Goal: Information Seeking & Learning: Learn about a topic

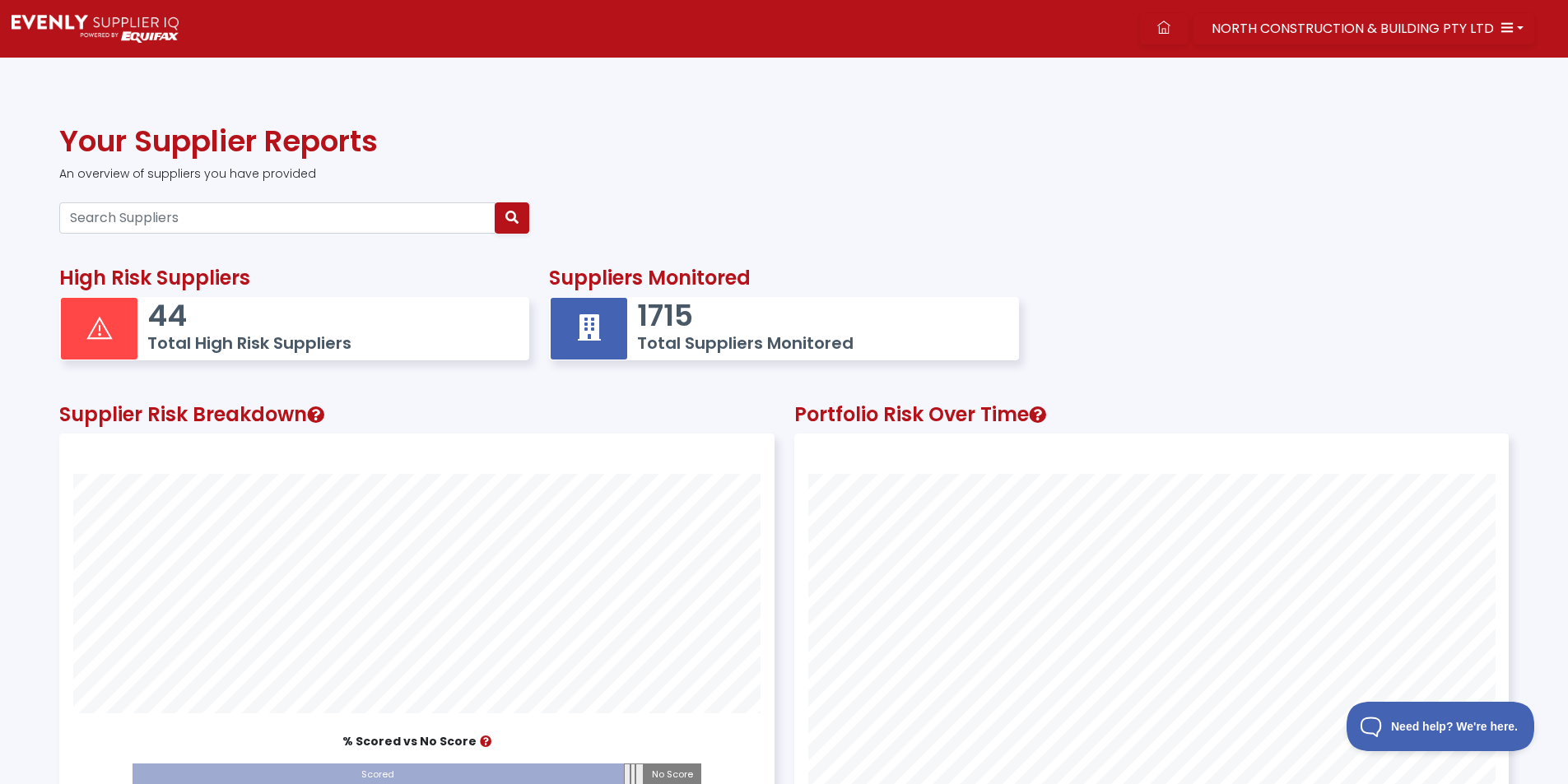
scroll to position [460, 713]
click at [159, 214] on input "Search Suppliers" at bounding box center [277, 218] width 436 height 31
click at [234, 228] on input "Search Suppliers" at bounding box center [277, 218] width 436 height 31
paste input "14611844690"
type input "14611844690"
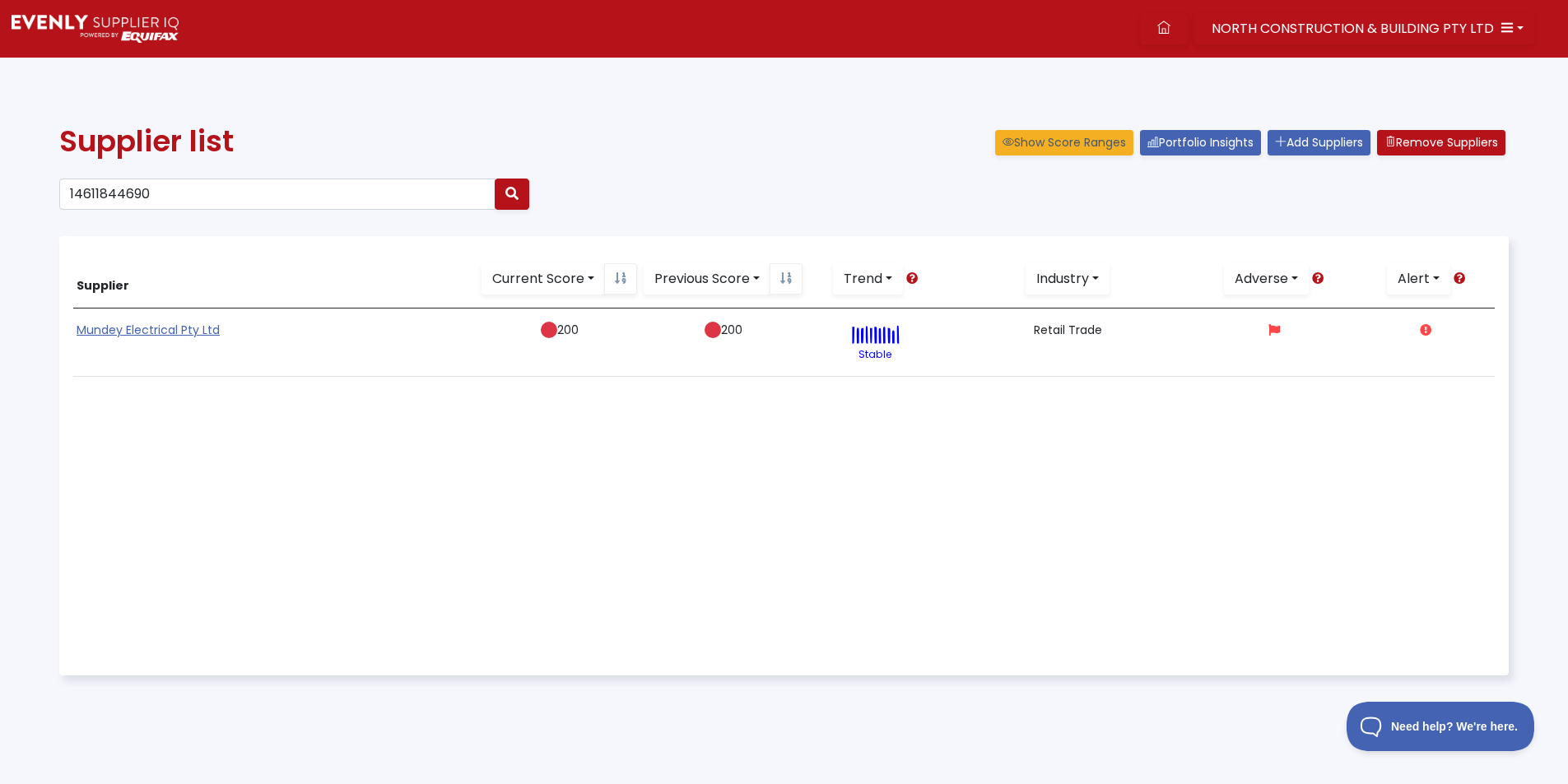
drag, startPoint x: 408, startPoint y: 599, endPoint x: 327, endPoint y: 437, distance: 181.1
click at [411, 588] on div "Supplier Current Score ALL Excellent Very Good Good Average Below Average No Sc…" at bounding box center [783, 455] width 1421 height 411
click at [202, 335] on link "Mundey Electrical Pty Ltd" at bounding box center [148, 330] width 143 height 16
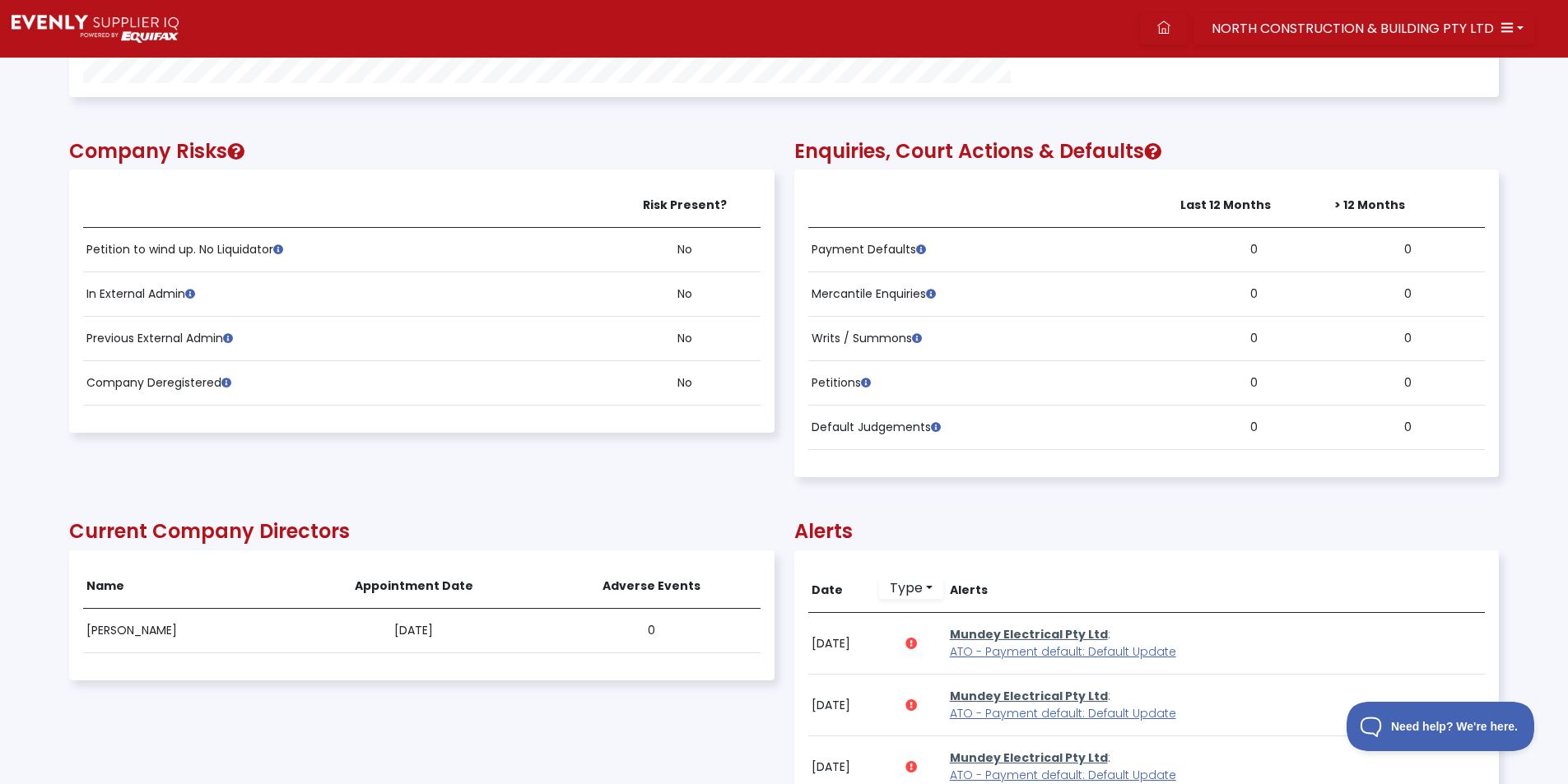
scroll to position [1070, 0]
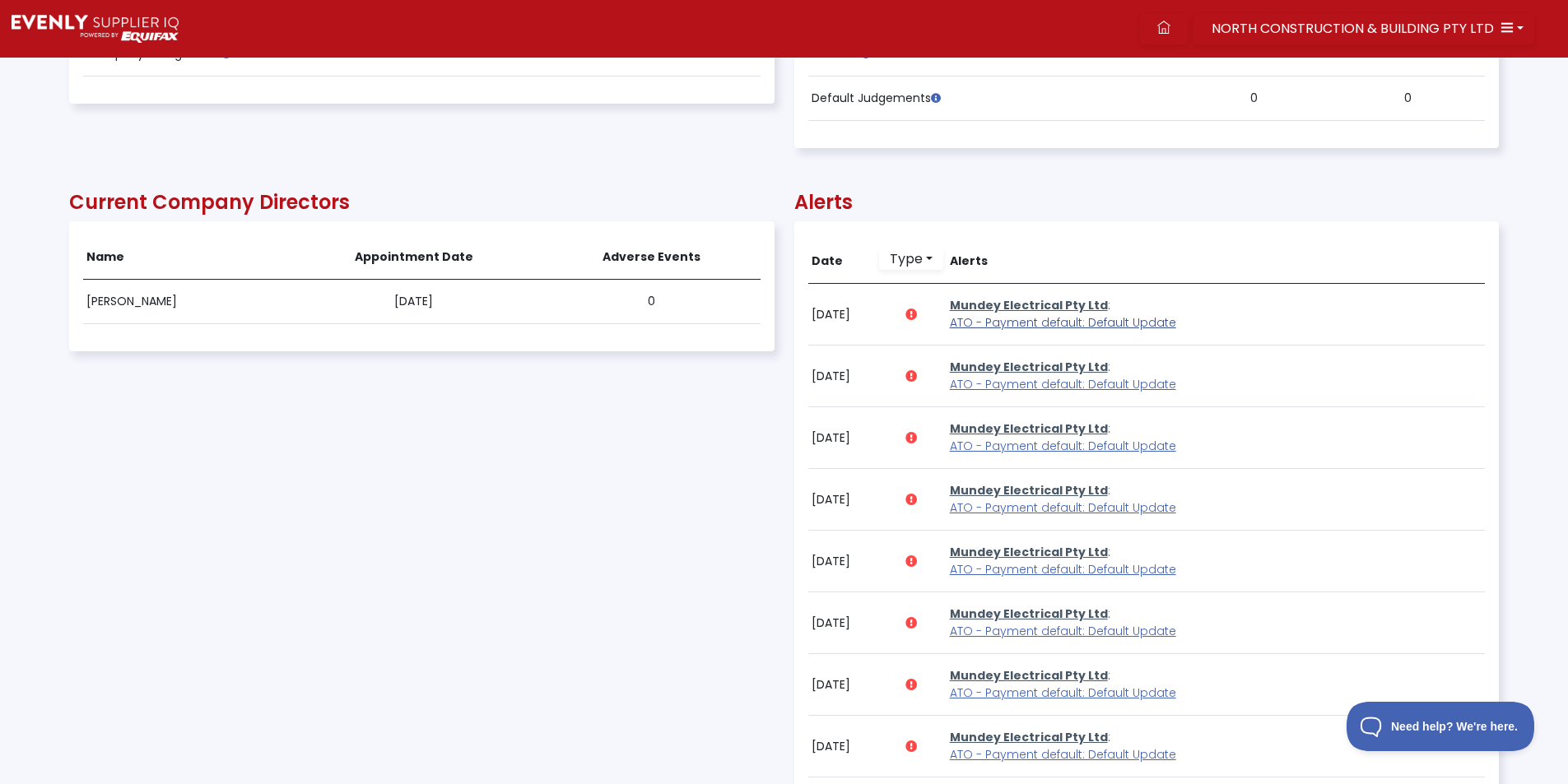
click at [1079, 321] on span "ATO - Payment default: Default Update" at bounding box center [1063, 322] width 227 height 16
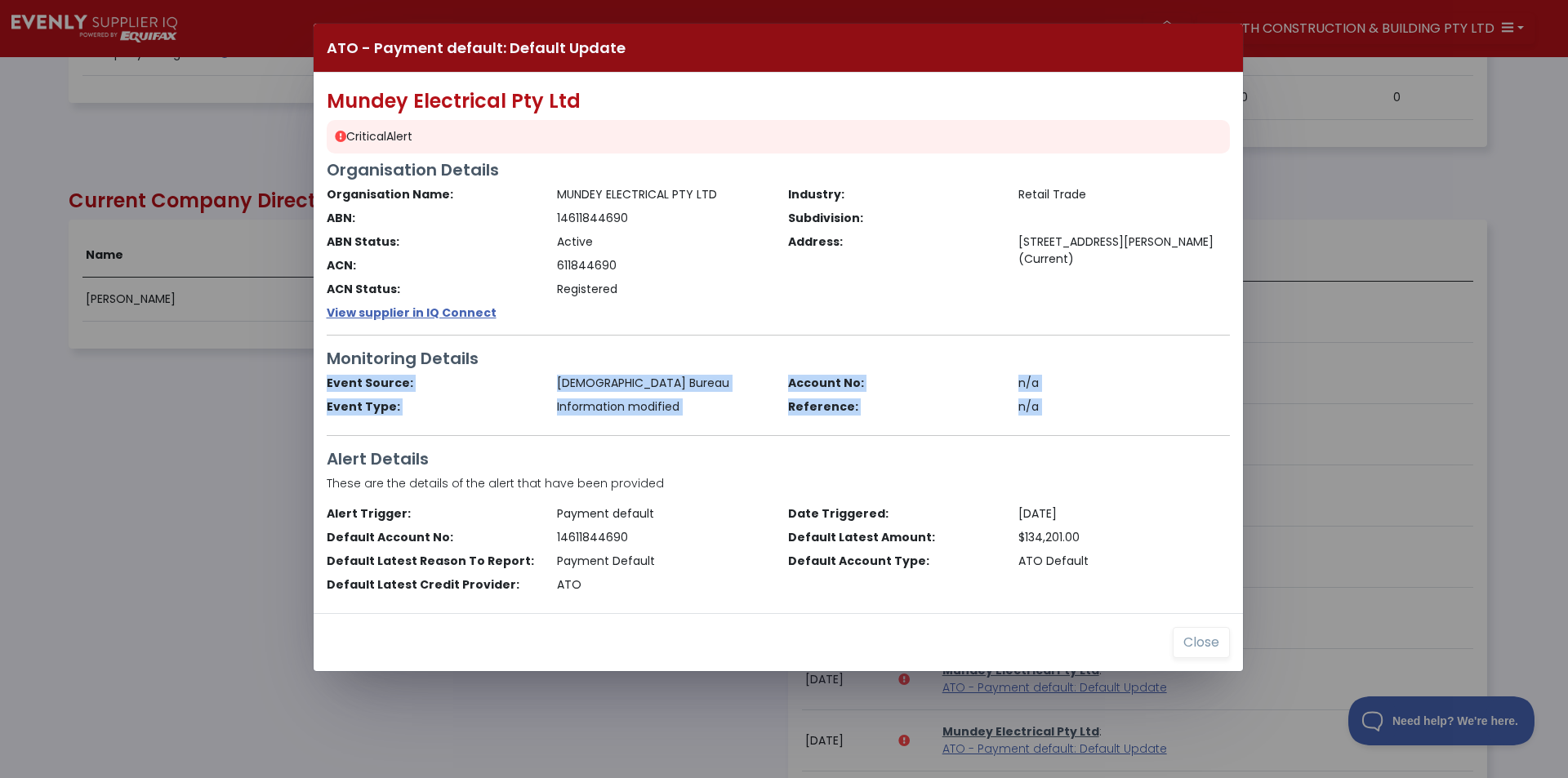
drag, startPoint x: 115, startPoint y: 429, endPoint x: 547, endPoint y: 331, distance: 443.0
click at [115, 436] on div "ATO - Payment default: Default Update Mundey Electrical Pty Ltd Critical Alert …" at bounding box center [784, 389] width 1568 height 778
drag, startPoint x: 1199, startPoint y: 638, endPoint x: 1194, endPoint y: 619, distance: 19.6
click at [1199, 639] on button "Close" at bounding box center [1201, 643] width 57 height 31
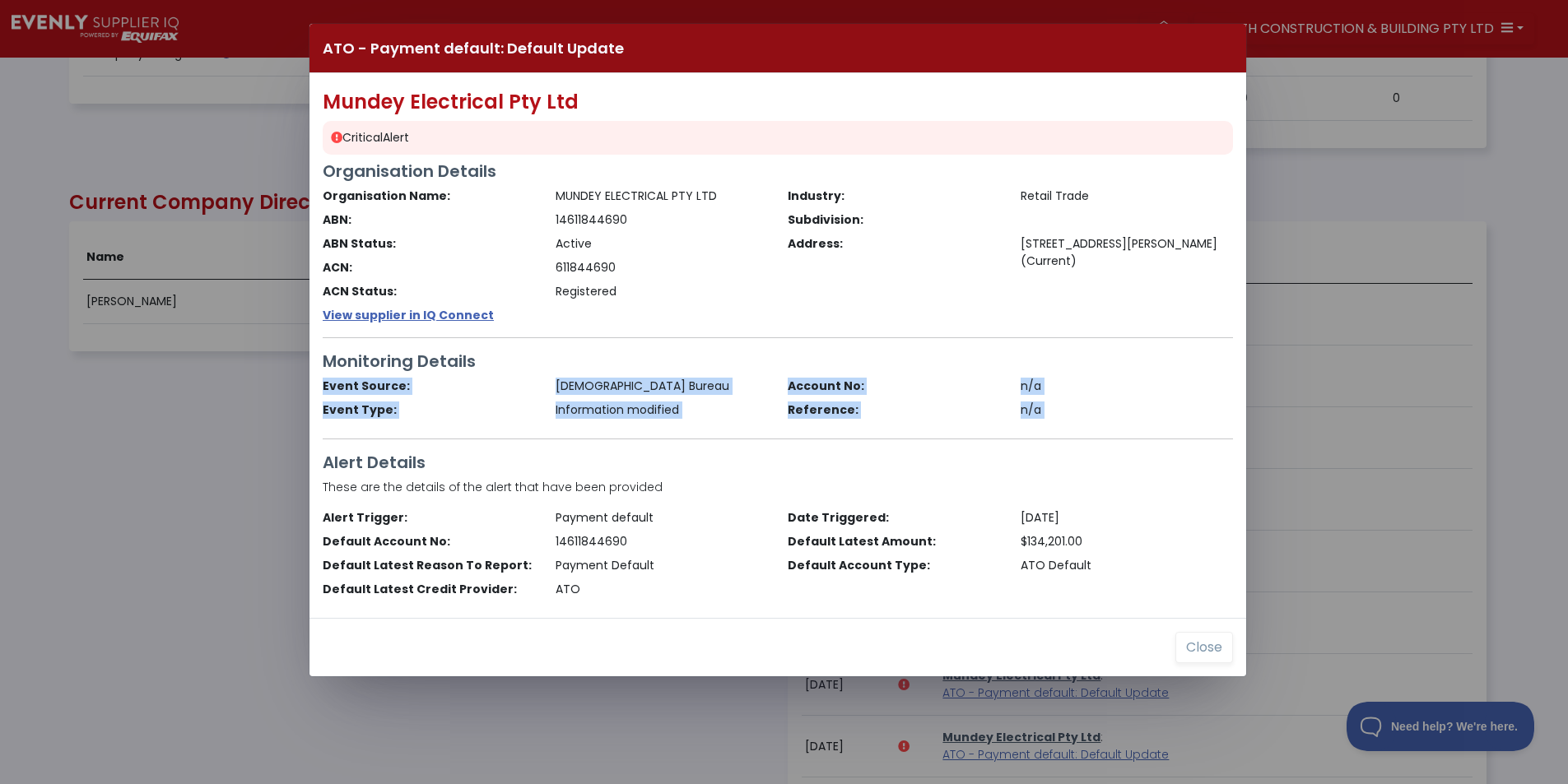
scroll to position [822673, 821601]
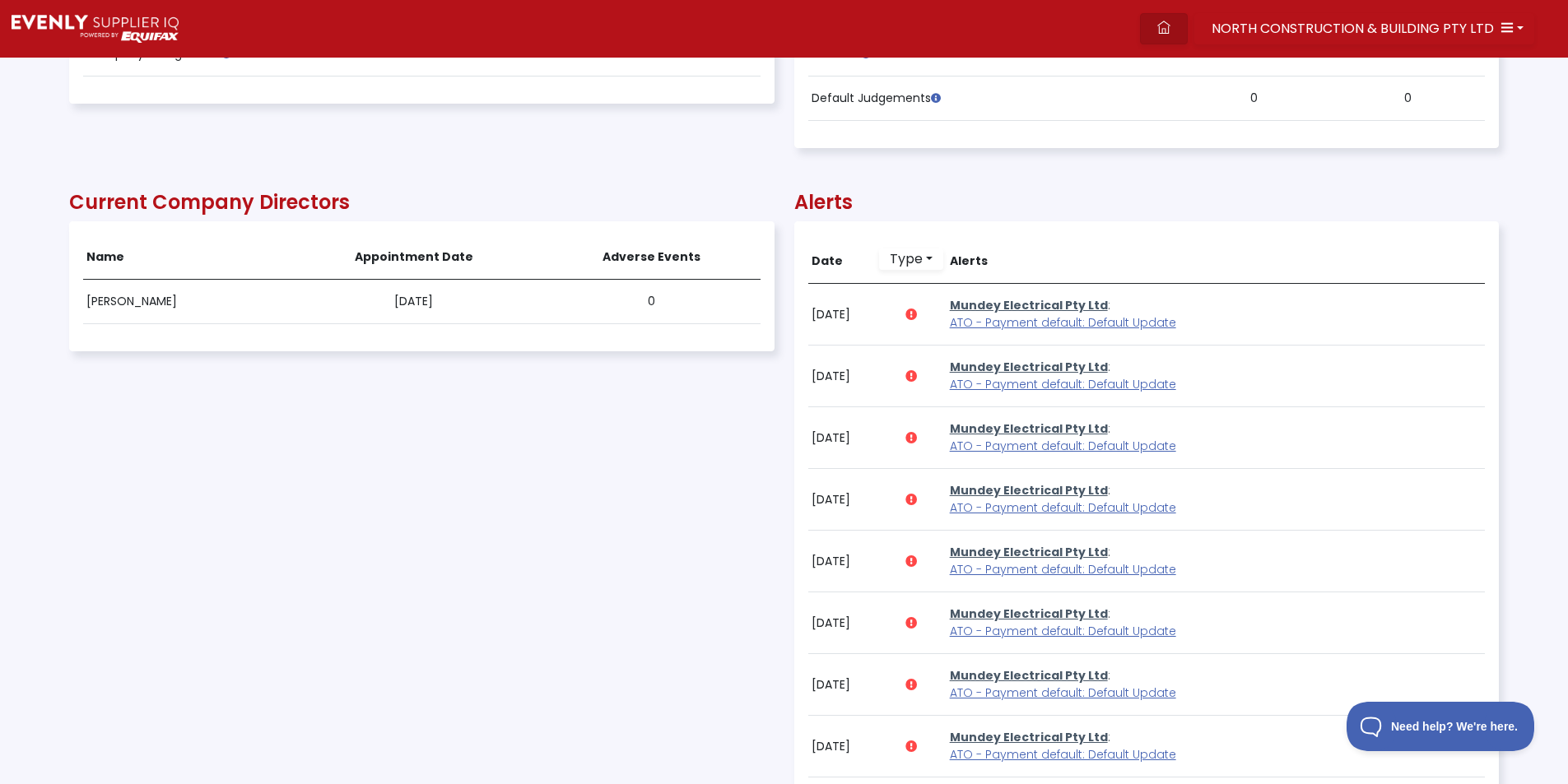
click at [1170, 22] on icon at bounding box center [1164, 27] width 13 height 13
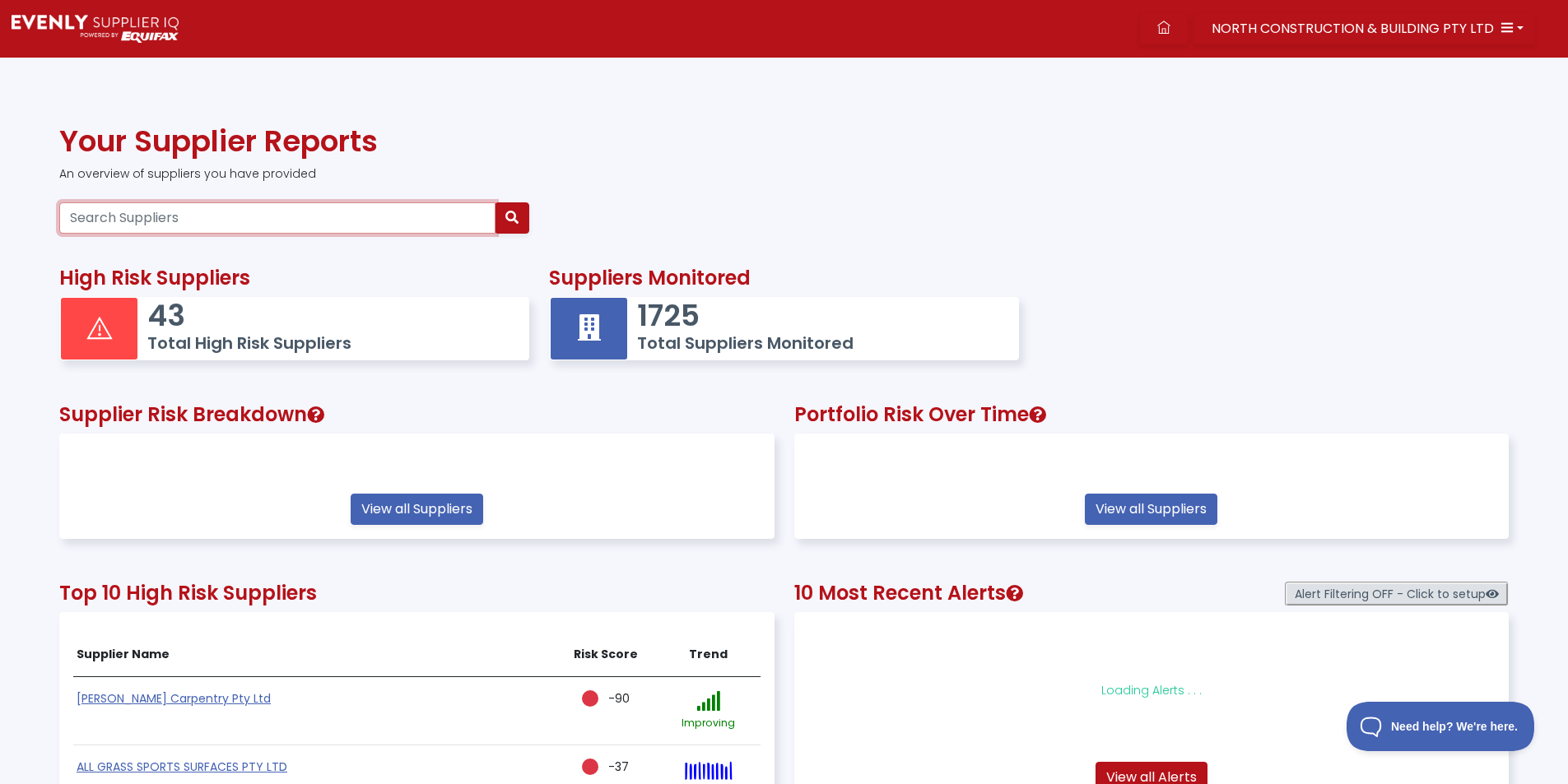
click at [346, 221] on input "Search Suppliers" at bounding box center [277, 218] width 436 height 31
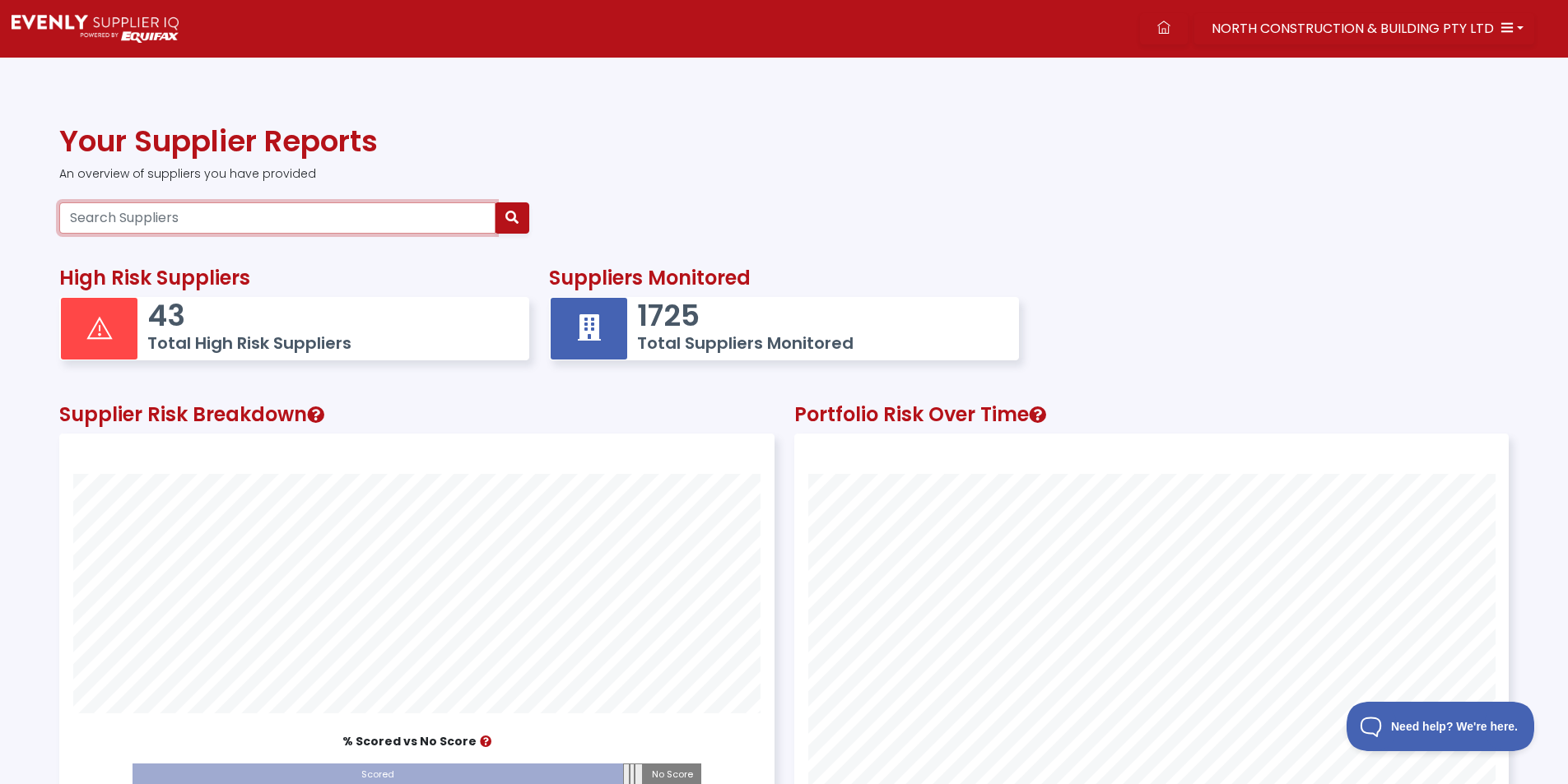
scroll to position [460, 713]
paste input "84617236343"
type input "84617236343"
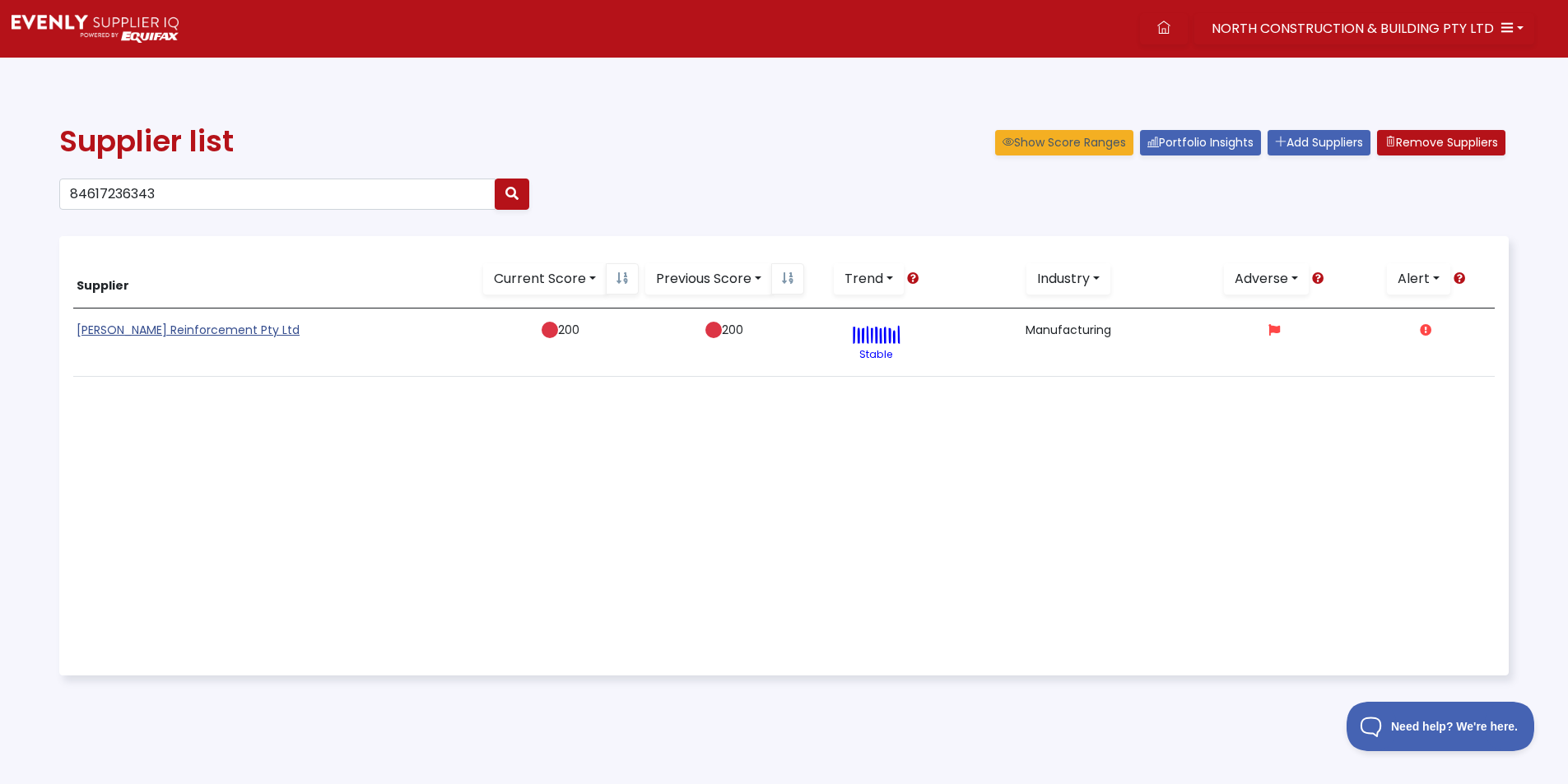
click at [100, 332] on link "[PERSON_NAME] Reinforcement Pty Ltd" at bounding box center [188, 330] width 223 height 16
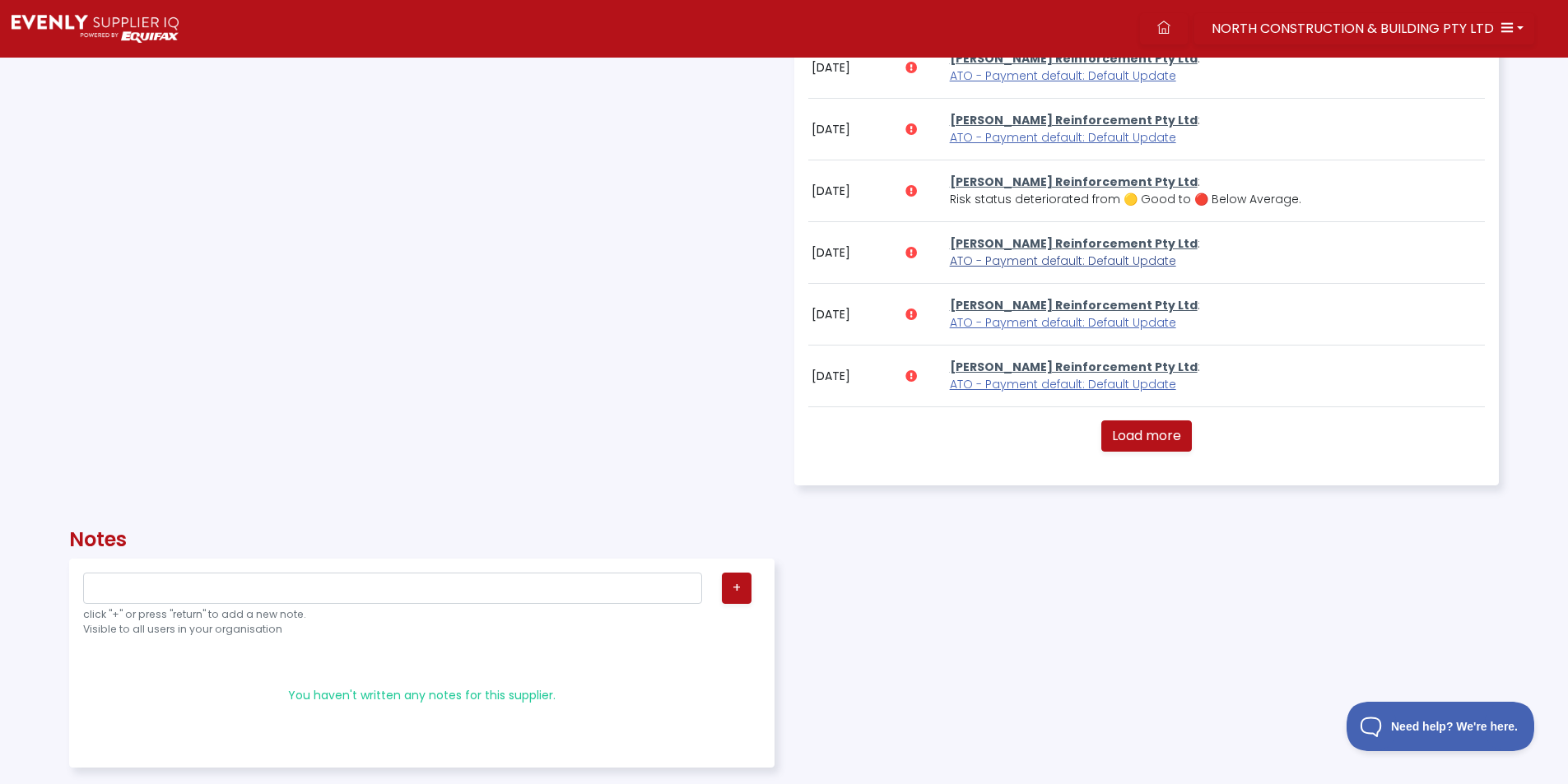
scroll to position [988, 0]
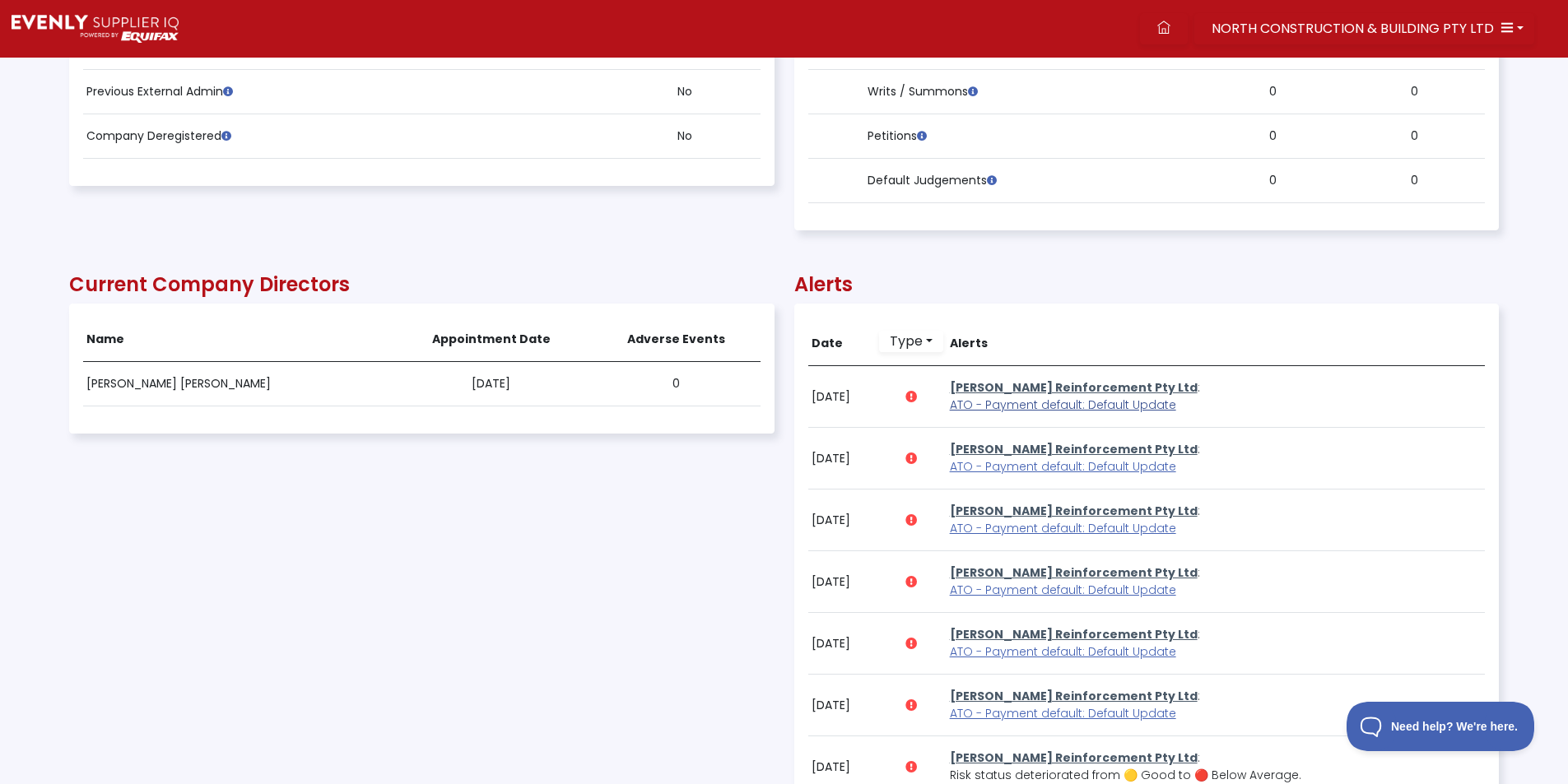
click at [1004, 405] on span "ATO - Payment default: Default Update" at bounding box center [1063, 404] width 227 height 16
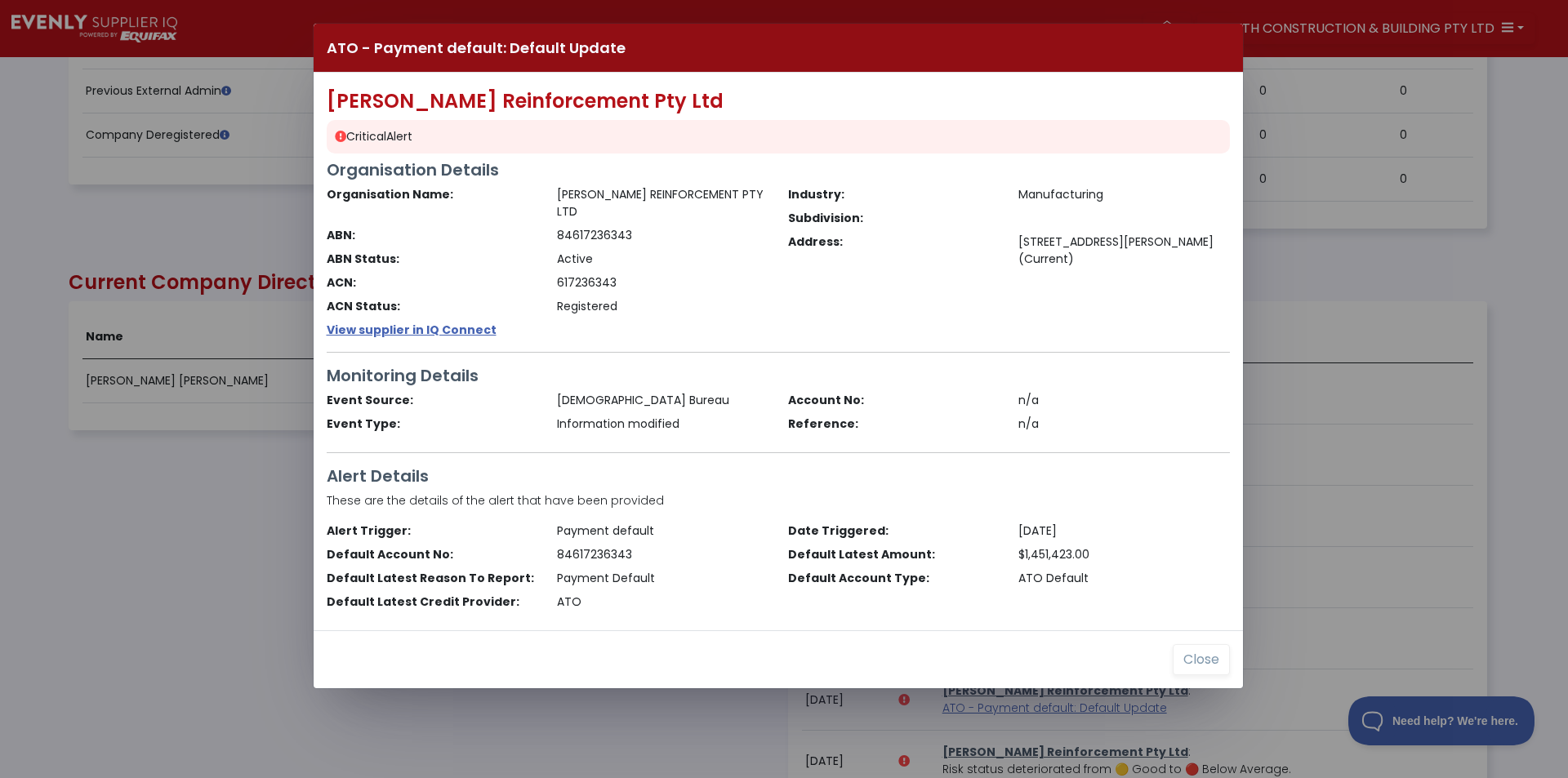
click at [1135, 456] on div "[PERSON_NAME] Reinforcement Pty Ltd Critical Alert Organisation Details Organis…" at bounding box center [778, 351] width 930 height 558
drag, startPoint x: 1179, startPoint y: 633, endPoint x: 226, endPoint y: 532, distance: 958.3
click at [1179, 644] on button "Close" at bounding box center [1201, 660] width 57 height 31
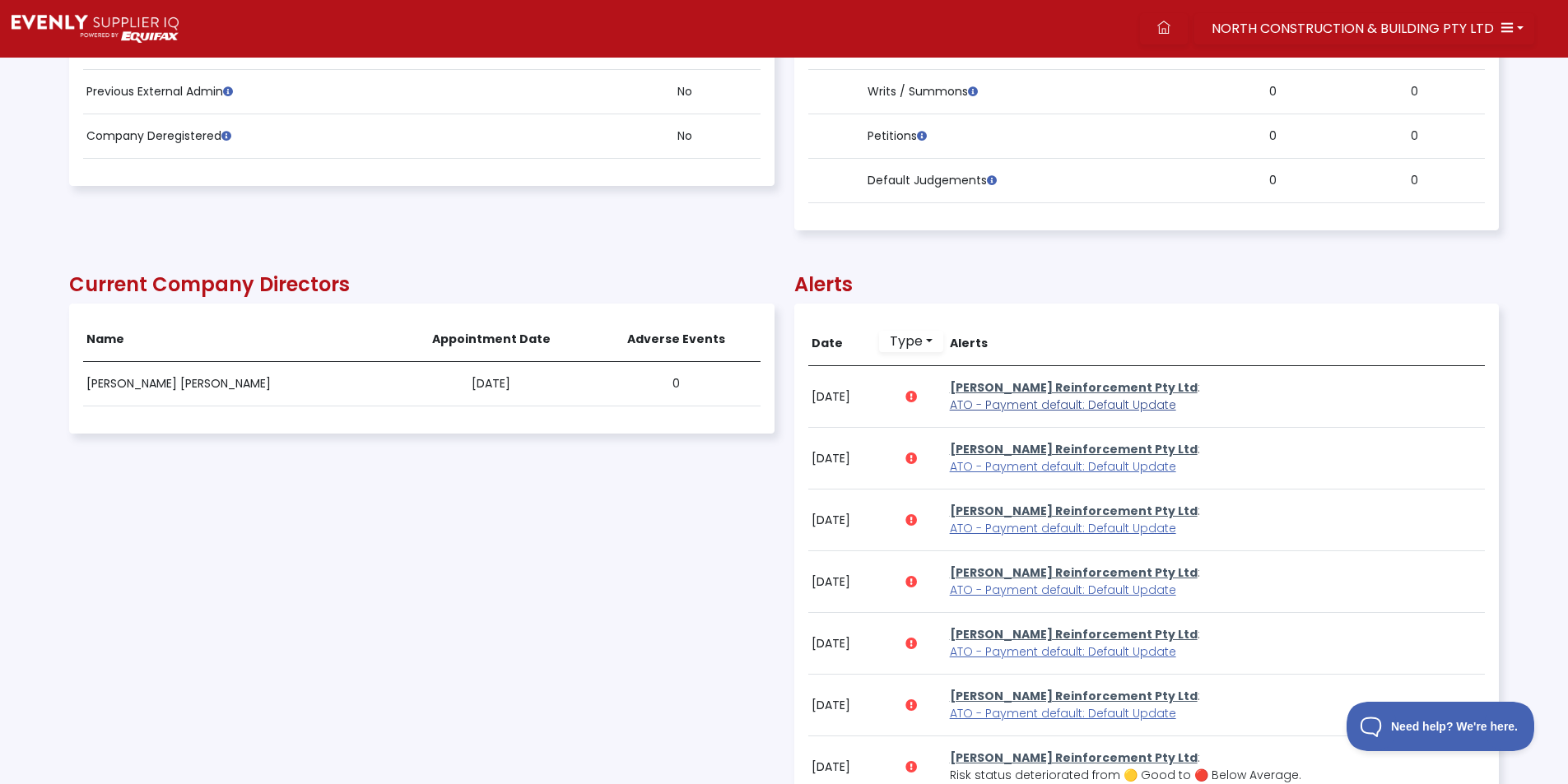
click at [1030, 401] on span "ATO - Payment default: Default Update" at bounding box center [1063, 404] width 227 height 16
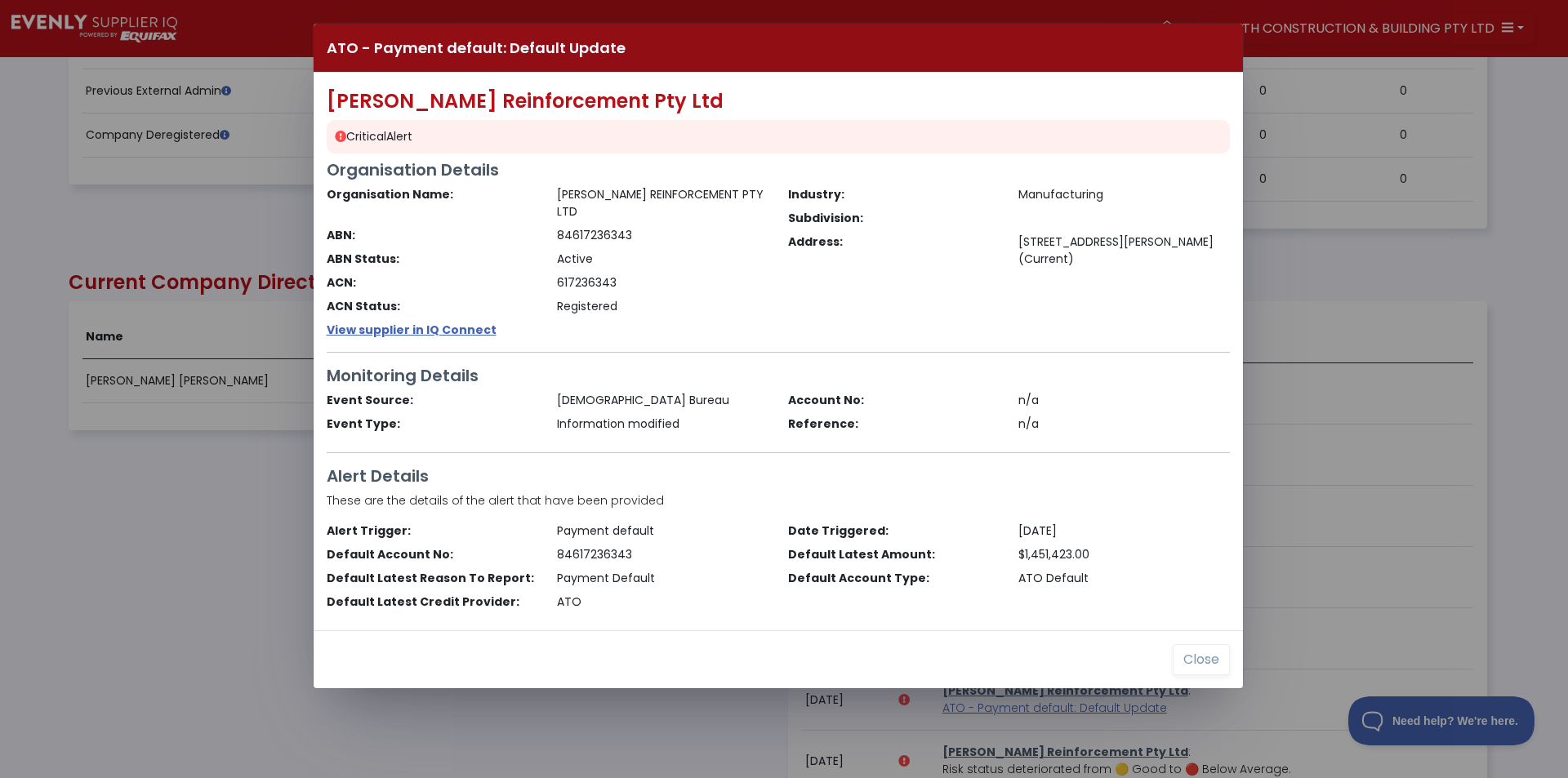
drag, startPoint x: 182, startPoint y: 539, endPoint x: 752, endPoint y: 471, distance: 574.0
click at [182, 538] on div "ATO - Payment default: Default Update [PERSON_NAME] Reinforcement Pty Ltd Criti…" at bounding box center [784, 389] width 1568 height 778
click at [1196, 648] on button "Close" at bounding box center [1201, 660] width 57 height 31
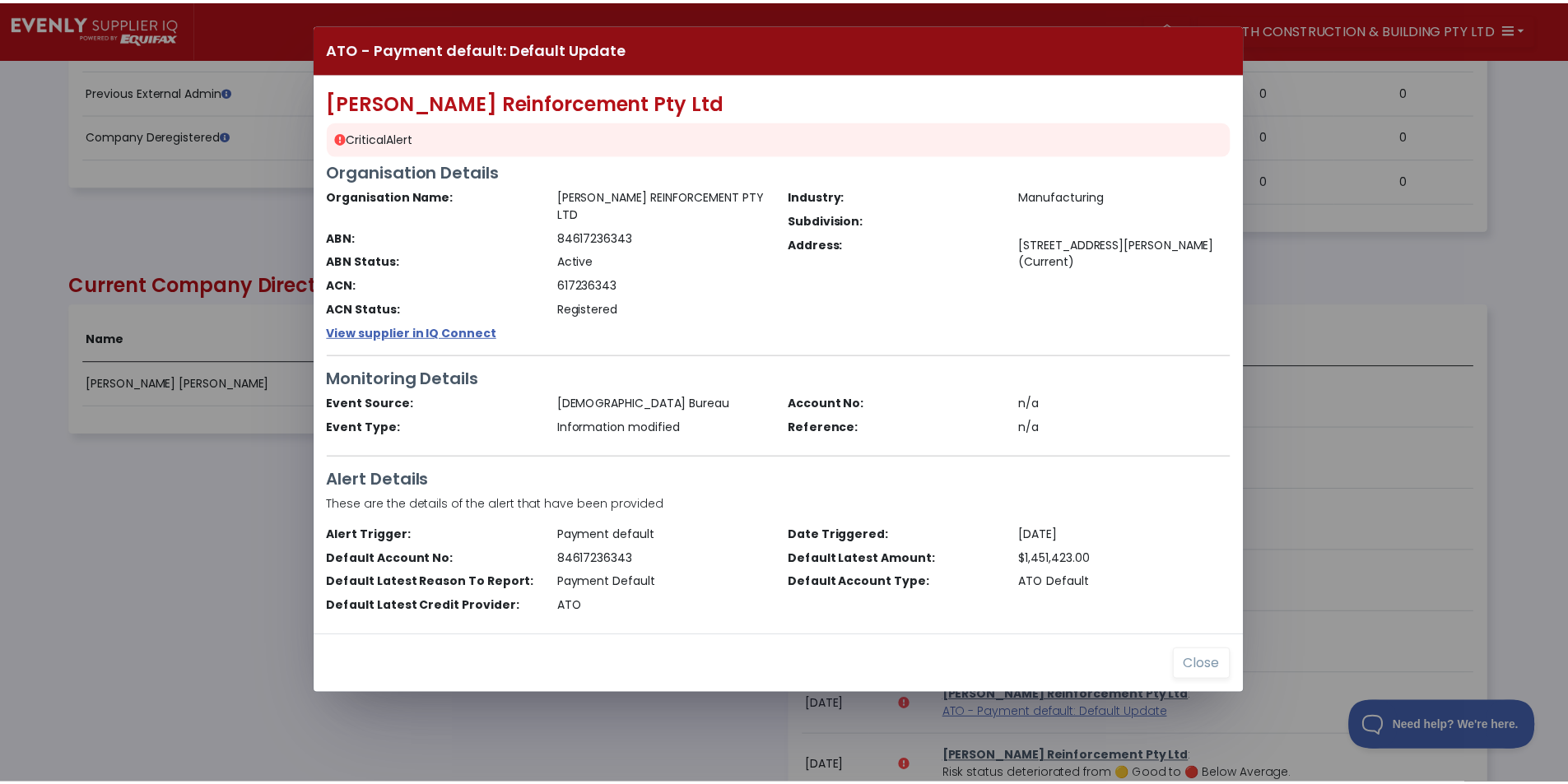
scroll to position [822673, 821601]
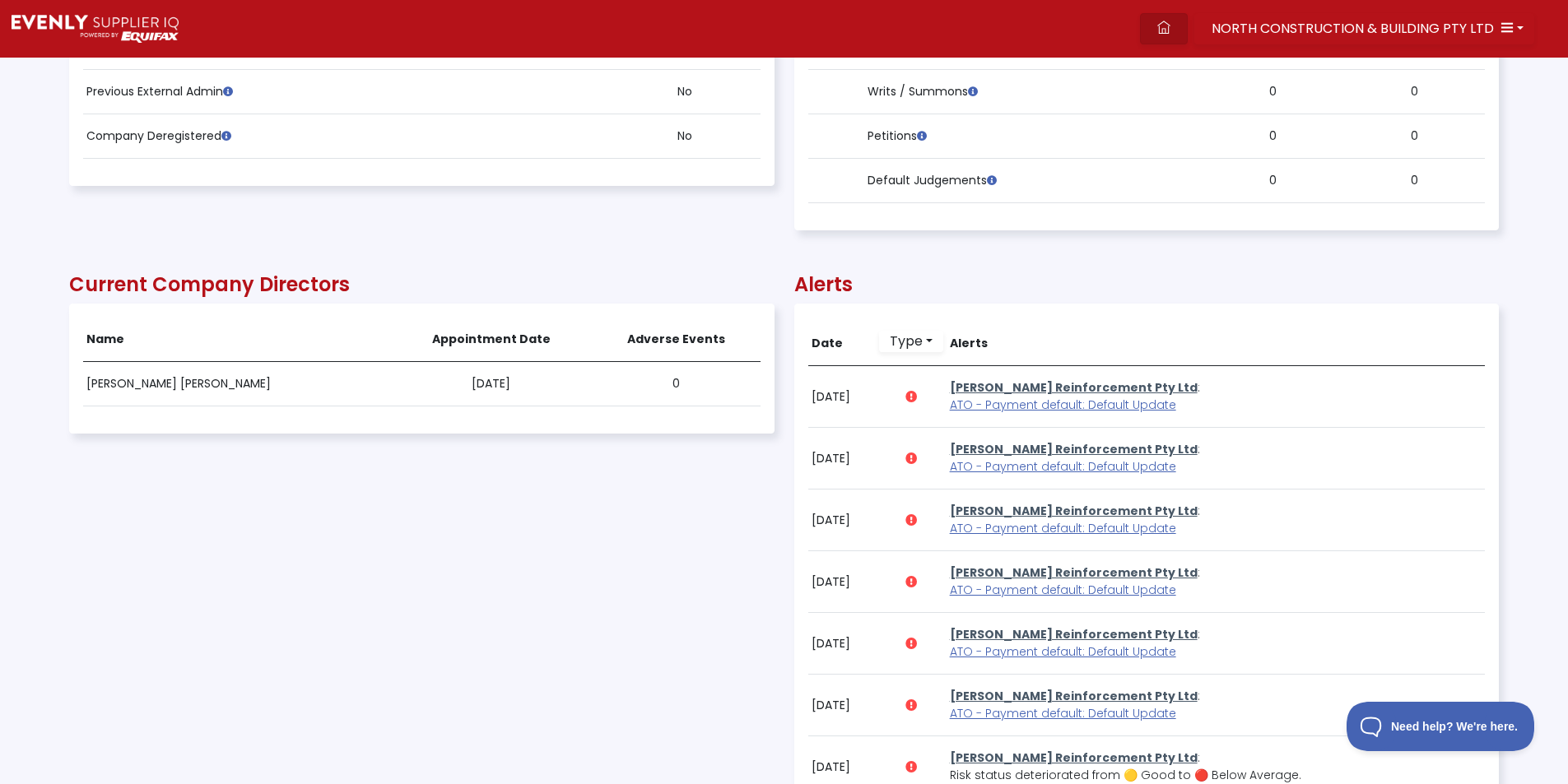
click at [1164, 21] on icon at bounding box center [1164, 27] width 13 height 13
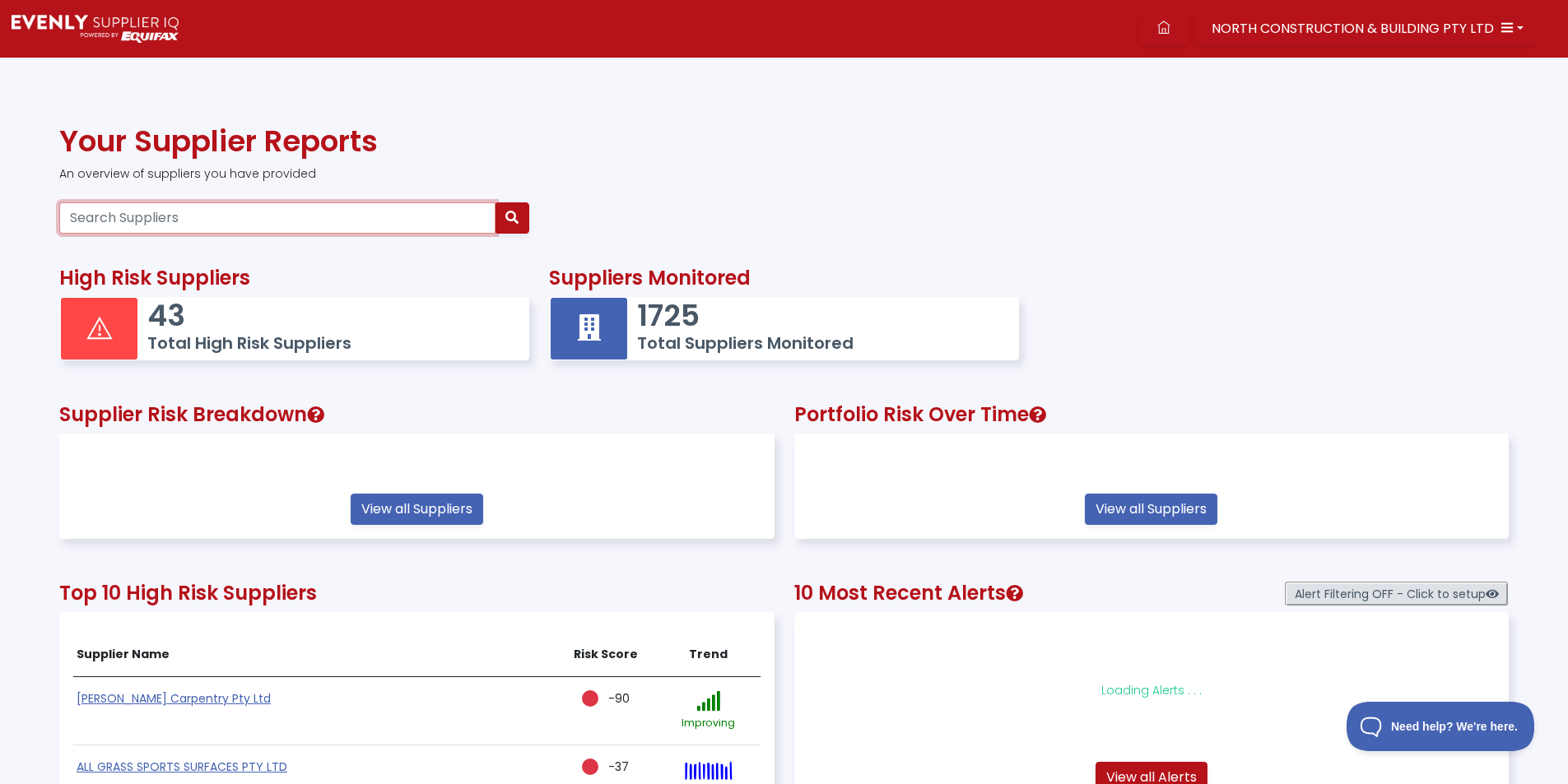
click at [184, 214] on input "Search Suppliers" at bounding box center [277, 218] width 436 height 31
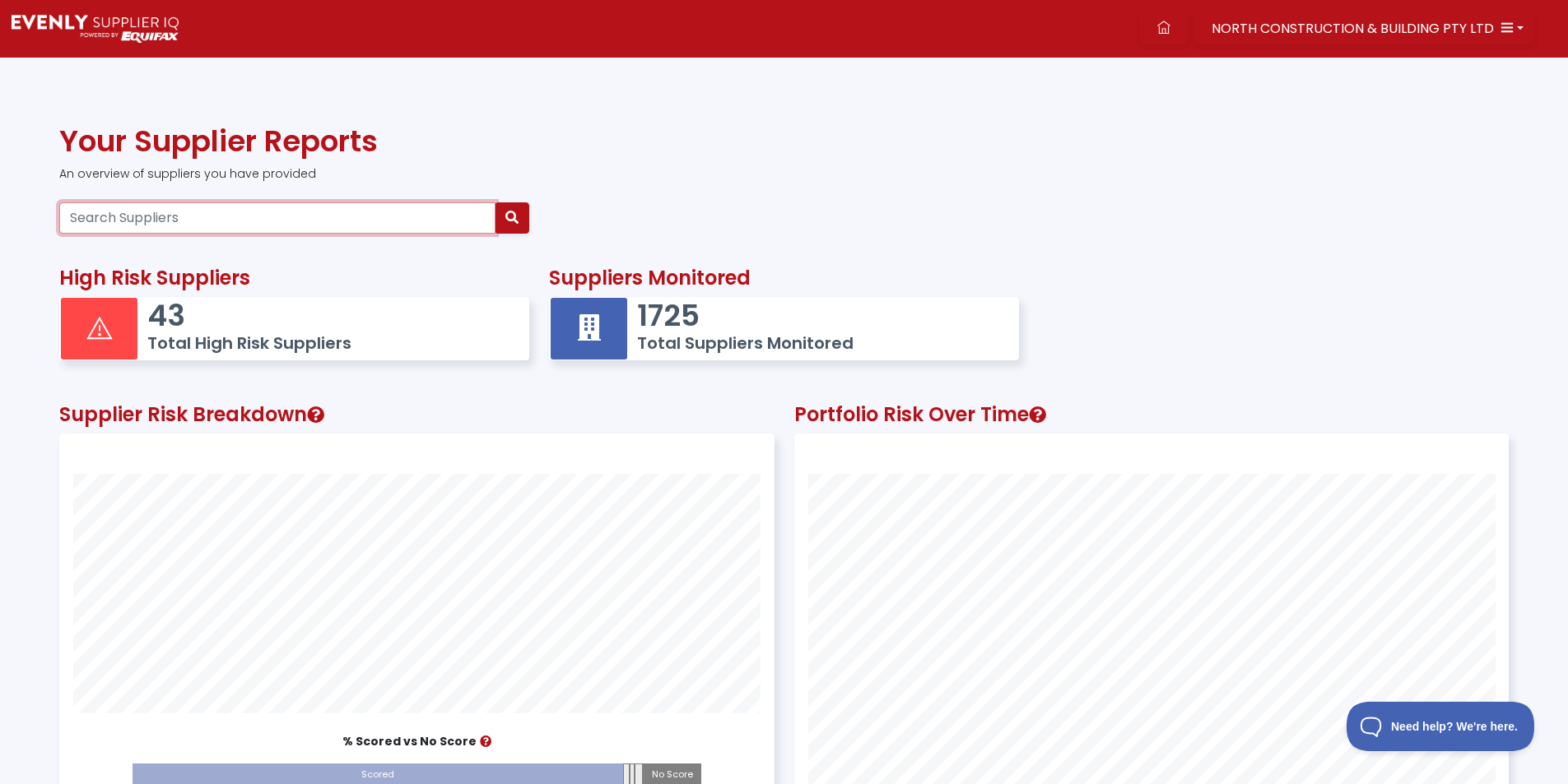
paste input "53131094874"
type input "53131094874"
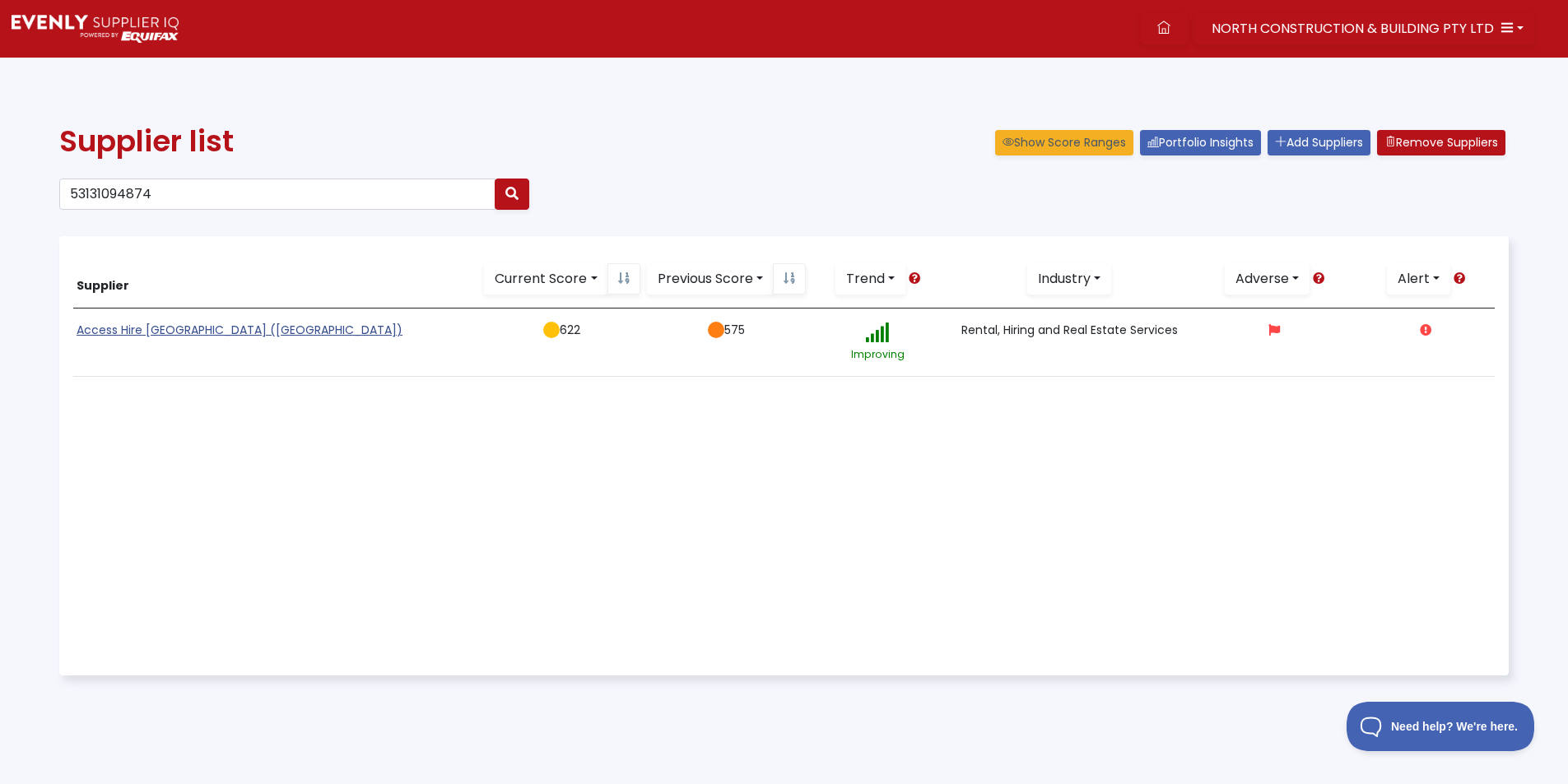
click at [149, 331] on link "Access Hire [GEOGRAPHIC_DATA] ([GEOGRAPHIC_DATA])" at bounding box center [240, 330] width 326 height 16
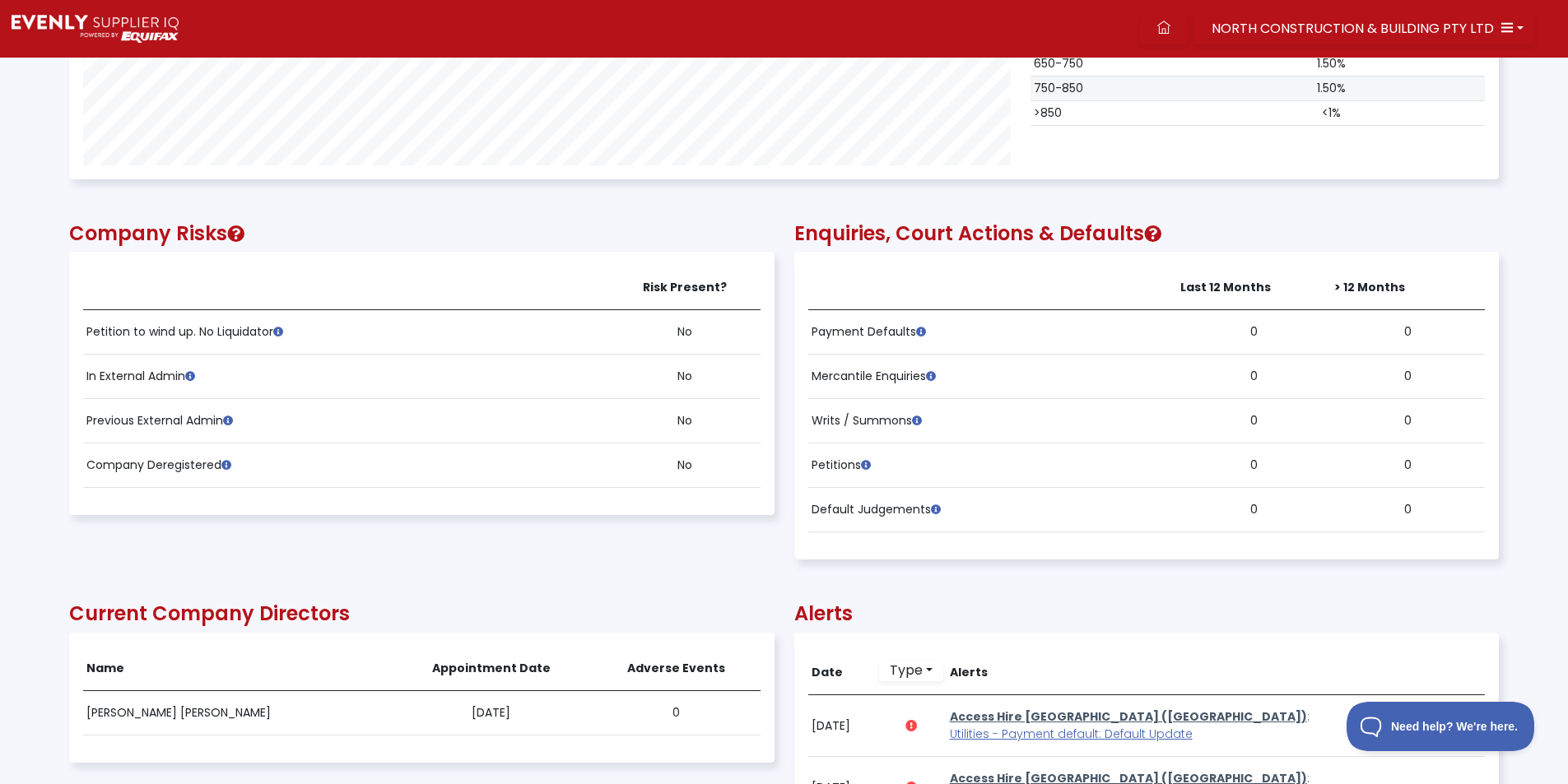
scroll to position [1070, 0]
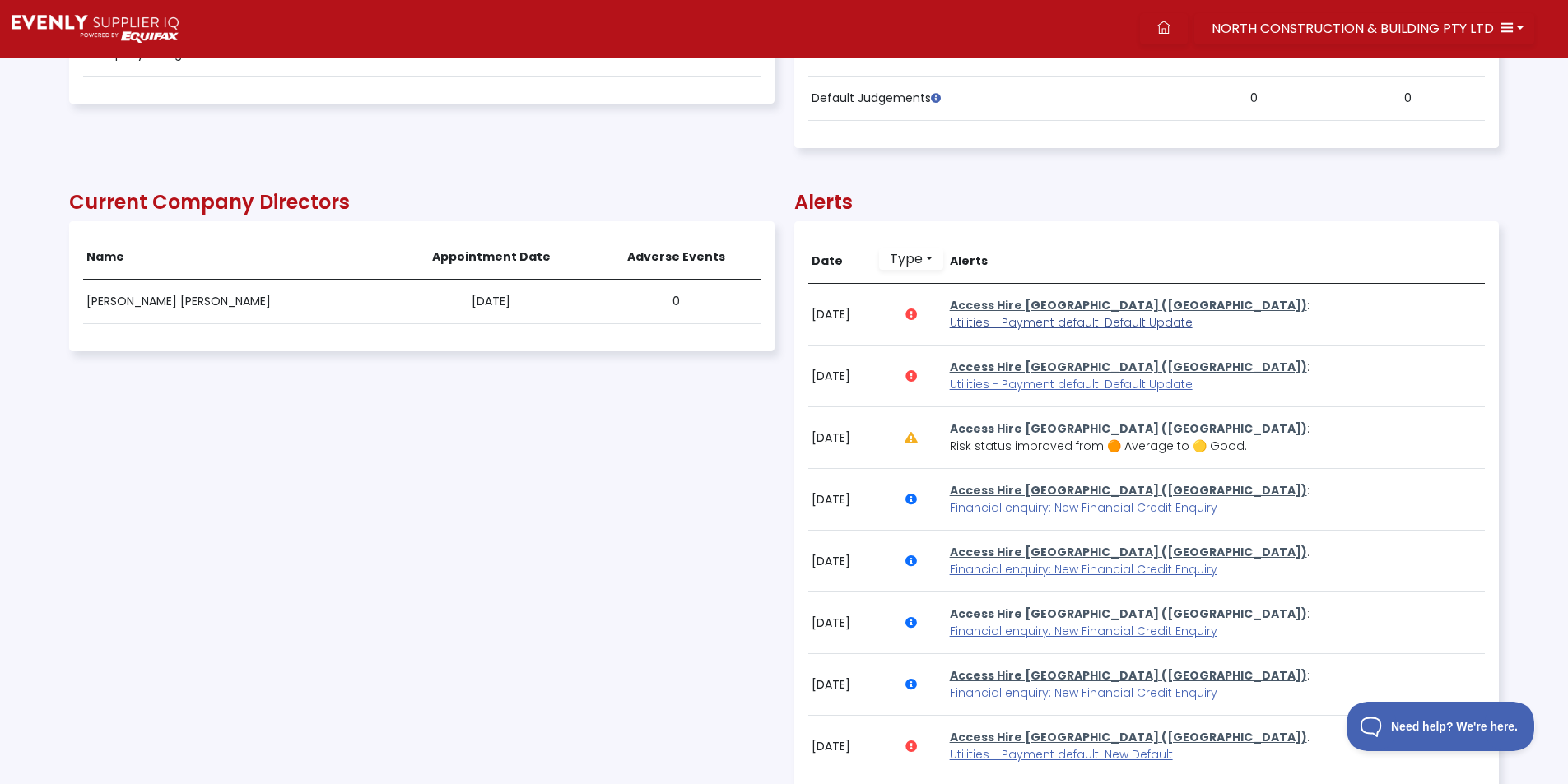
click at [1000, 318] on span "Utilities - Payment default: Default Update" at bounding box center [1071, 322] width 243 height 16
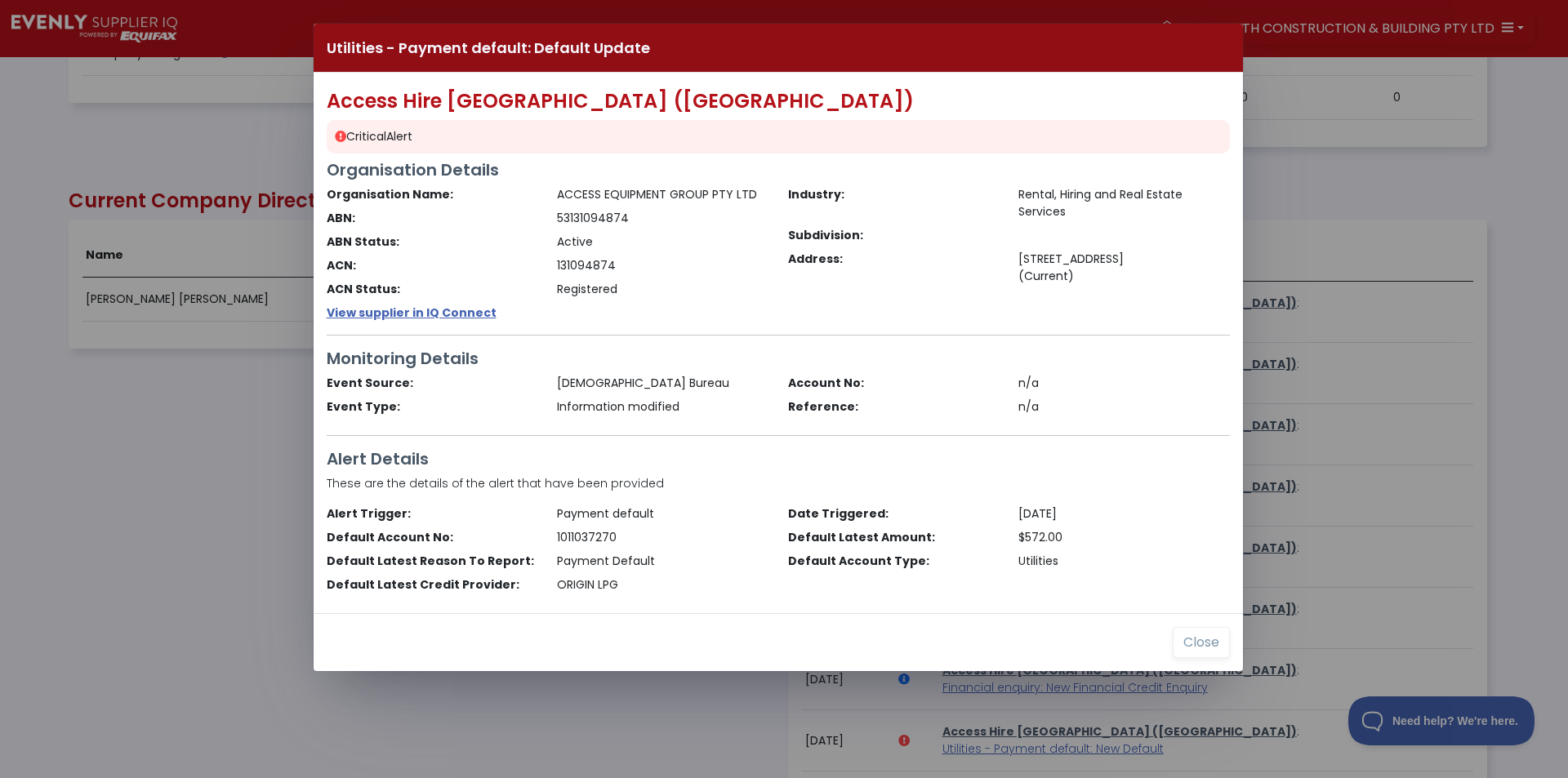
drag, startPoint x: 151, startPoint y: 417, endPoint x: 973, endPoint y: 562, distance: 834.7
click at [155, 418] on div "Utilities - Payment default: Default Update Access Hire [GEOGRAPHIC_DATA] (QLD)…" at bounding box center [784, 389] width 1568 height 778
click at [1190, 648] on button "Close" at bounding box center [1201, 643] width 57 height 31
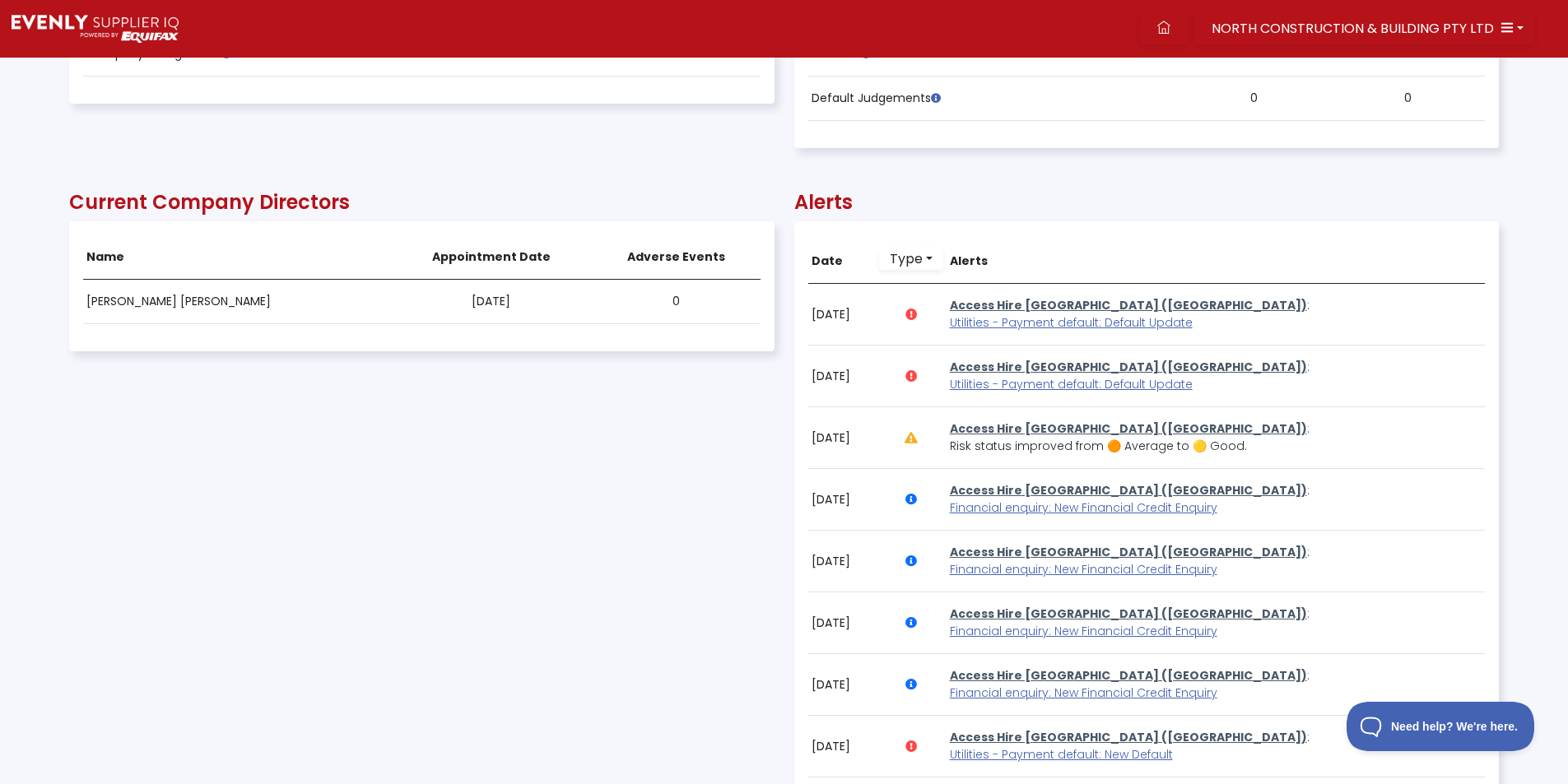
scroll to position [822673, 821601]
click at [1165, 30] on icon at bounding box center [1164, 27] width 13 height 13
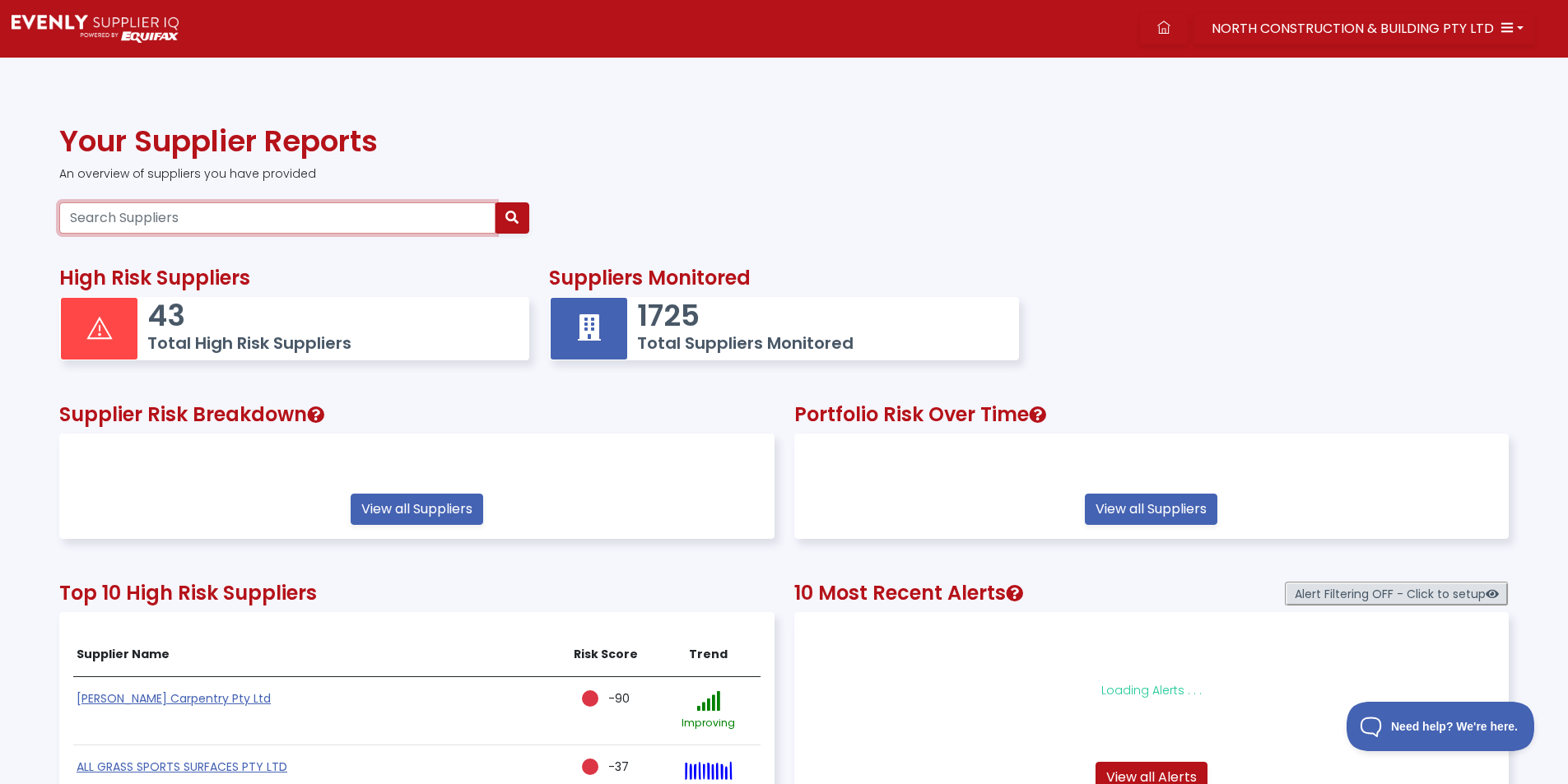
click at [216, 222] on input "Search Suppliers" at bounding box center [277, 218] width 436 height 31
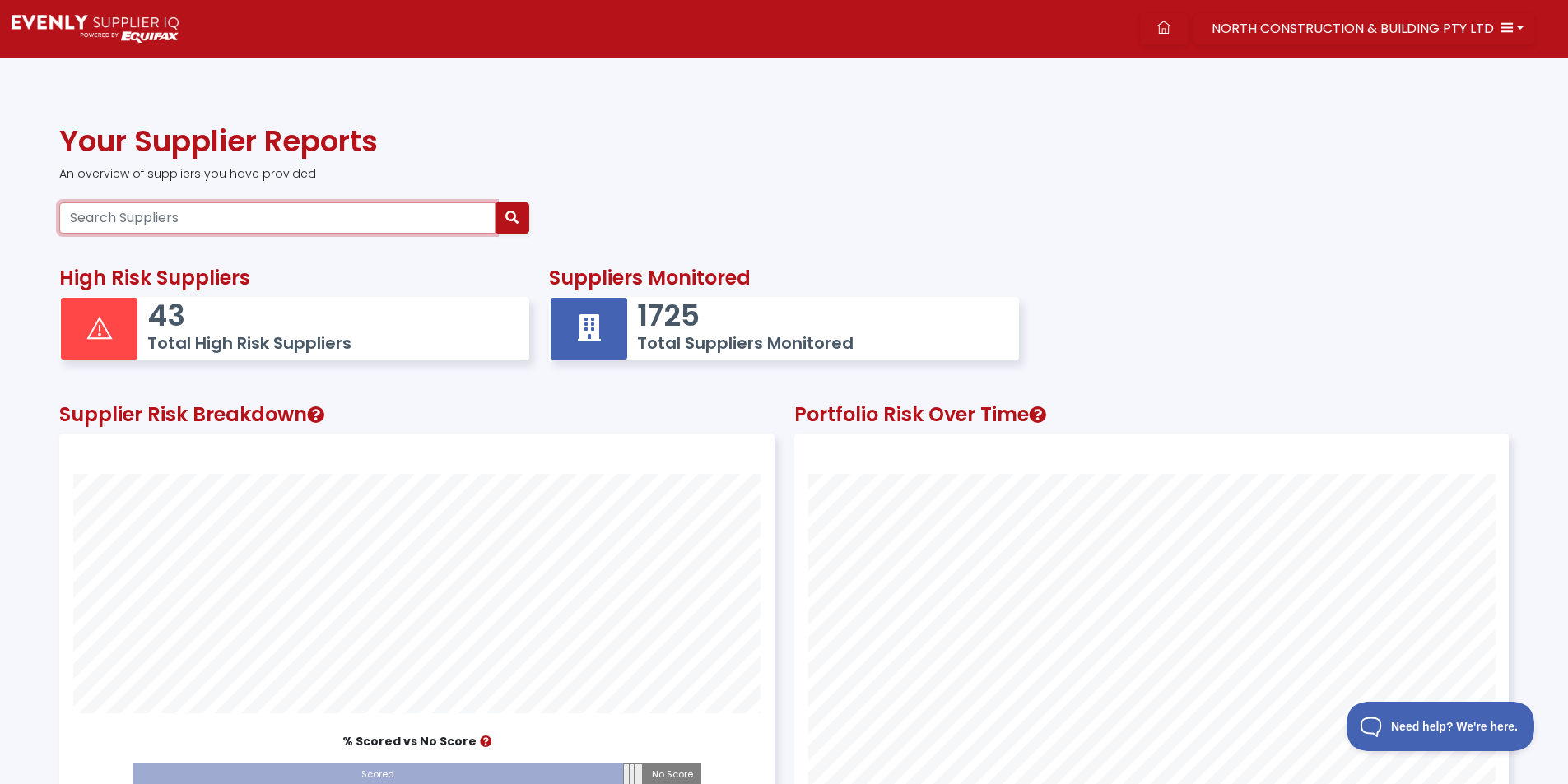
paste input "30647761868"
type input "30647761868"
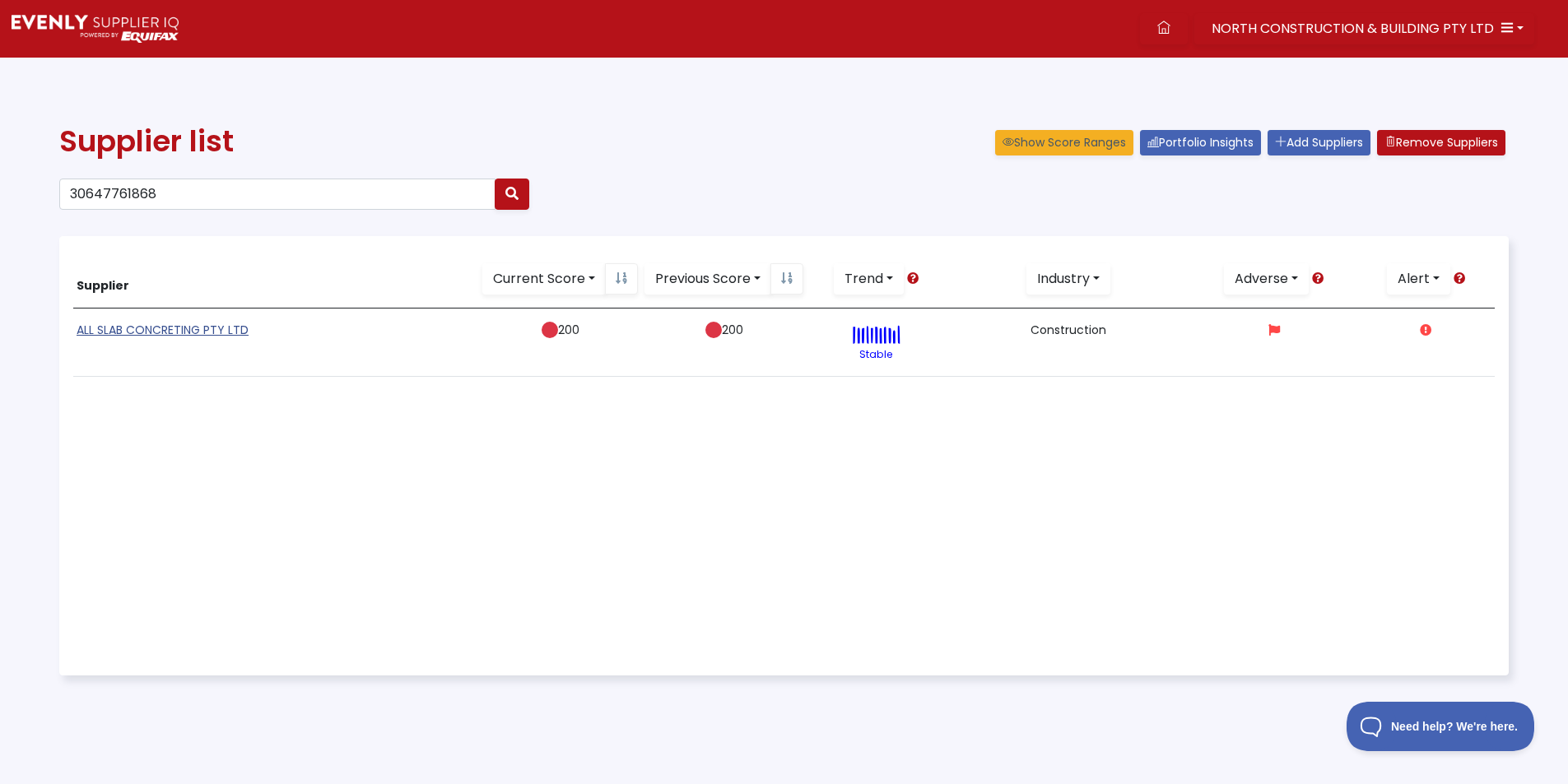
click at [147, 328] on link "ALL SLAB CONCRETING PTY LTD" at bounding box center [162, 330] width 172 height 16
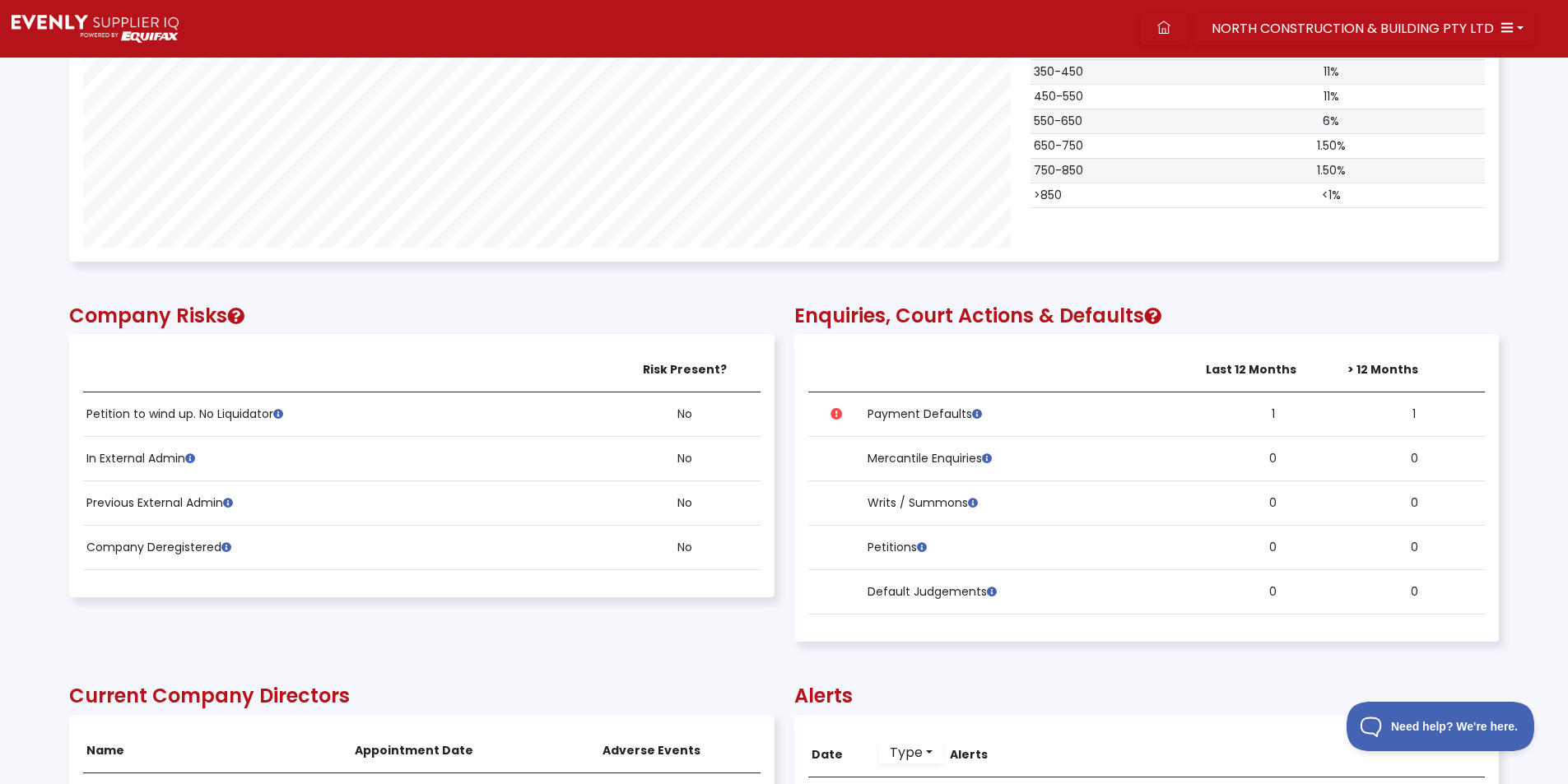
scroll to position [1070, 0]
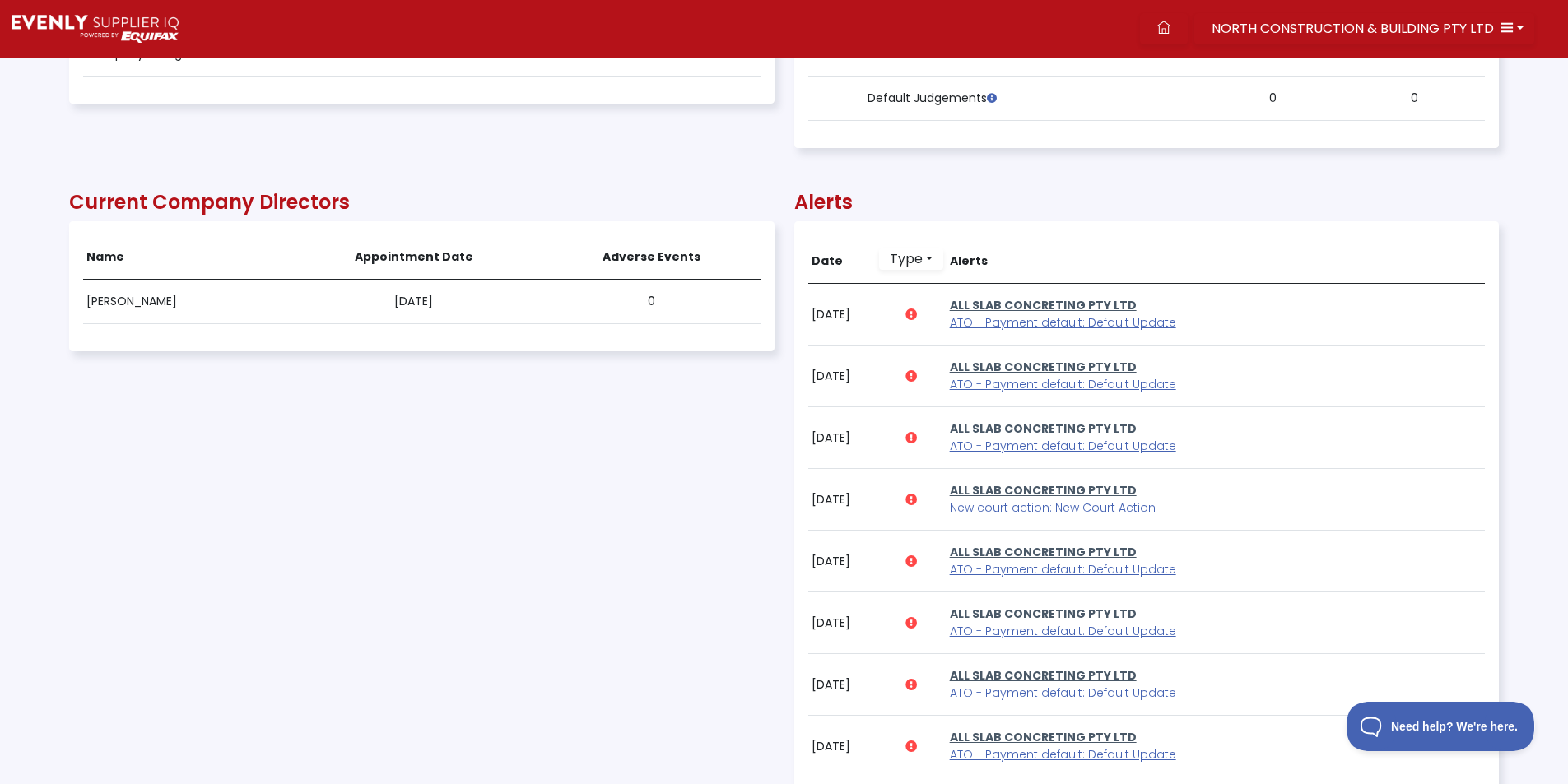
drag, startPoint x: 413, startPoint y: 635, endPoint x: 406, endPoint y: 504, distance: 131.2
click at [415, 632] on div "Current Company Directors Name Appointment Date Adverse Events [PERSON_NAME] [D…" at bounding box center [422, 580] width 705 height 831
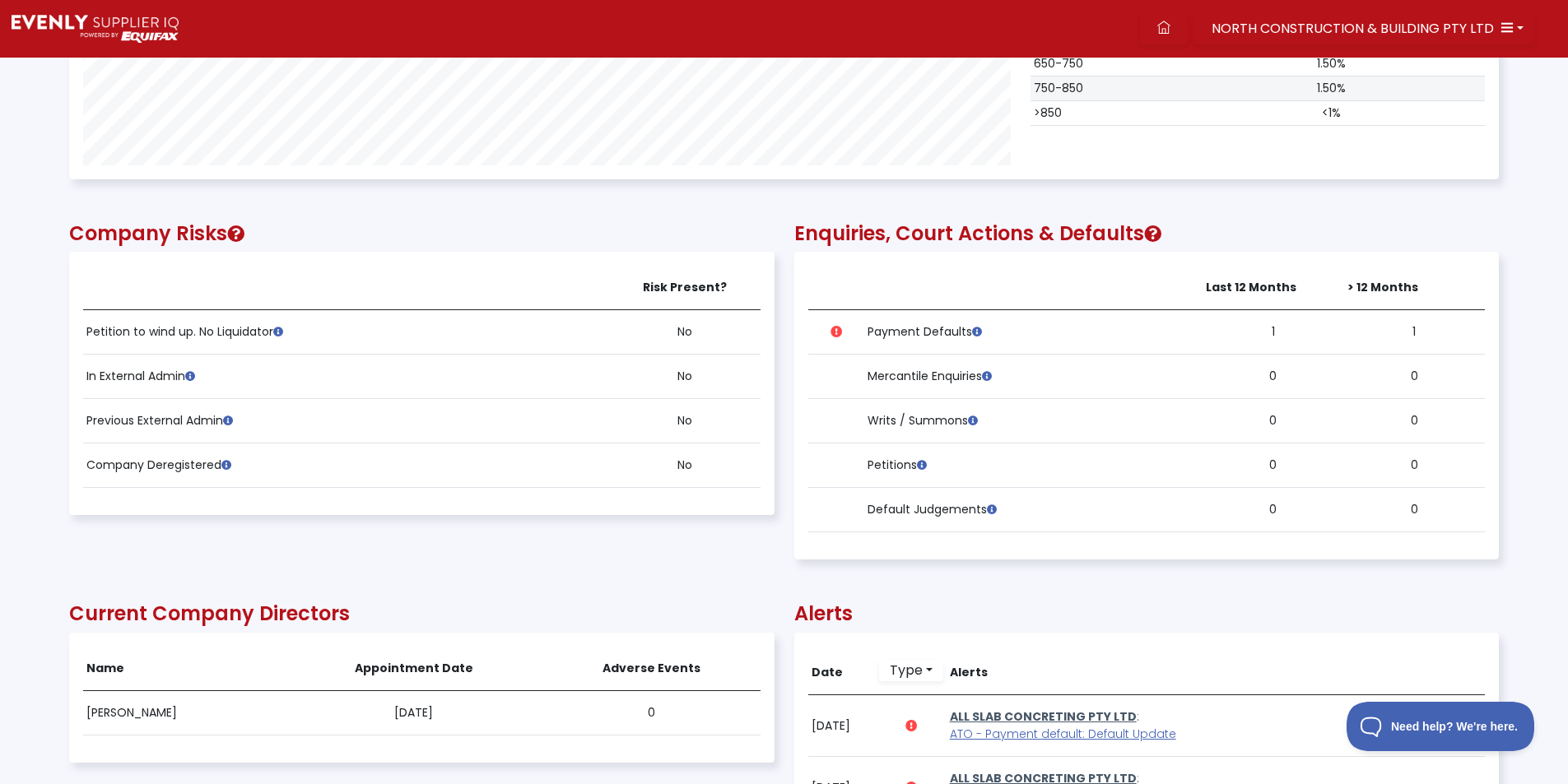
scroll to position [905, 0]
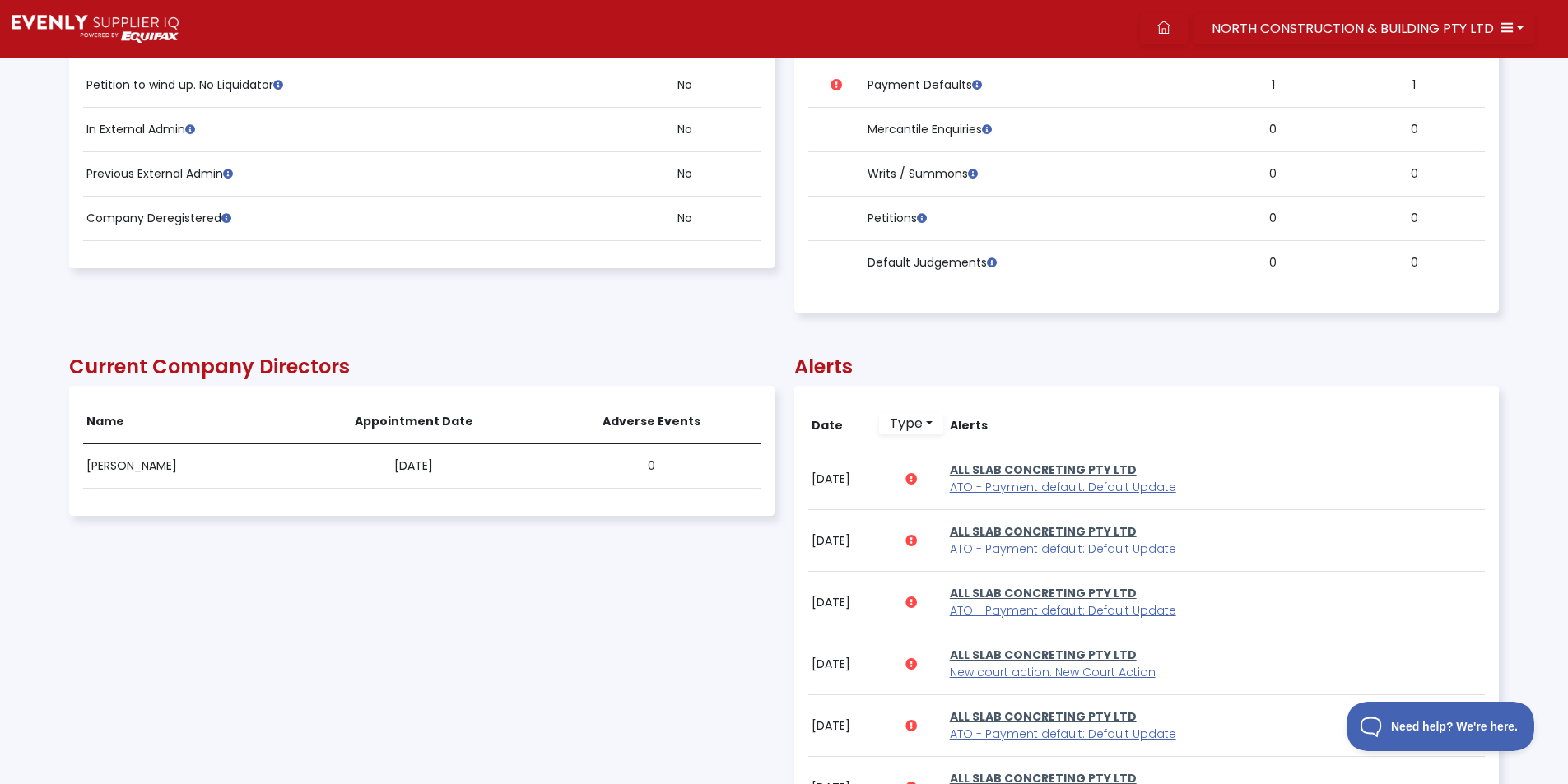
click at [1012, 478] on link "ALL SLAB CONCRETING PTY LTD" at bounding box center [1043, 470] width 187 height 16
click at [1017, 484] on span "ATO - Payment default: Default Update" at bounding box center [1063, 487] width 227 height 16
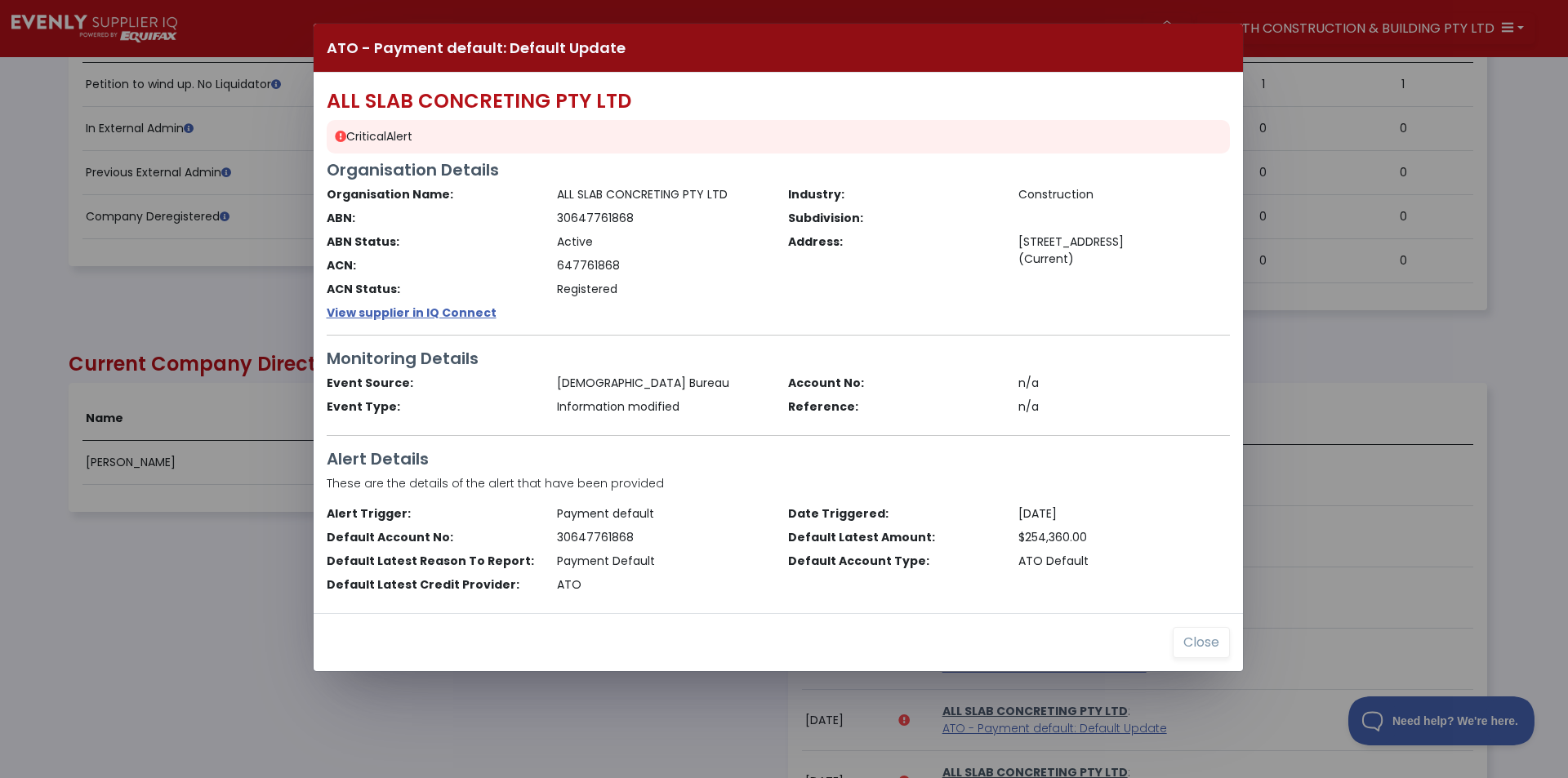
click at [206, 295] on div "ATO - Payment default: Default Update ALL SLAB CONCRETING PTY LTD Critical Aler…" at bounding box center [784, 389] width 1568 height 778
click at [1206, 644] on button "Close" at bounding box center [1201, 643] width 57 height 31
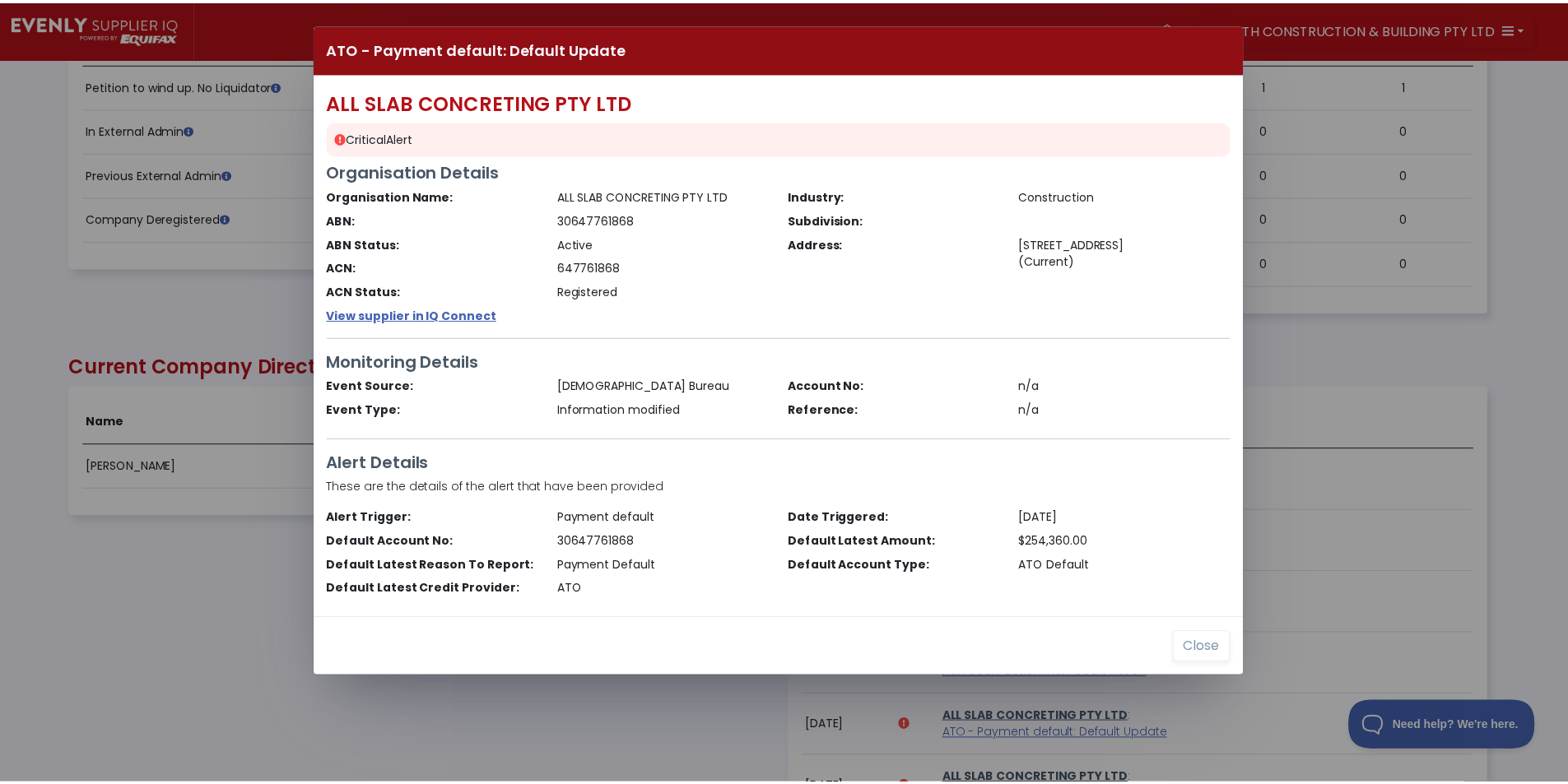
scroll to position [822673, 821601]
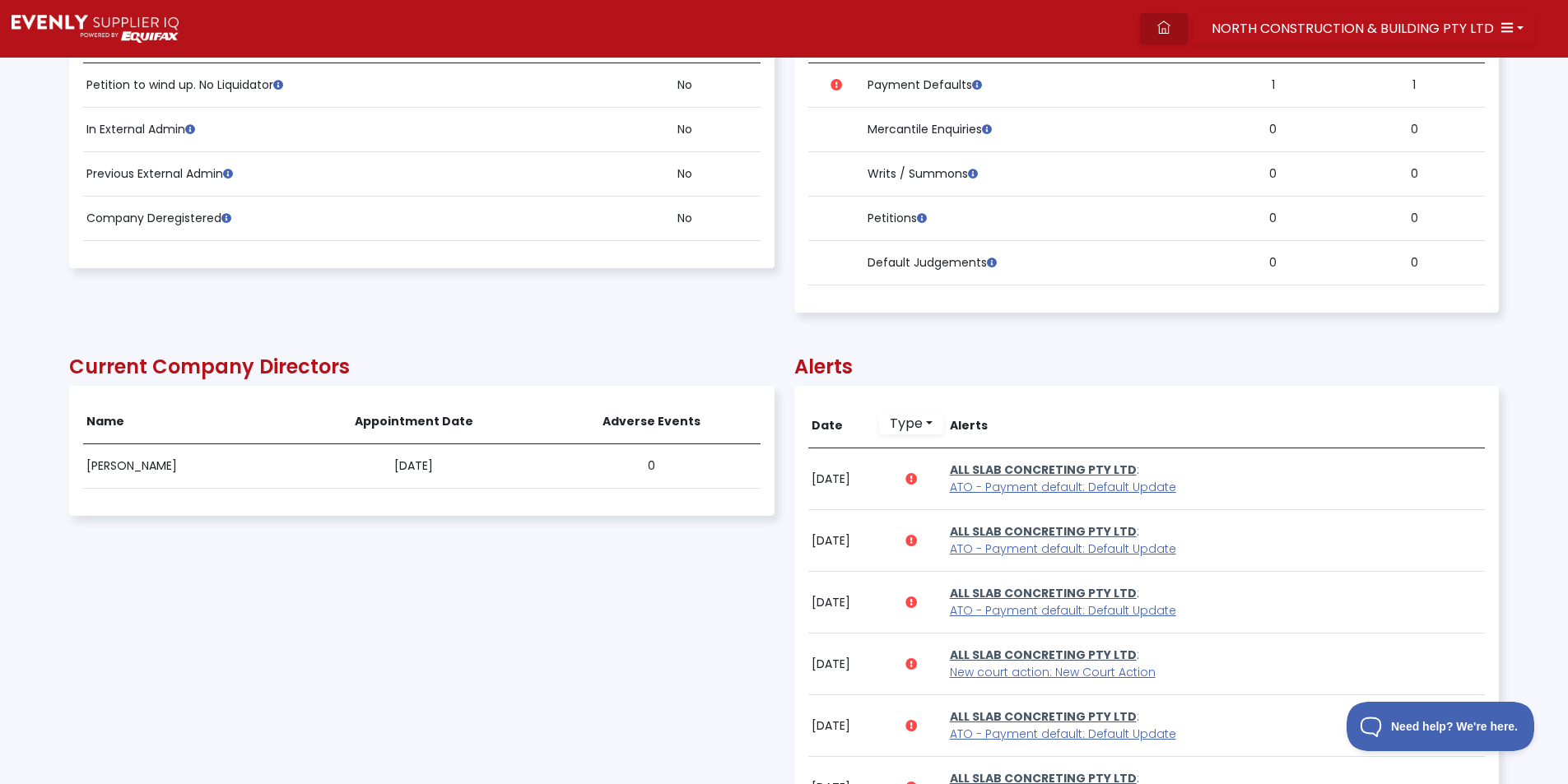
click at [1170, 28] on icon at bounding box center [1164, 27] width 13 height 13
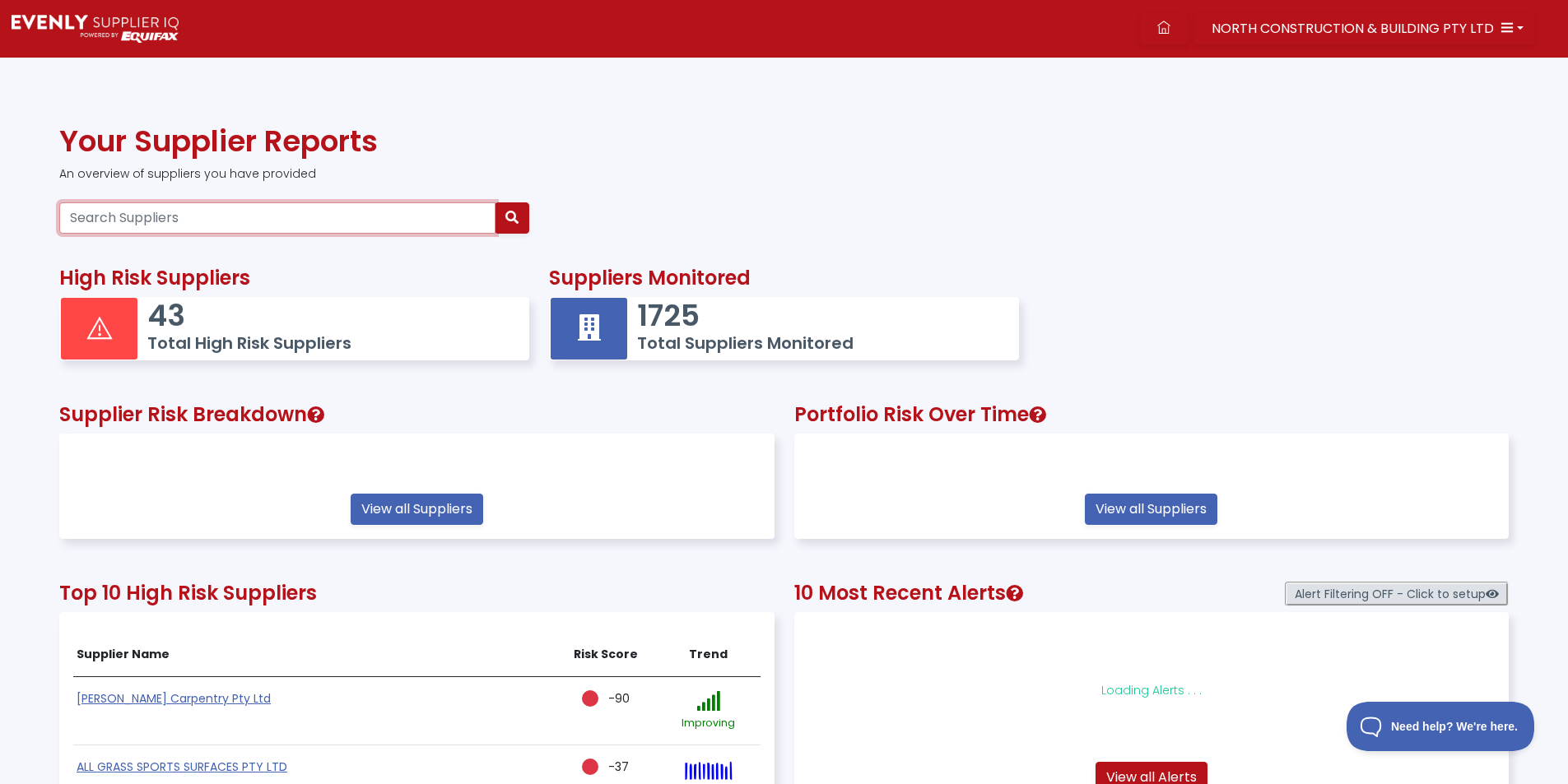
click at [289, 224] on input "Search Suppliers" at bounding box center [277, 218] width 436 height 31
paste input "52155303281"
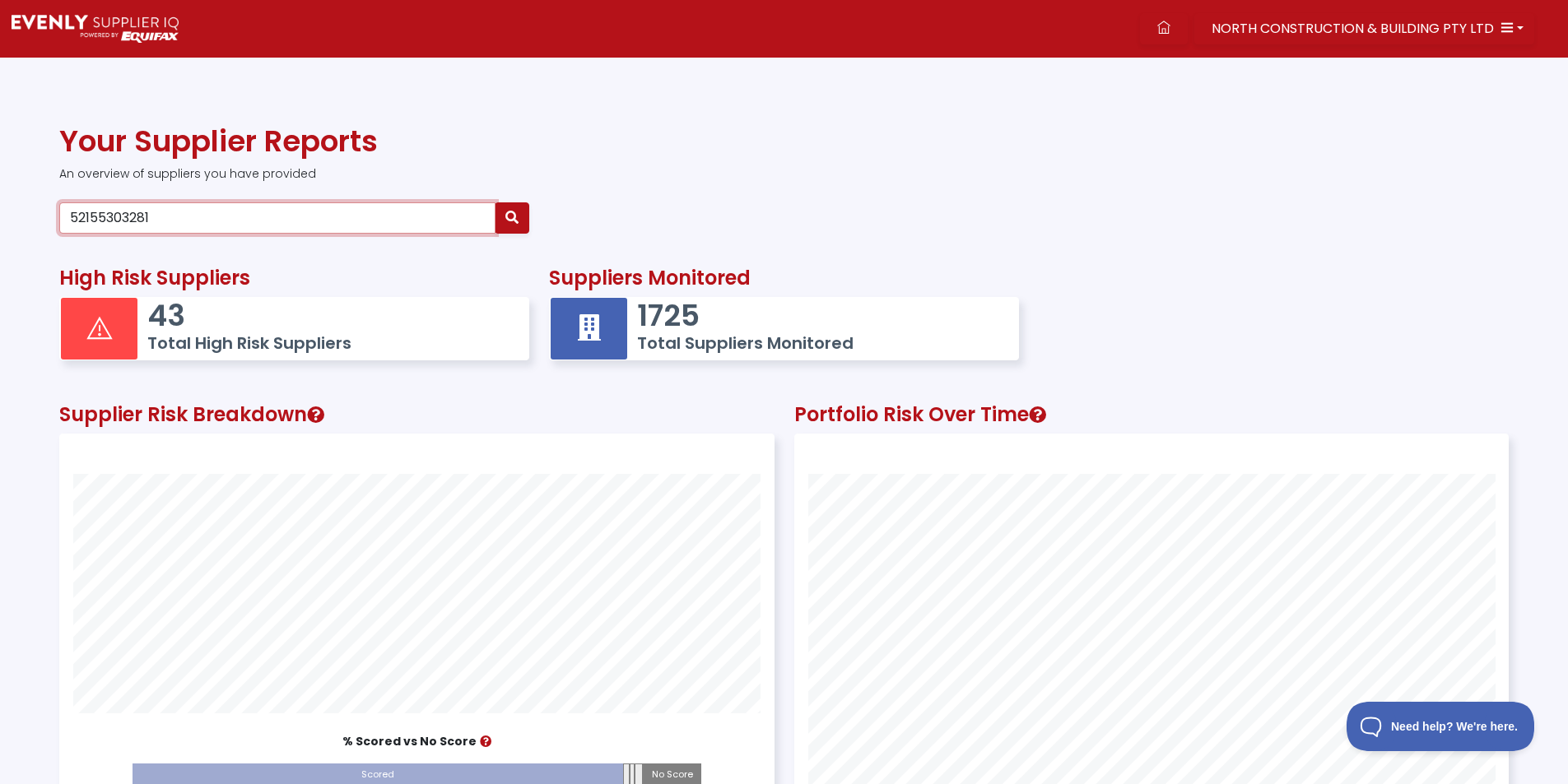
type input "52155303281"
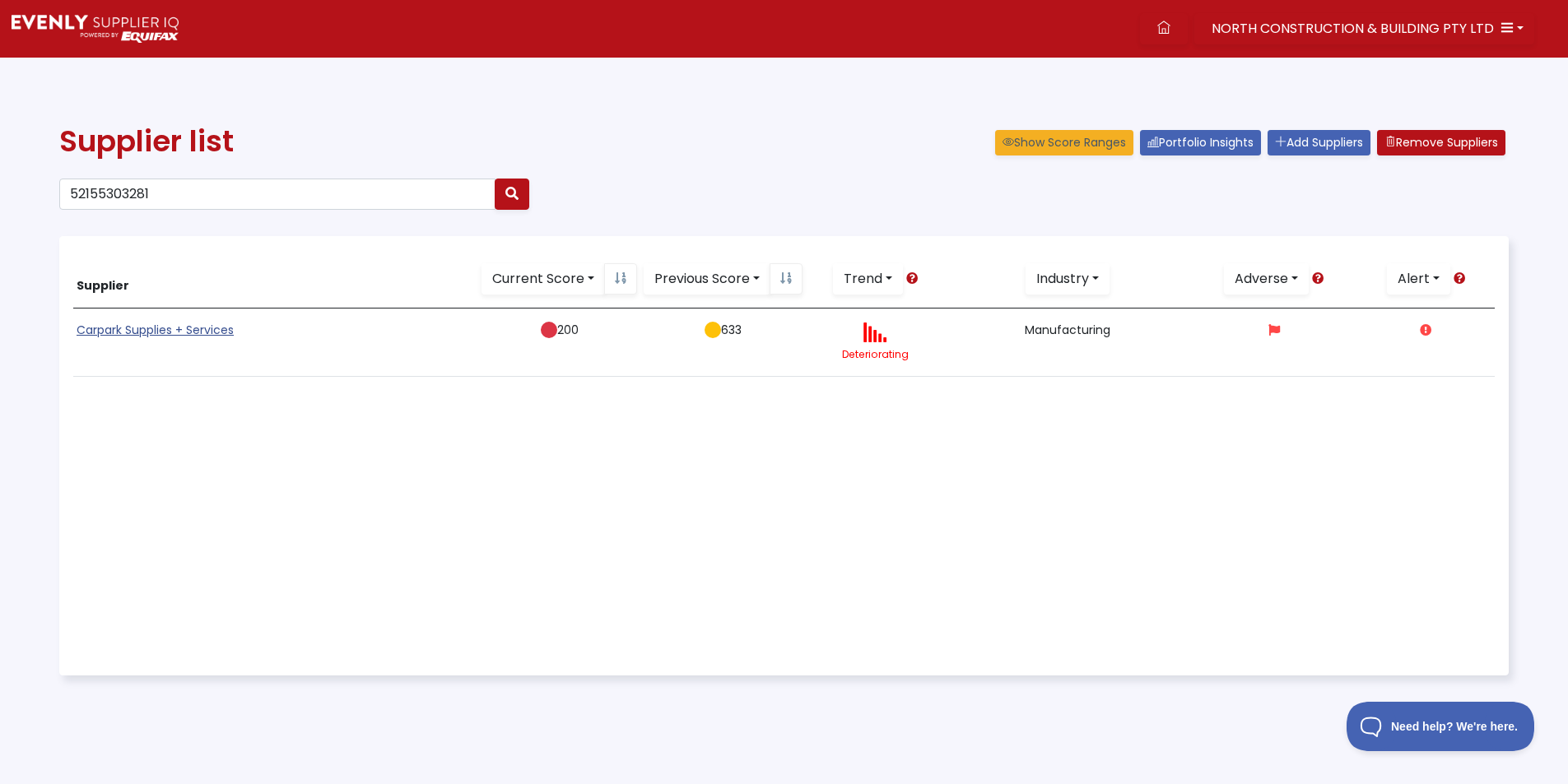
click at [155, 327] on link "Carpark Supplies + Services" at bounding box center [155, 330] width 157 height 16
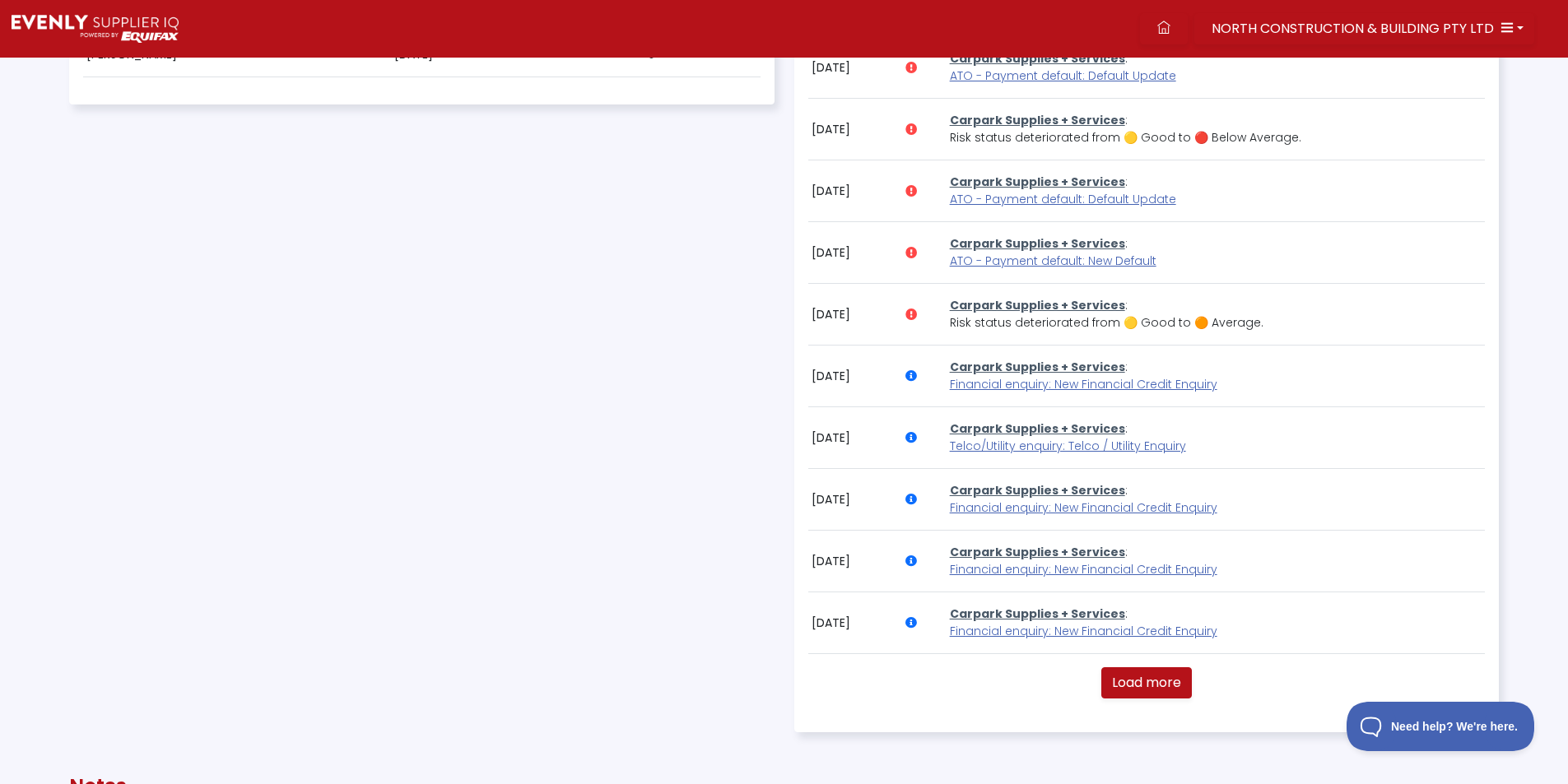
scroll to position [905, 0]
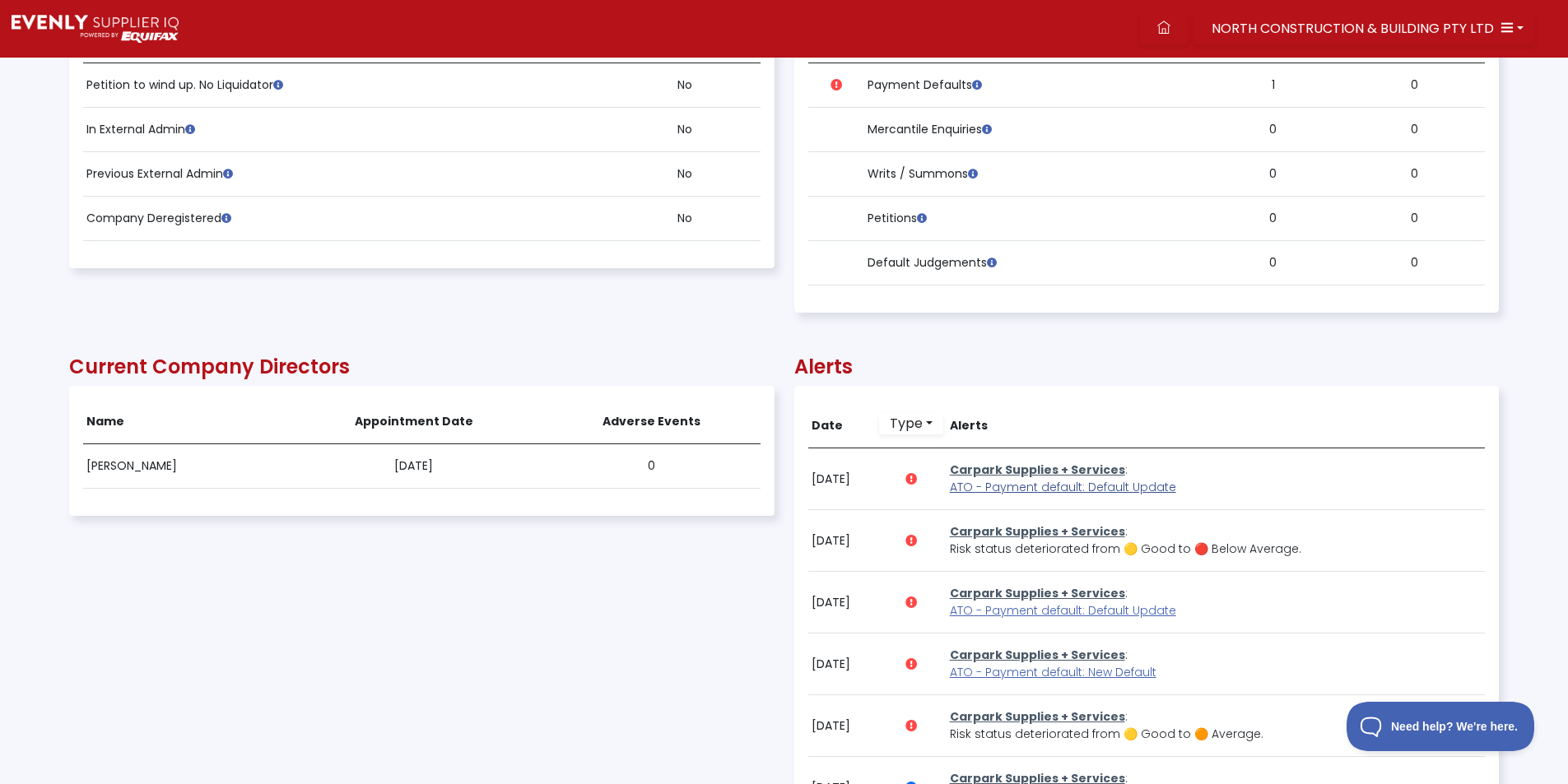
click at [1033, 489] on span "ATO - Payment default: Default Update" at bounding box center [1063, 487] width 227 height 16
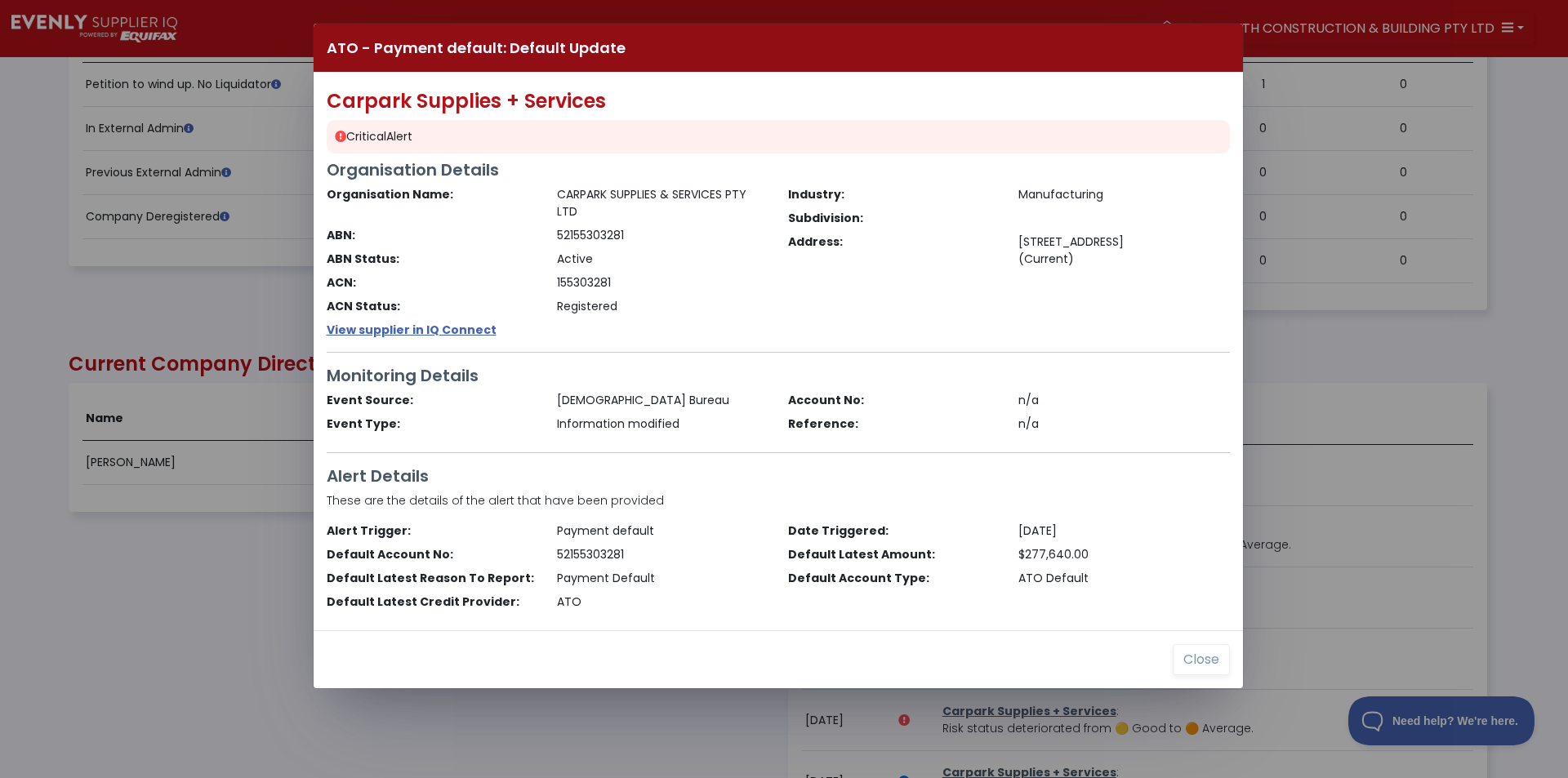
click at [171, 582] on div "ATO - Payment default: Default Update Carpark Supplies + Services Critical Aler…" at bounding box center [784, 389] width 1568 height 778
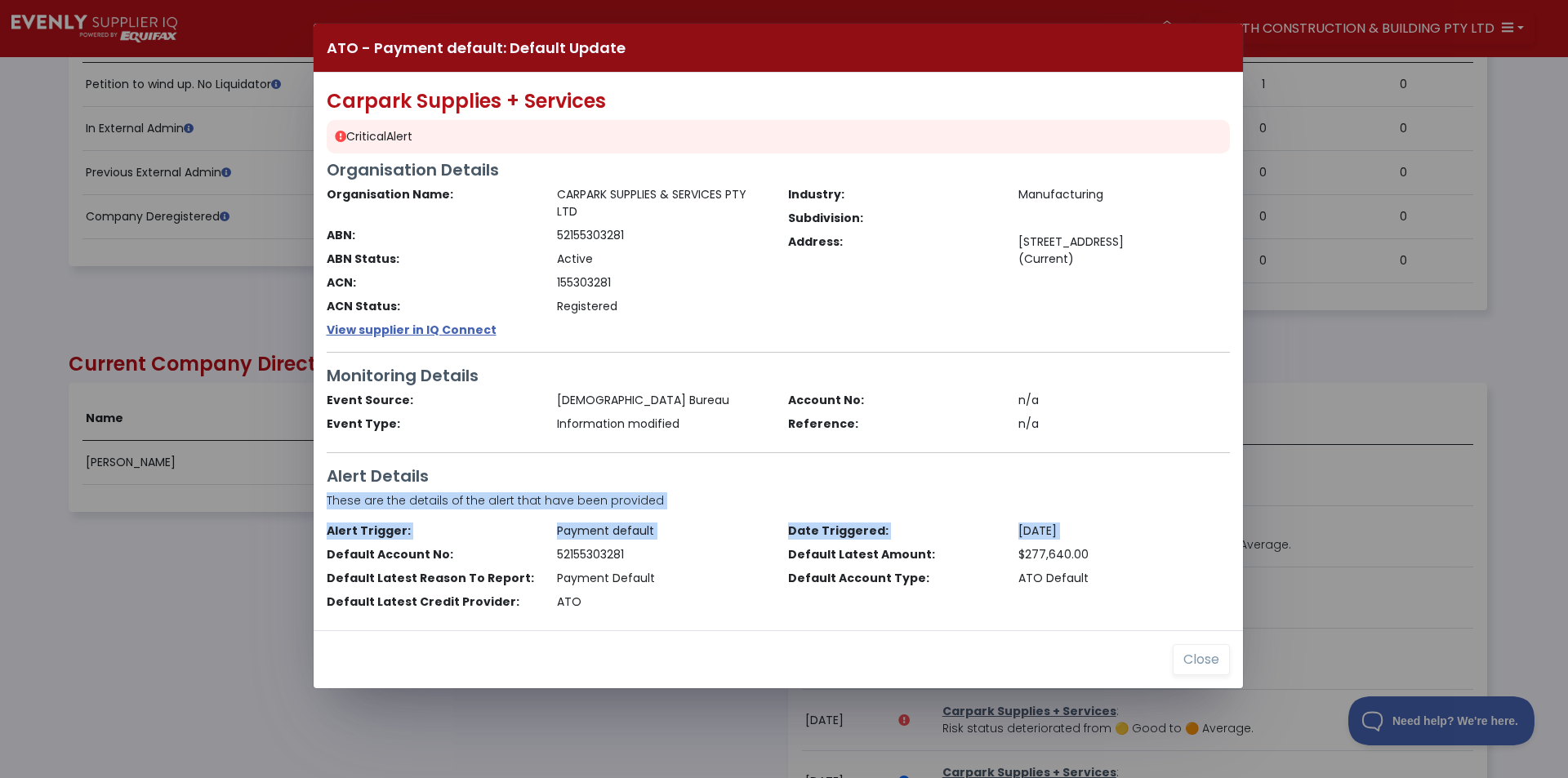
click at [254, 553] on div "ATO - Payment default: Default Update Carpark Supplies + Services Critical Aler…" at bounding box center [784, 389] width 1568 height 778
click at [1202, 665] on button "Close" at bounding box center [1201, 660] width 57 height 31
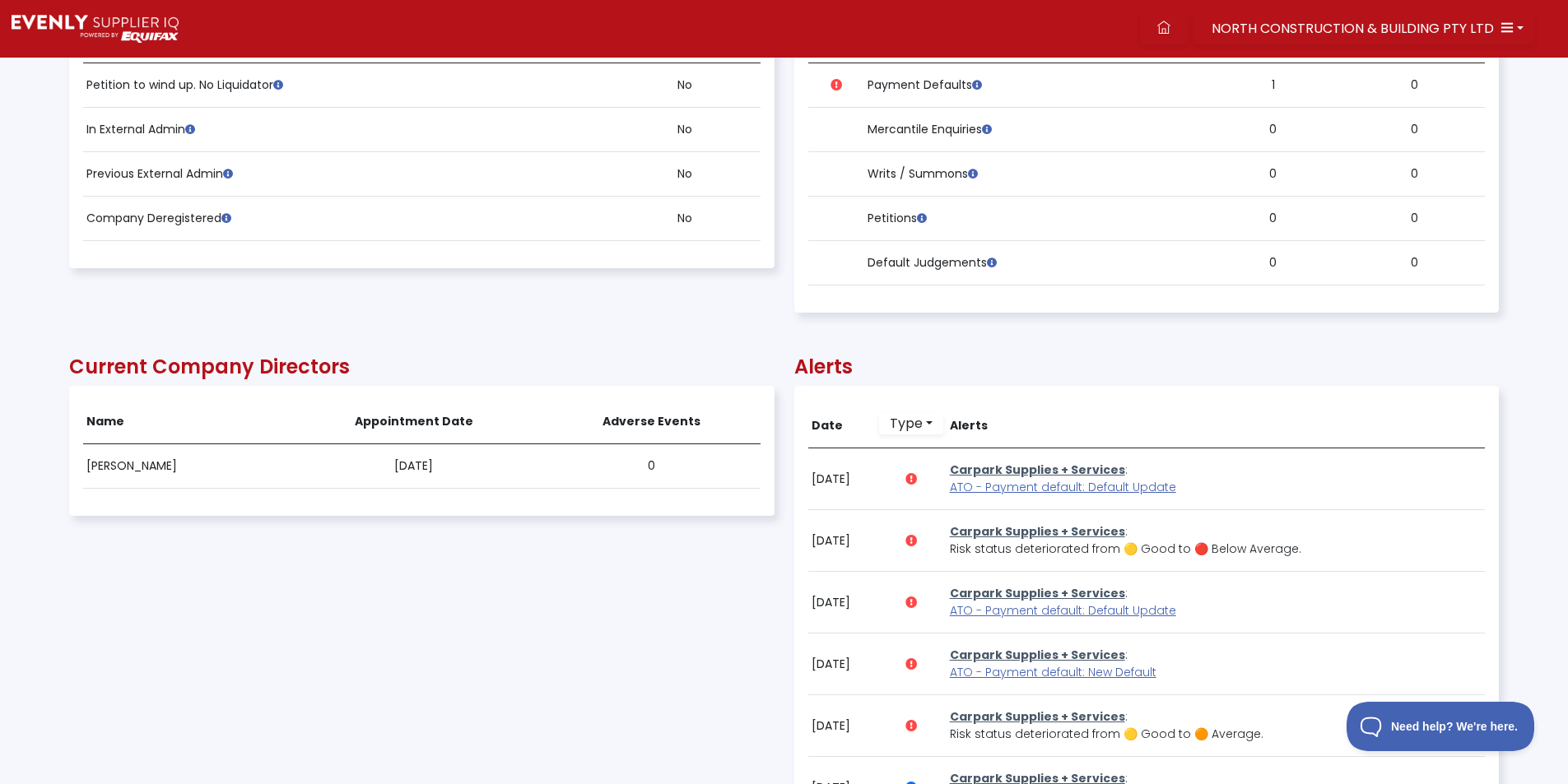
scroll to position [822673, 821601]
click at [1170, 27] on icon at bounding box center [1164, 27] width 13 height 13
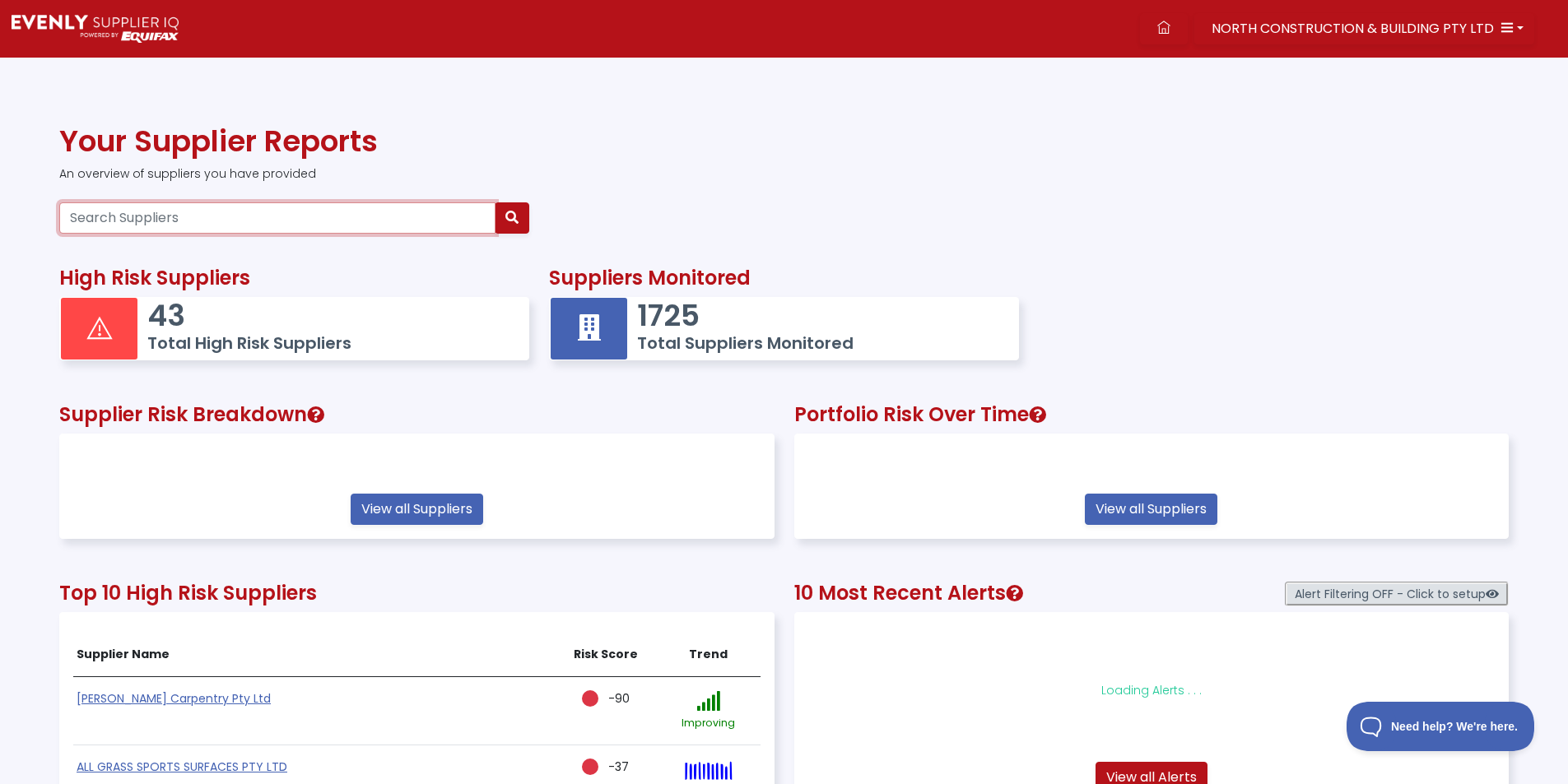
click at [216, 220] on input "Search Suppliers" at bounding box center [277, 218] width 436 height 31
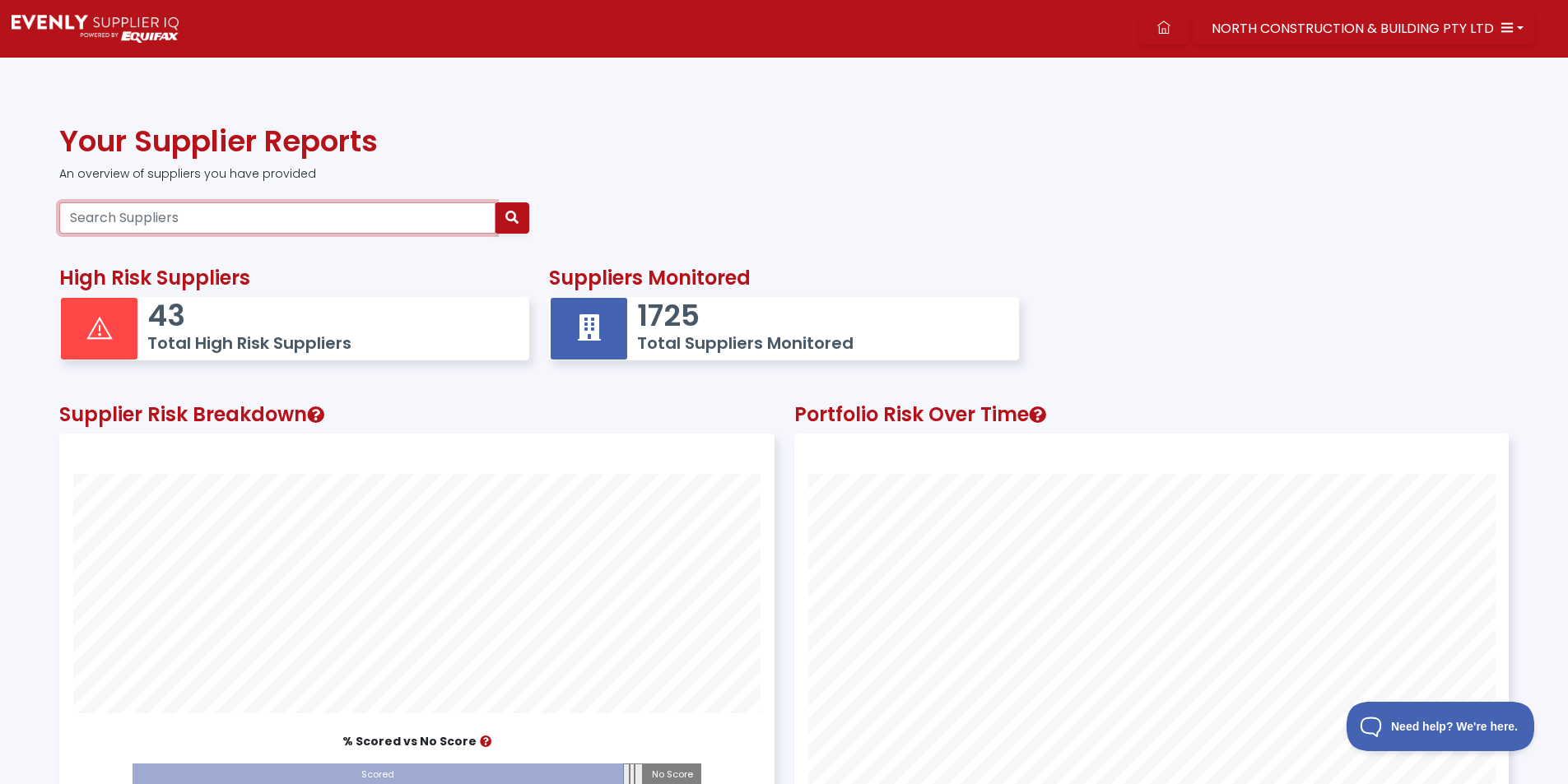
scroll to position [460, 713]
paste input "39115036998"
type input "39115036998"
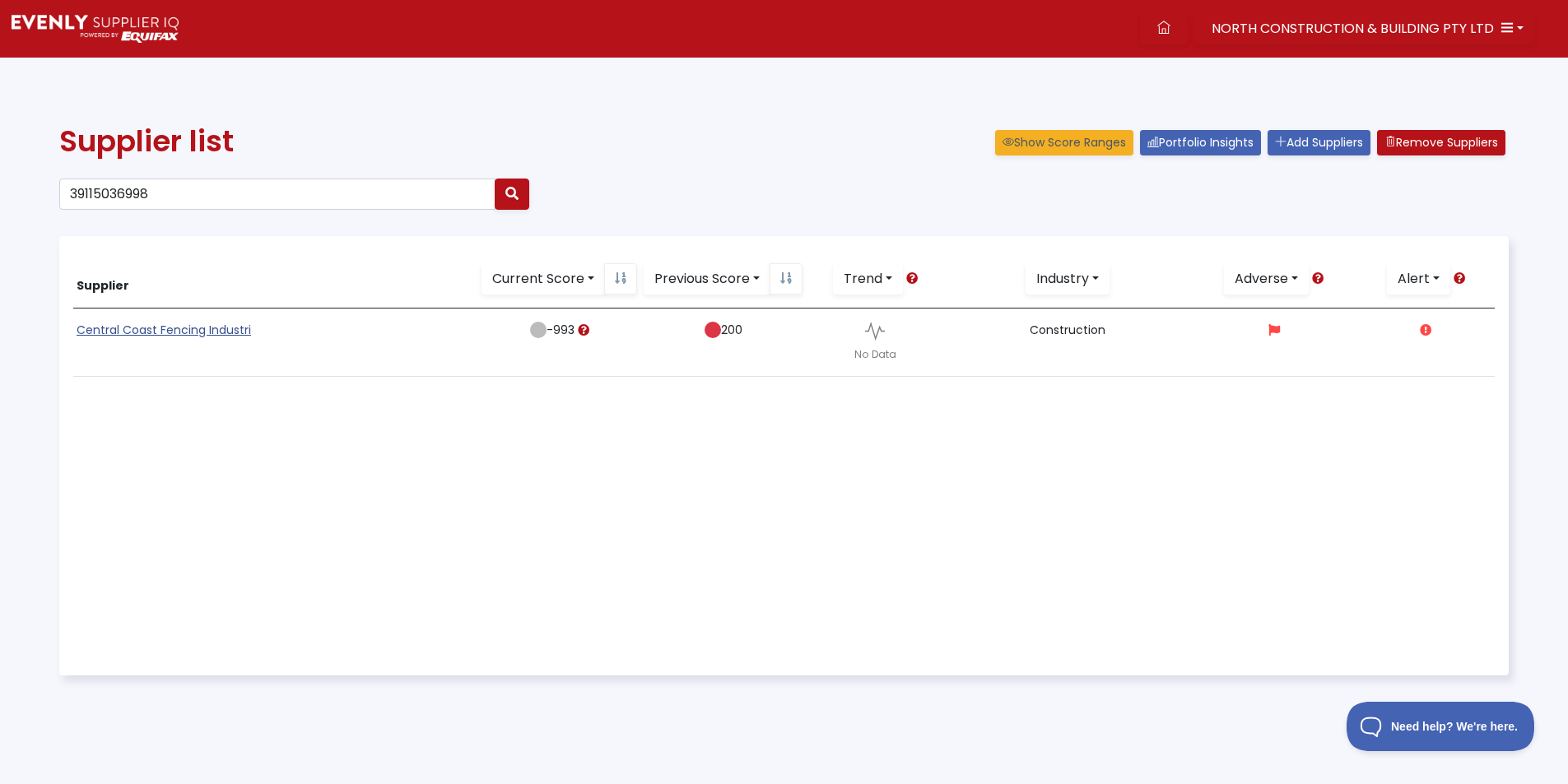
click at [205, 329] on link "Central Coast Fencing Industri" at bounding box center [163, 330] width 174 height 16
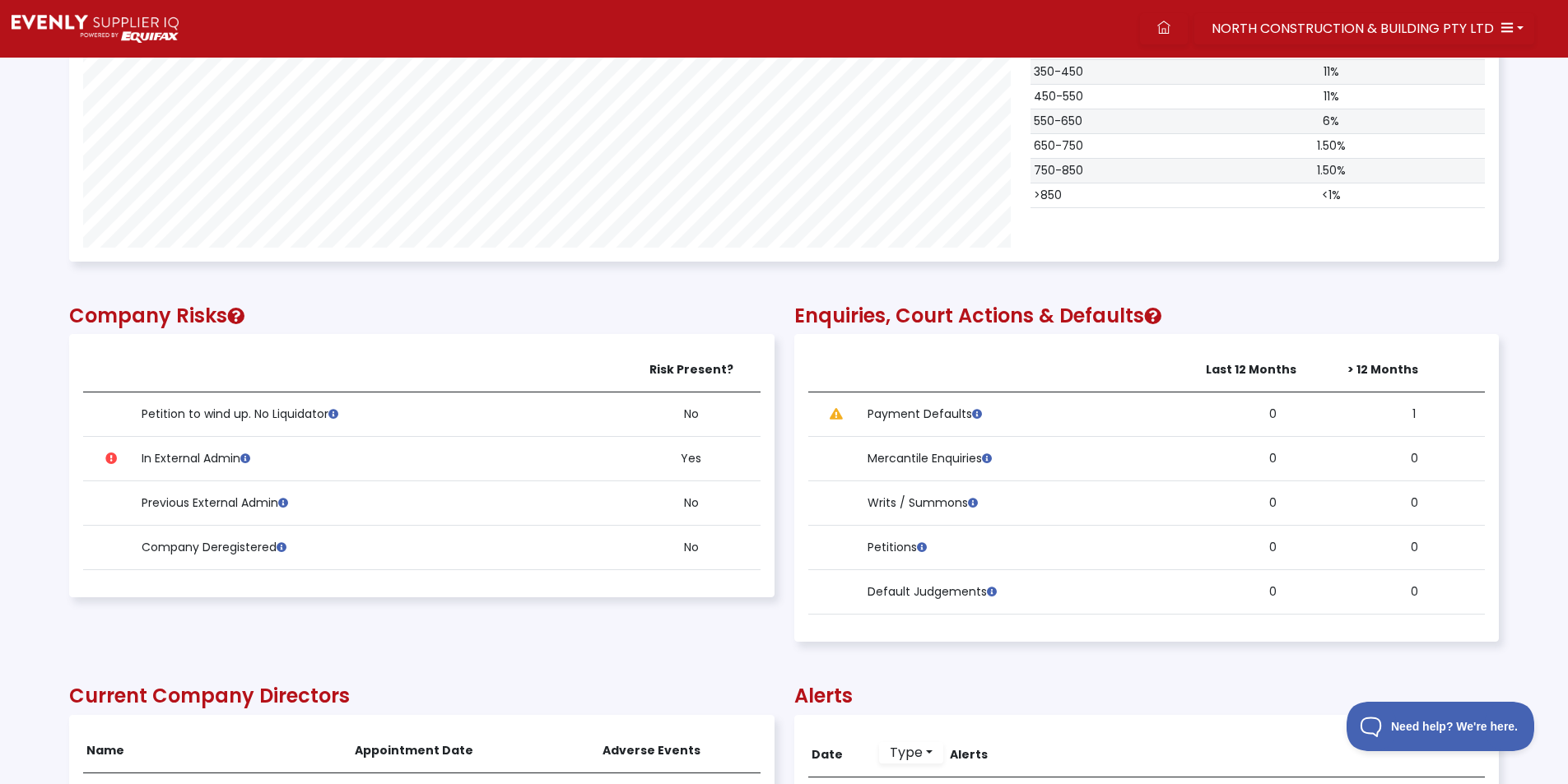
scroll to position [1152, 0]
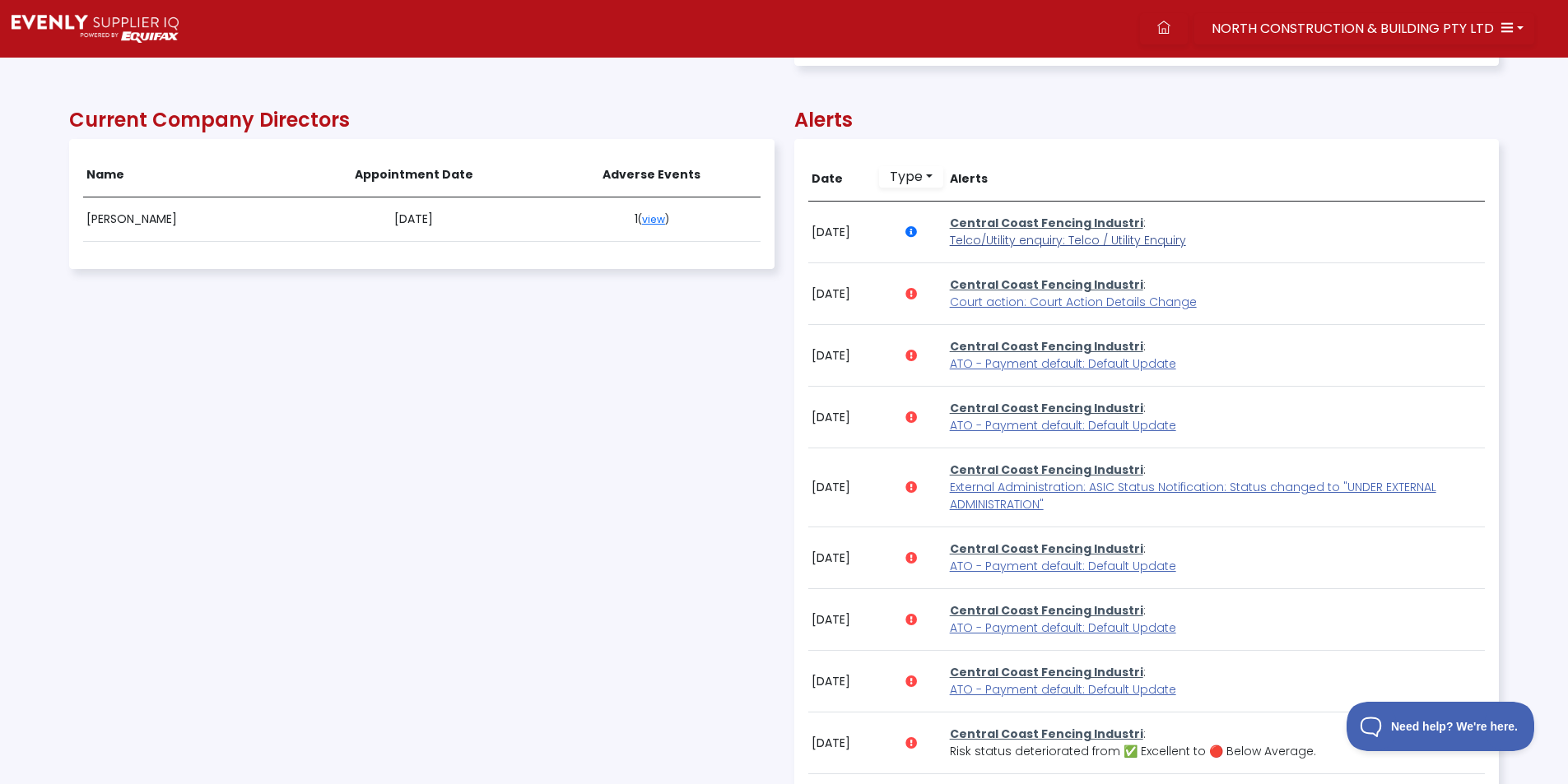
click at [1049, 237] on span "Telco/Utility enquiry: Telco / Utility Enquiry" at bounding box center [1067, 240] width 236 height 16
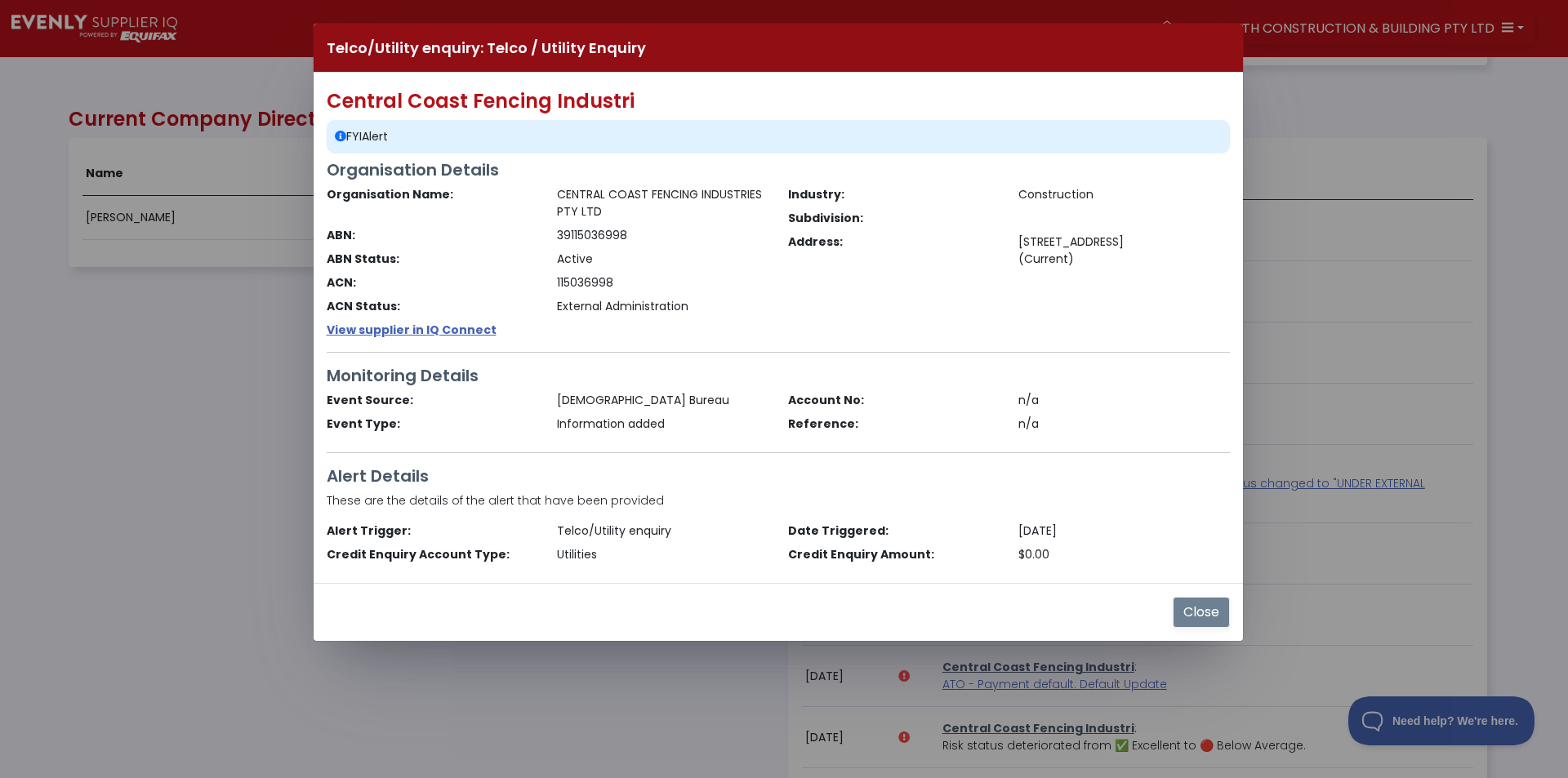
drag, startPoint x: 1194, startPoint y: 609, endPoint x: 1179, endPoint y: 573, distance: 39.0
click at [1198, 608] on button "Close" at bounding box center [1201, 613] width 57 height 31
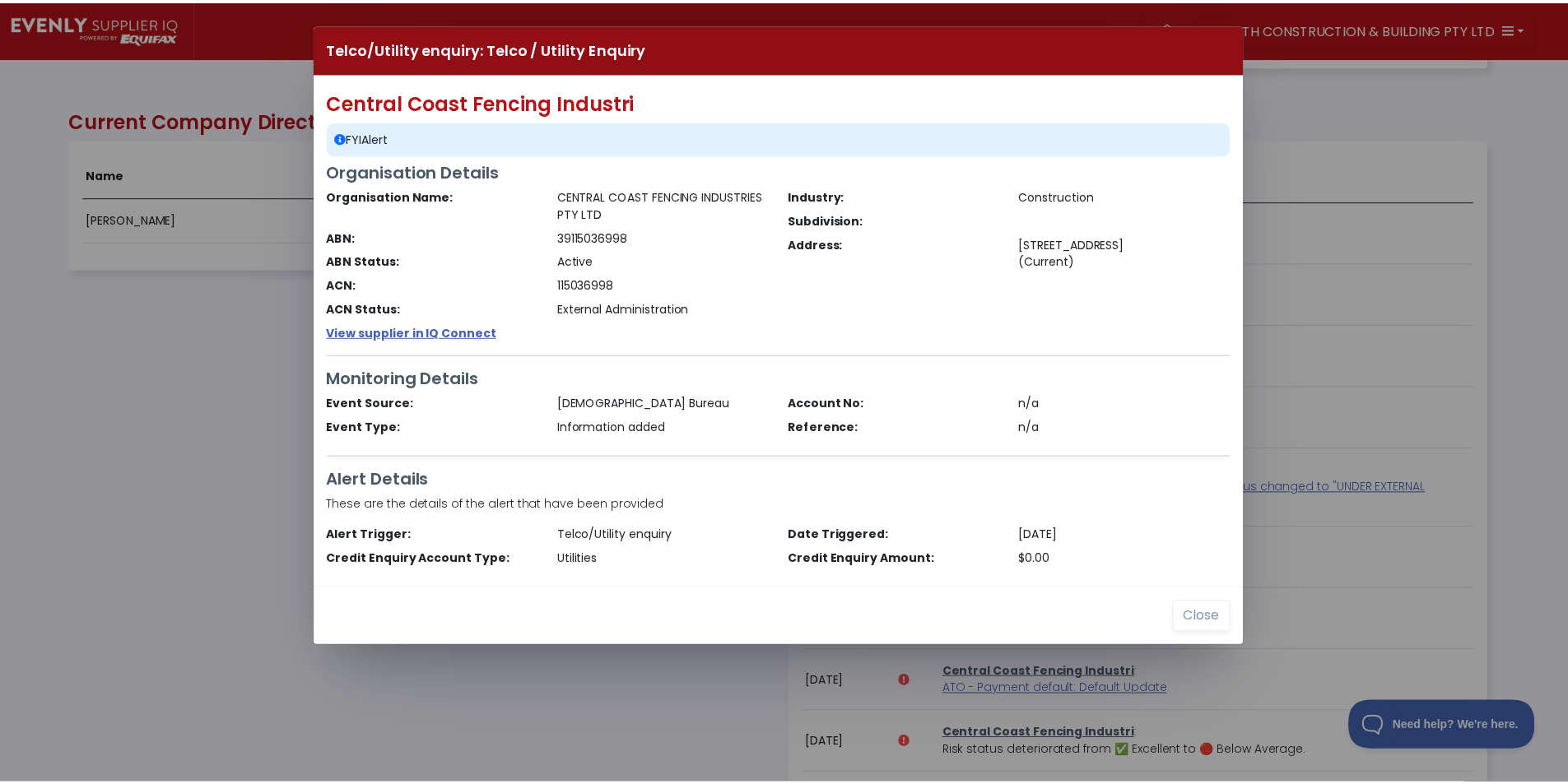
scroll to position [822673, 821601]
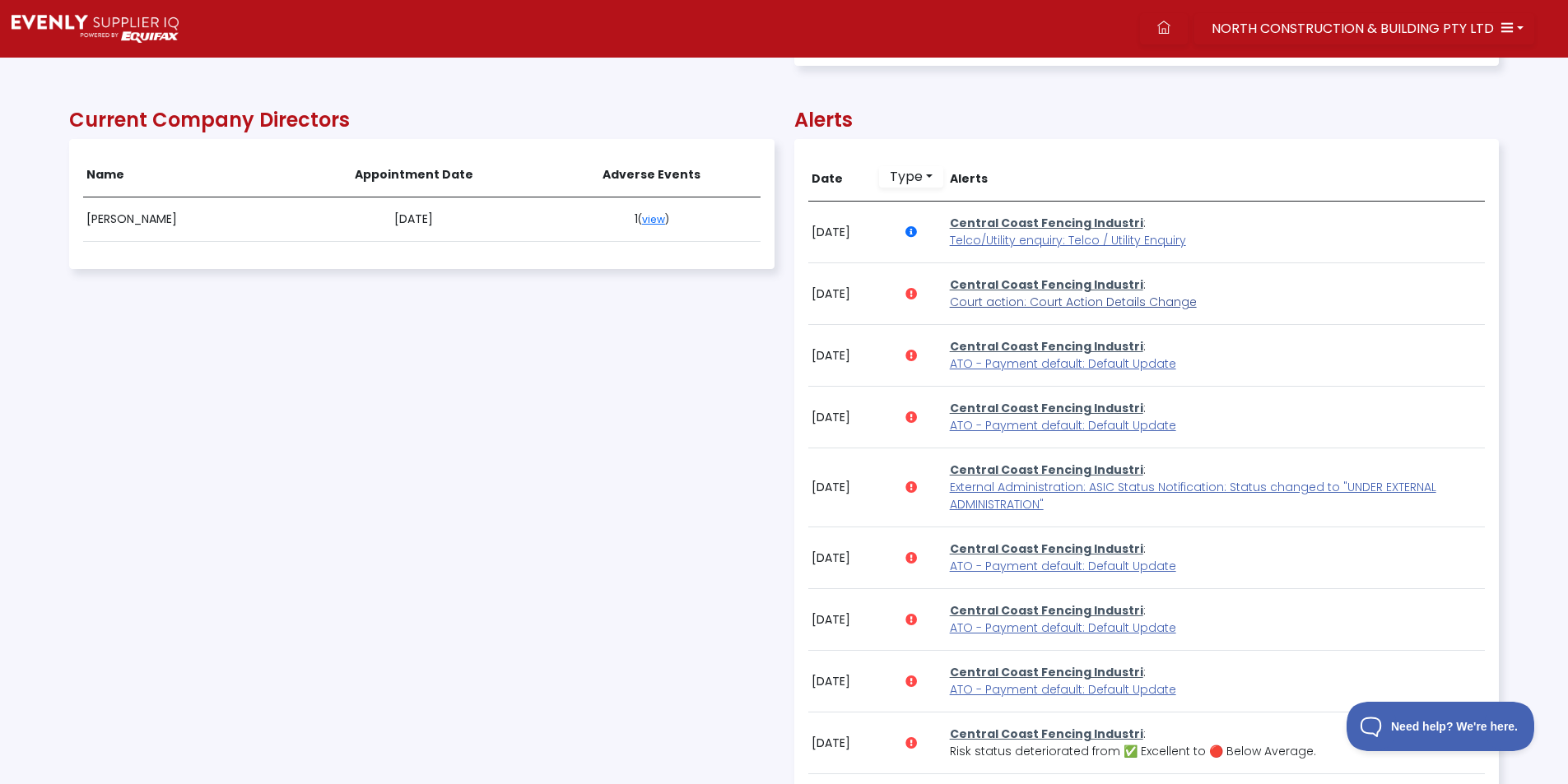
click at [999, 305] on span "Court action: Court Action Details Change" at bounding box center [1073, 301] width 247 height 16
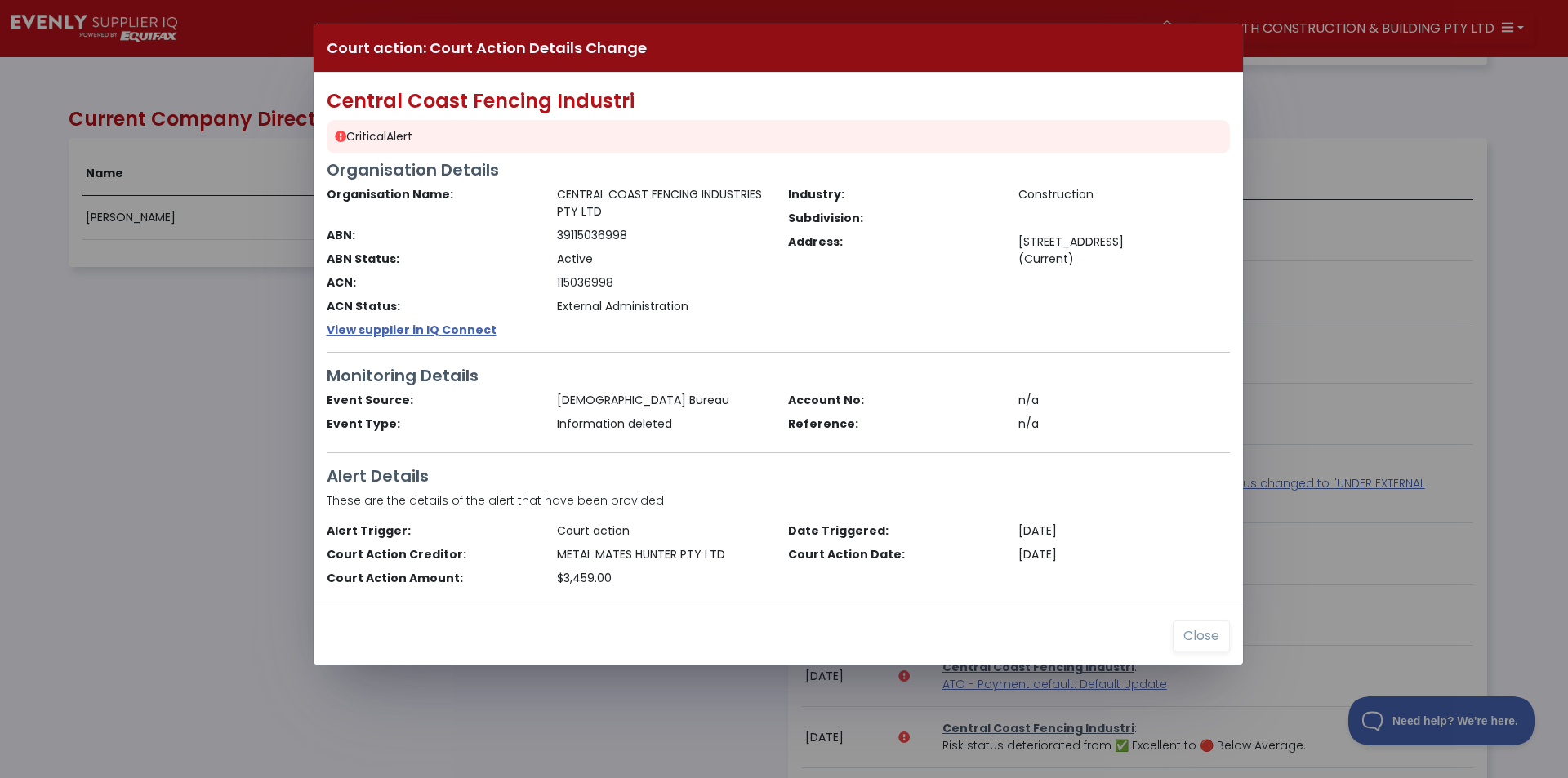
drag, startPoint x: 89, startPoint y: 403, endPoint x: 309, endPoint y: 470, distance: 230.0
click at [91, 406] on div "Court action: Court Action Details Change Central Coast Fencing Industri Critic…" at bounding box center [784, 389] width 1568 height 778
click at [1202, 642] on button "Close" at bounding box center [1201, 636] width 57 height 31
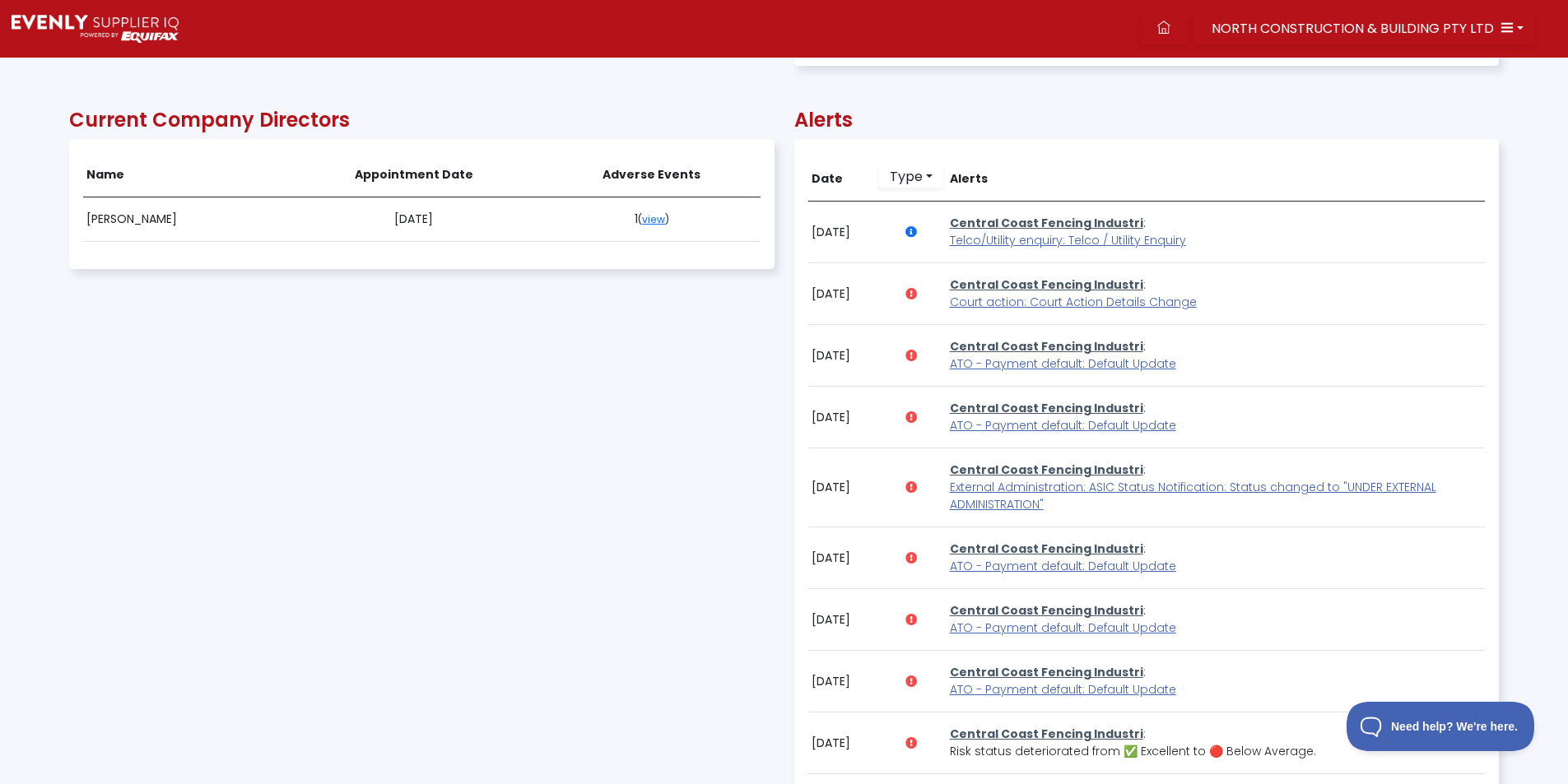
click at [385, 520] on div "Current Company Directors Name Appointment Date Adverse Events [PERSON_NAME] [D…" at bounding box center [422, 507] width 705 height 848
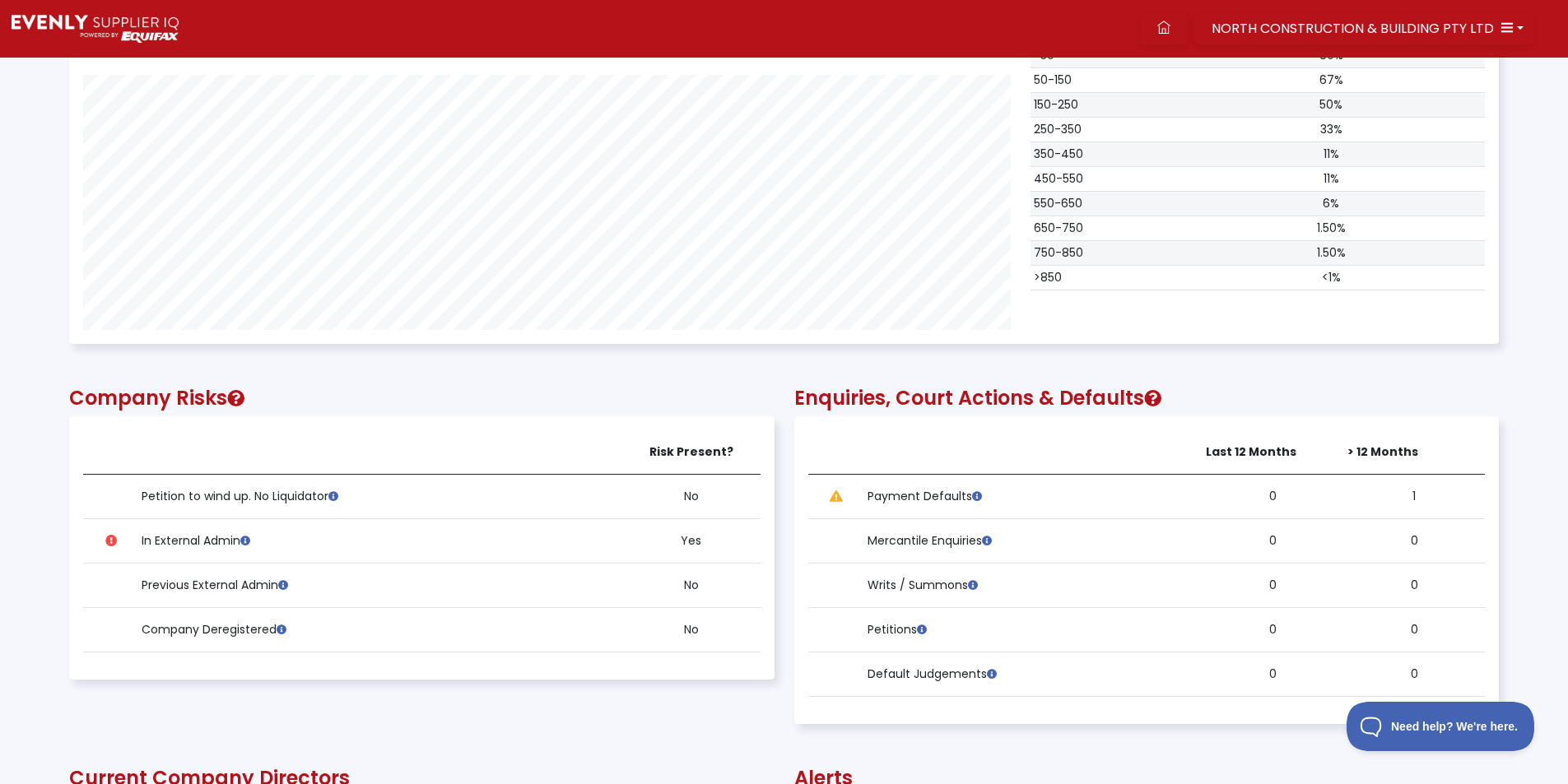
scroll to position [0, 0]
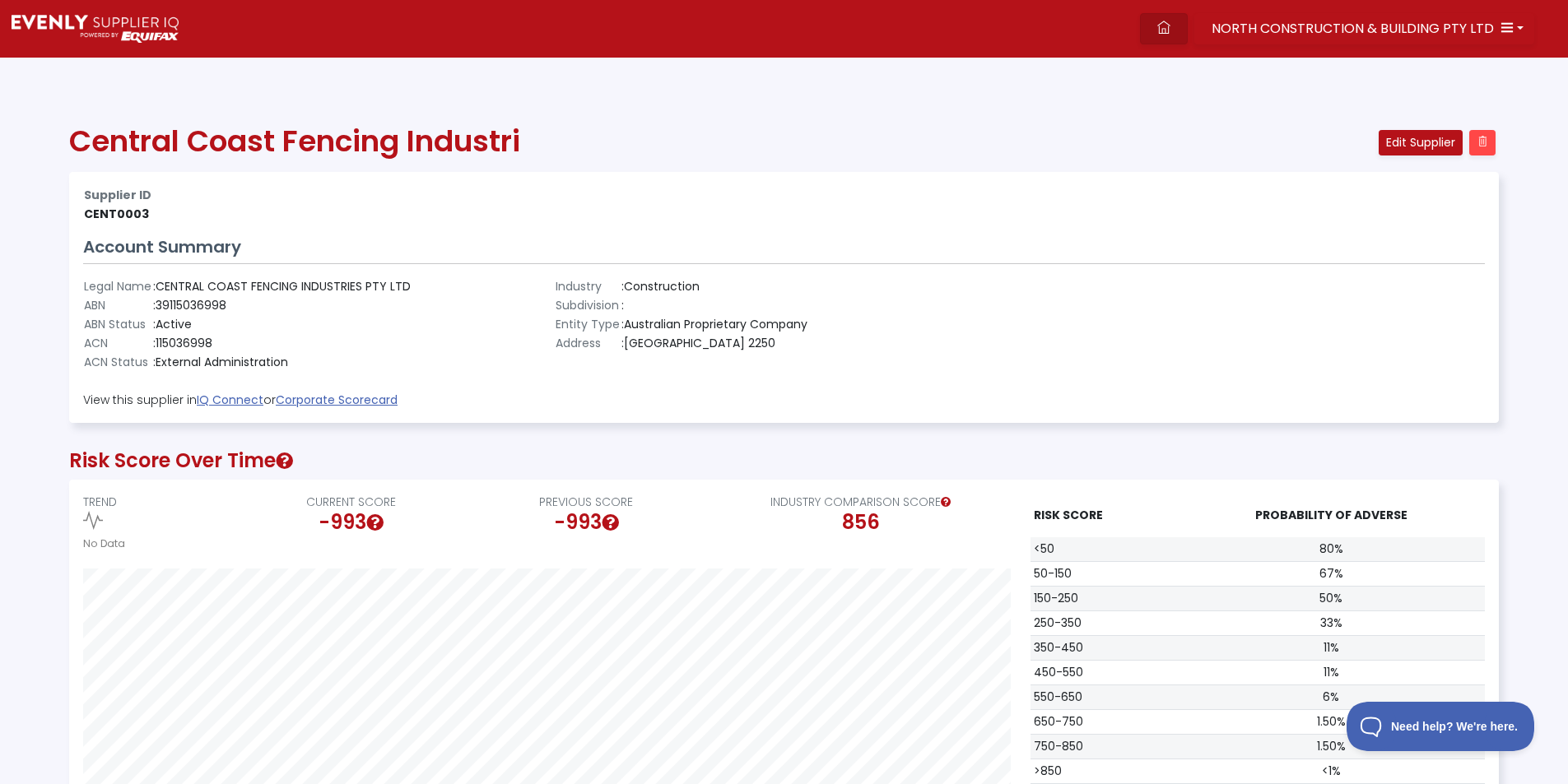
click at [1177, 30] on link at bounding box center [1164, 28] width 48 height 31
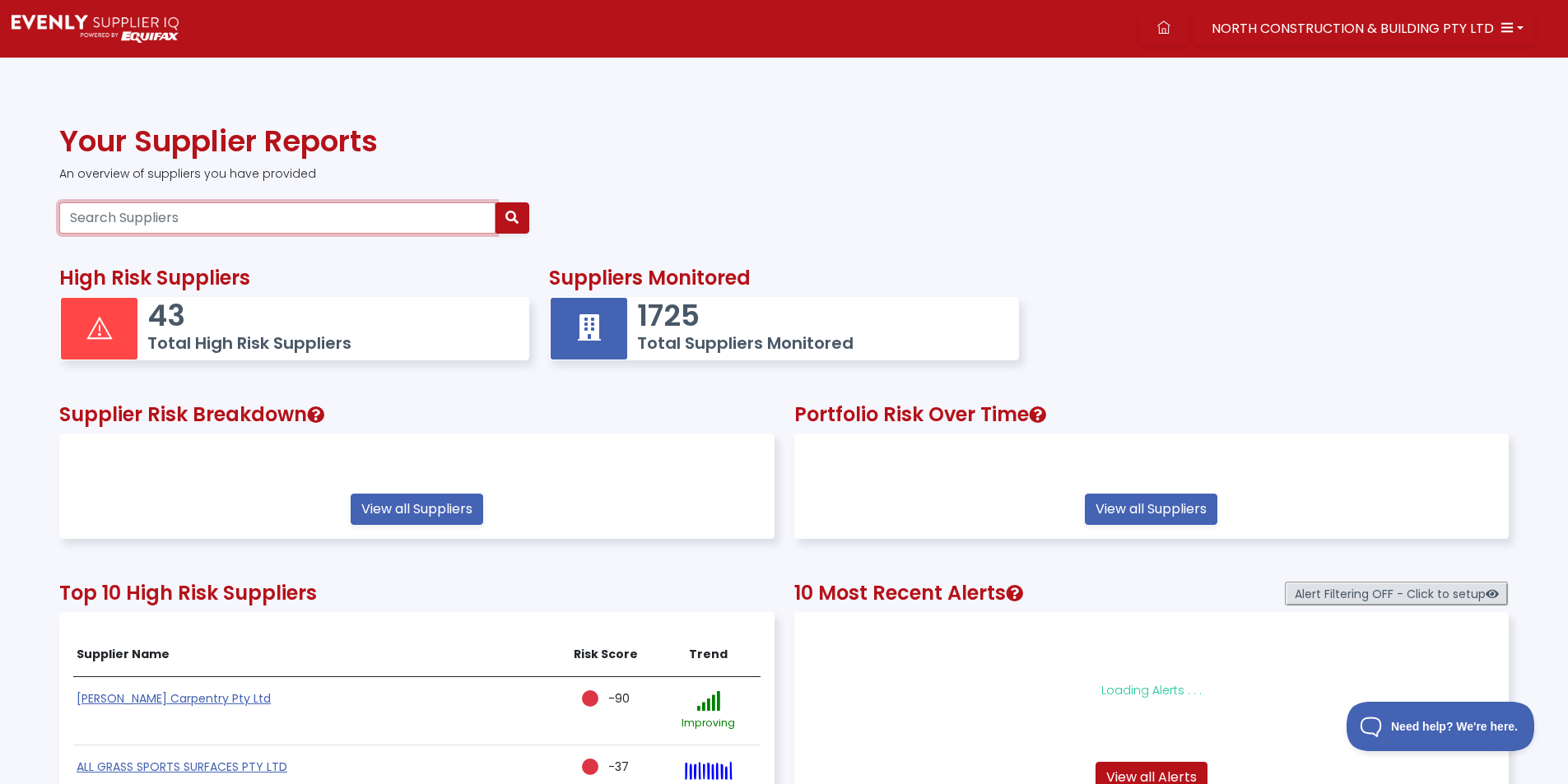
click at [330, 224] on input "Search Suppliers" at bounding box center [277, 218] width 436 height 31
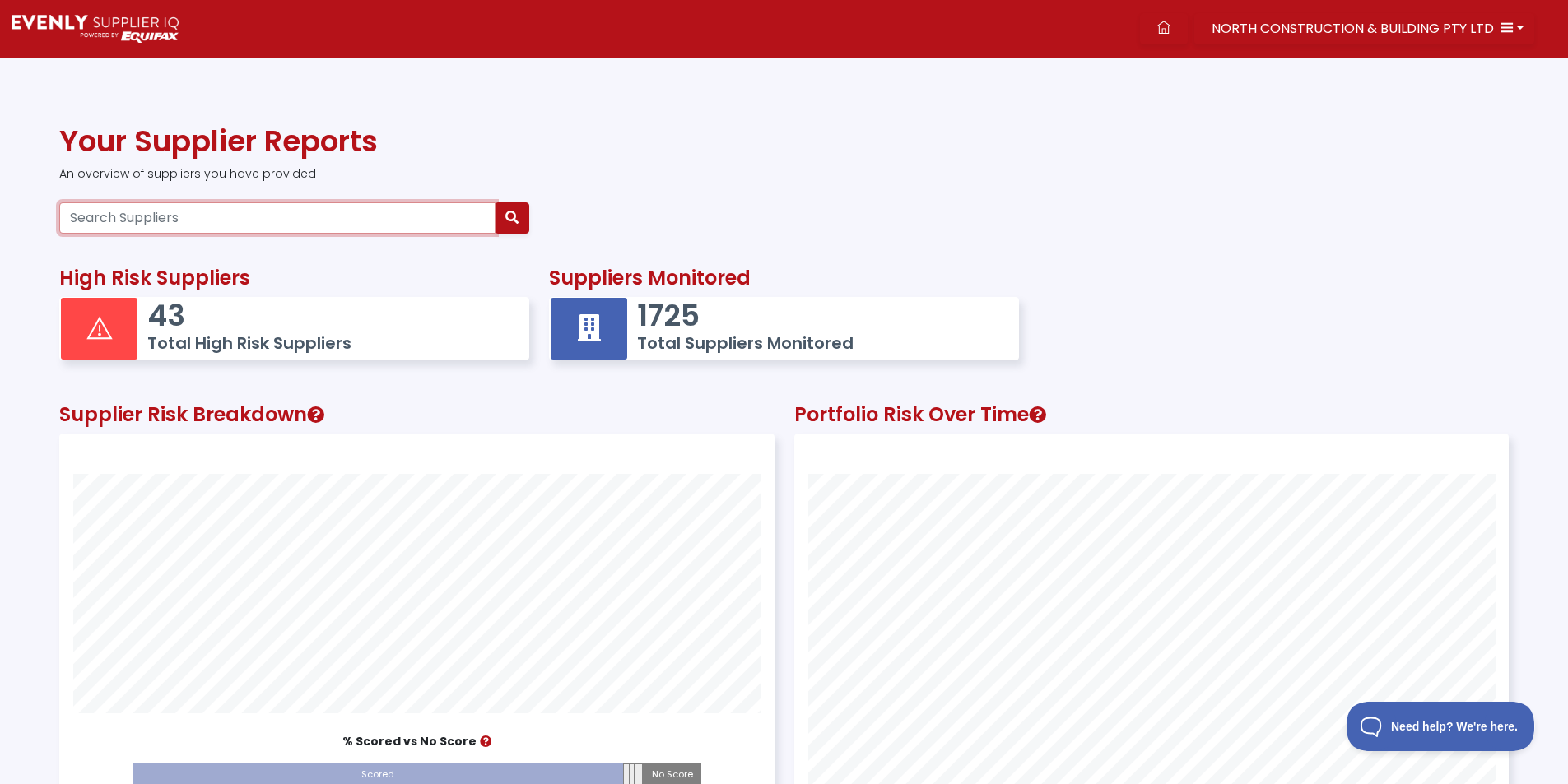
scroll to position [460, 713]
paste input "22633054565"
type input "22633054565"
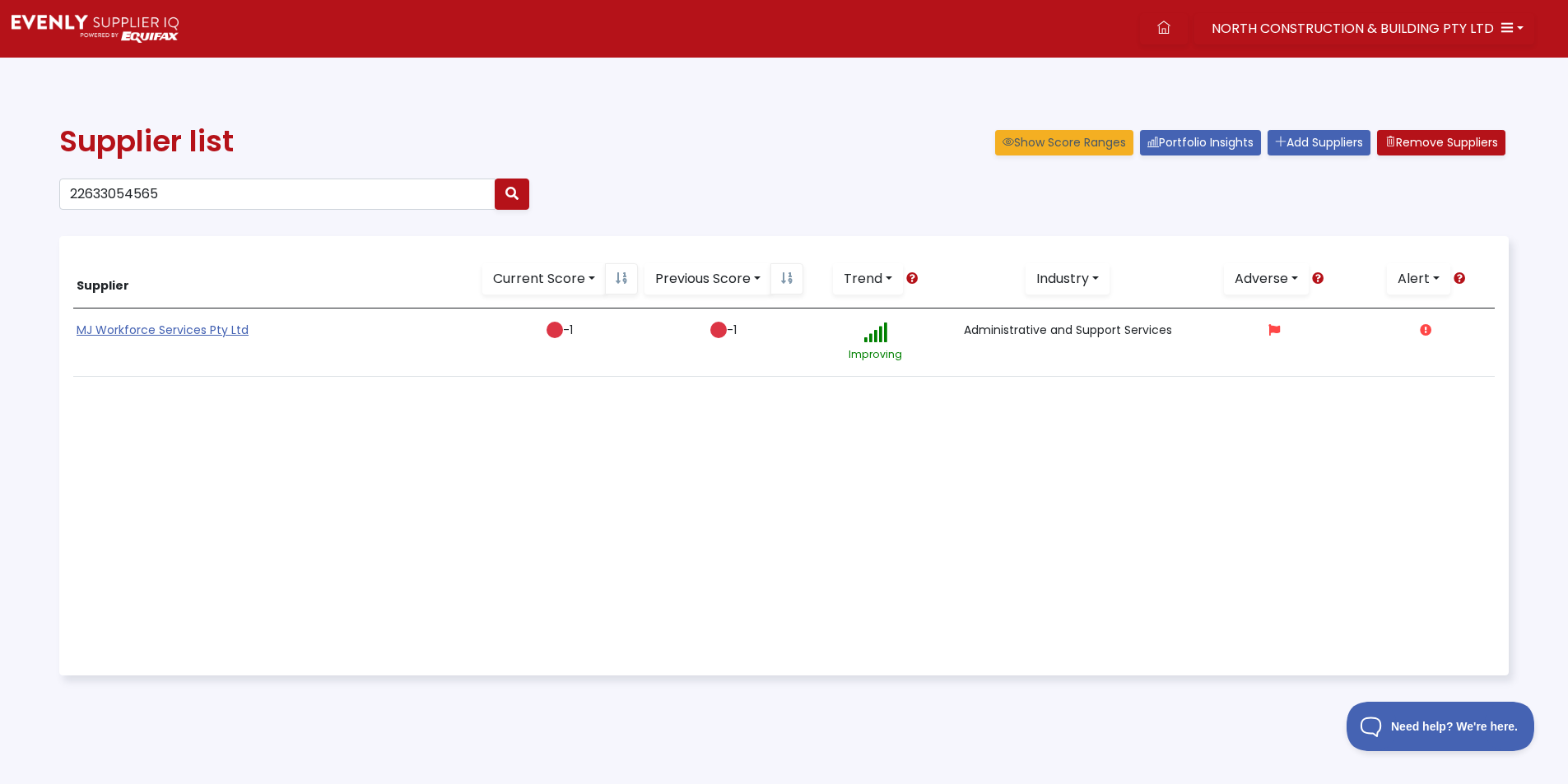
click at [136, 319] on td "MJ Workforce Services Pty Ltd" at bounding box center [276, 343] width 406 height 69
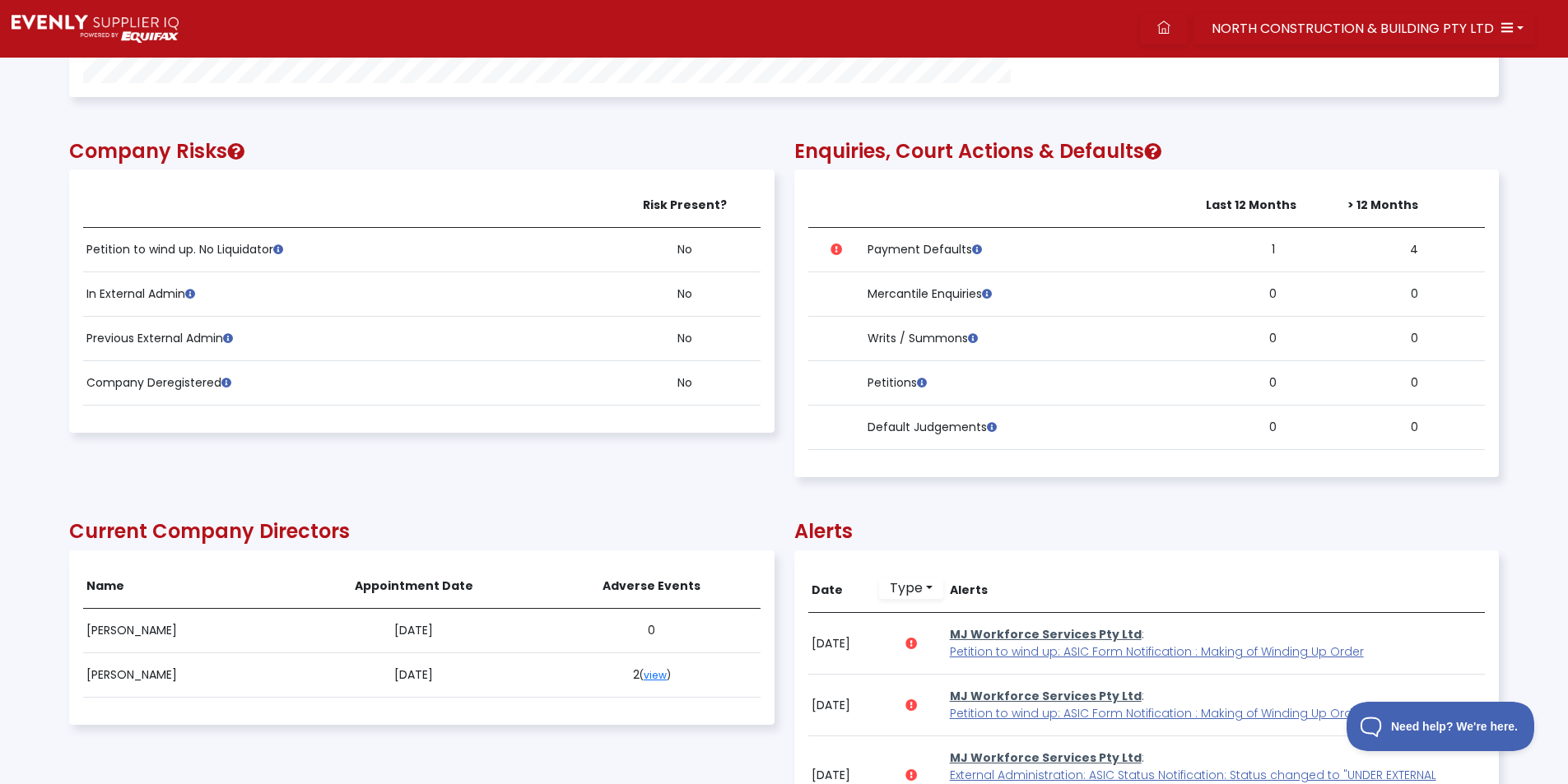
scroll to position [823, 0]
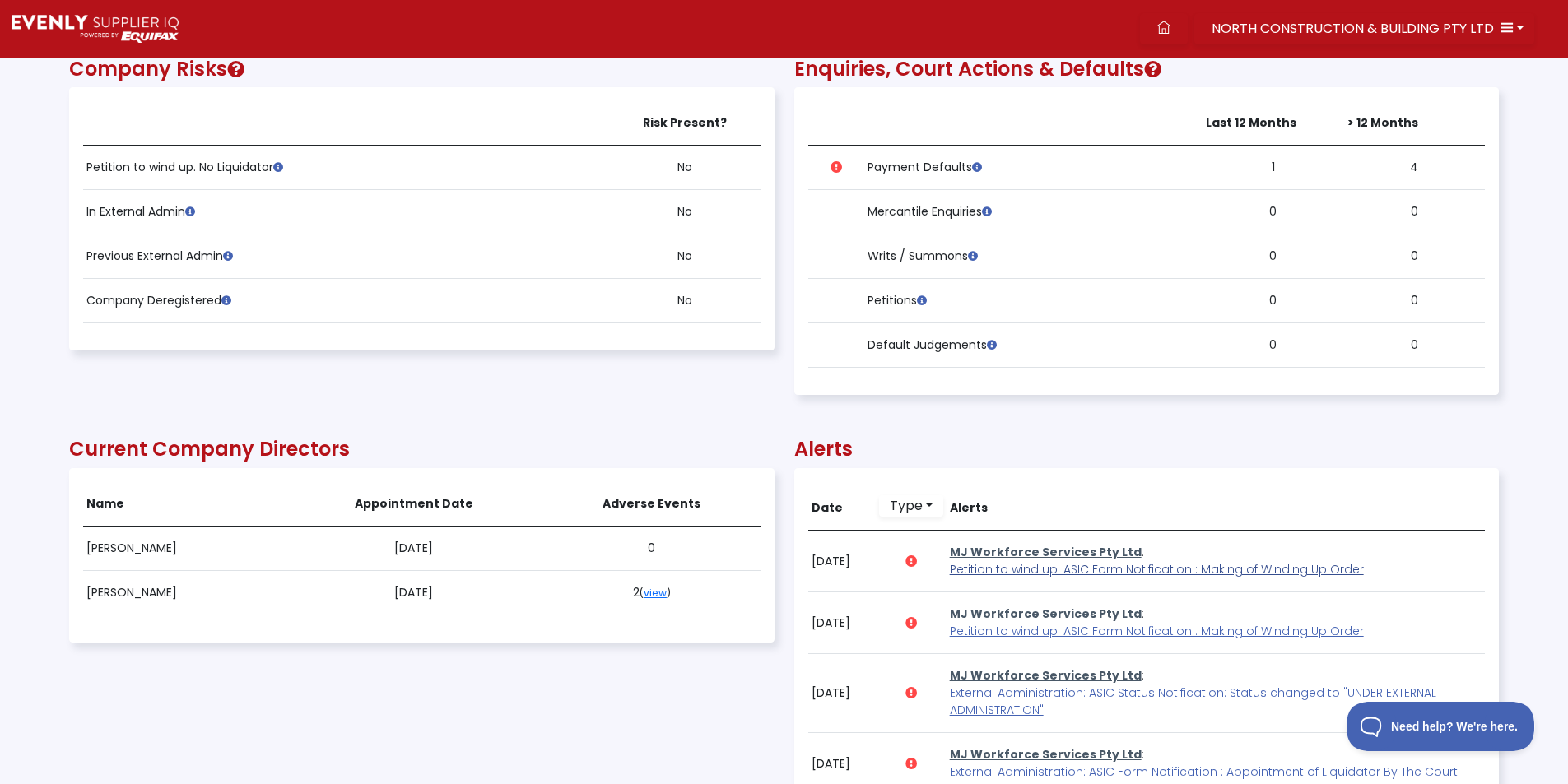
click at [1029, 567] on span "Petition to wind up: ASIC Form Notification : Making of Winding Up Order" at bounding box center [1157, 569] width 414 height 16
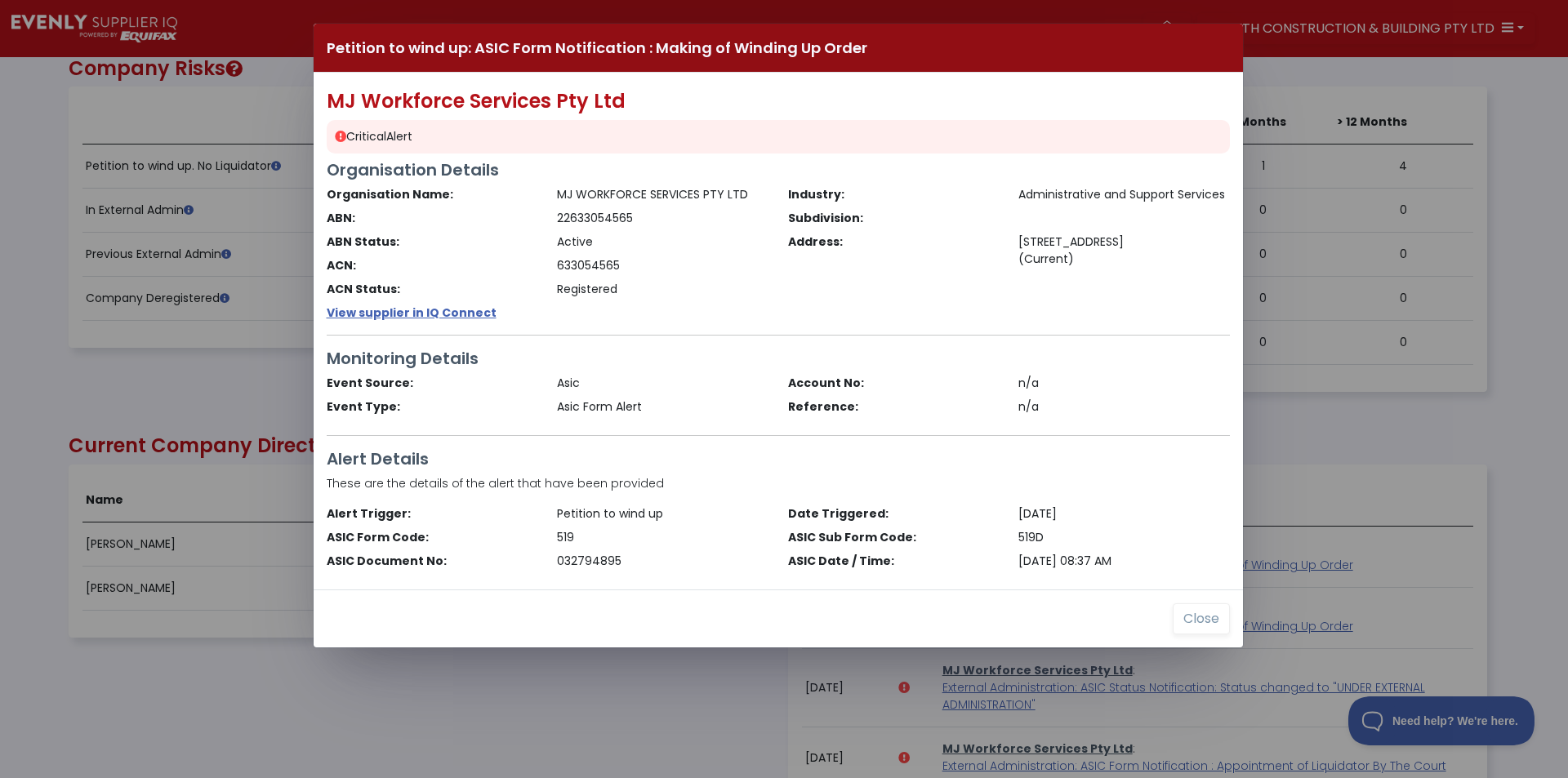
drag, startPoint x: 171, startPoint y: 400, endPoint x: 730, endPoint y: 444, distance: 560.7
click at [171, 401] on div "Petition to wind up: ASIC Form Notification : Making of Winding Up Order MJ Wor…" at bounding box center [784, 389] width 1568 height 778
click at [1201, 625] on button "Close" at bounding box center [1201, 619] width 57 height 31
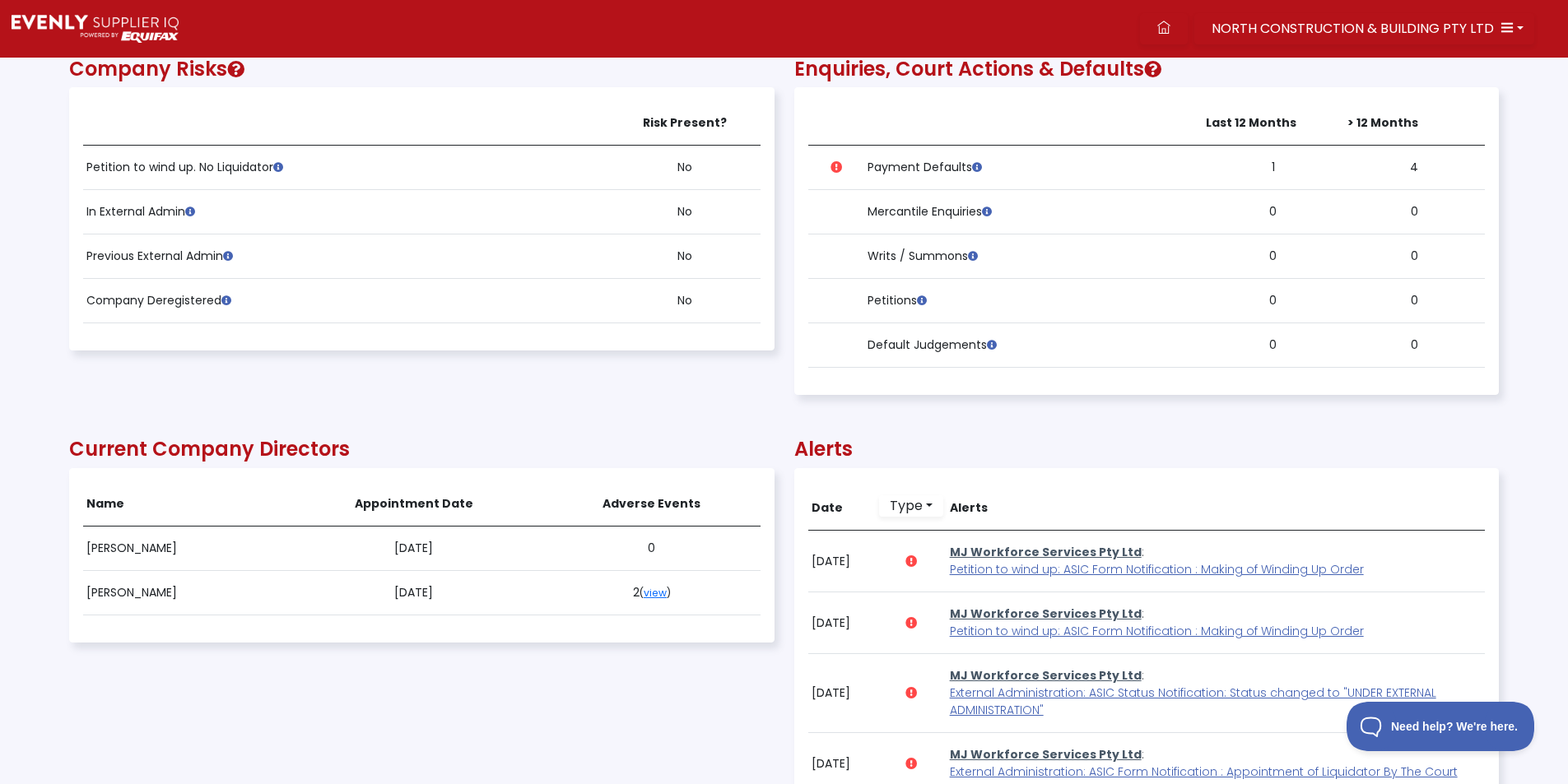
scroll to position [822673, 821601]
click at [672, 363] on div "Company Risks Risk Present? Petition to wind up. No Liquidator No In External A…" at bounding box center [422, 222] width 705 height 381
click at [1167, 26] on icon at bounding box center [1164, 27] width 13 height 13
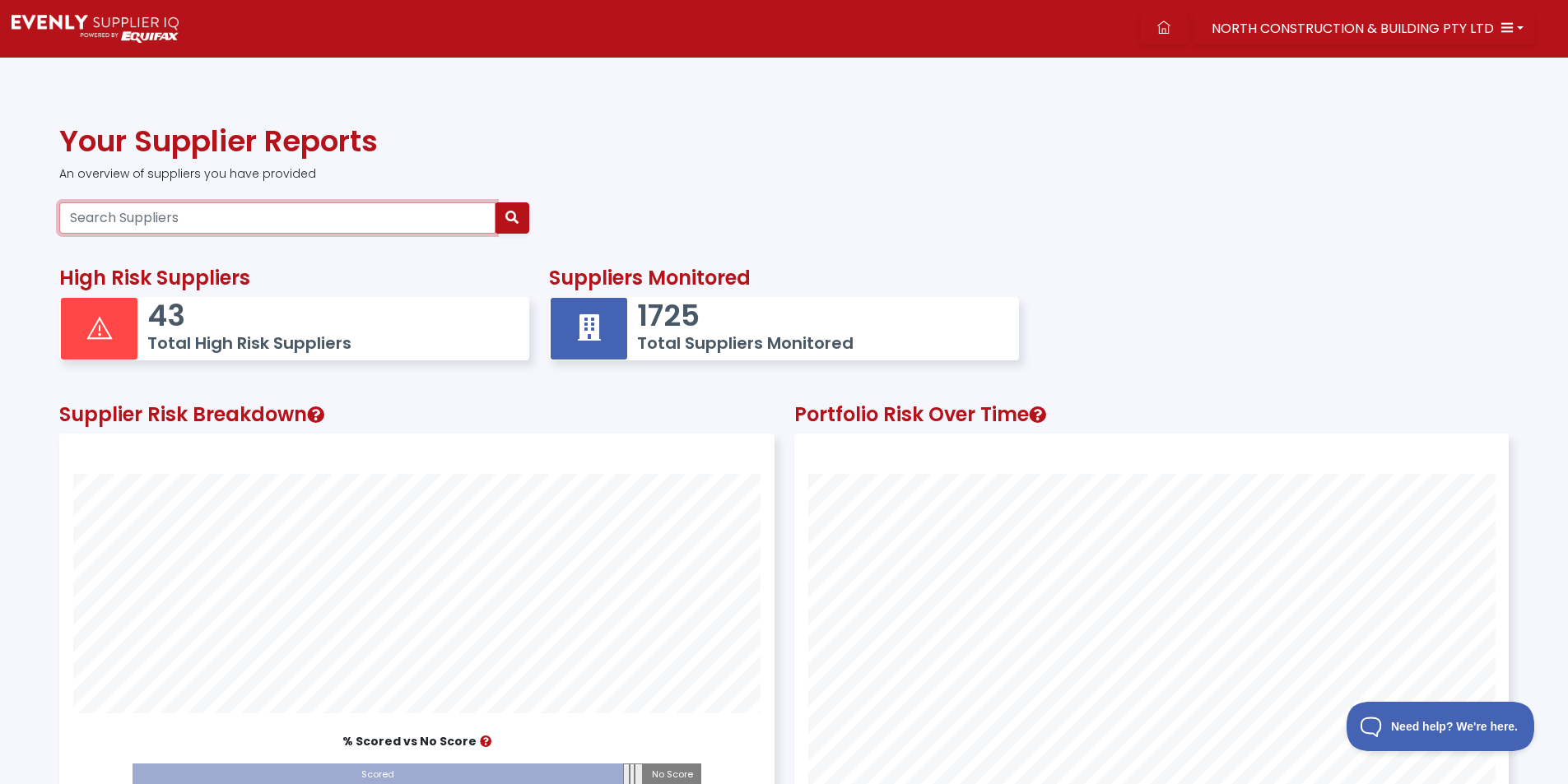
click at [125, 218] on input "Search Suppliers" at bounding box center [277, 218] width 436 height 31
paste input "52604400928"
type input "52604400928"
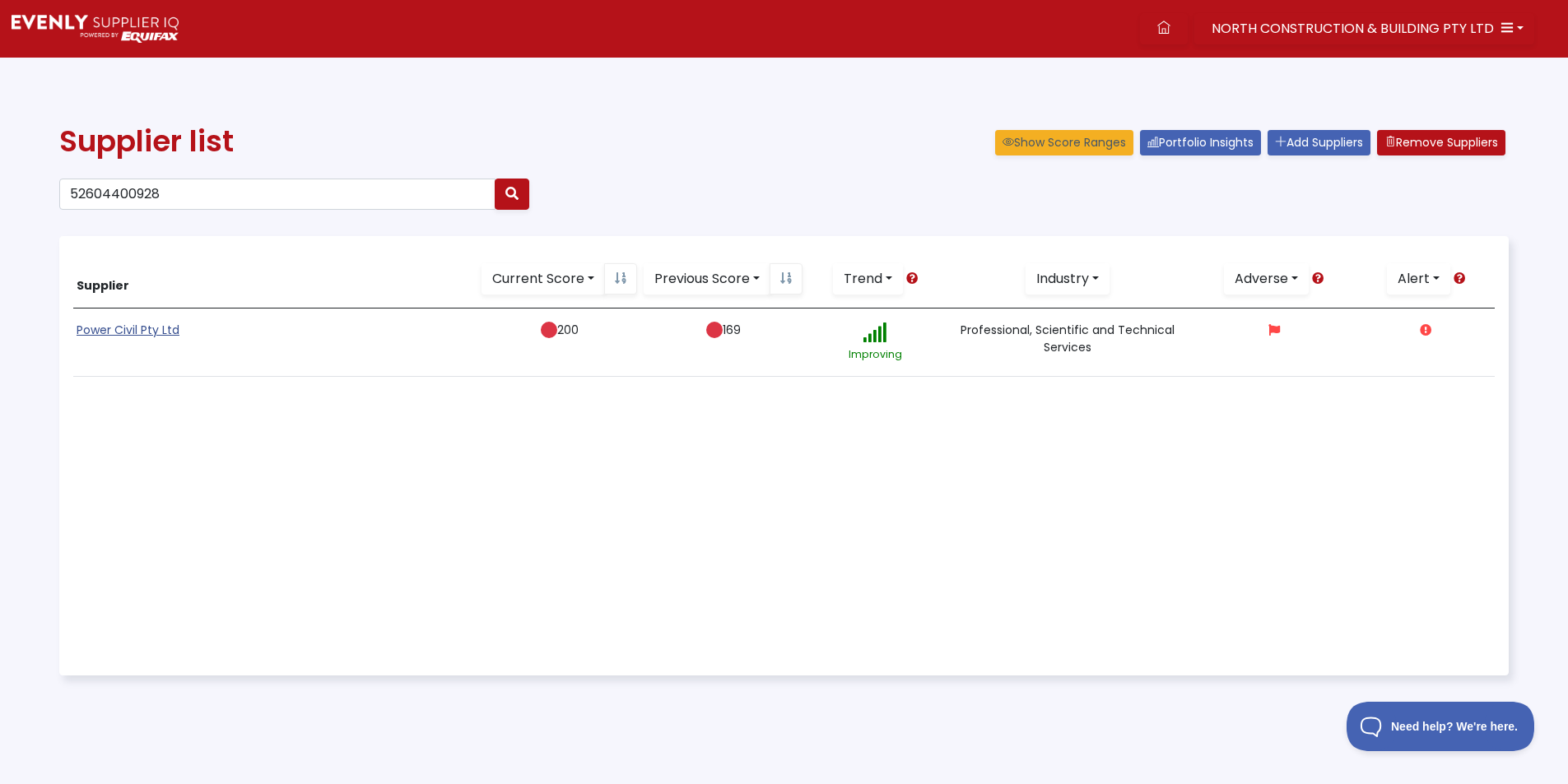
click at [120, 335] on link "Power Civil Pty Ltd" at bounding box center [128, 330] width 103 height 16
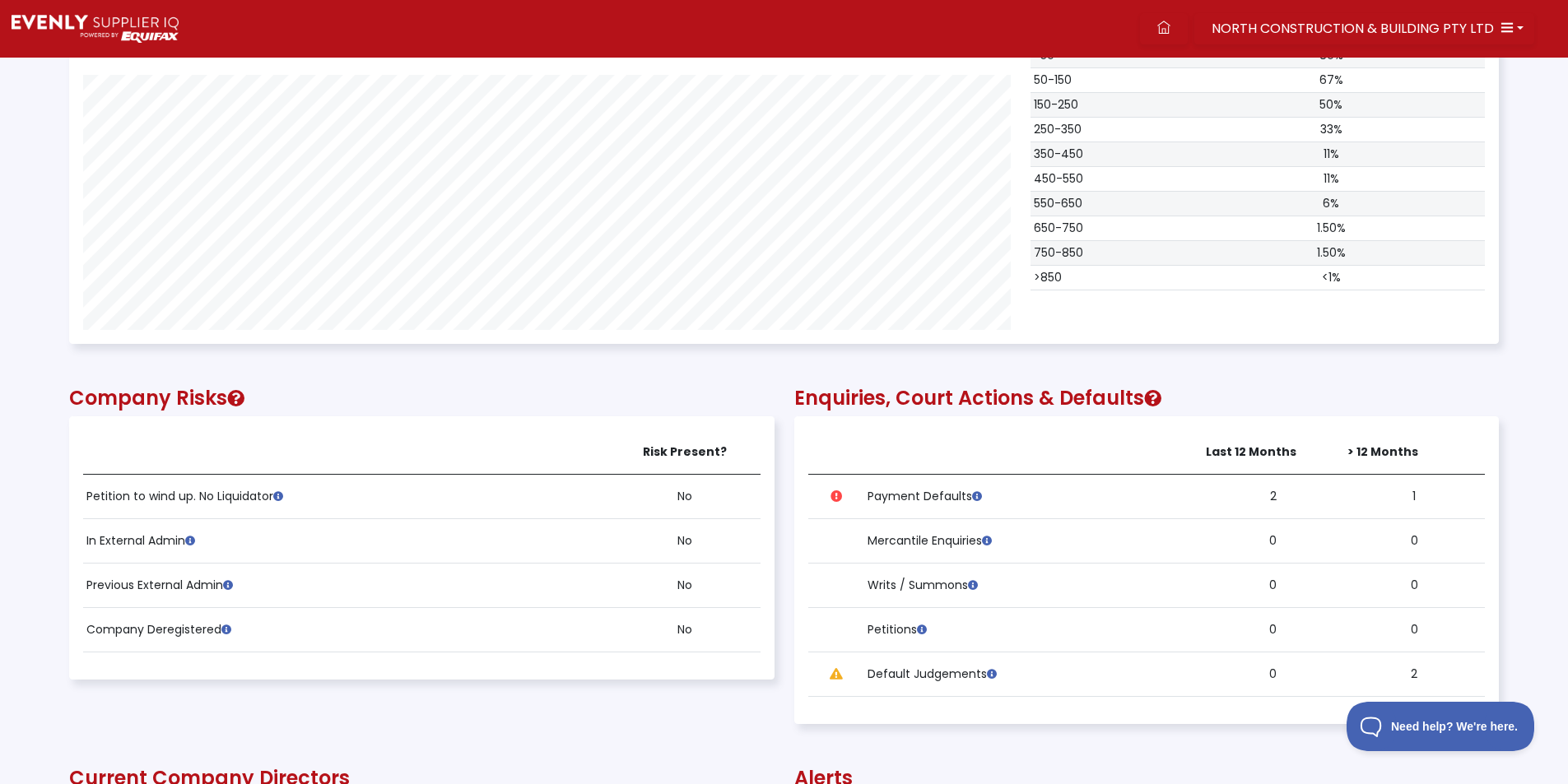
scroll to position [988, 0]
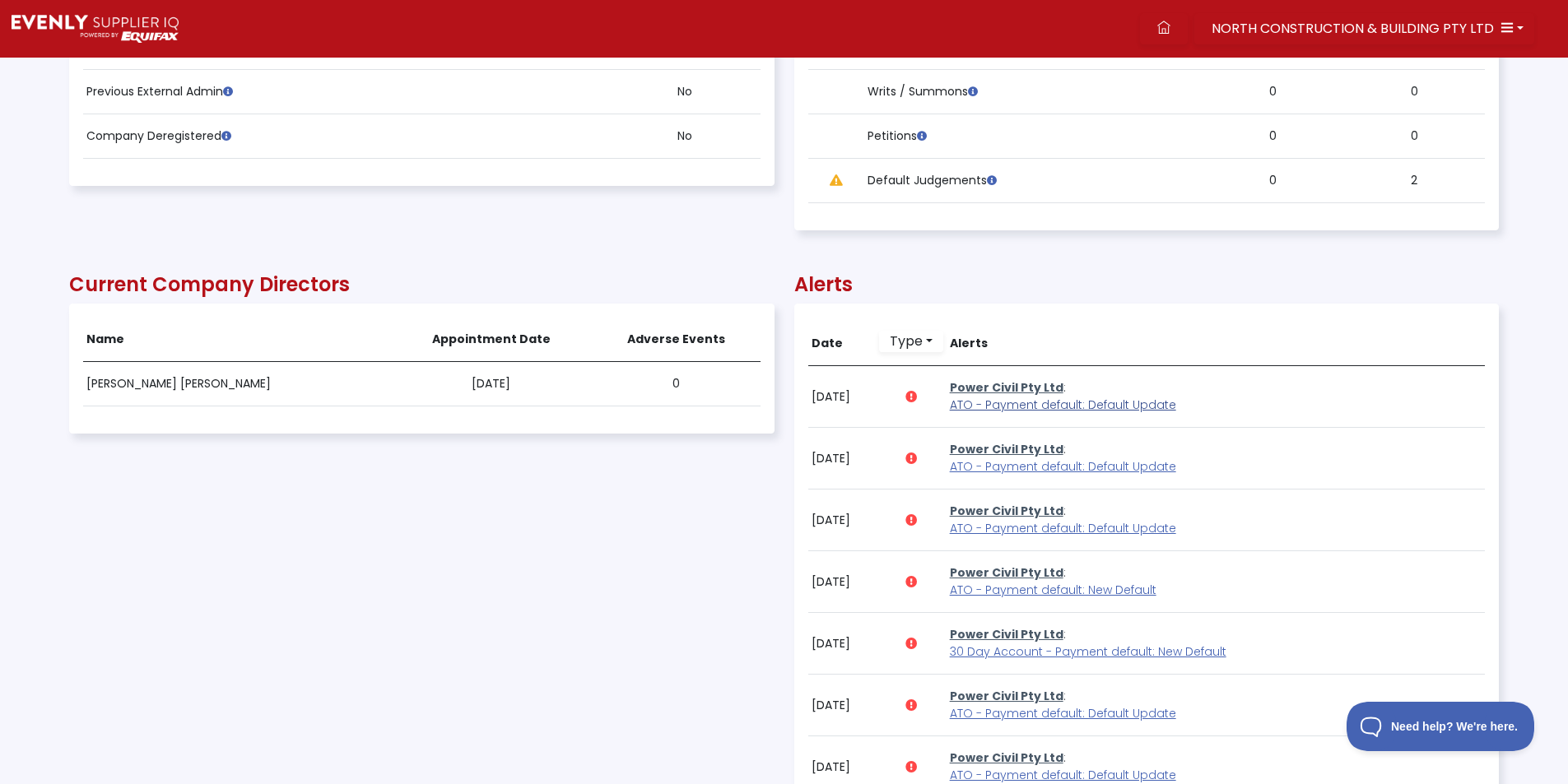
click at [1040, 404] on span "ATO - Payment default: Default Update" at bounding box center [1063, 404] width 227 height 16
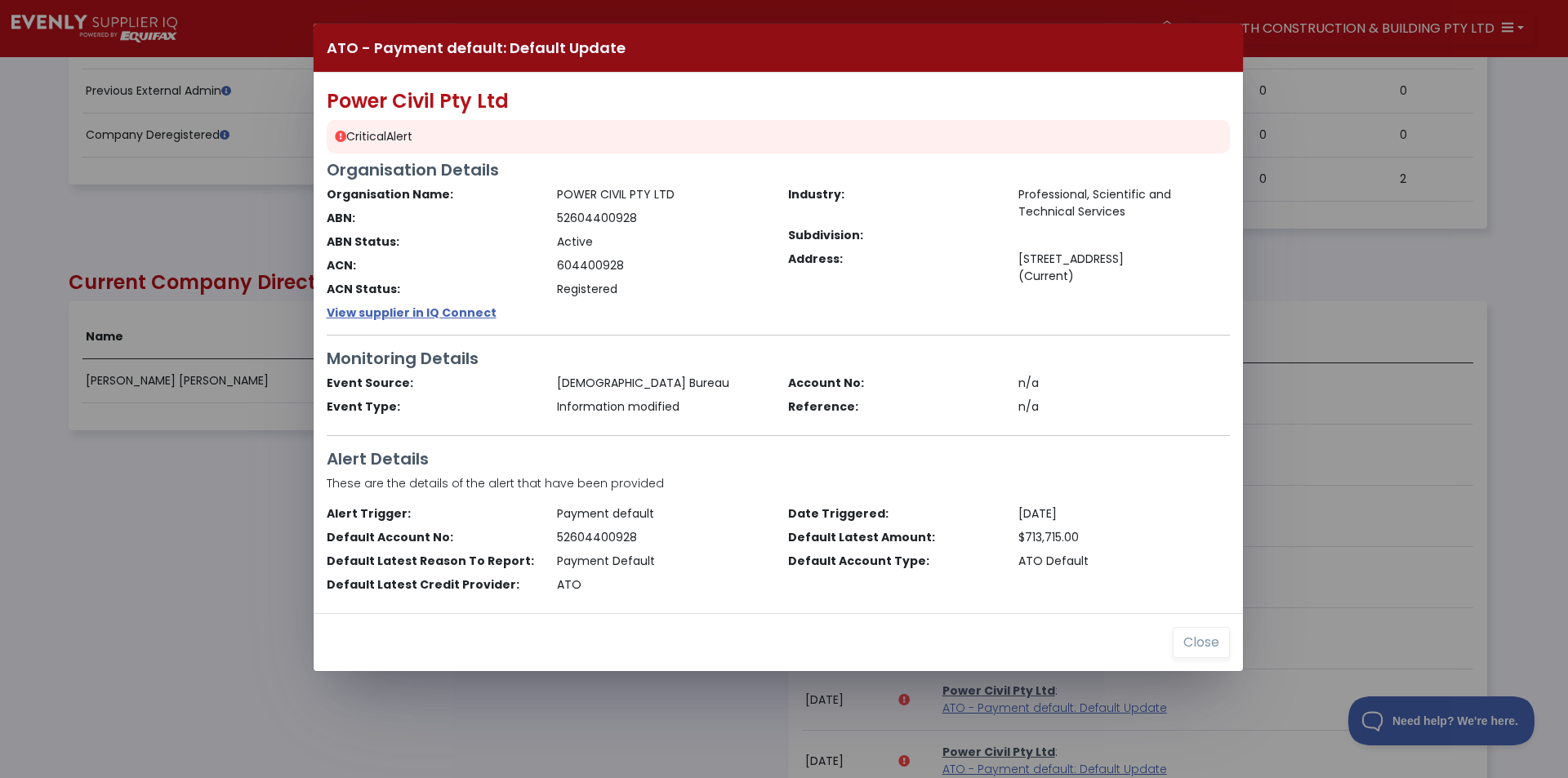
click at [130, 596] on div "ATO - Payment default: Default Update Power Civil Pty Ltd Critical Alert Organi…" at bounding box center [784, 389] width 1568 height 778
click at [1194, 645] on button "Close" at bounding box center [1201, 643] width 57 height 31
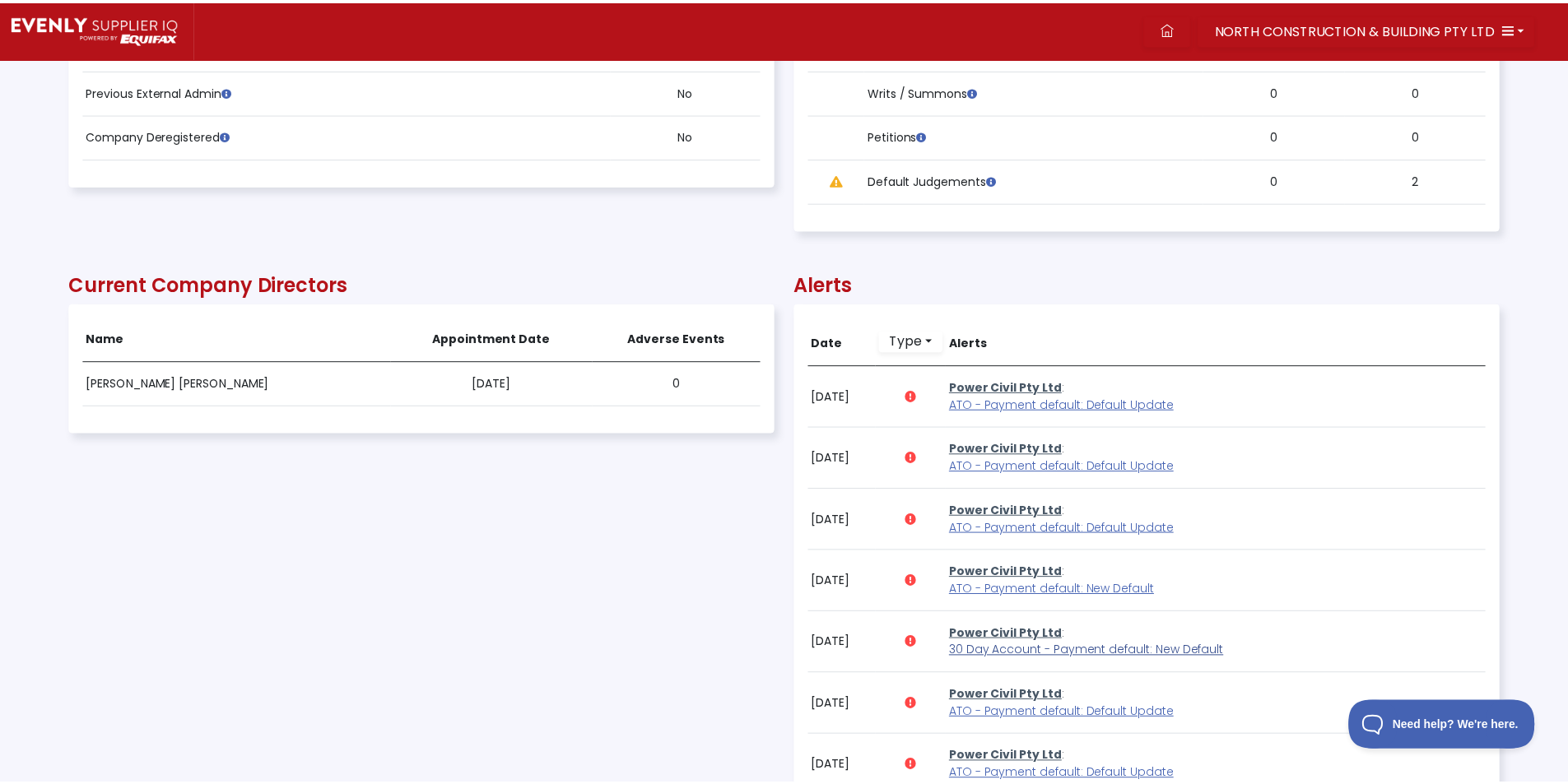
scroll to position [822673, 821601]
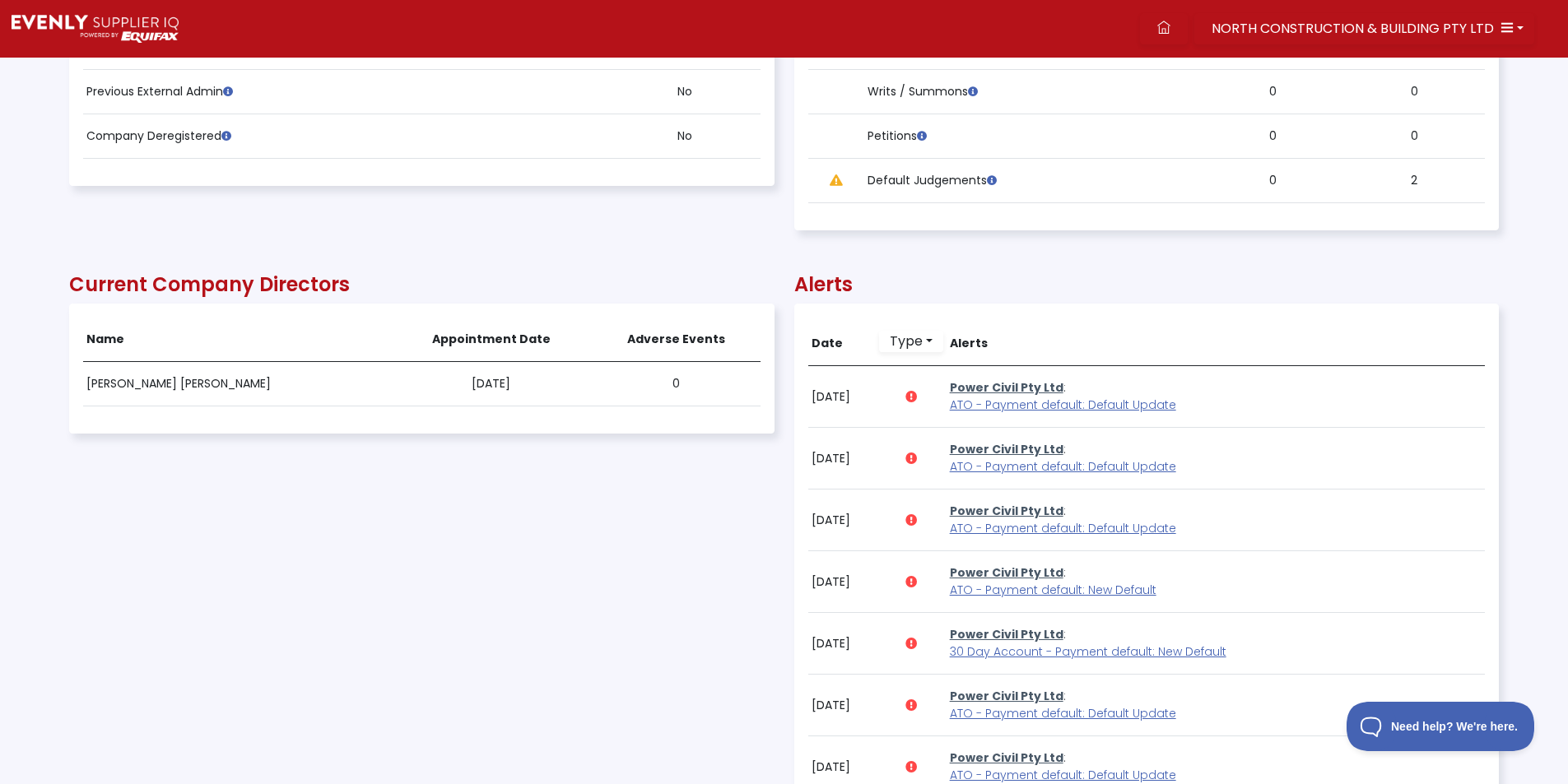
click at [481, 628] on div "Current Company Directors Name Appointment Date Adverse Events [PERSON_NAME] [P…" at bounding box center [422, 663] width 705 height 831
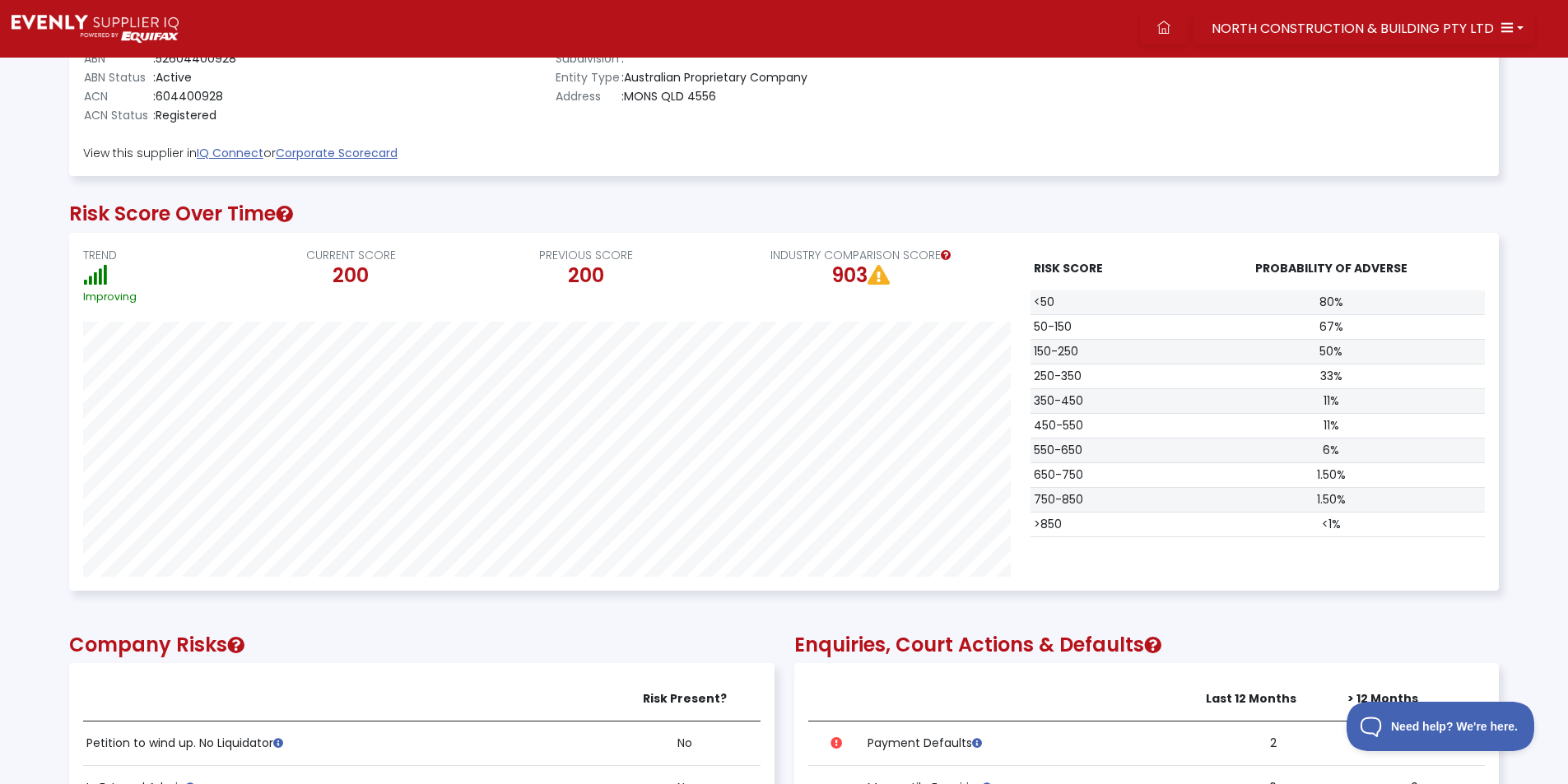
scroll to position [0, 0]
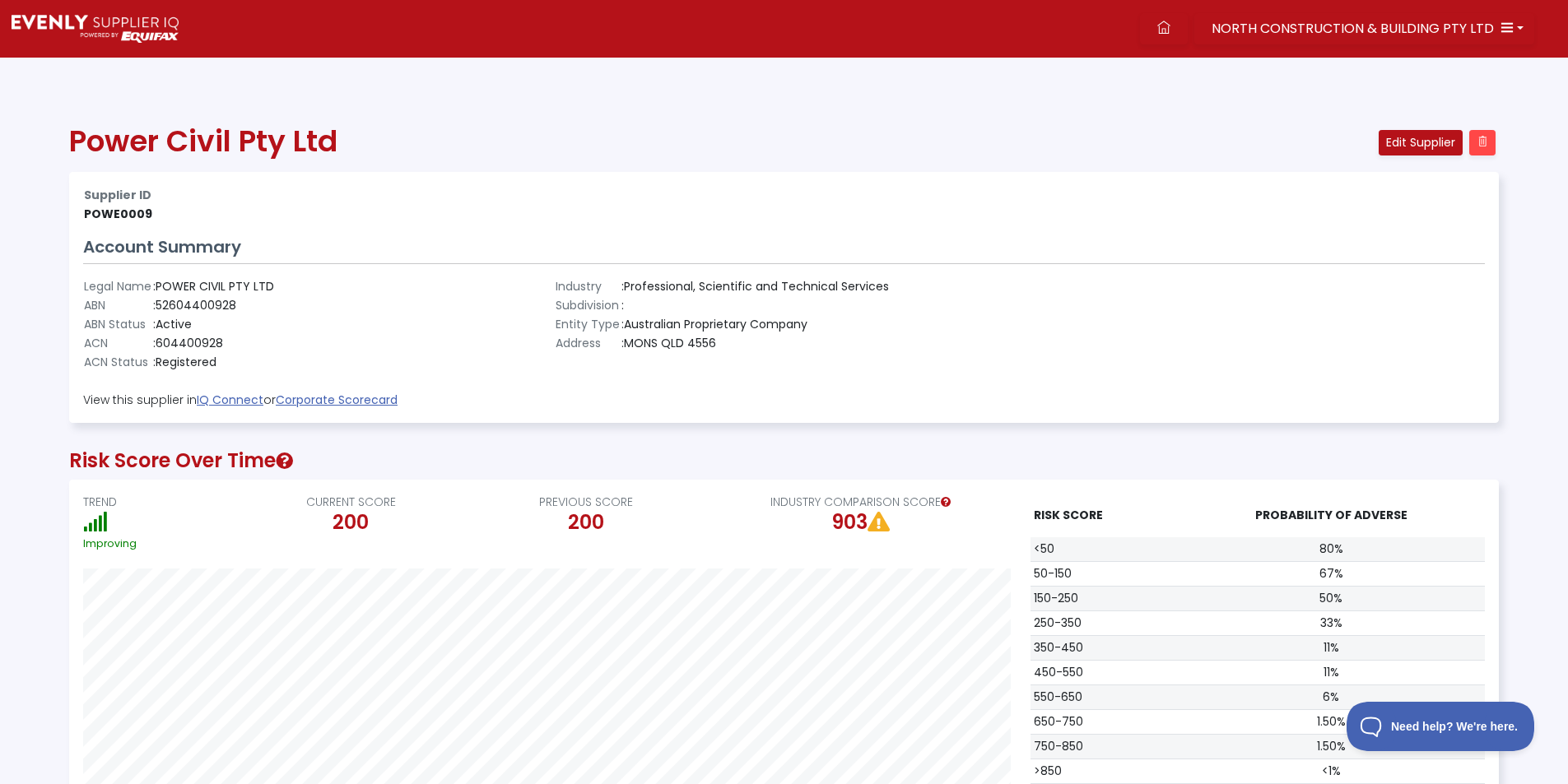
click at [574, 514] on h2 "200" at bounding box center [586, 523] width 222 height 24
click at [1169, 27] on icon at bounding box center [1164, 27] width 13 height 13
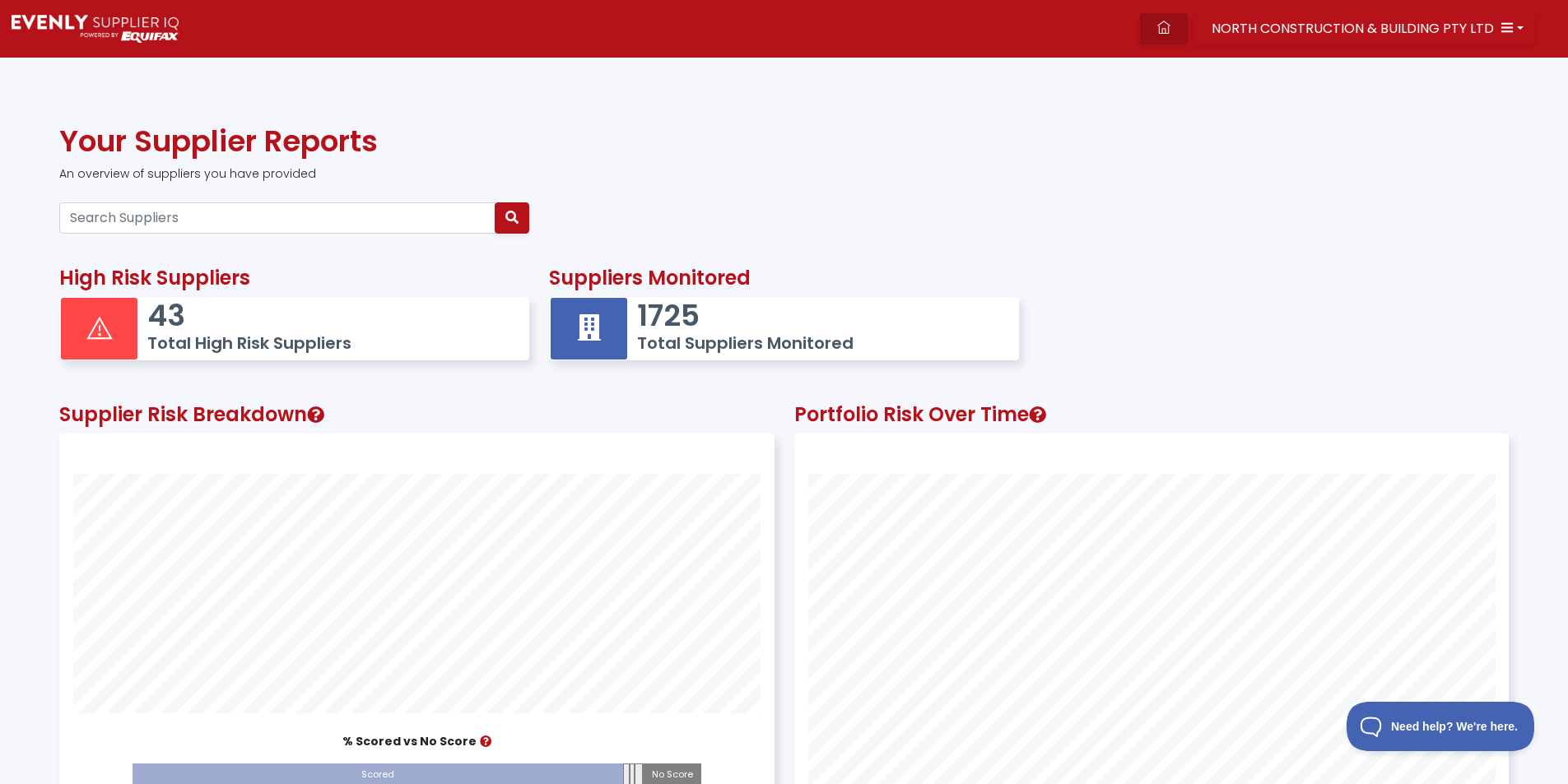
scroll to position [460, 713]
click at [172, 217] on input "Search Suppliers" at bounding box center [277, 218] width 436 height 31
paste input "62633562615"
type input "62633562615"
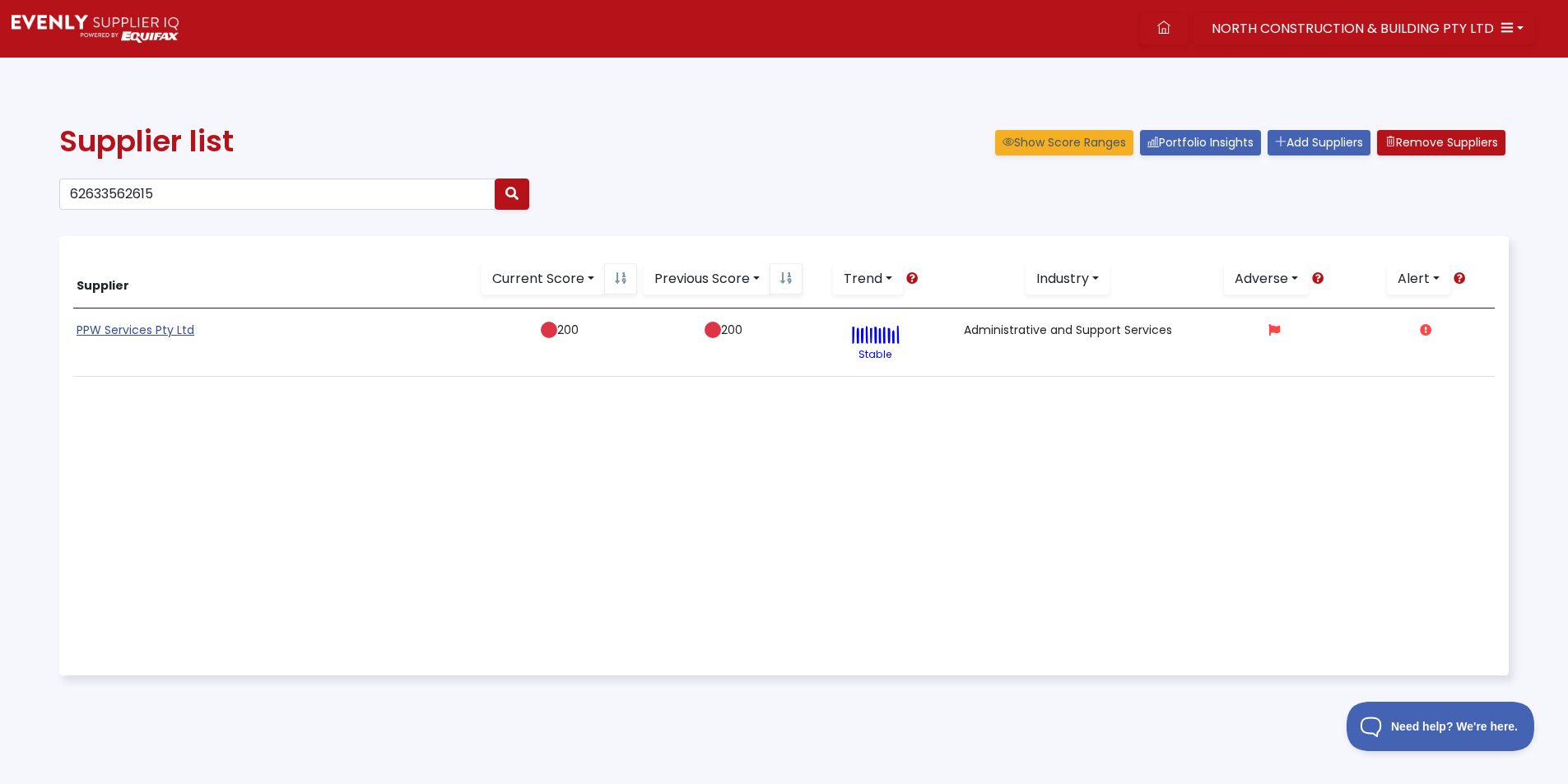
click at [106, 328] on link "PPW Services Pty Ltd" at bounding box center [135, 330] width 118 height 16
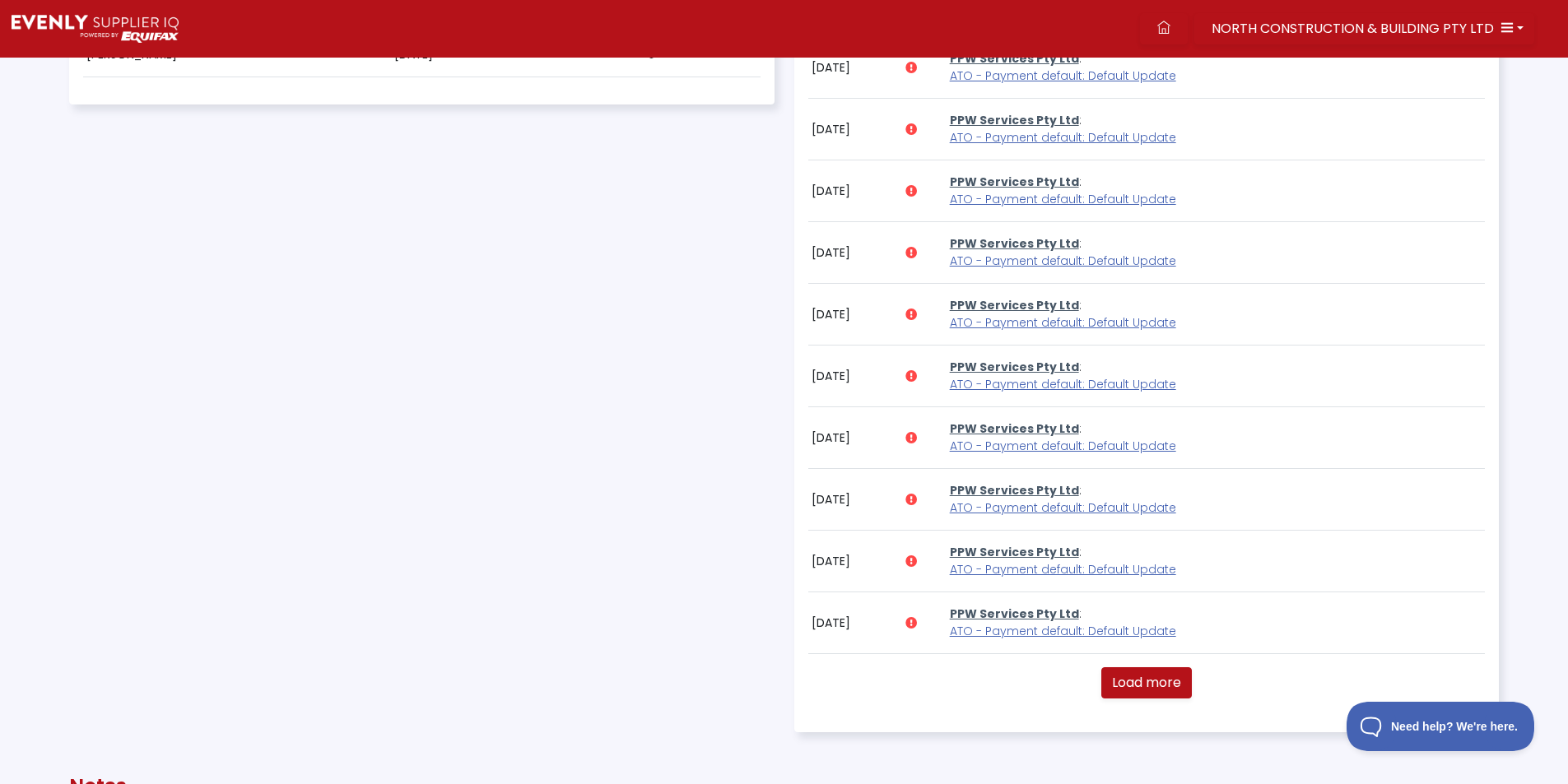
scroll to position [741, 0]
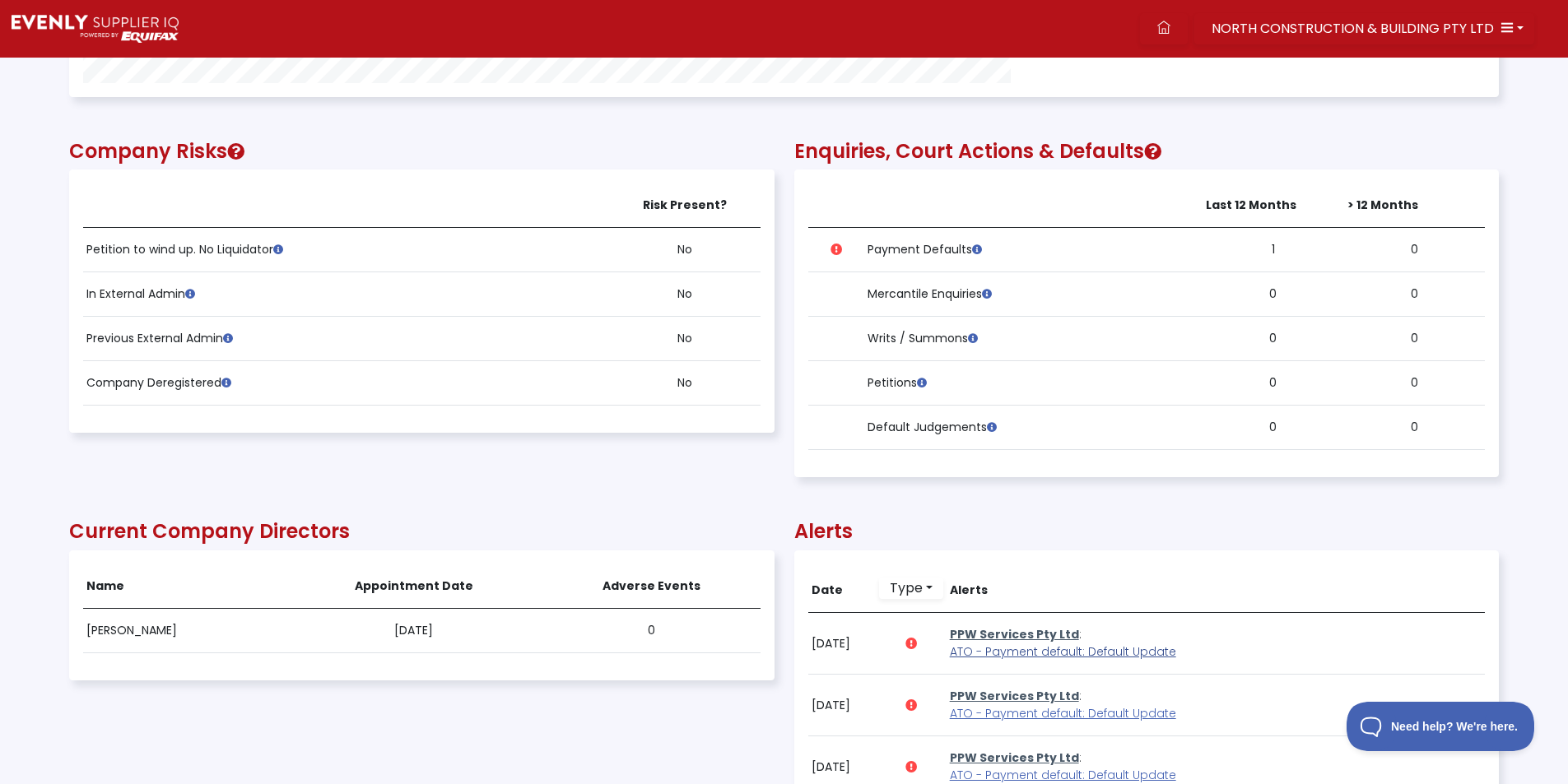
click at [1008, 657] on span "ATO - Payment default: Default Update" at bounding box center [1063, 652] width 227 height 16
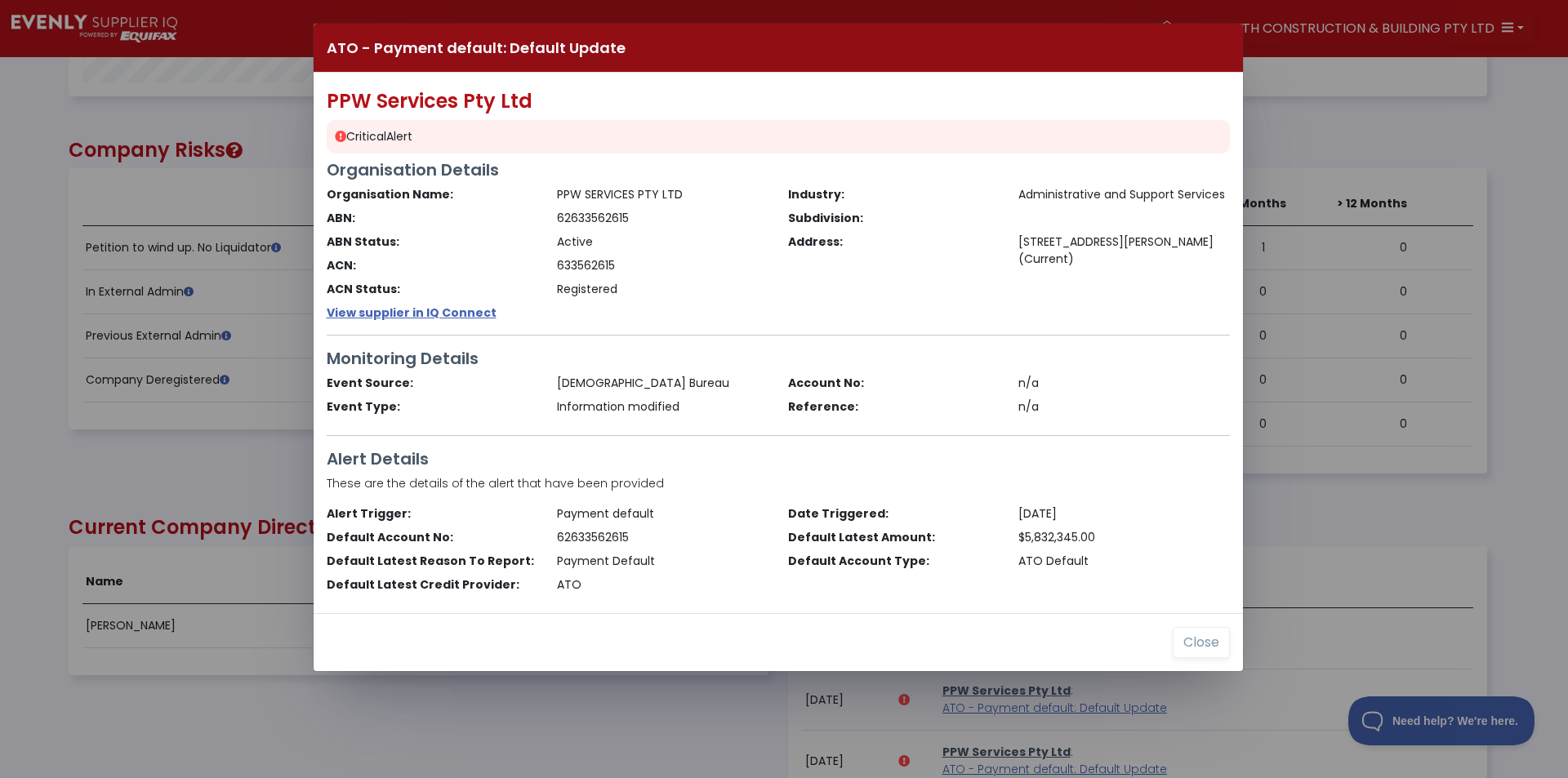
click at [149, 389] on div "ATO - Payment default: Default Update PPW Services Pty Ltd Critical Alert Organ…" at bounding box center [784, 389] width 1568 height 778
click at [1165, 637] on div "Close" at bounding box center [778, 643] width 930 height 58
click at [1197, 642] on button "Close" at bounding box center [1201, 643] width 57 height 31
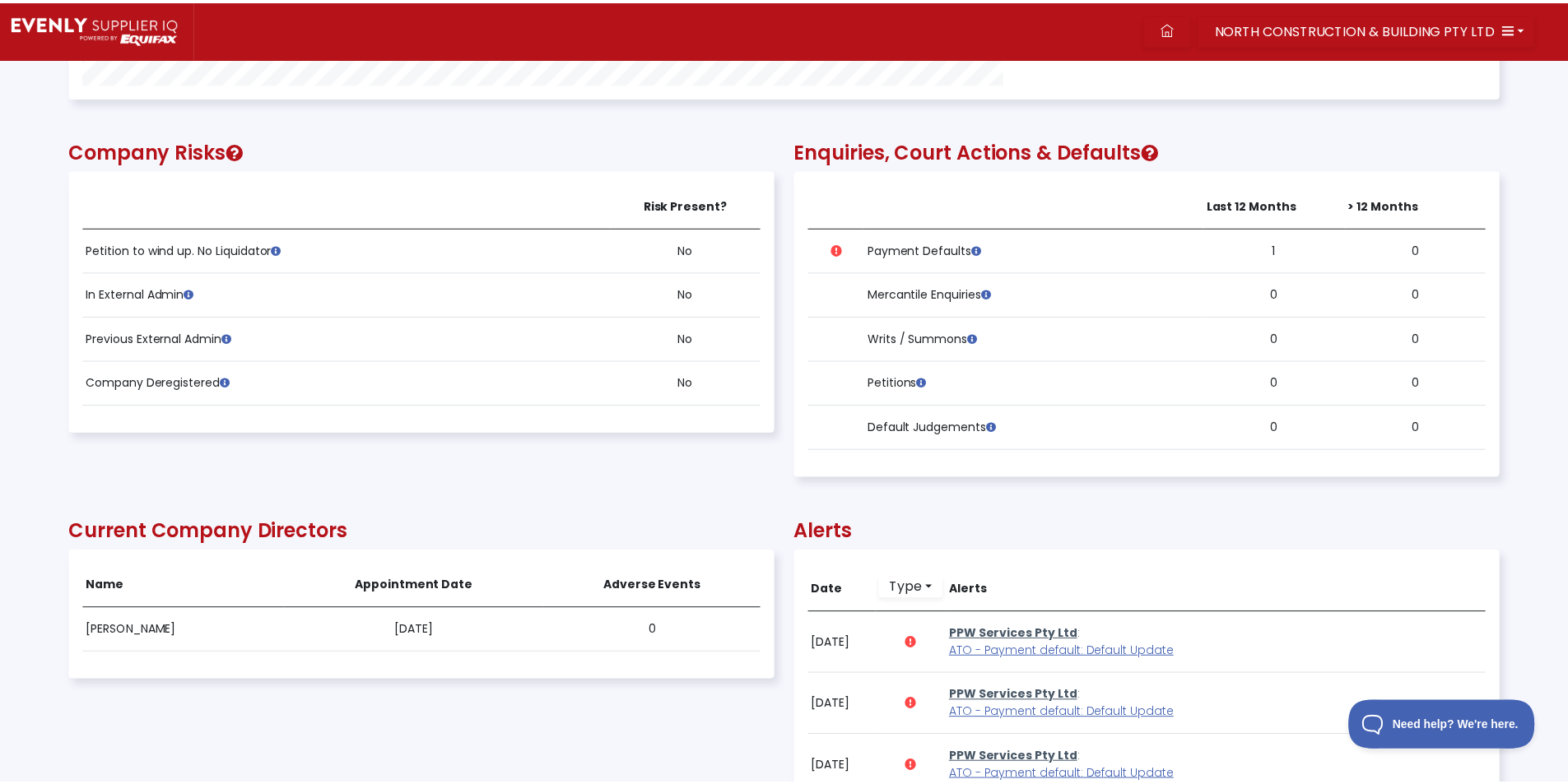
scroll to position [822673, 821601]
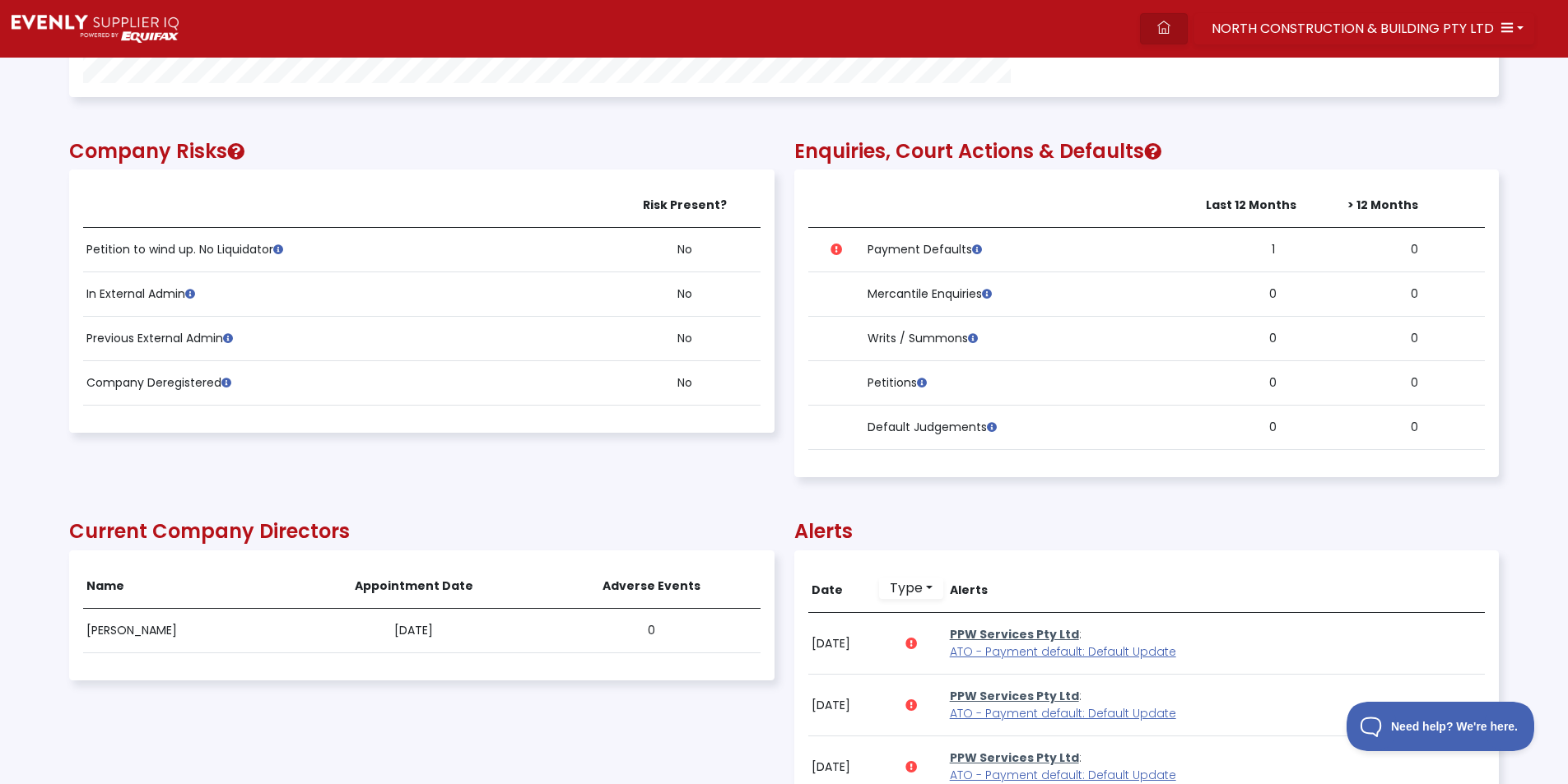
click at [1170, 23] on icon at bounding box center [1164, 27] width 13 height 13
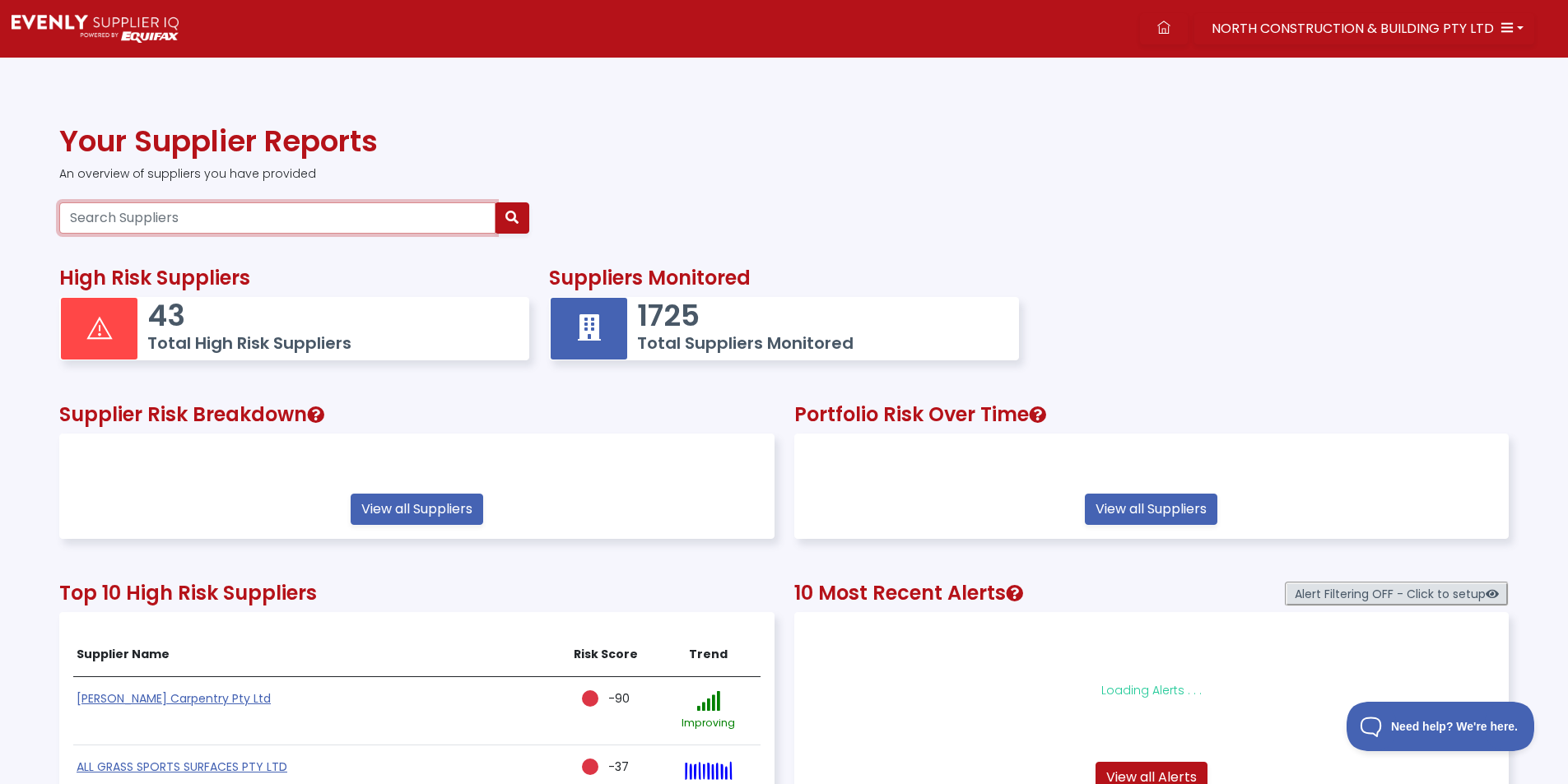
click at [143, 217] on input "Search Suppliers" at bounding box center [277, 218] width 436 height 31
paste input "64657487691"
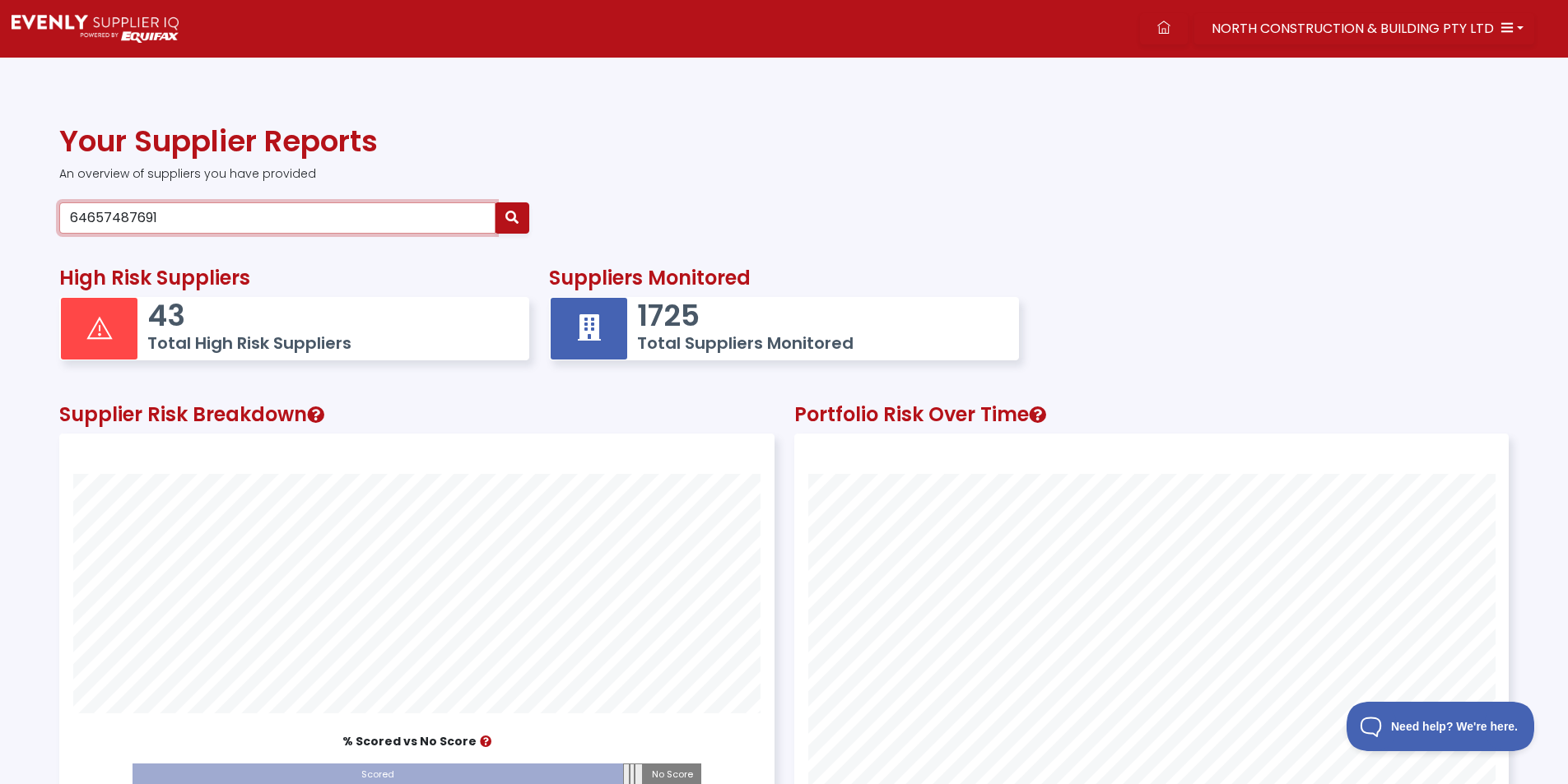
type input "64657487691"
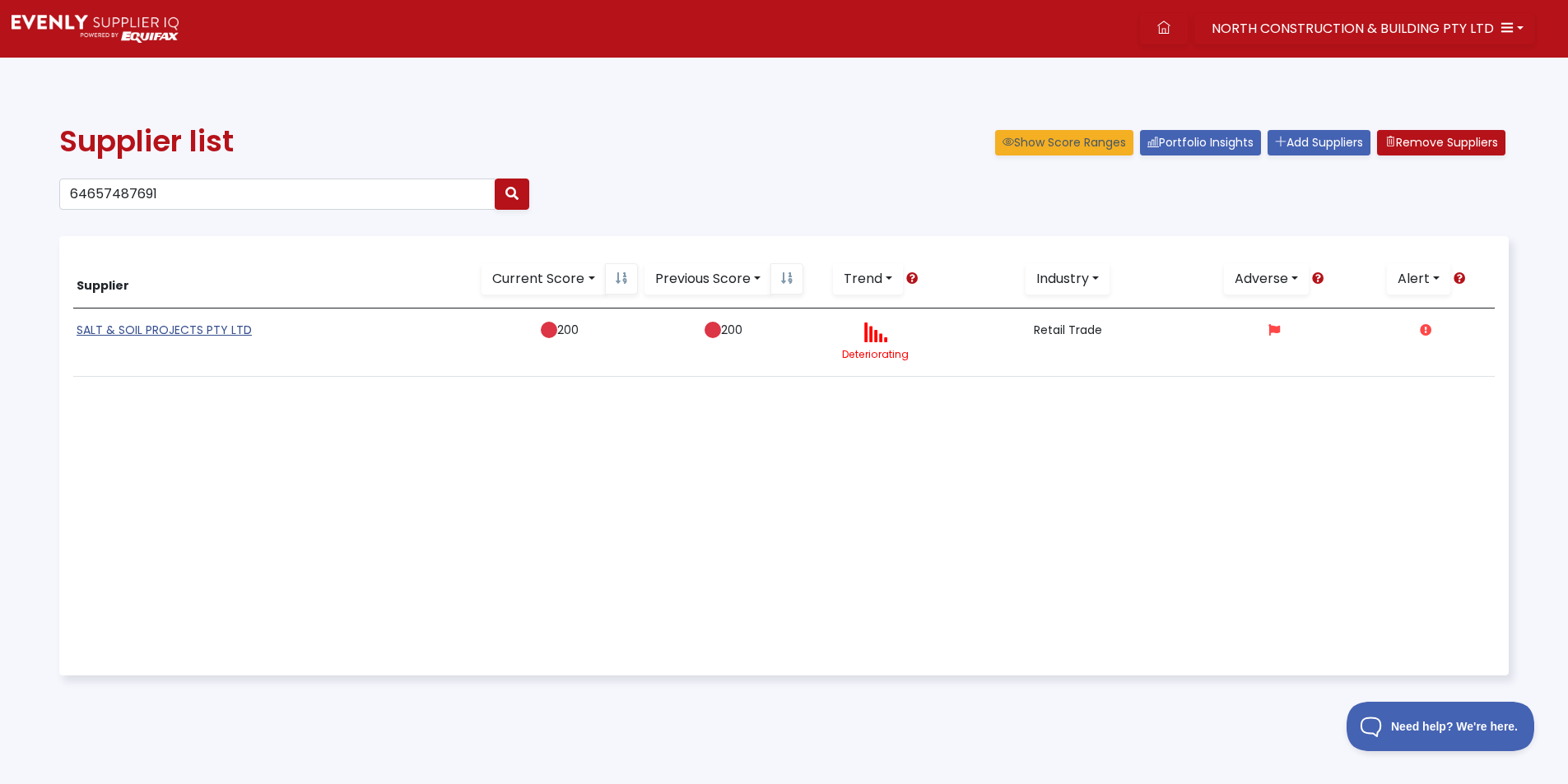
click at [146, 325] on link "SALT & SOIL PROJECTS PTY LTD" at bounding box center [164, 330] width 175 height 16
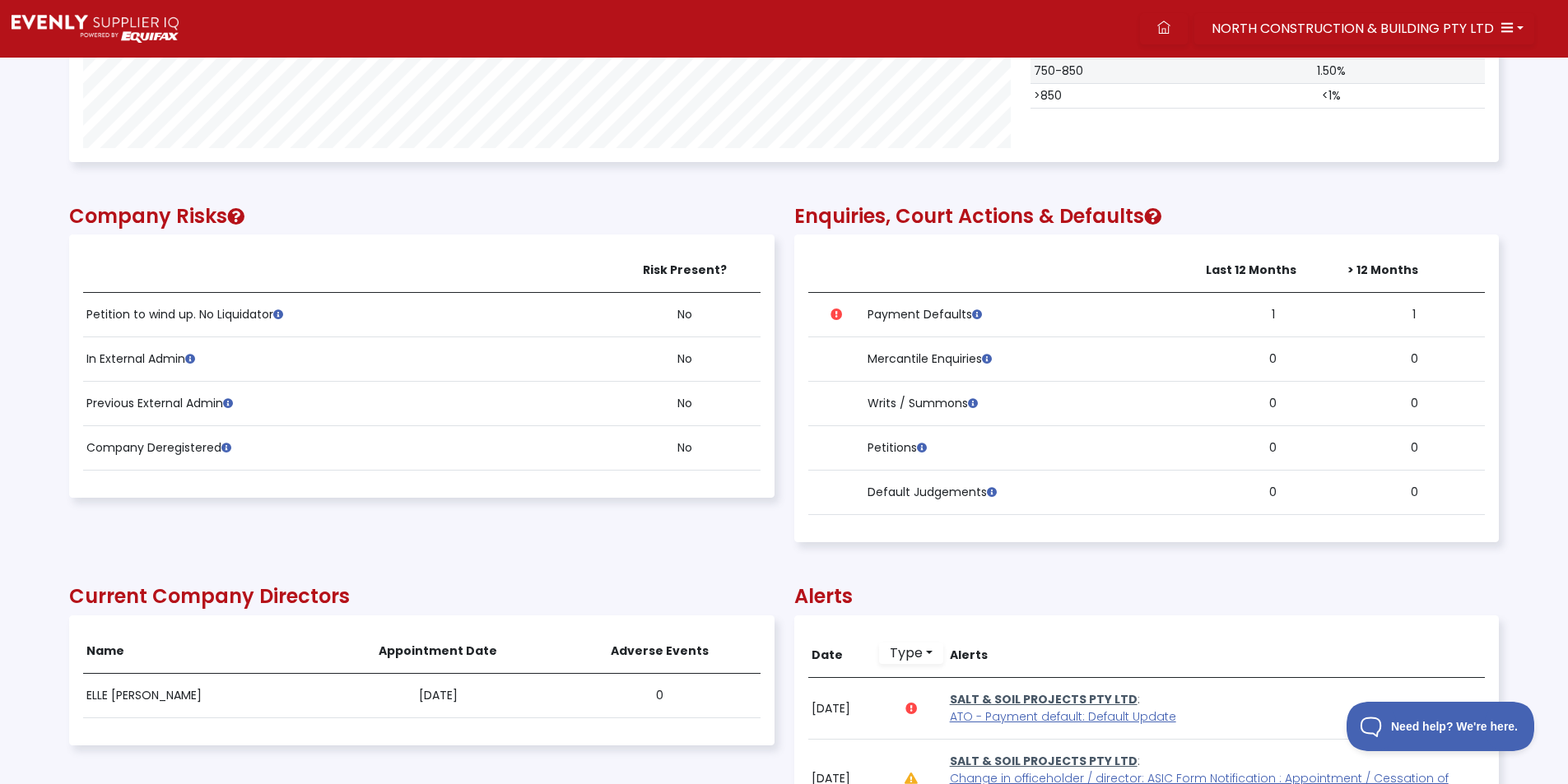
scroll to position [1152, 0]
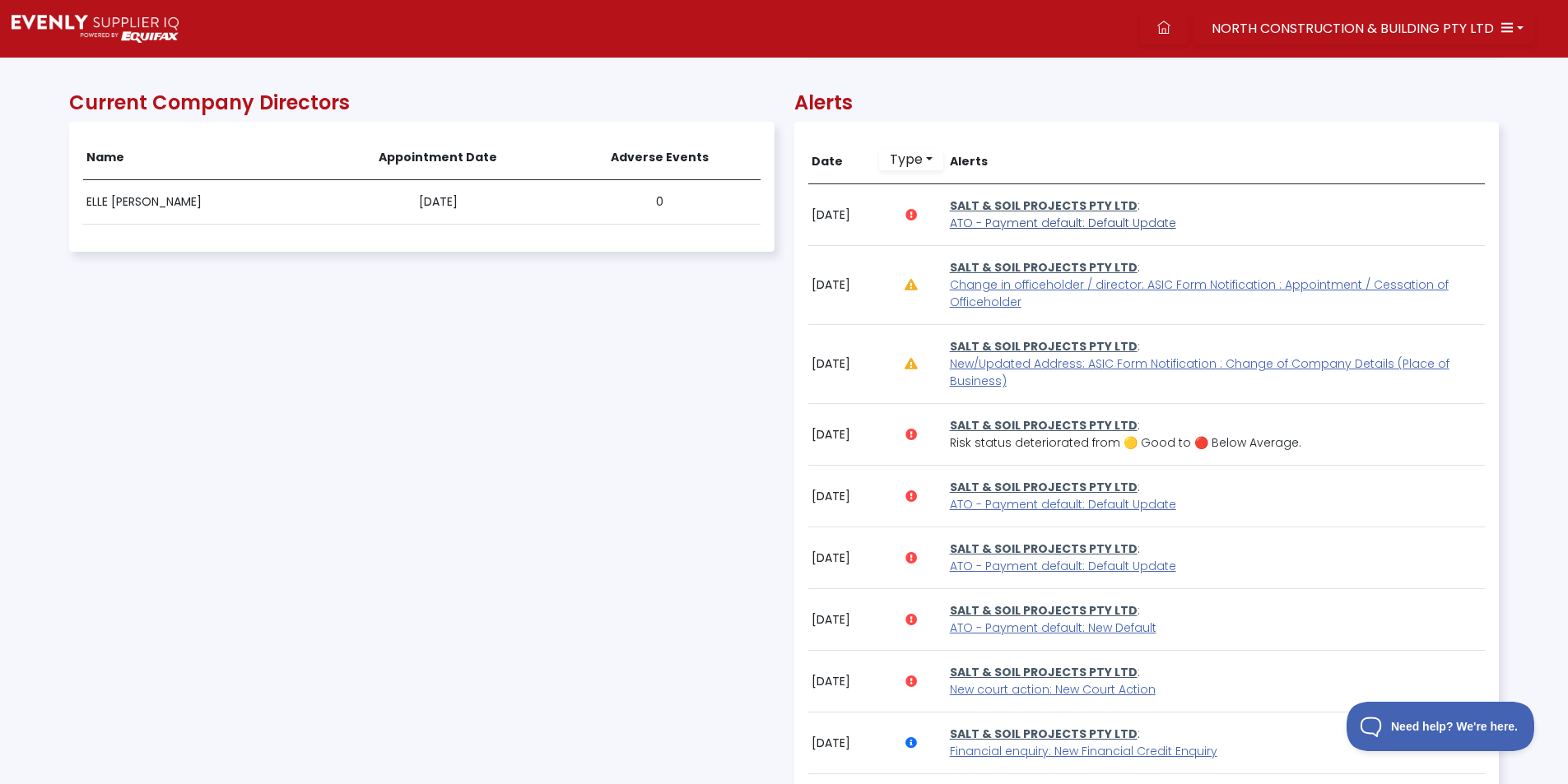
click at [1015, 220] on span "ATO - Payment default: Default Update" at bounding box center [1063, 222] width 227 height 16
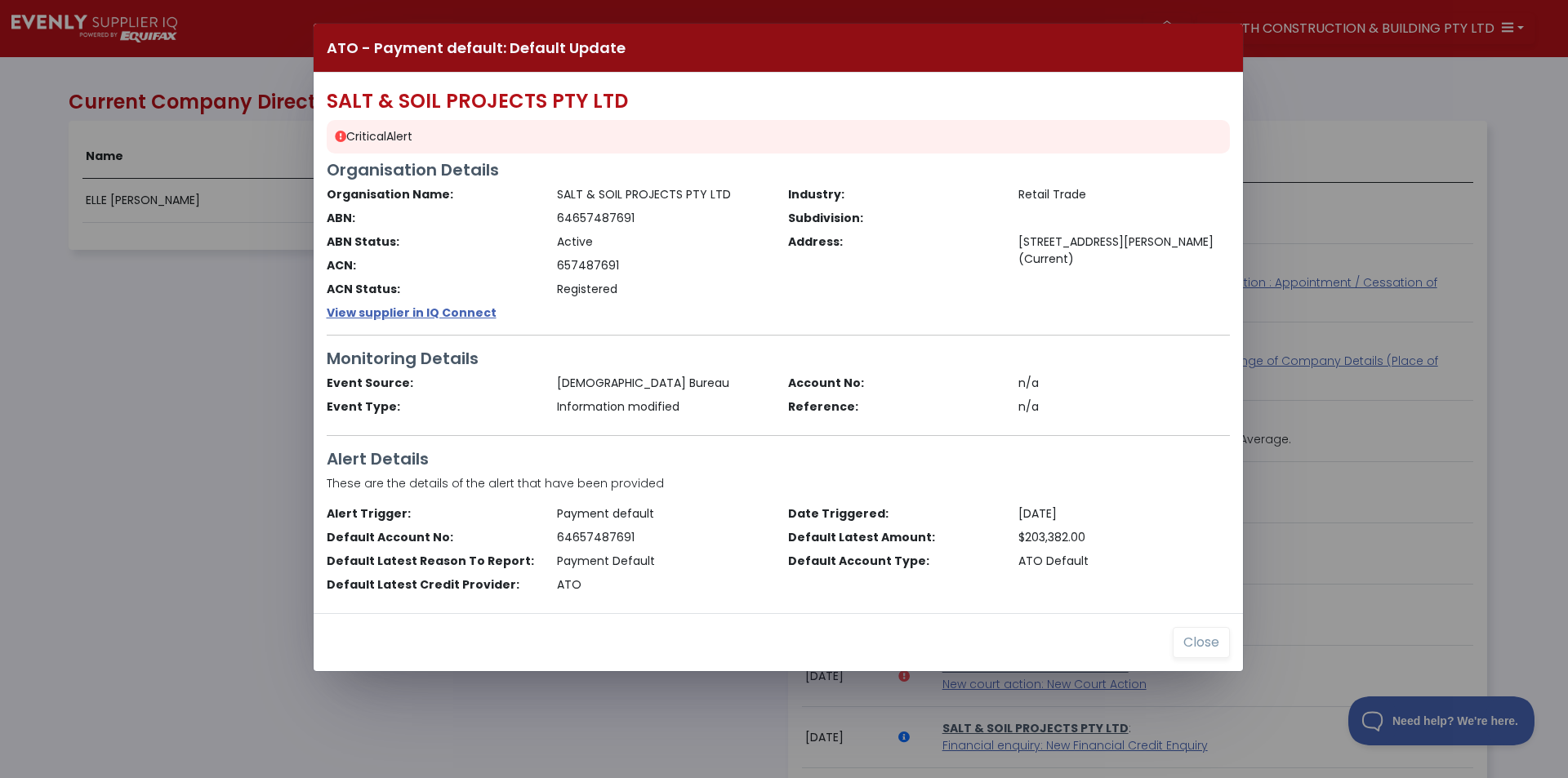
click at [176, 404] on div "ATO - Payment default: Default Update SALT & SOIL PROJECTS PTY LTD Critical Ale…" at bounding box center [784, 389] width 1568 height 778
click at [1190, 636] on button "Close" at bounding box center [1201, 643] width 57 height 31
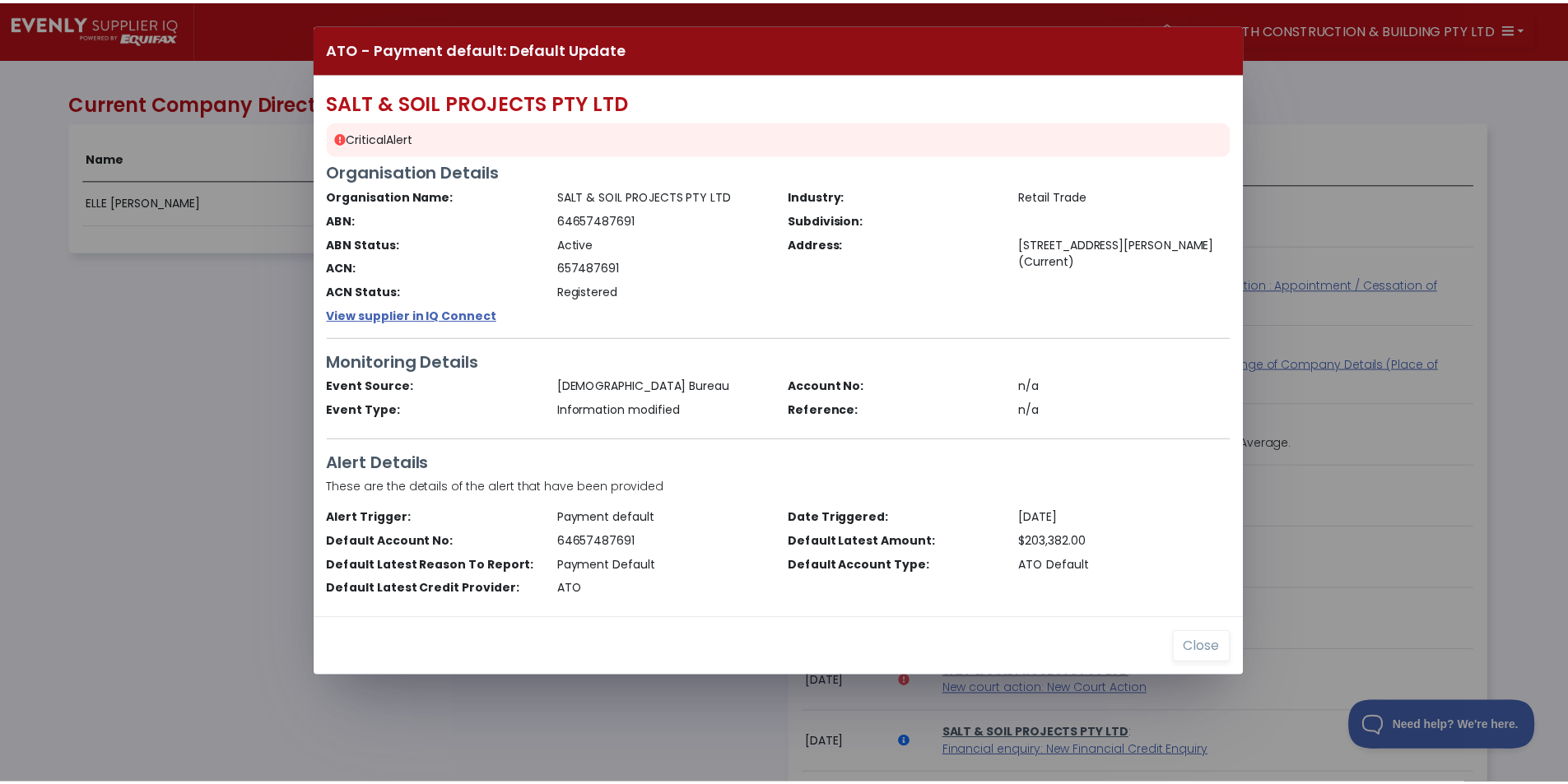
scroll to position [822673, 821601]
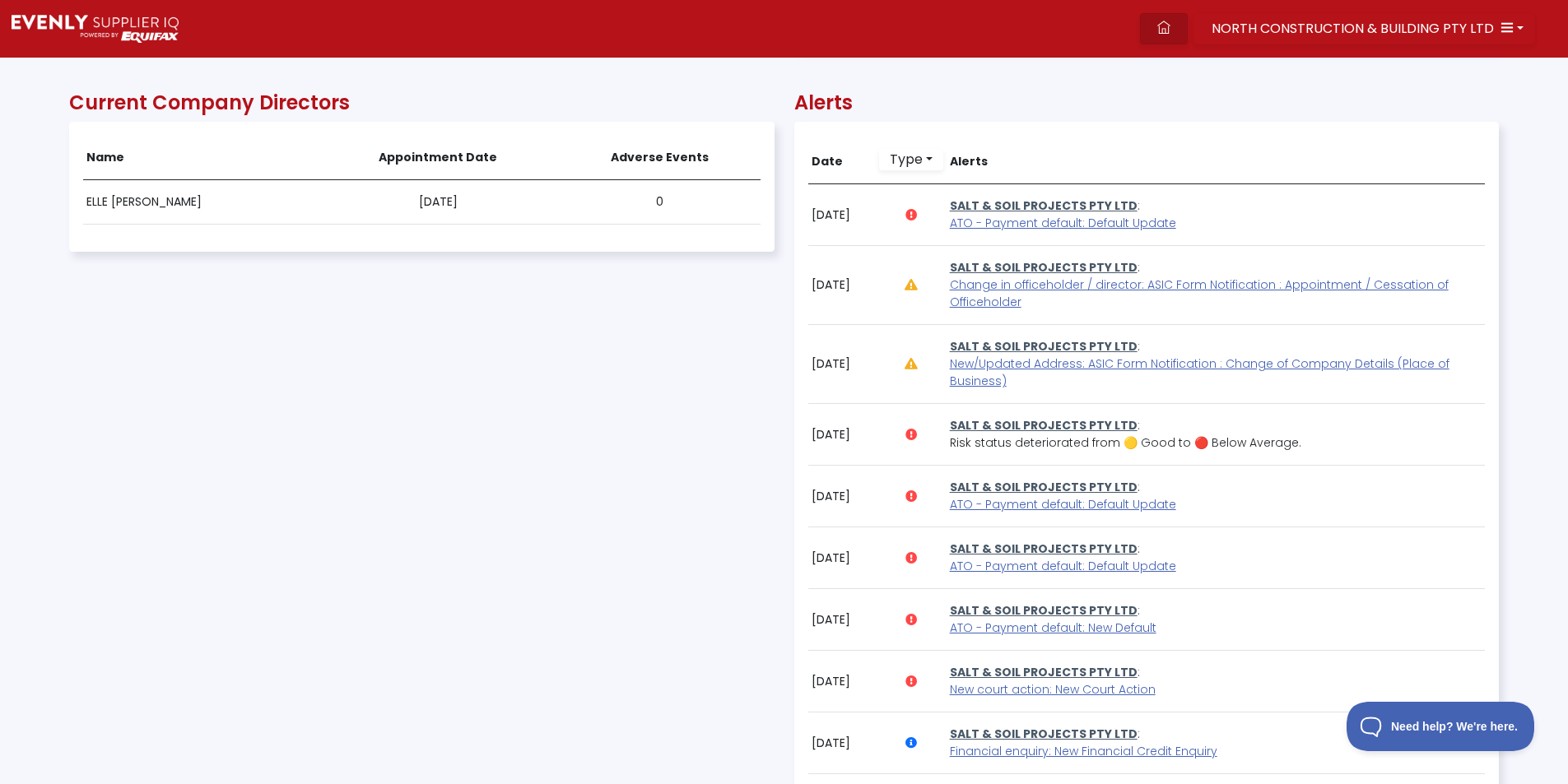
click at [1170, 27] on icon at bounding box center [1164, 27] width 13 height 13
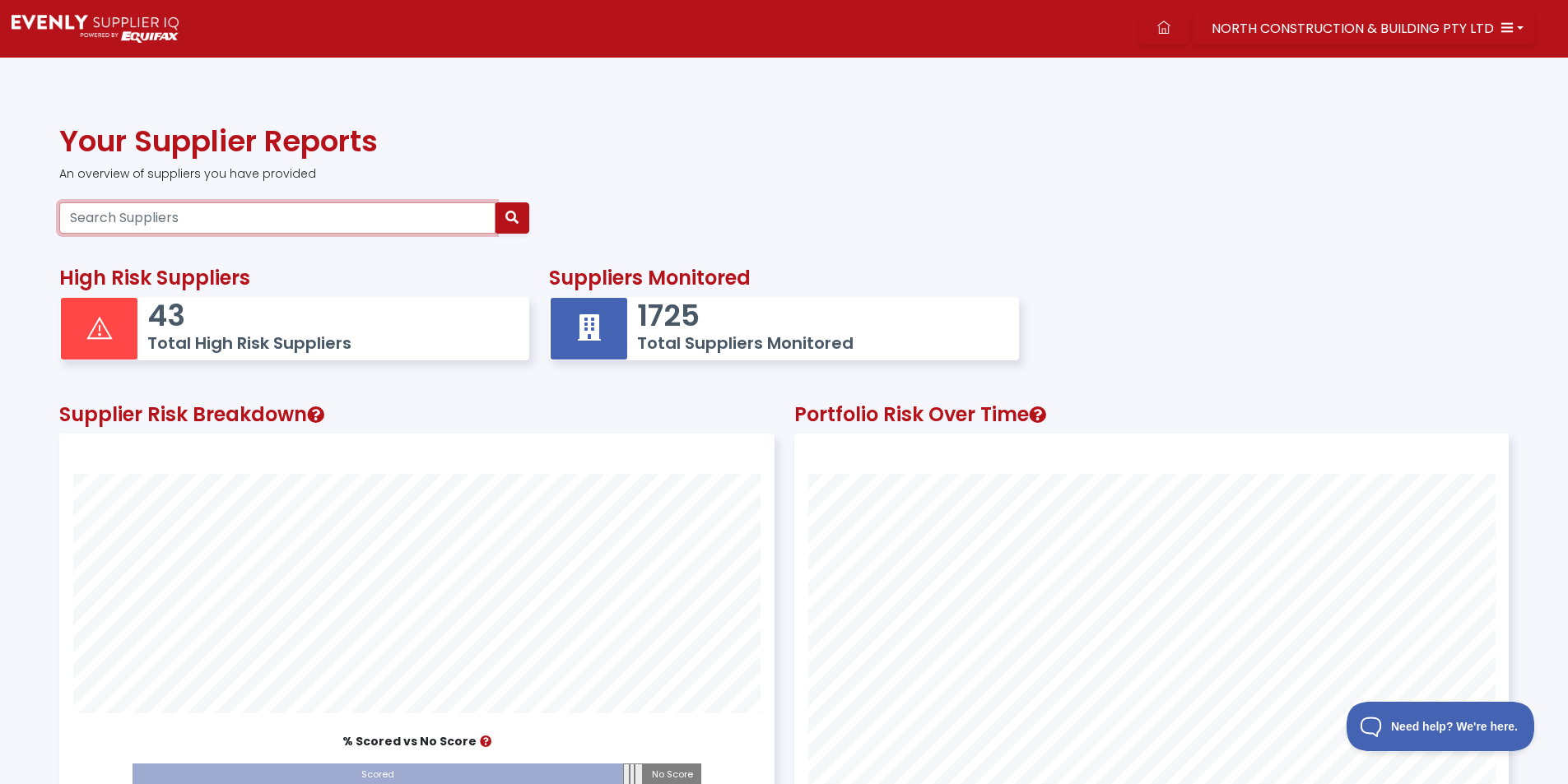
scroll to position [460, 713]
click at [160, 220] on input "Search Suppliers" at bounding box center [277, 218] width 436 height 31
paste input "85167917651"
type input "85167917651"
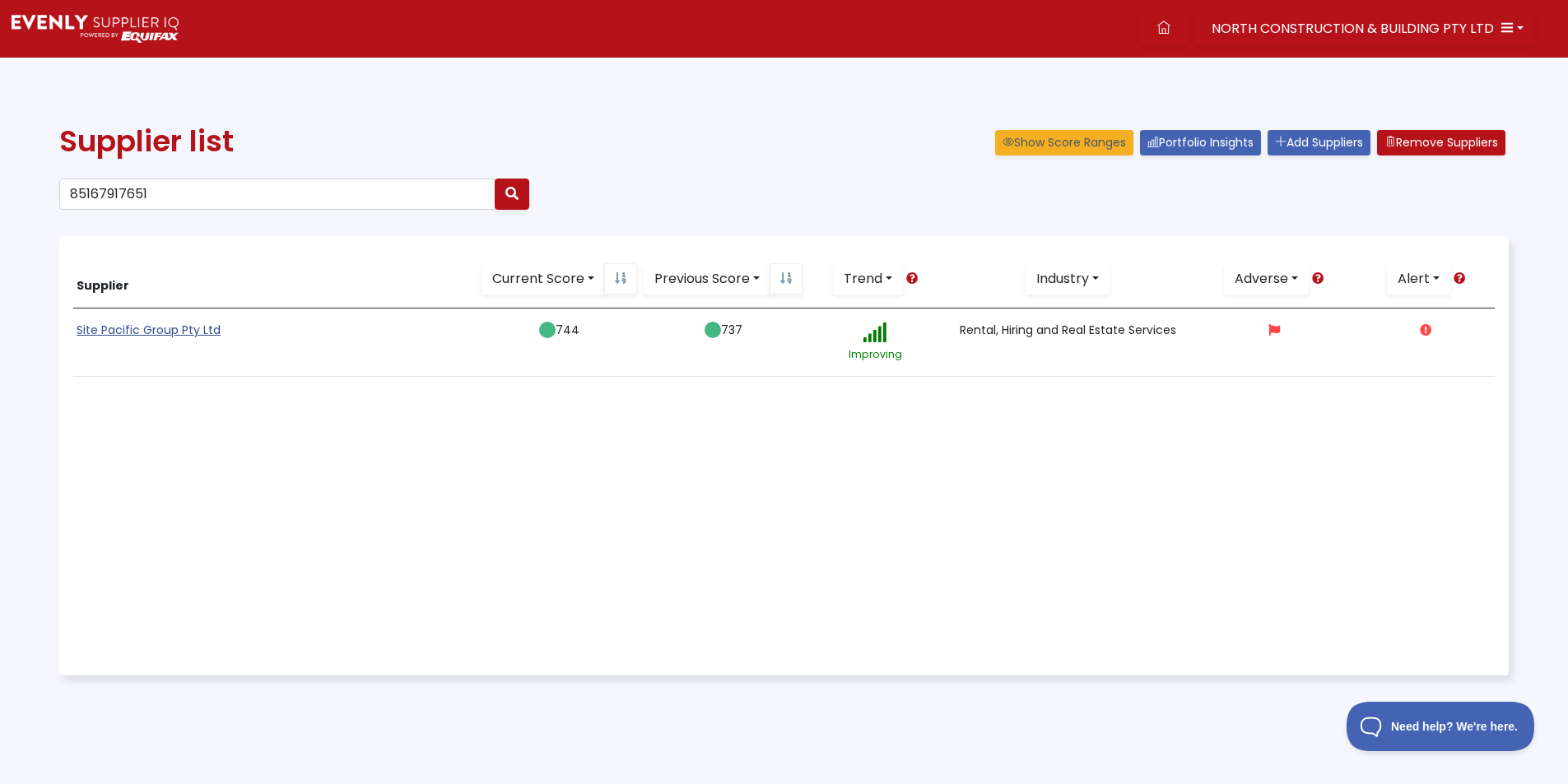
click at [150, 332] on link "Site Pacific Group Pty Ltd" at bounding box center [149, 330] width 144 height 16
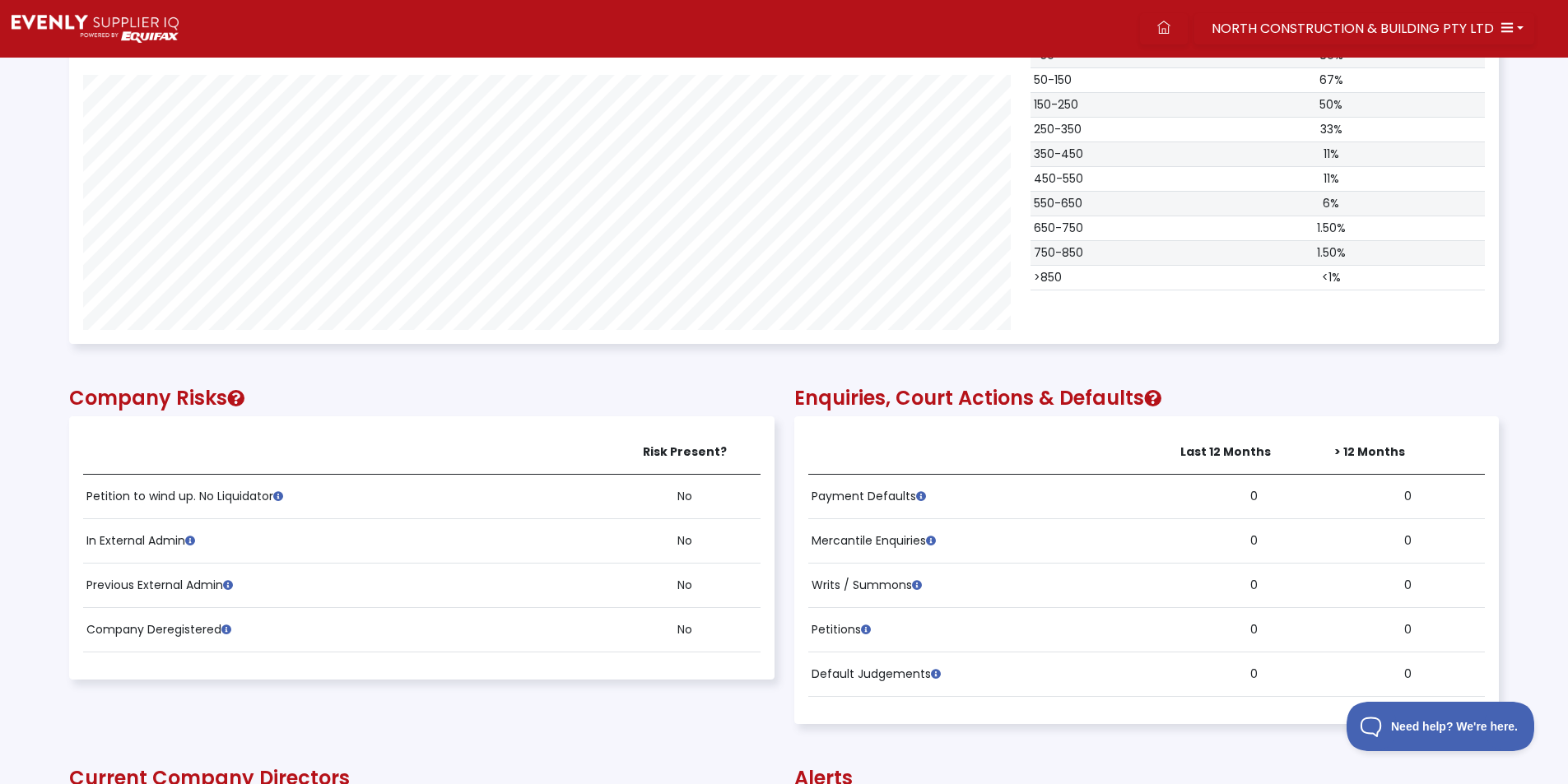
scroll to position [905, 0]
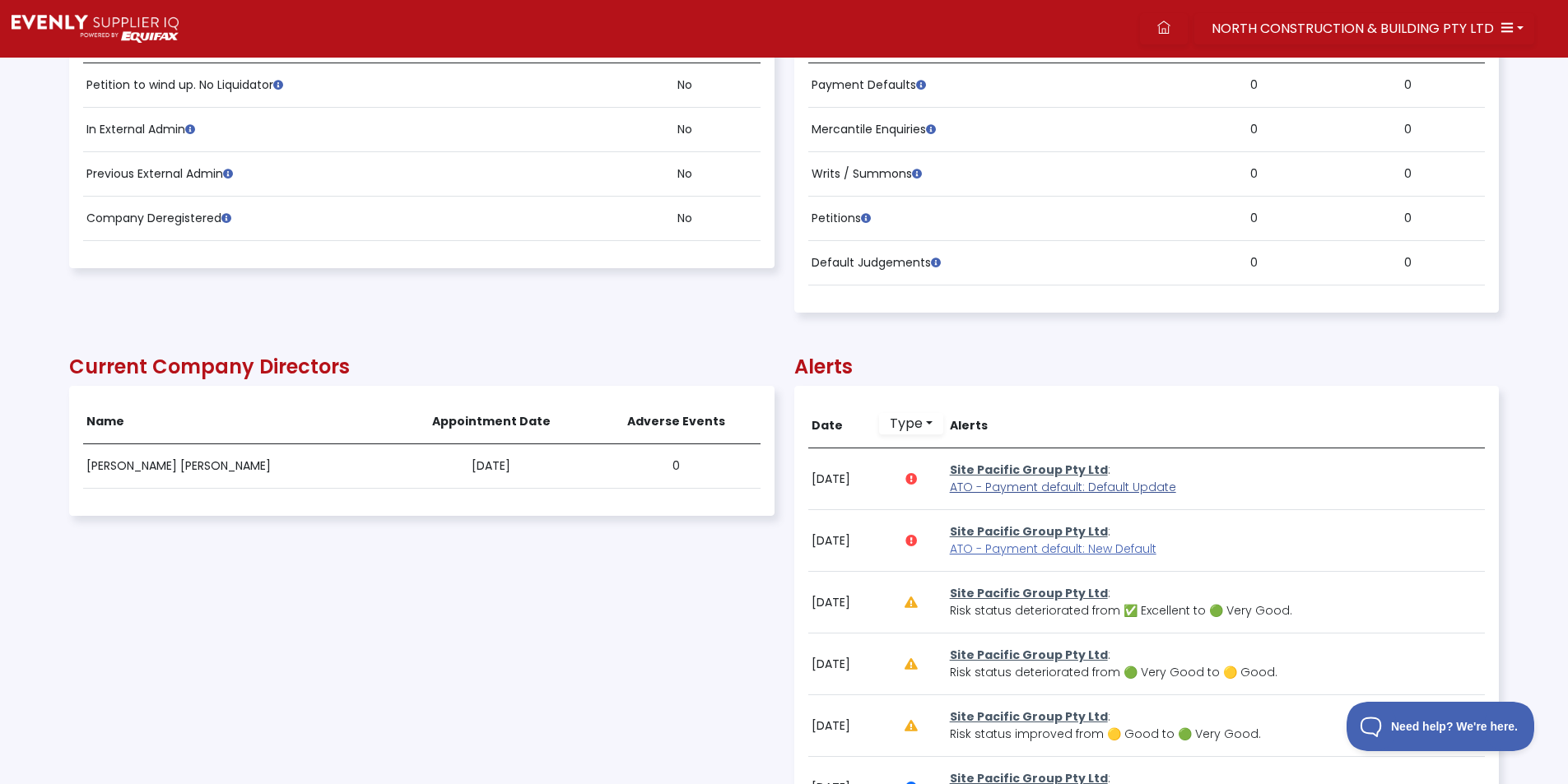
click at [1043, 489] on span "ATO - Payment default: Default Update" at bounding box center [1063, 487] width 227 height 16
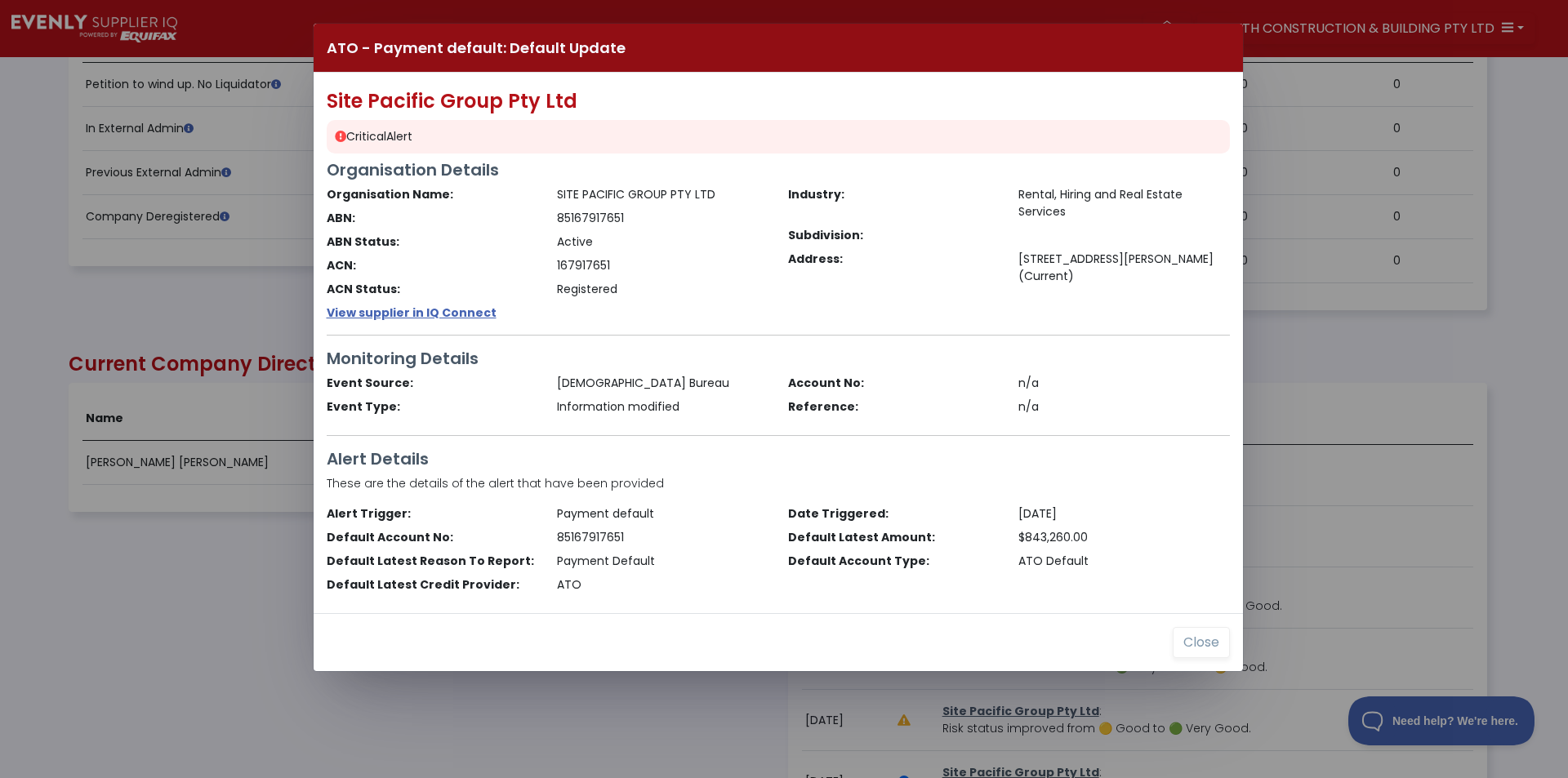
click at [178, 595] on div "ATO - Payment default: Default Update Site Pacific Group Pty Ltd Critical Alert…" at bounding box center [784, 389] width 1568 height 778
click at [1208, 646] on button "Close" at bounding box center [1201, 643] width 57 height 31
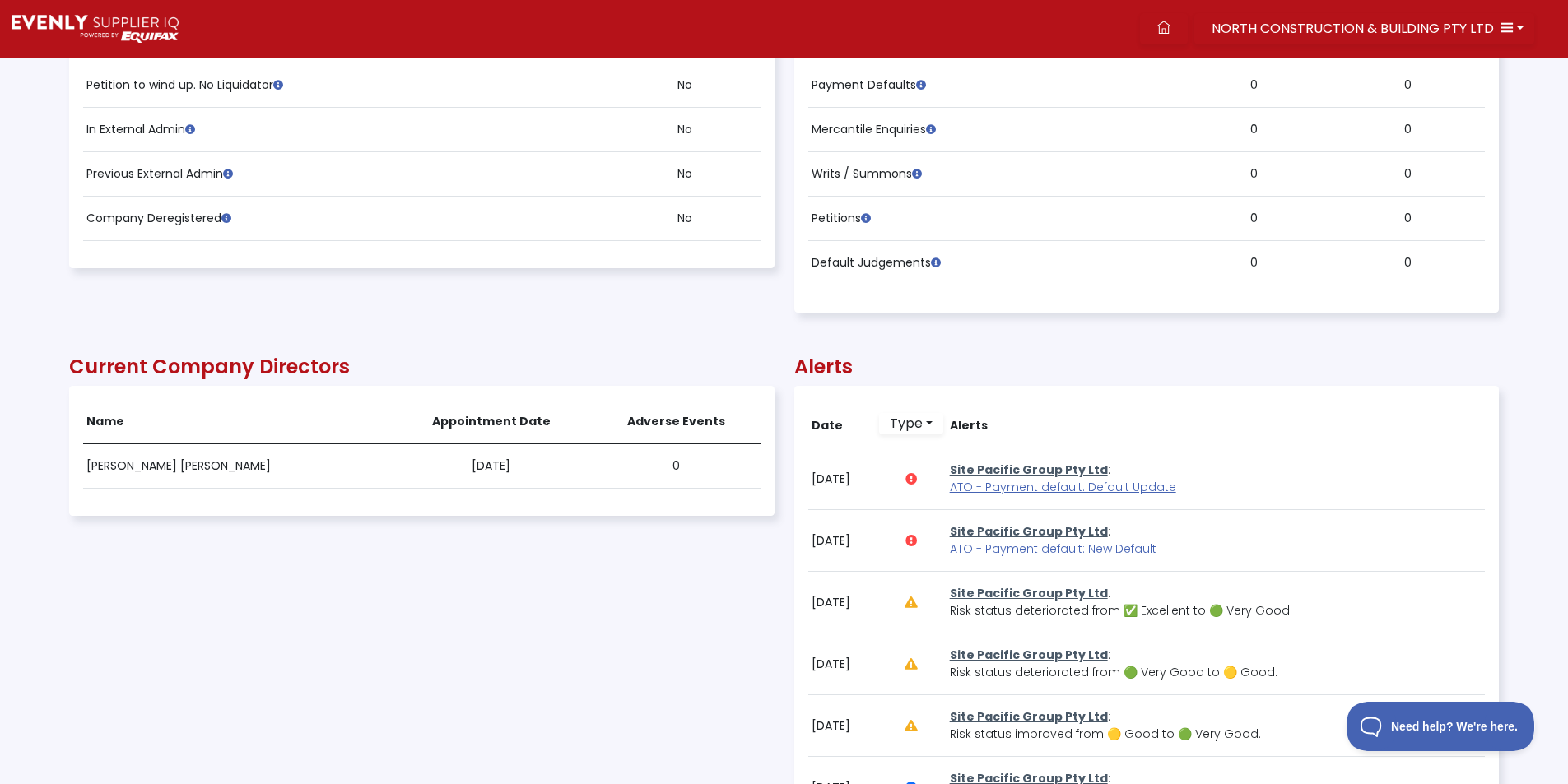
scroll to position [822673, 821601]
click at [1165, 30] on icon at bounding box center [1164, 27] width 13 height 13
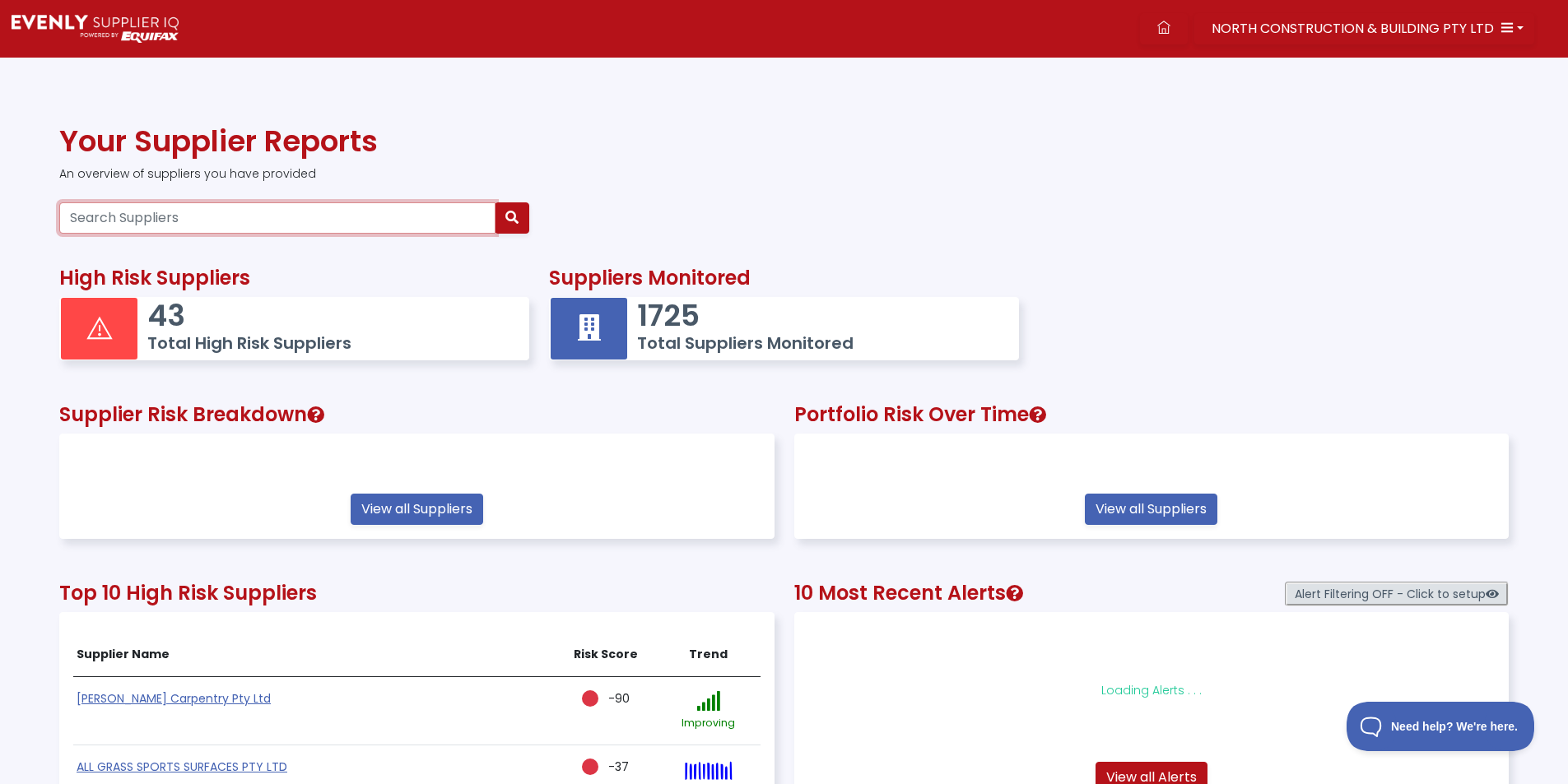
click at [234, 234] on input "Search Suppliers" at bounding box center [277, 218] width 436 height 31
paste input "19112852285"
type input "19112852285"
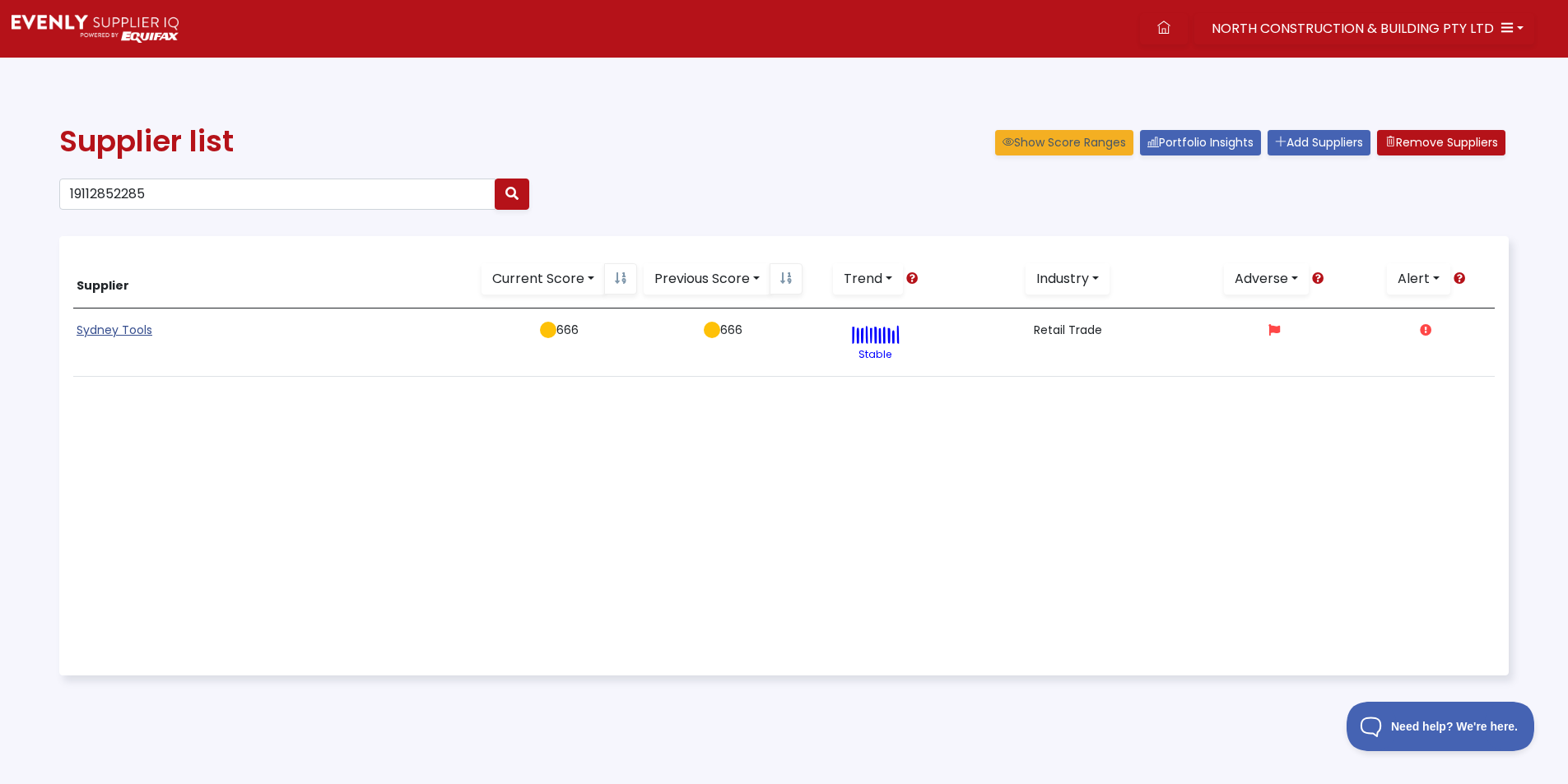
click at [109, 327] on link "Sydney Tools" at bounding box center [114, 330] width 76 height 16
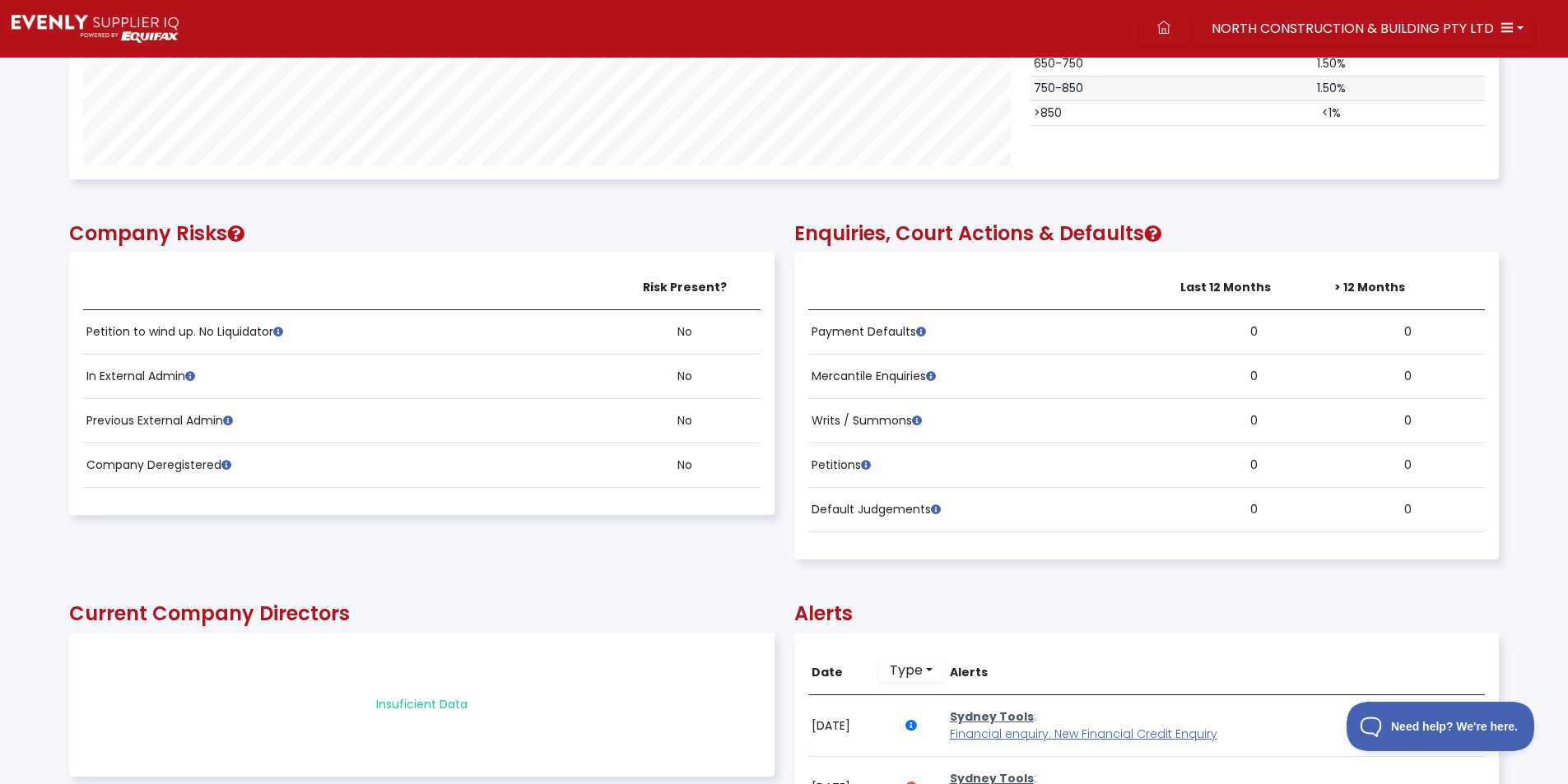
scroll to position [1152, 0]
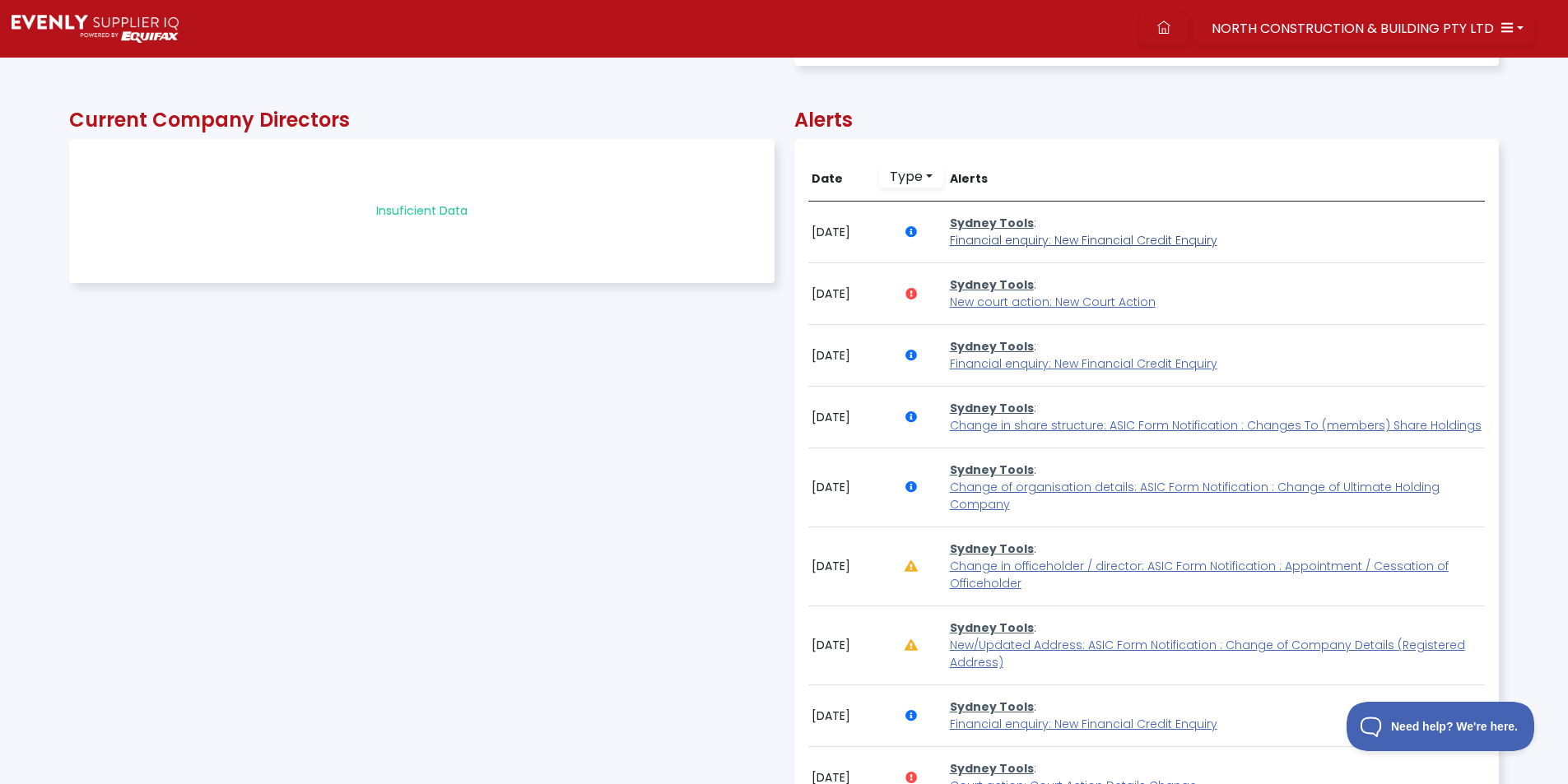
click at [1077, 243] on span "Financial enquiry: New Financial Credit Enquiry" at bounding box center [1083, 240] width 267 height 16
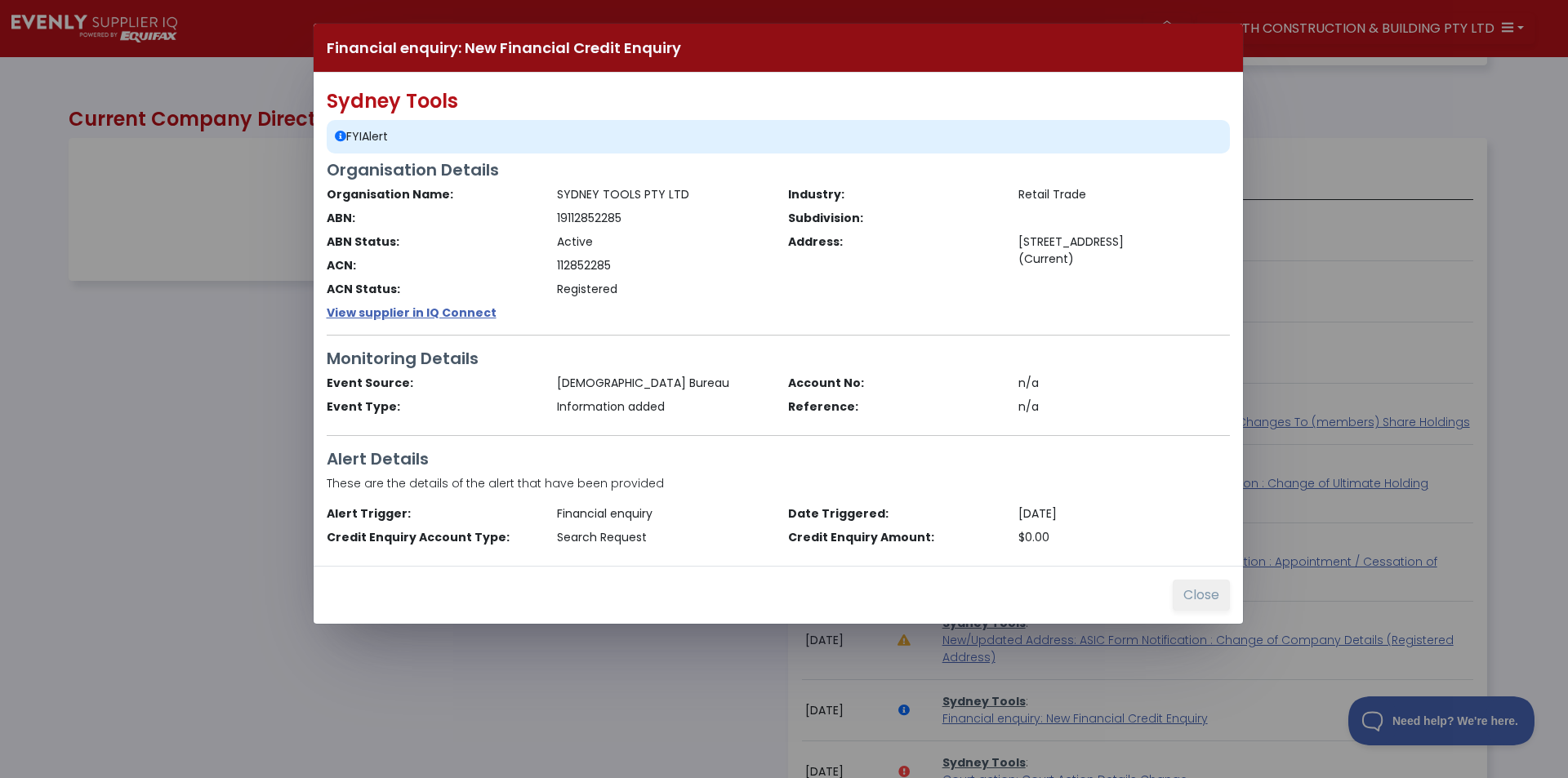
click at [1188, 596] on button "Close" at bounding box center [1201, 595] width 57 height 31
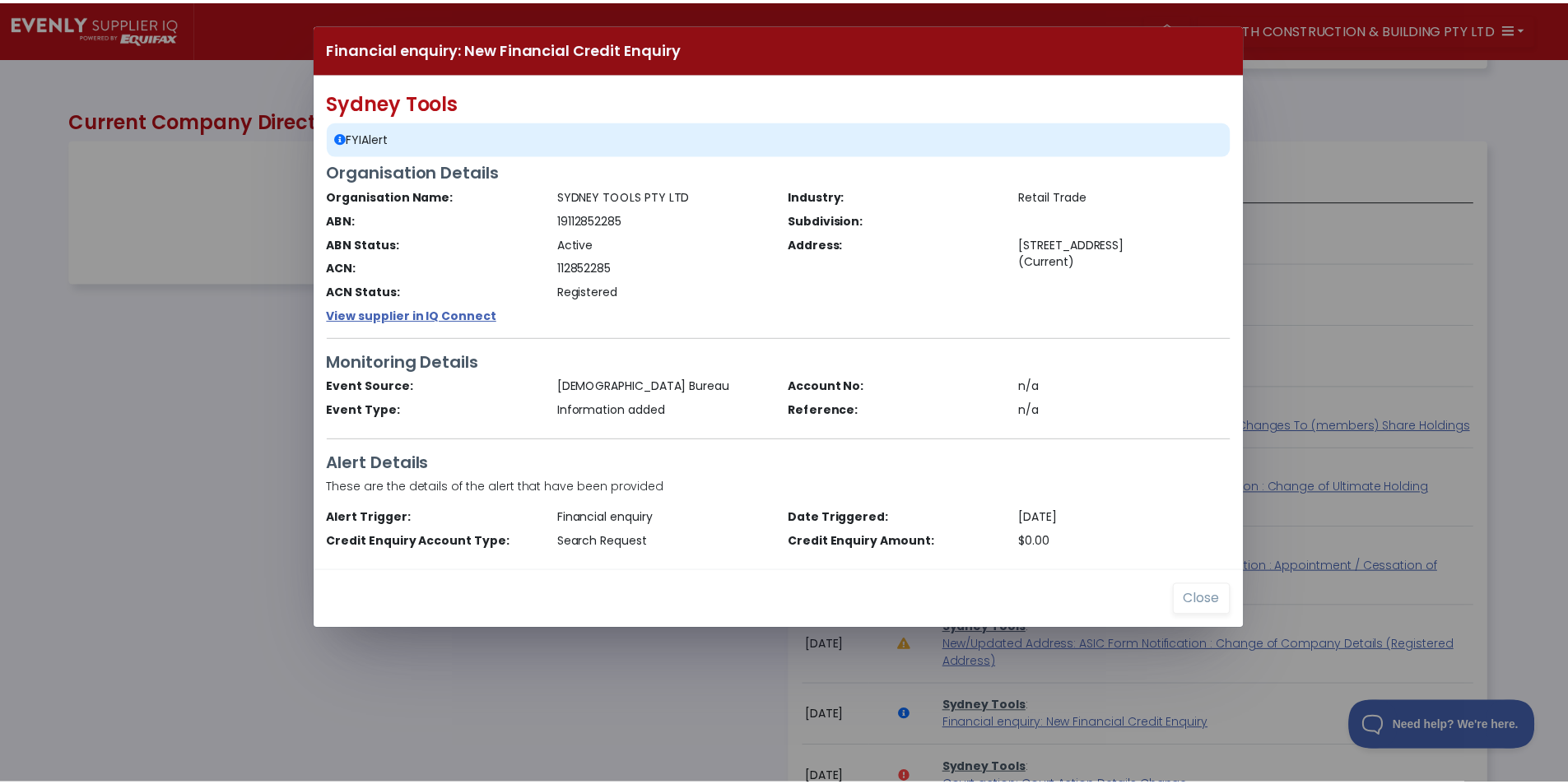
scroll to position [822673, 821601]
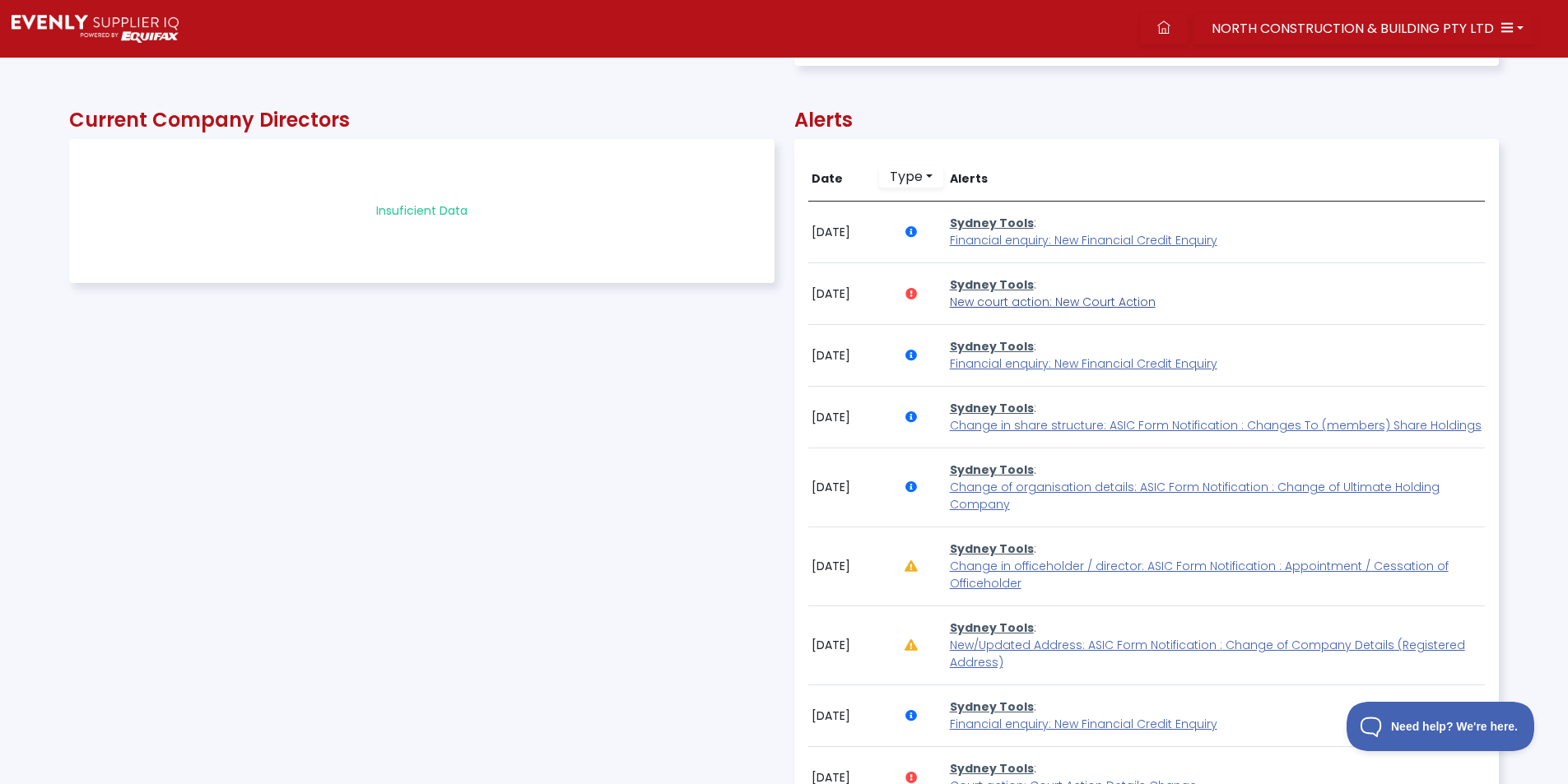
click at [998, 307] on span "New court action: New Court Action" at bounding box center [1053, 301] width 206 height 16
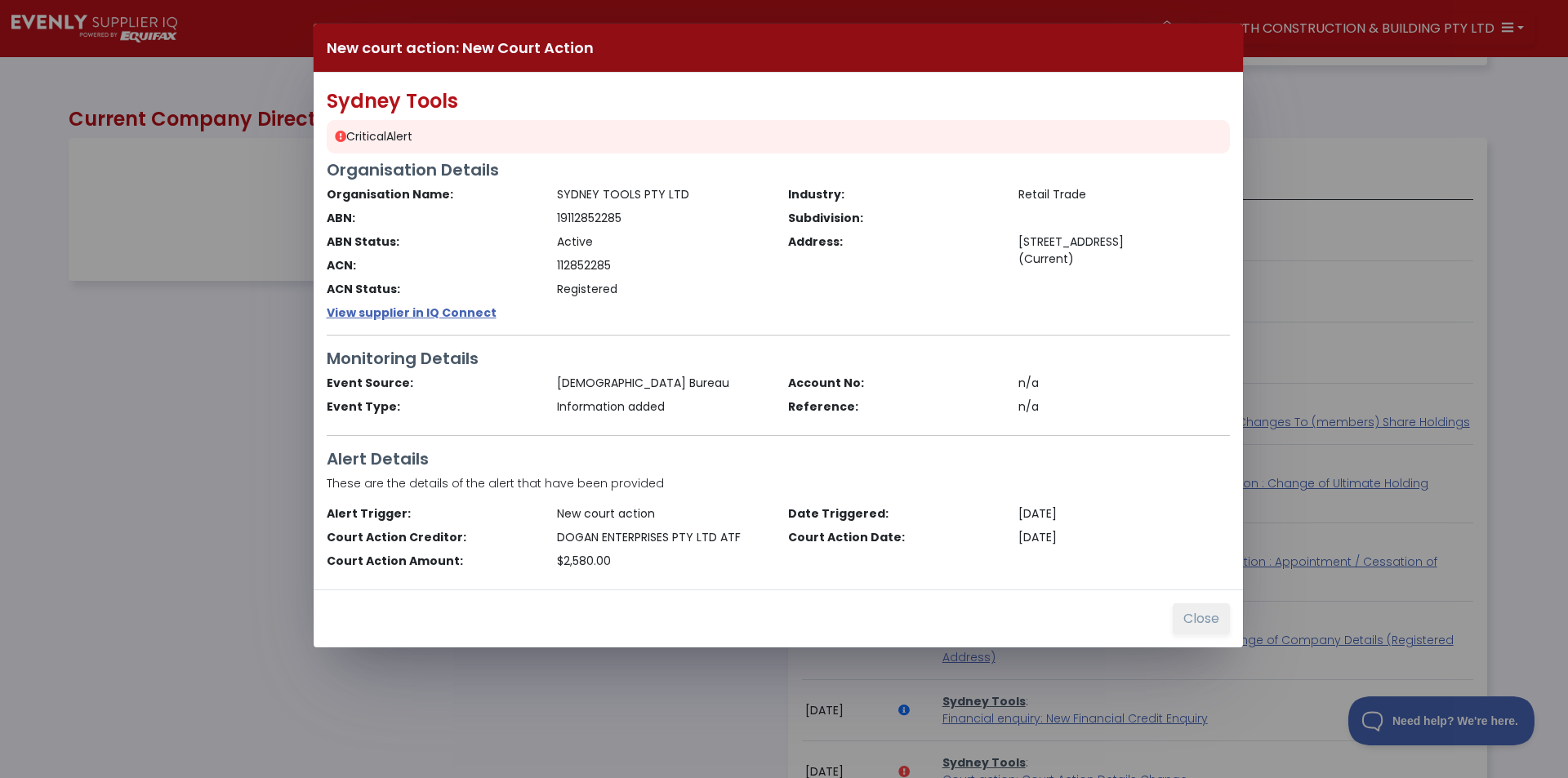
click at [1190, 629] on button "Close" at bounding box center [1201, 619] width 57 height 31
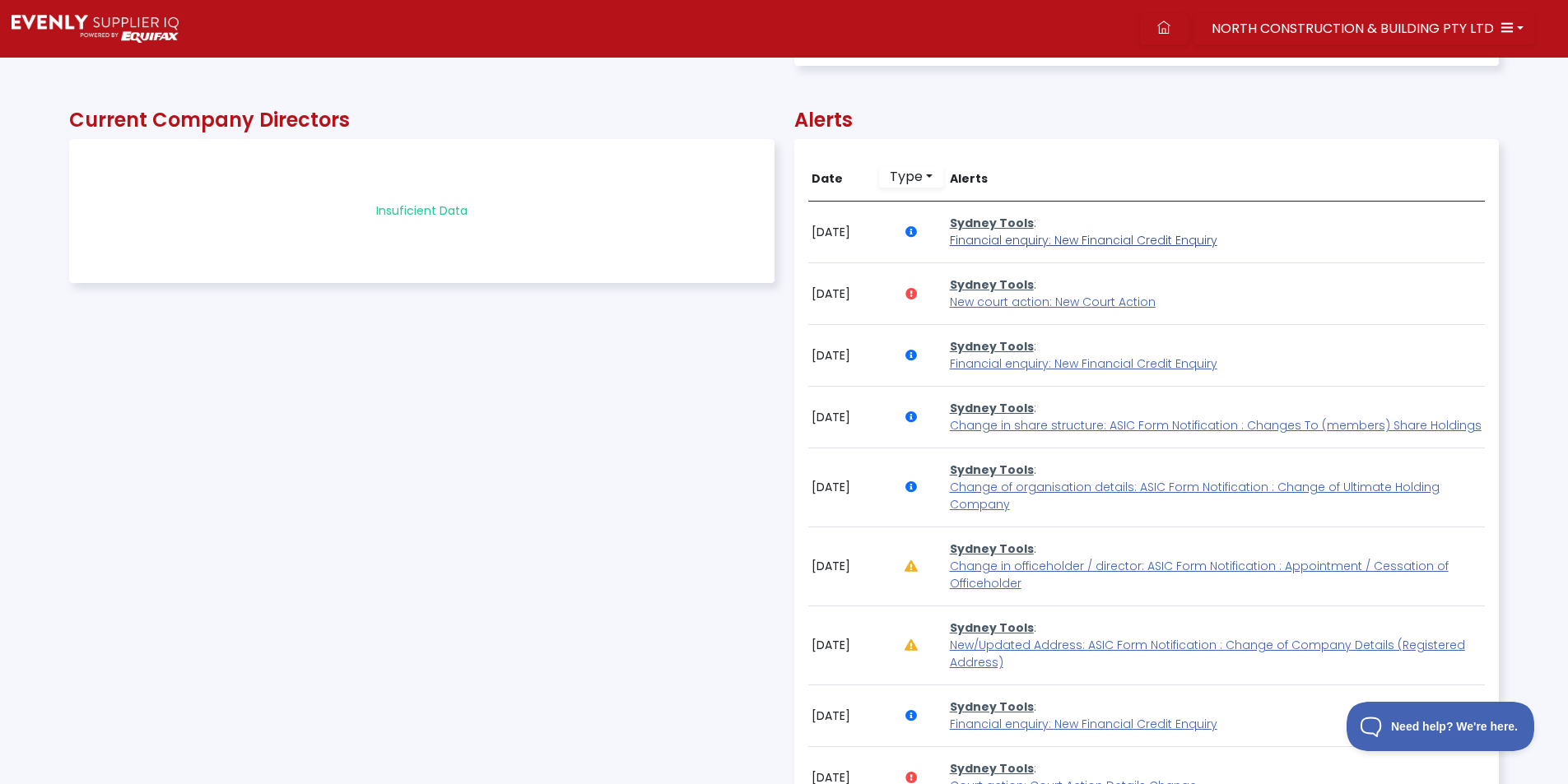
click at [1042, 245] on span "Financial enquiry: New Financial Credit Enquiry" at bounding box center [1083, 240] width 267 height 16
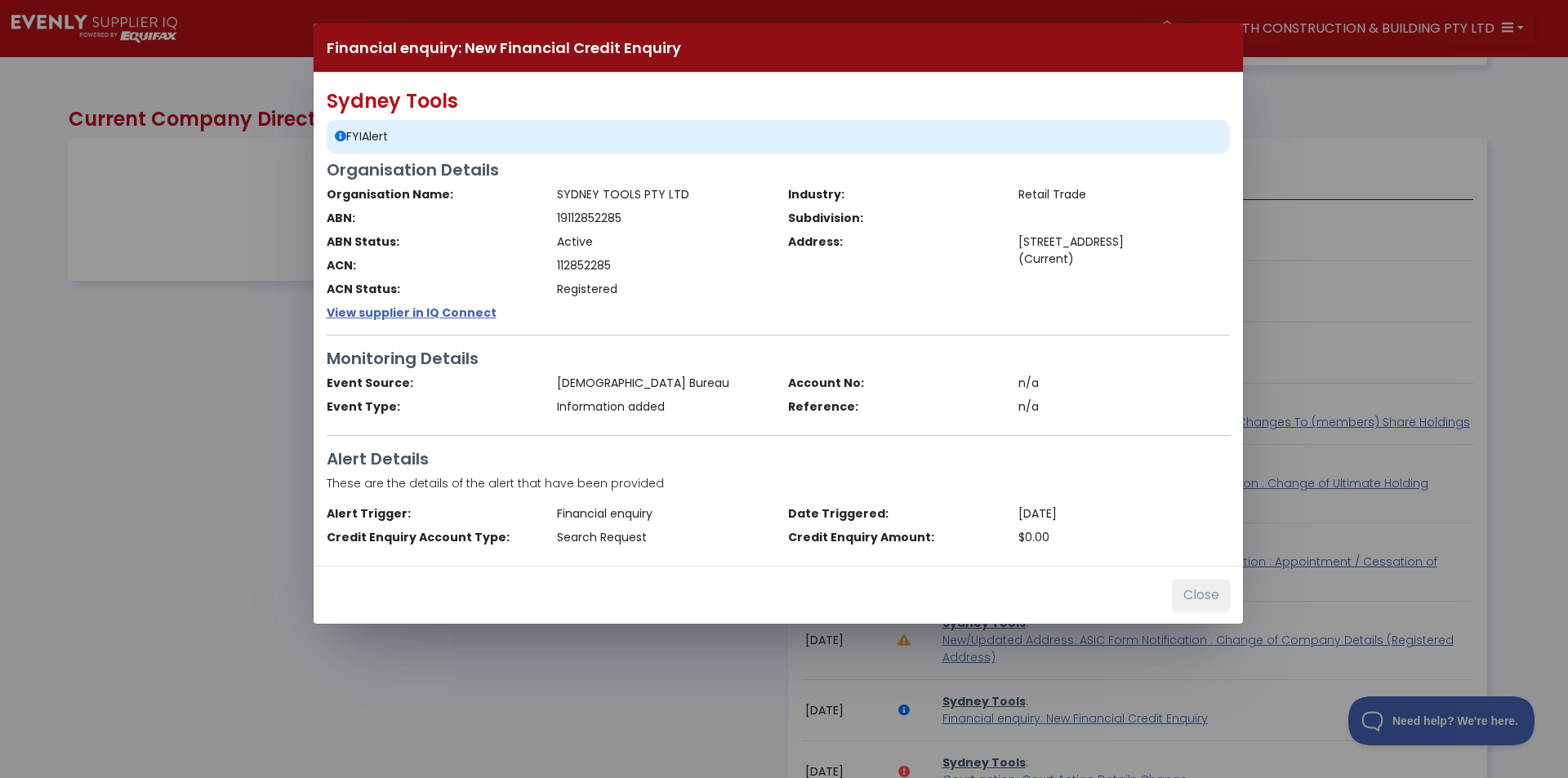
click at [1188, 600] on button "Close" at bounding box center [1201, 595] width 57 height 31
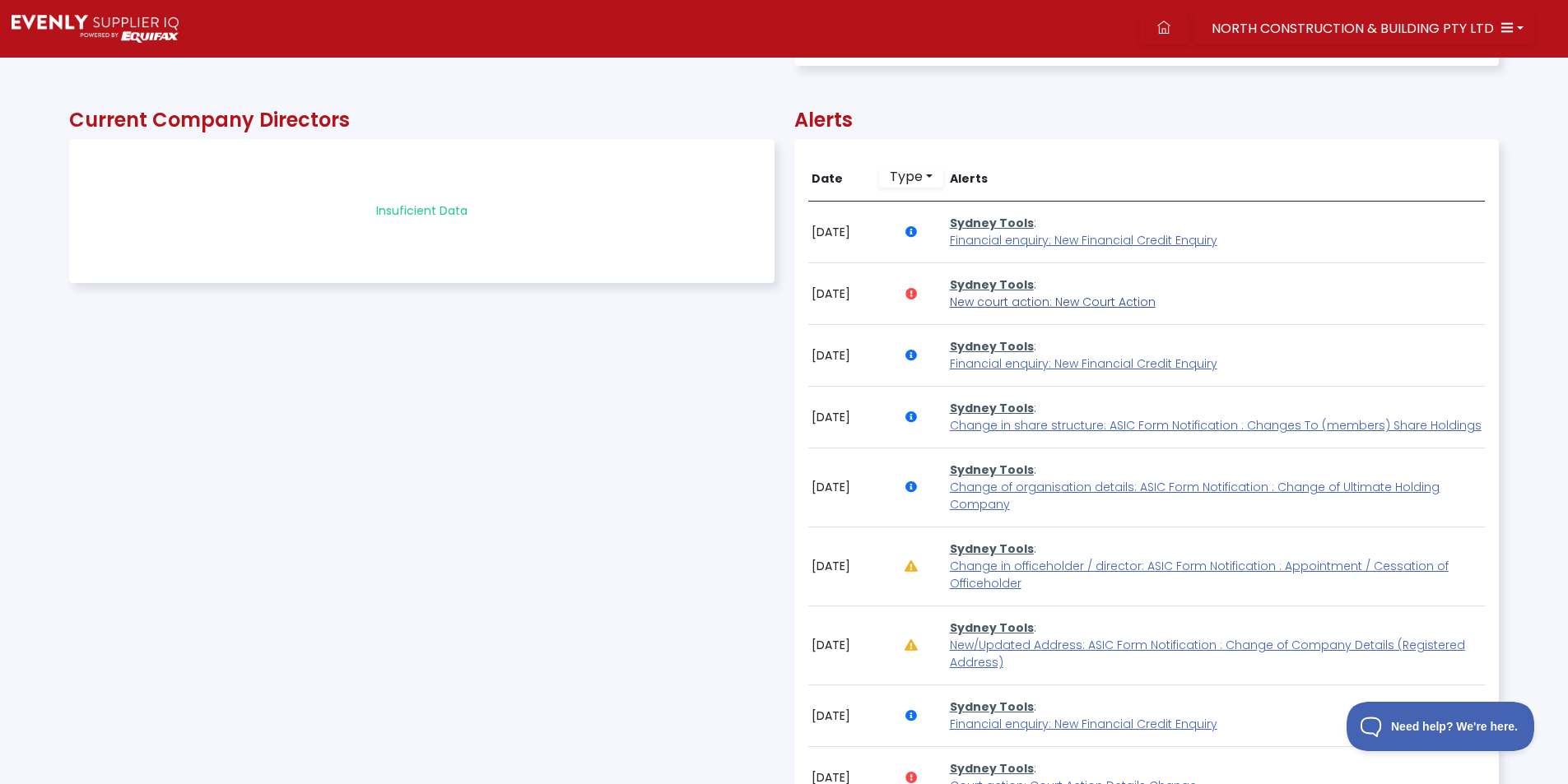
click at [1005, 305] on span "New court action: New Court Action" at bounding box center [1053, 301] width 206 height 16
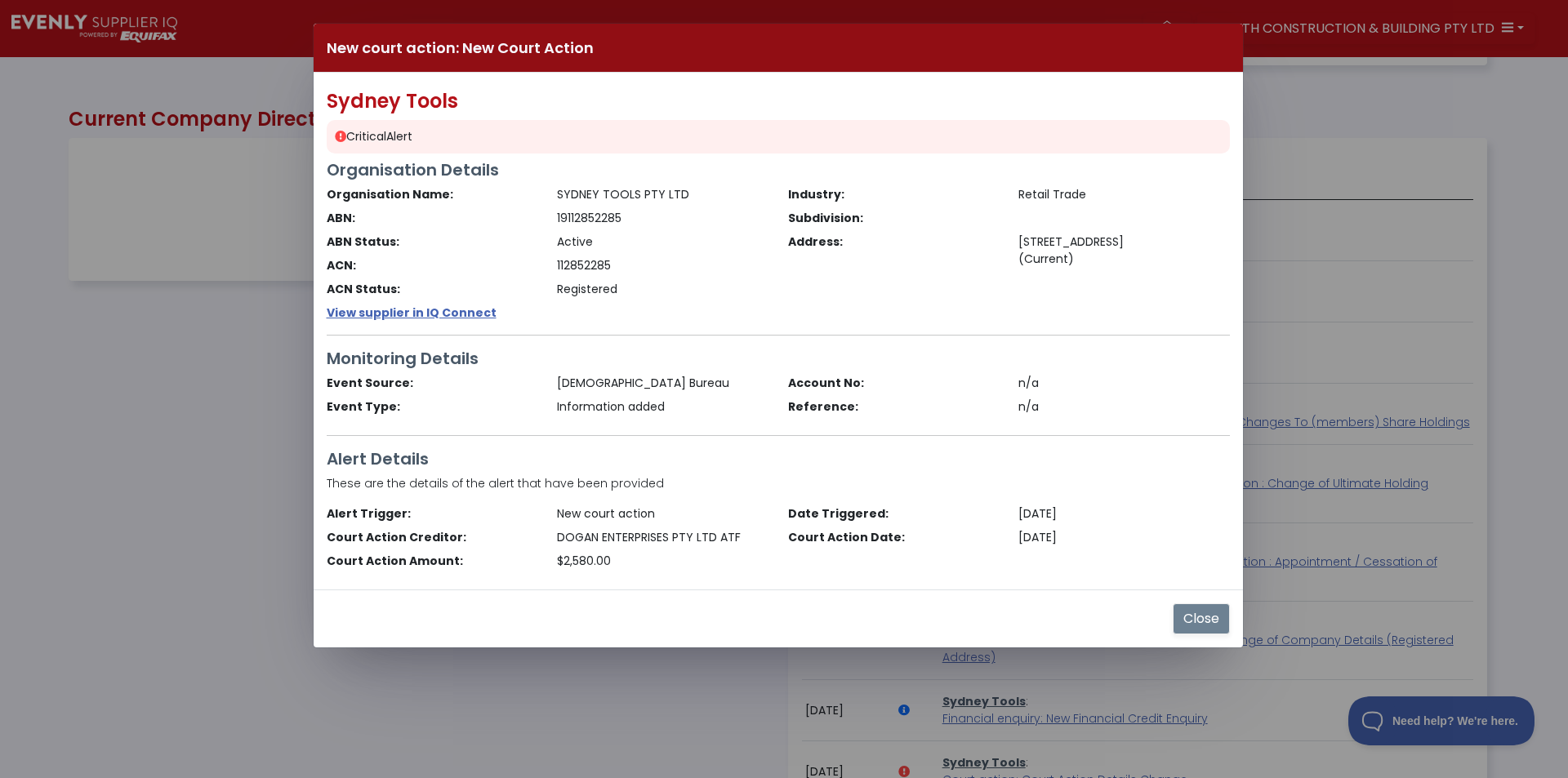
click at [1185, 620] on button "Close" at bounding box center [1201, 619] width 57 height 31
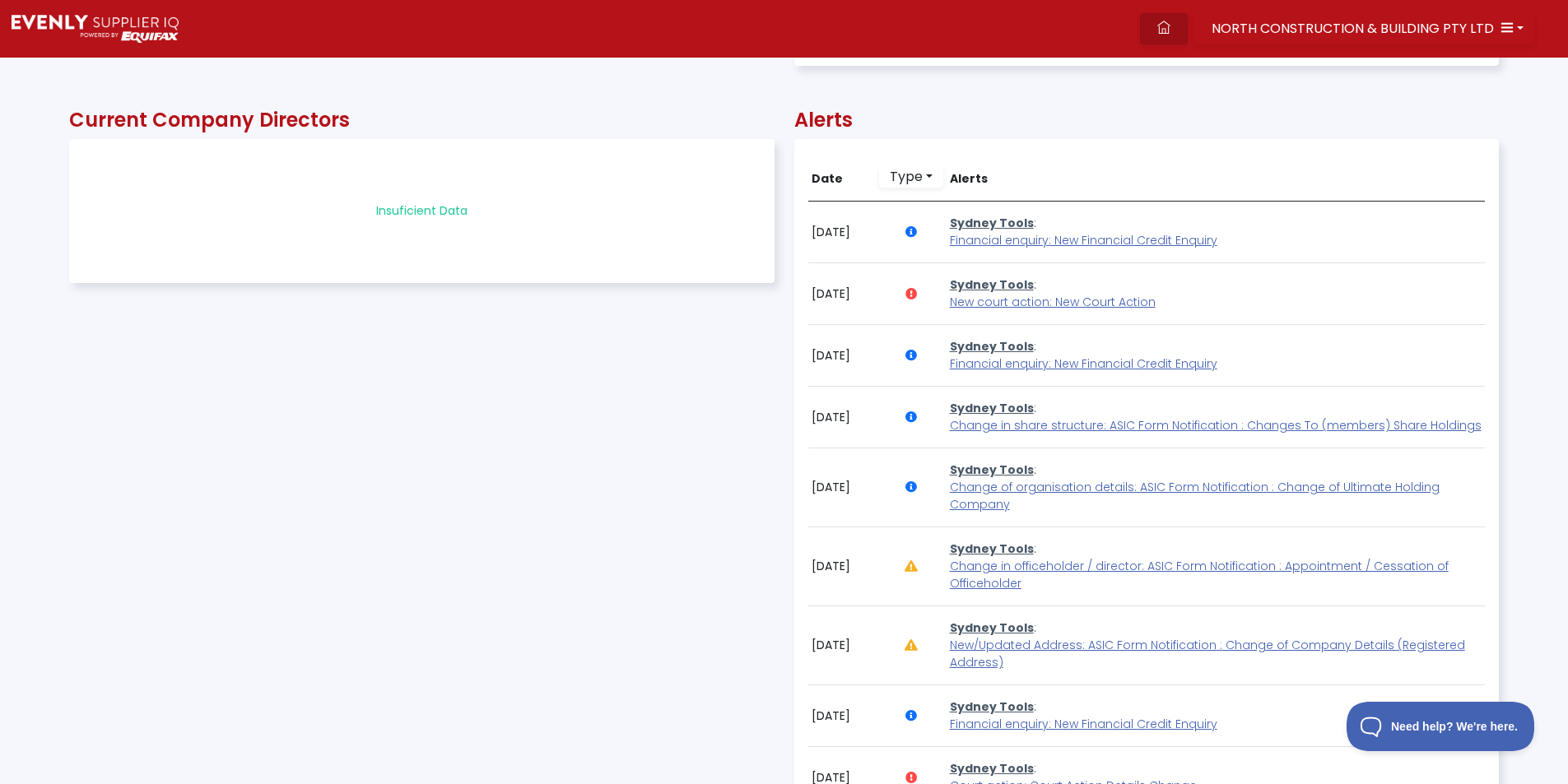
drag, startPoint x: 1166, startPoint y: 28, endPoint x: 1122, endPoint y: 33, distance: 44.3
click at [1166, 27] on icon at bounding box center [1164, 27] width 13 height 13
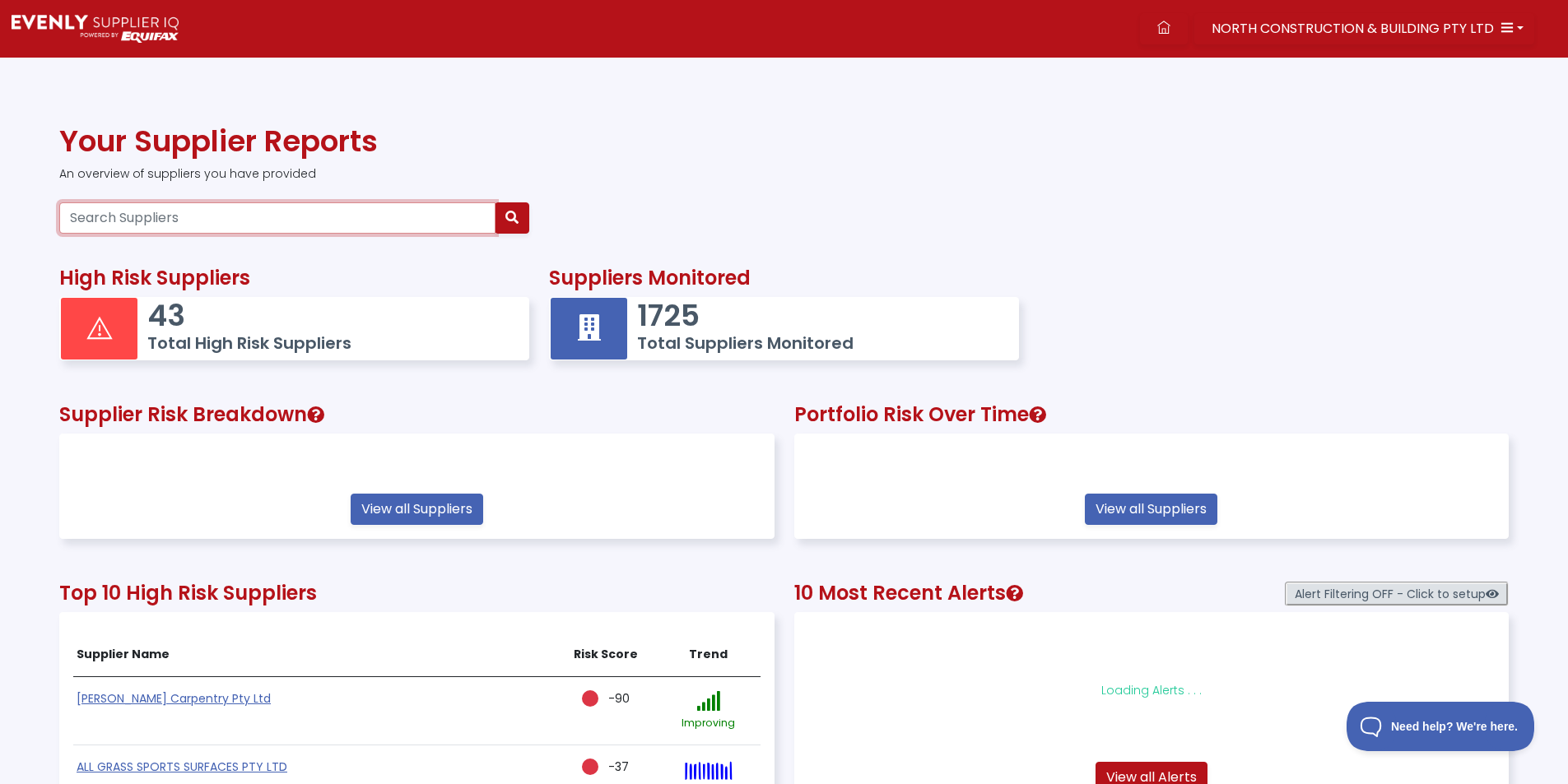
click at [163, 220] on input "Search Suppliers" at bounding box center [277, 218] width 436 height 31
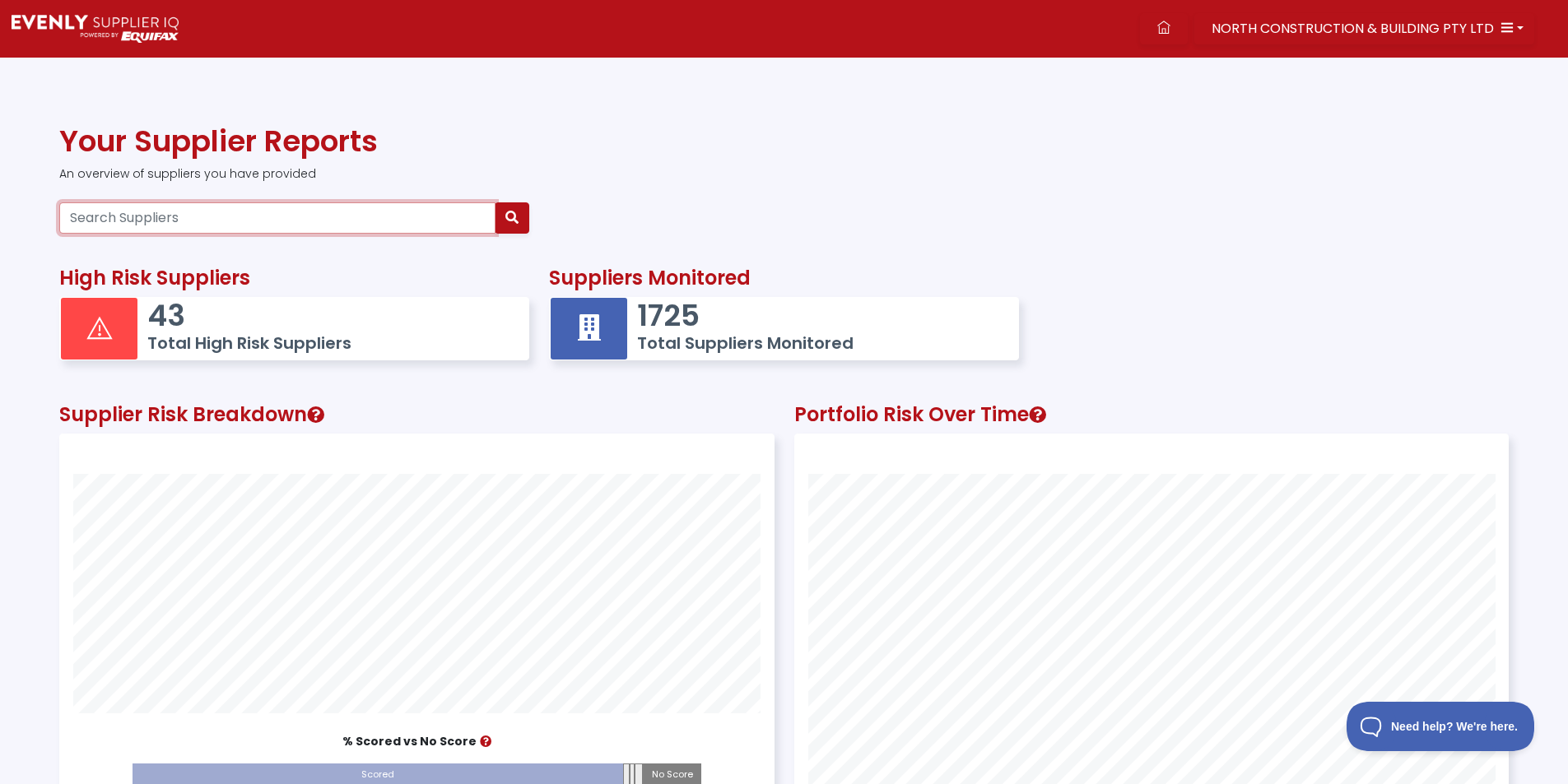
paste input "86668341704"
type input "86668341704"
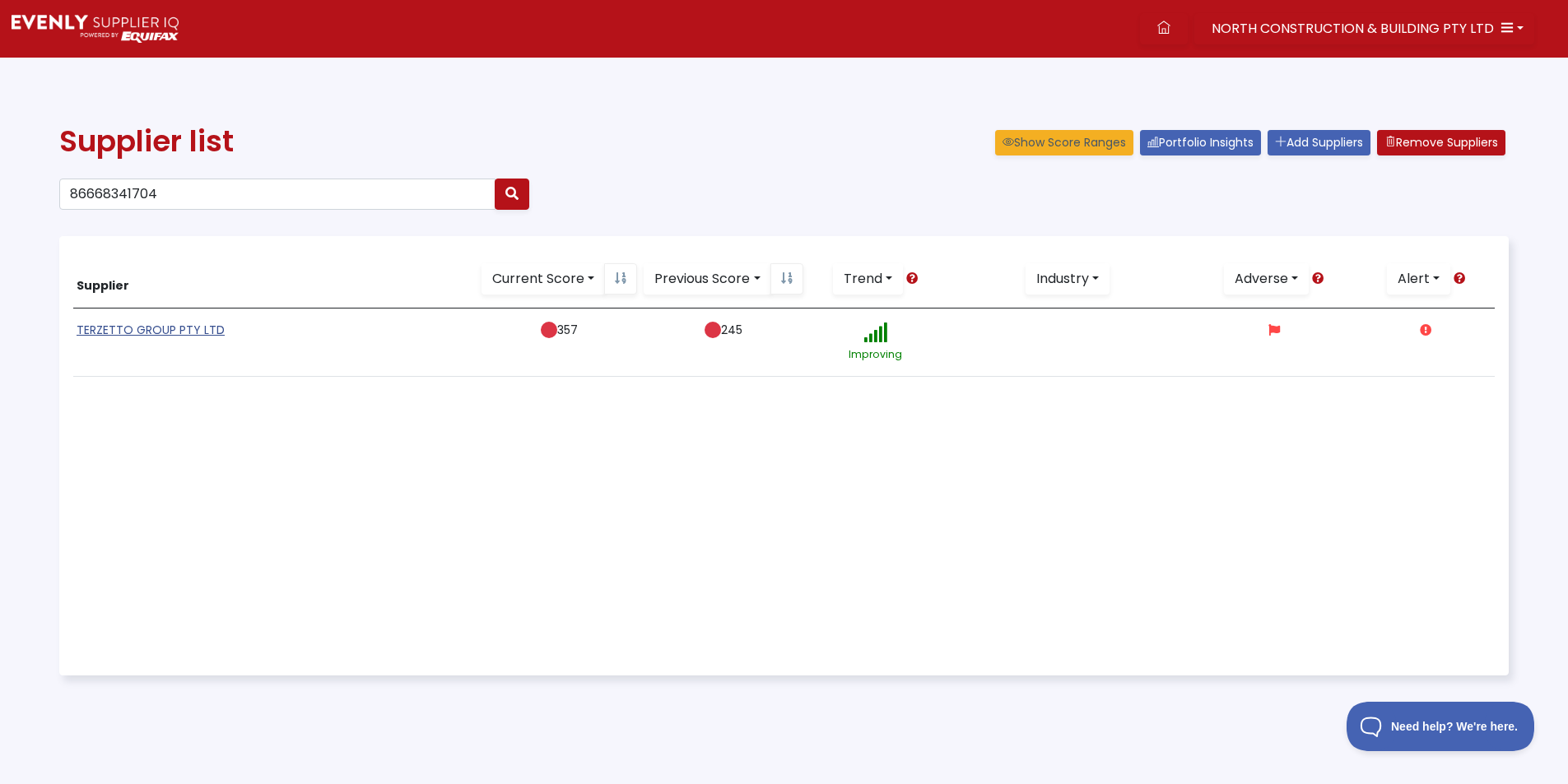
click at [149, 330] on link "TERZETTO GROUP PTY LTD" at bounding box center [150, 330] width 149 height 16
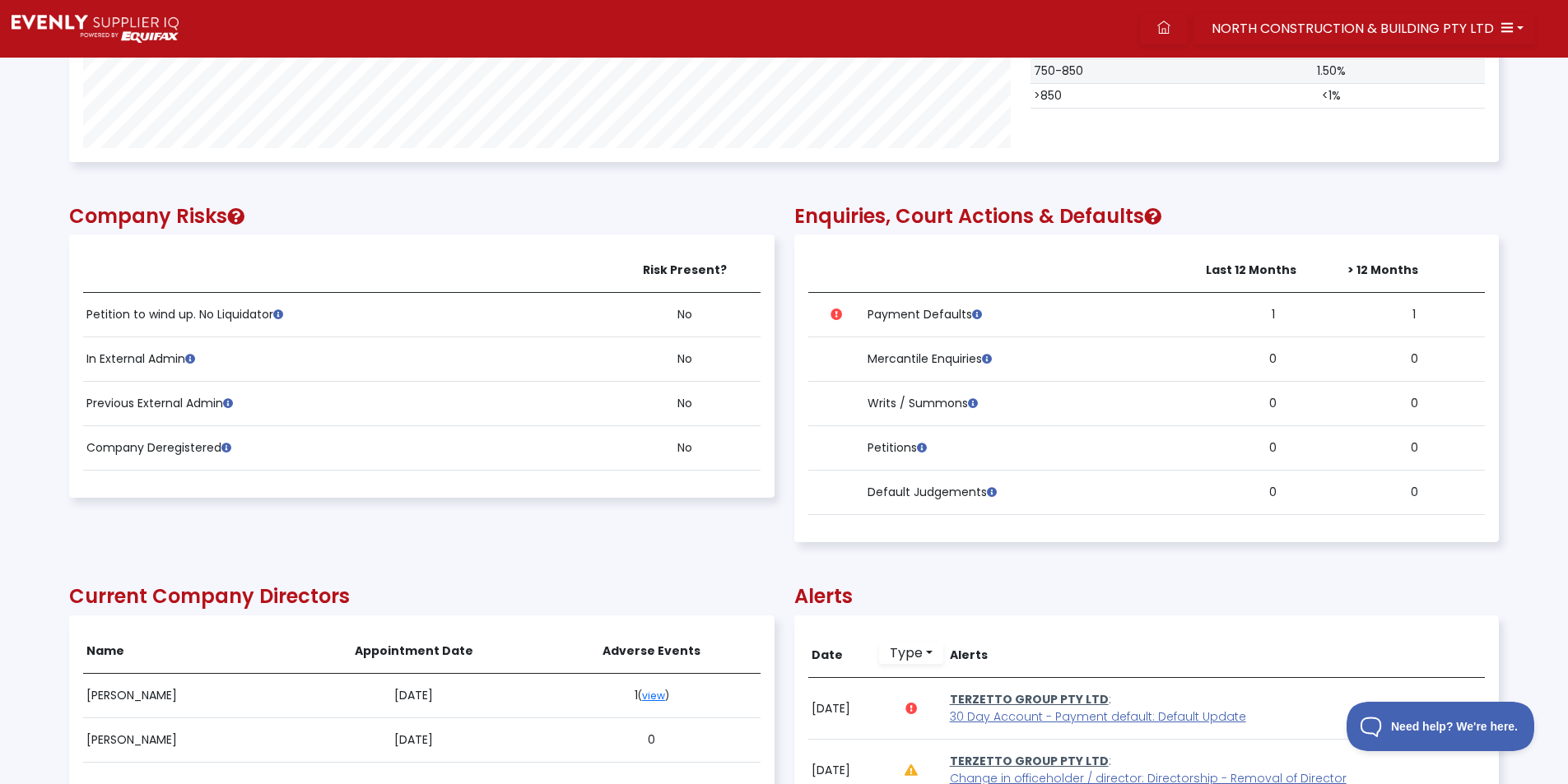
scroll to position [823, 0]
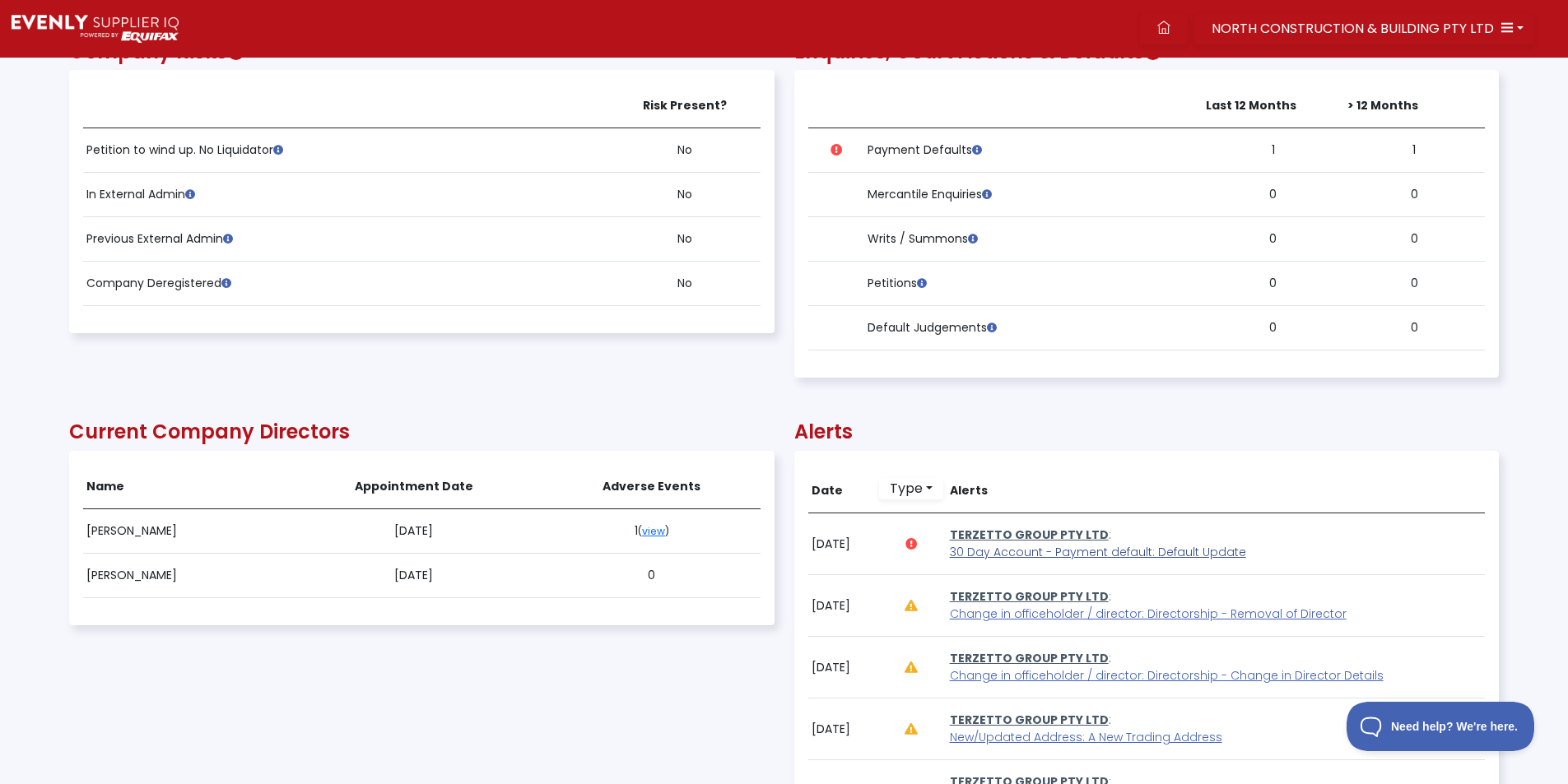
click at [1015, 557] on span "30 Day Account - Payment default: Default Update" at bounding box center [1097, 552] width 296 height 16
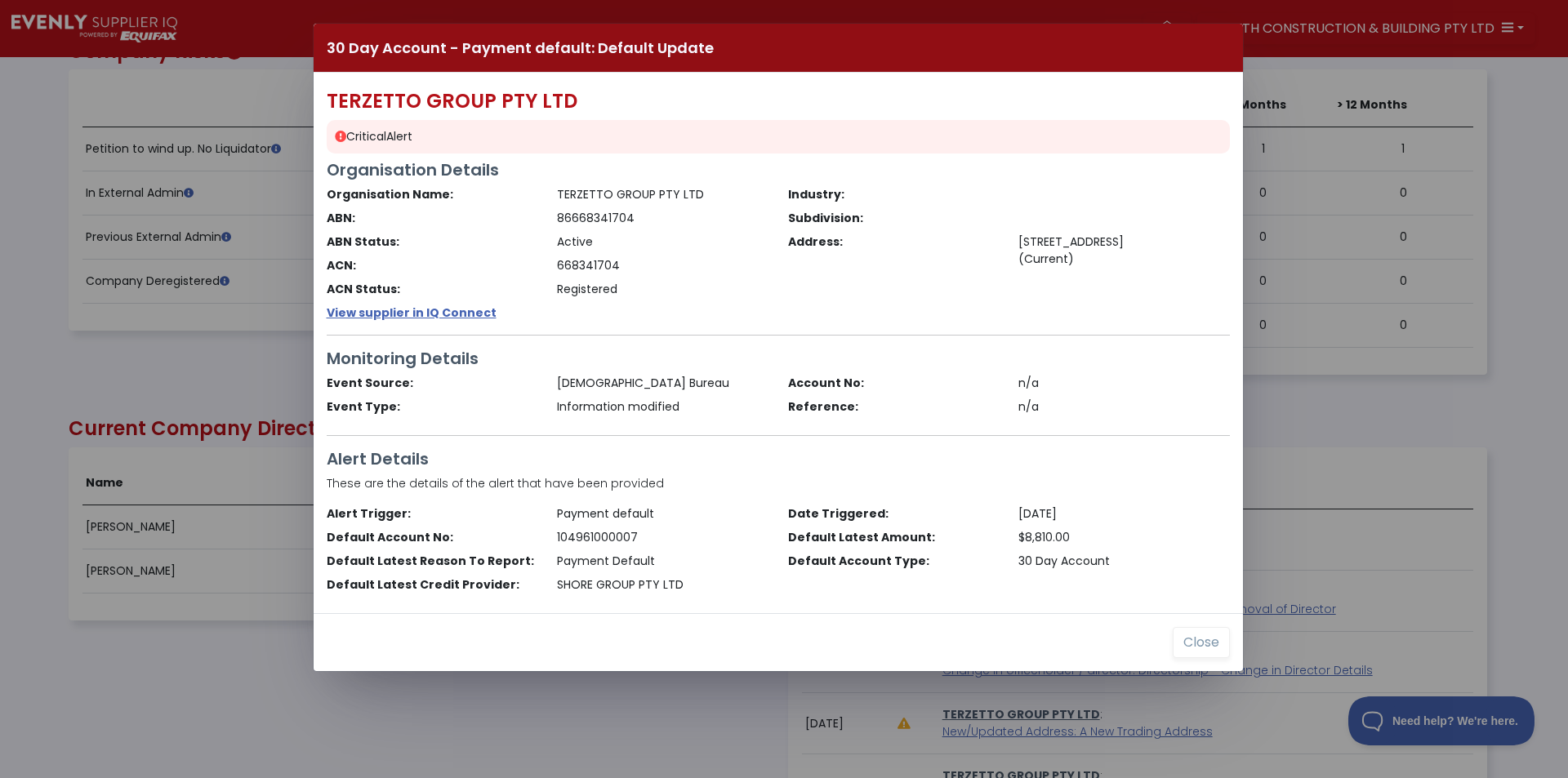
click at [123, 365] on div "30 Day Account - Payment default: Default Update TERZETTO GROUP PTY LTD Critica…" at bounding box center [784, 389] width 1568 height 778
click at [1180, 638] on button "Close" at bounding box center [1201, 643] width 57 height 31
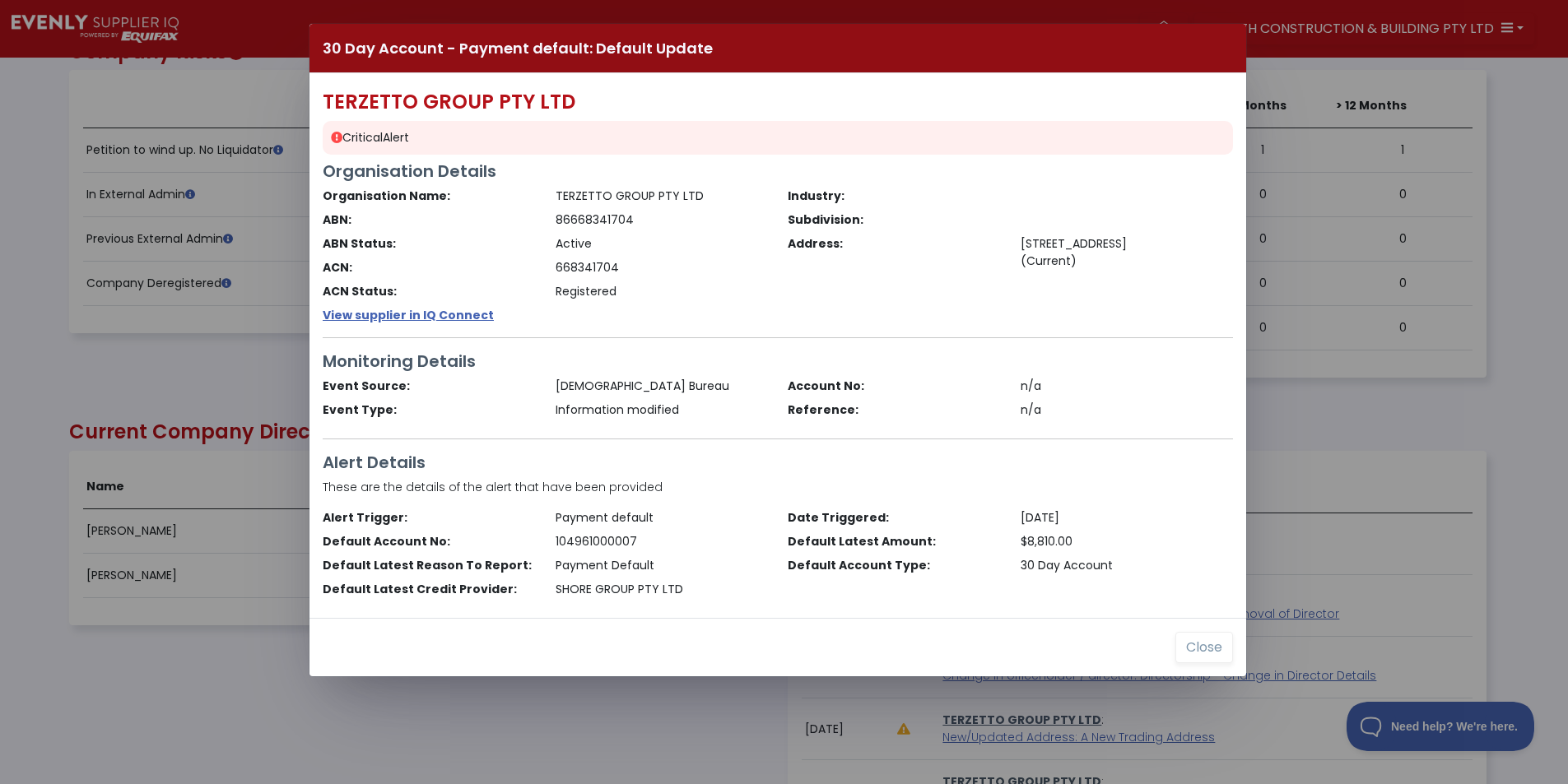
scroll to position [822673, 821601]
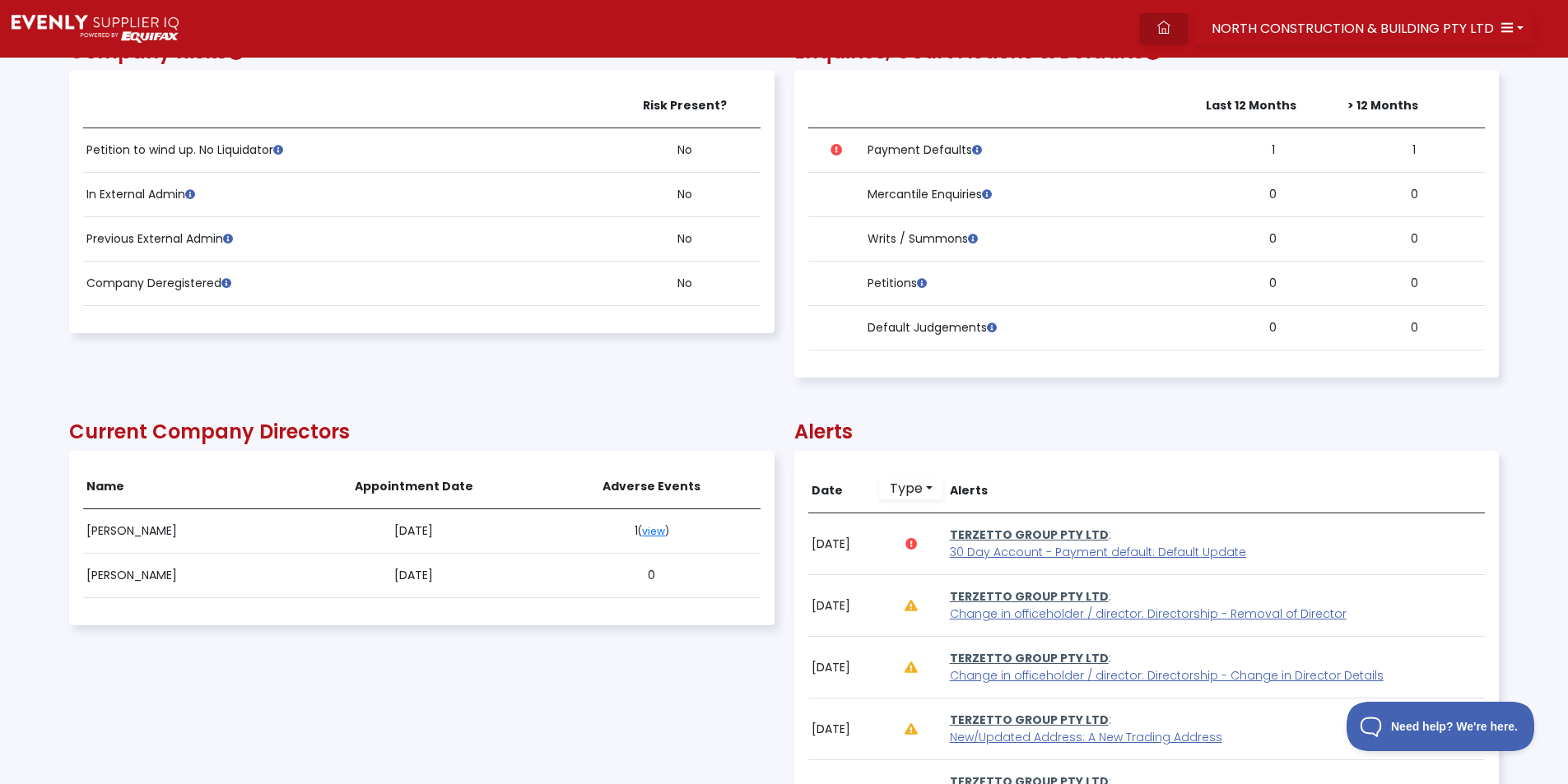
click at [1154, 35] on link at bounding box center [1164, 28] width 48 height 31
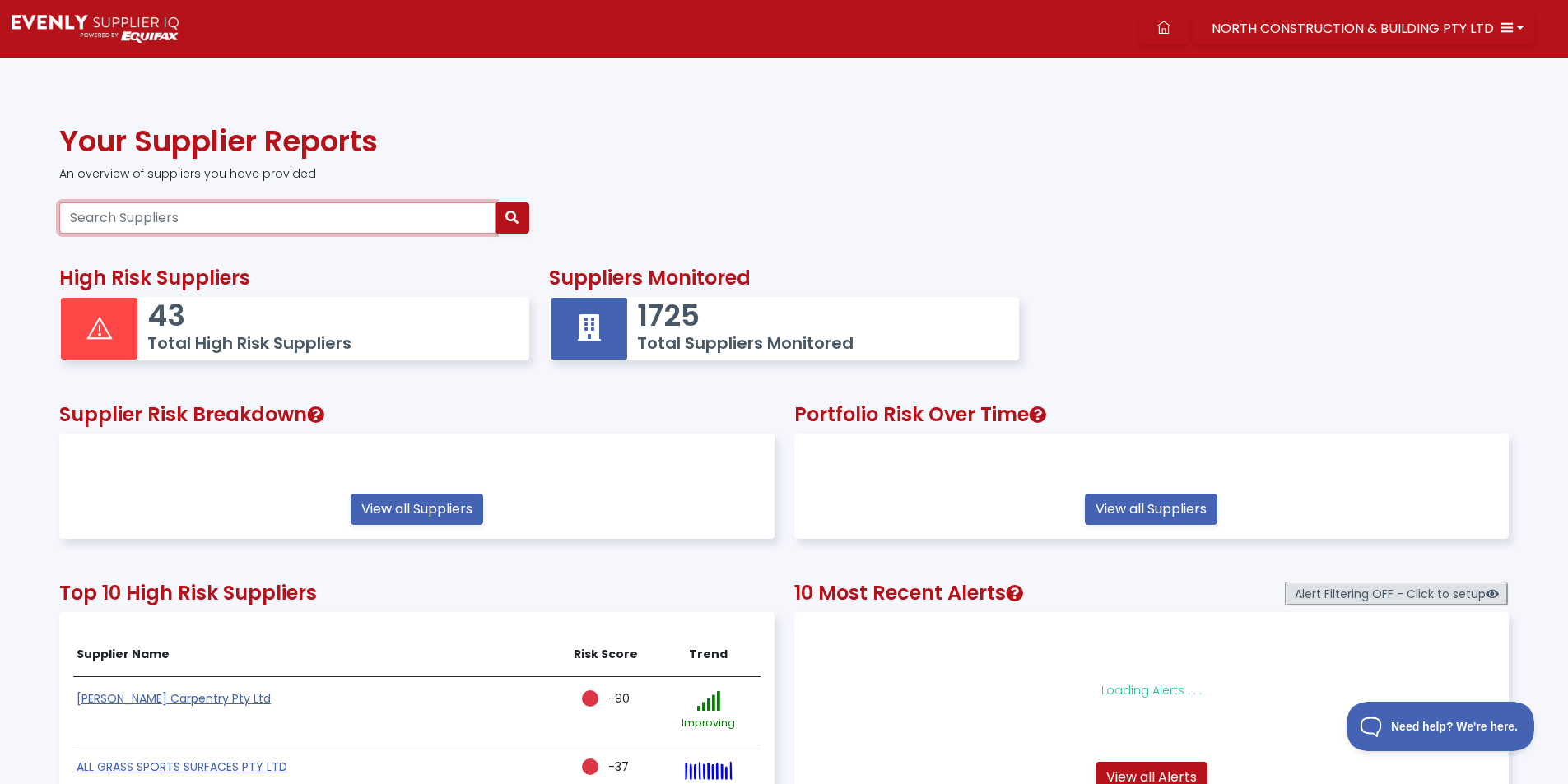
click at [149, 219] on input "Search Suppliers" at bounding box center [277, 218] width 436 height 31
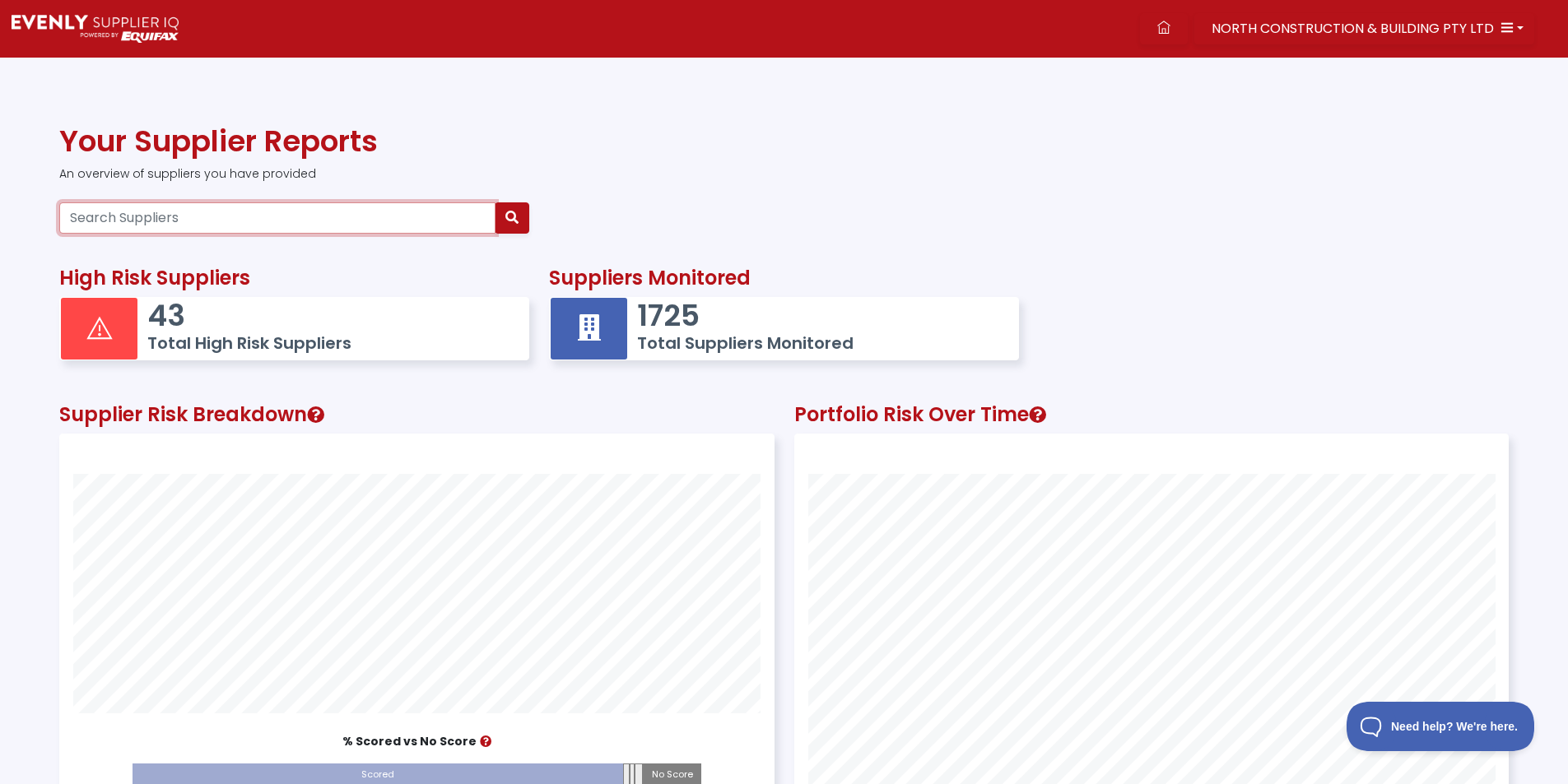
paste input "27604057829"
type input "27604057829"
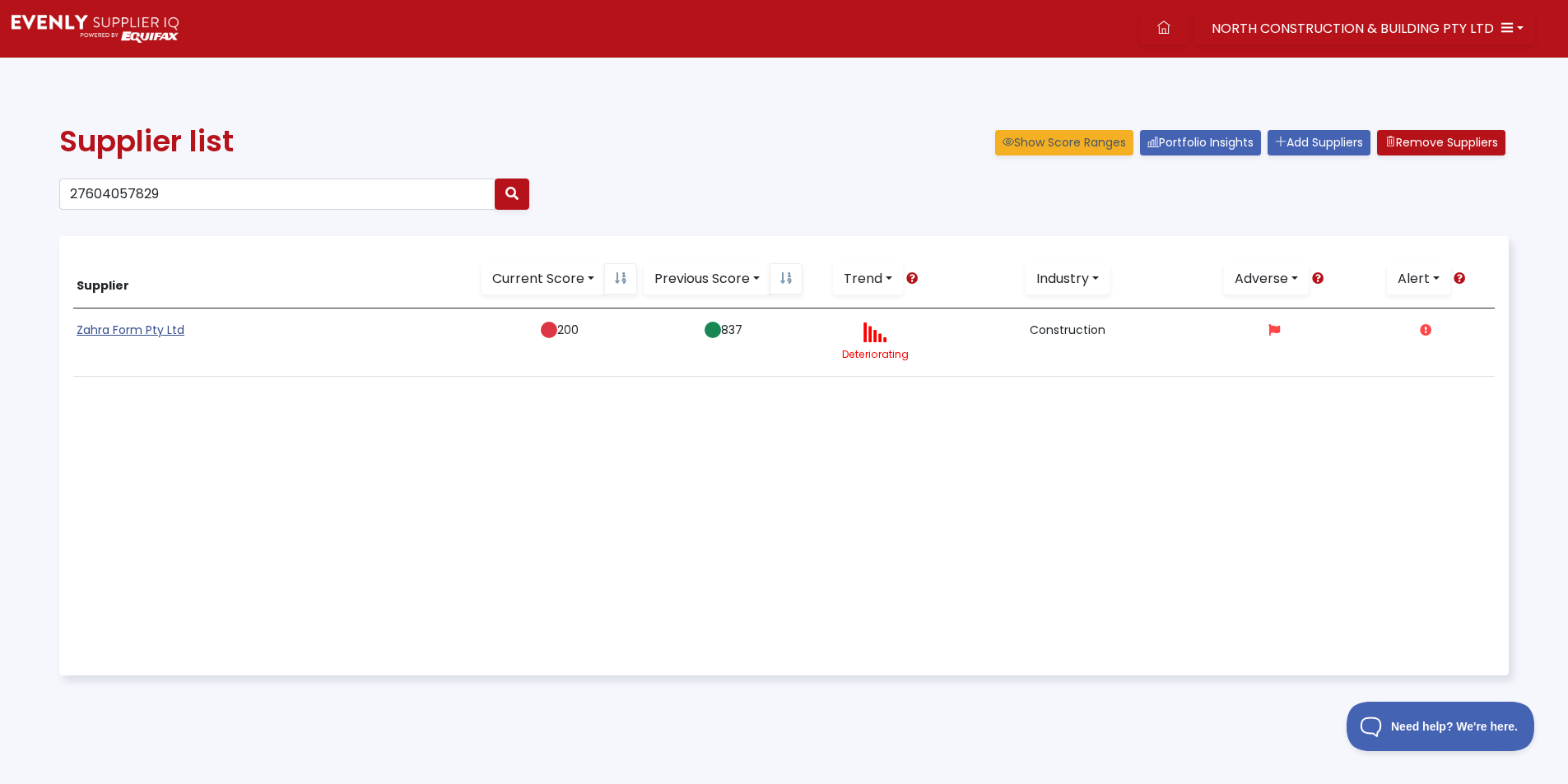
click at [145, 327] on link "Zahra Form Pty Ltd" at bounding box center [131, 330] width 108 height 16
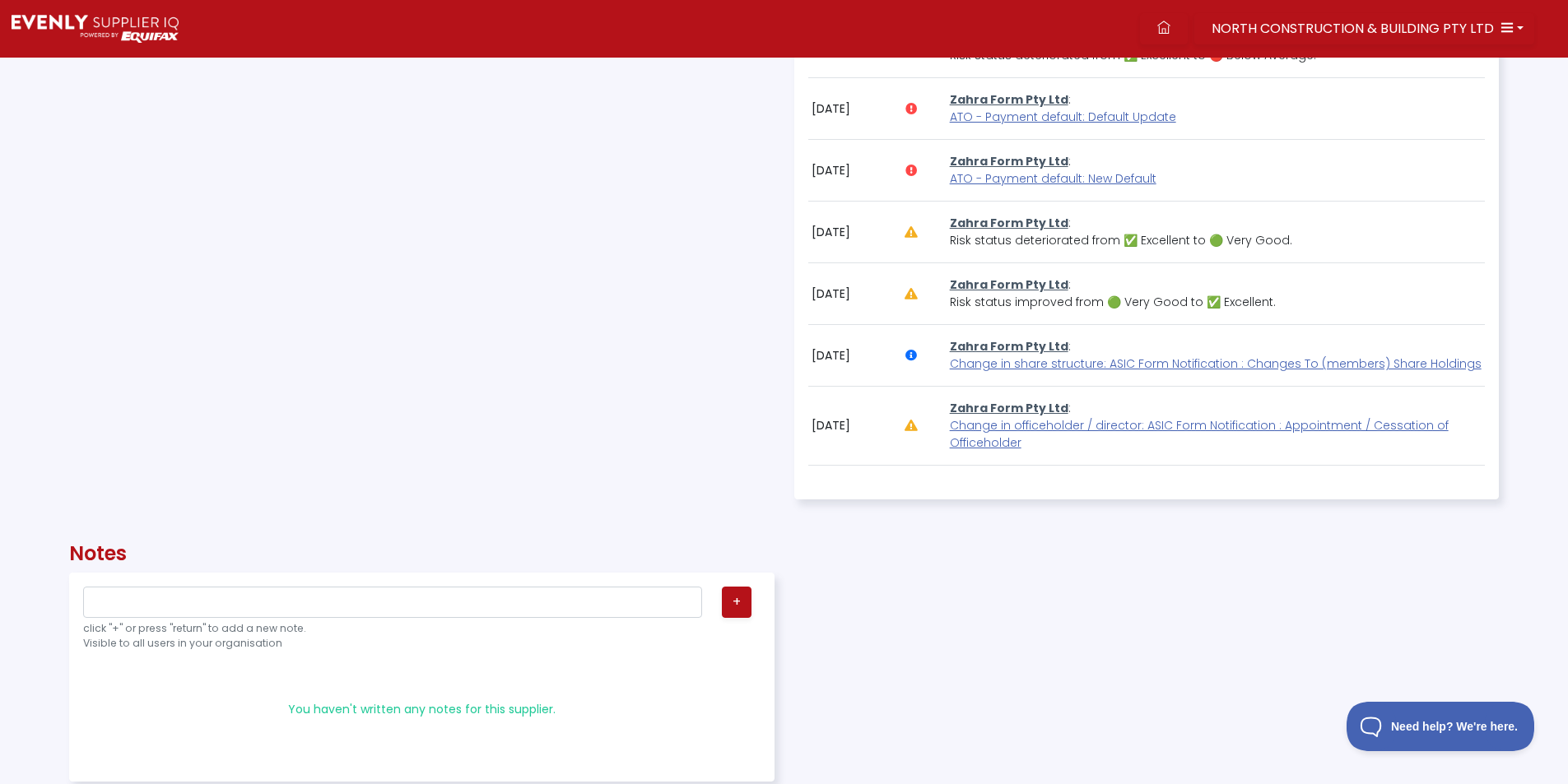
scroll to position [1152, 0]
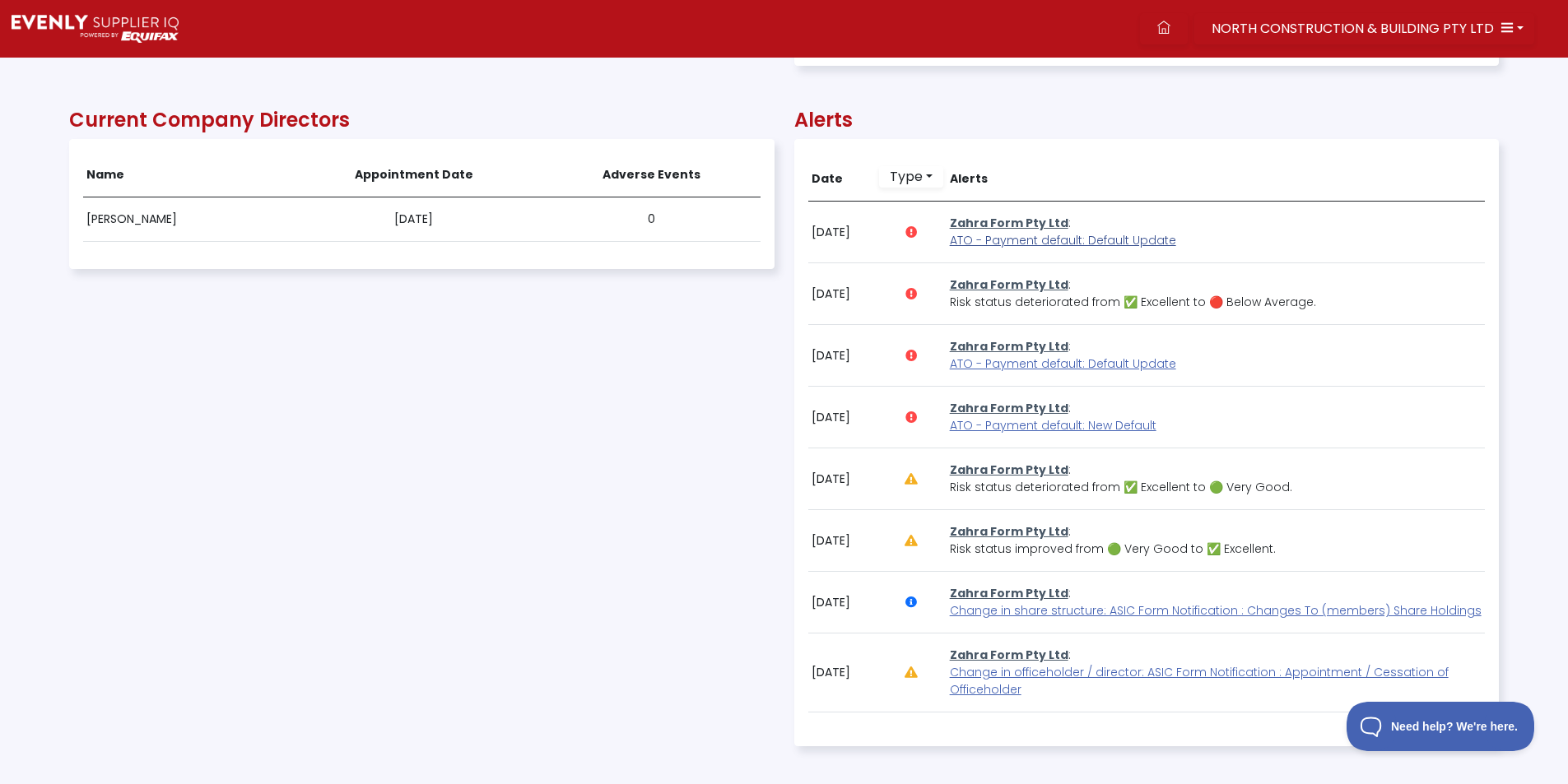
click at [978, 241] on span "ATO - Payment default: Default Update" at bounding box center [1063, 240] width 227 height 16
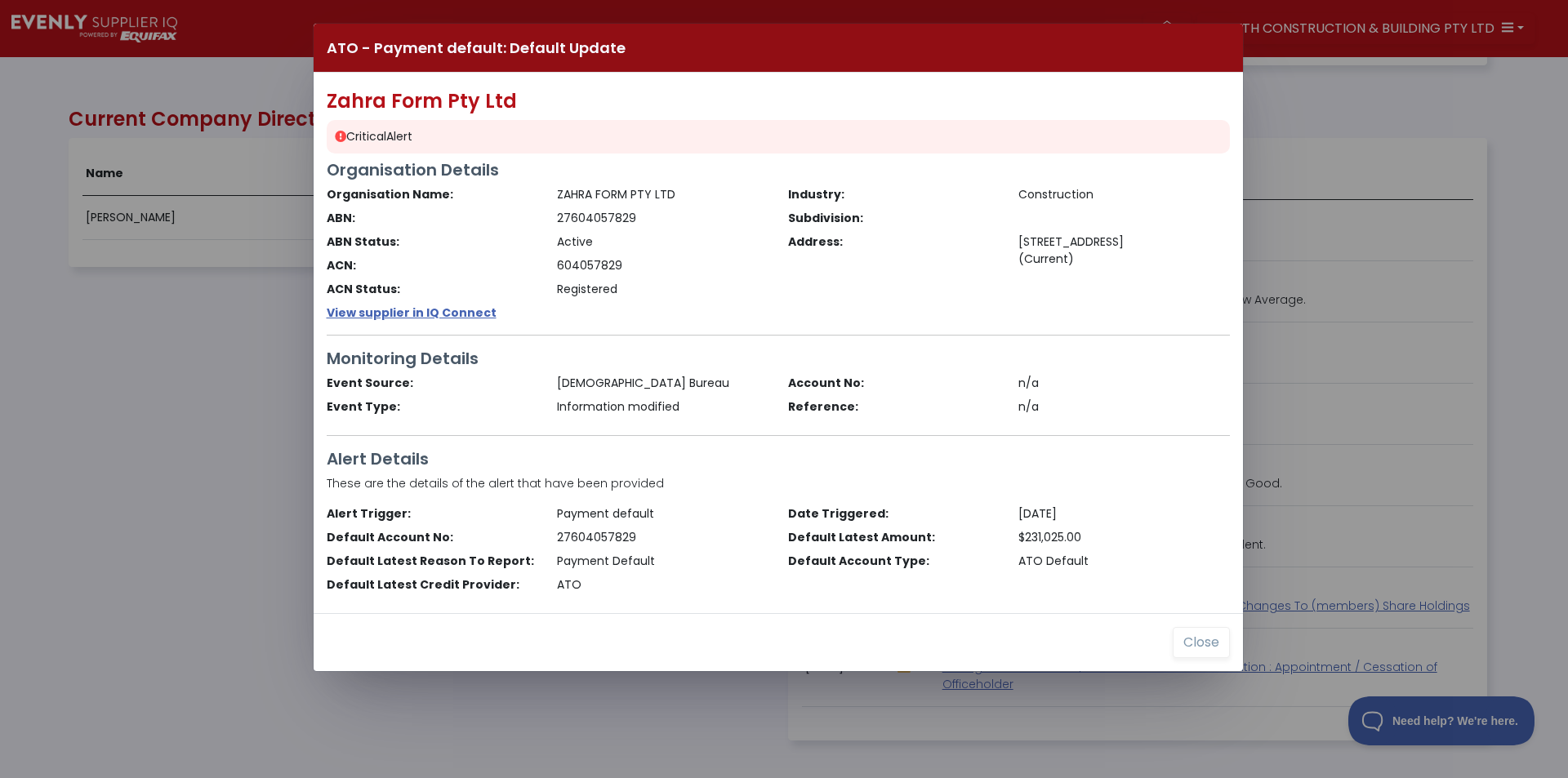
click at [214, 388] on div "ATO - Payment default: Default Update Zahra Form Pty Ltd Critical Alert Organis…" at bounding box center [784, 389] width 1568 height 778
click at [1200, 636] on button "Close" at bounding box center [1201, 643] width 57 height 31
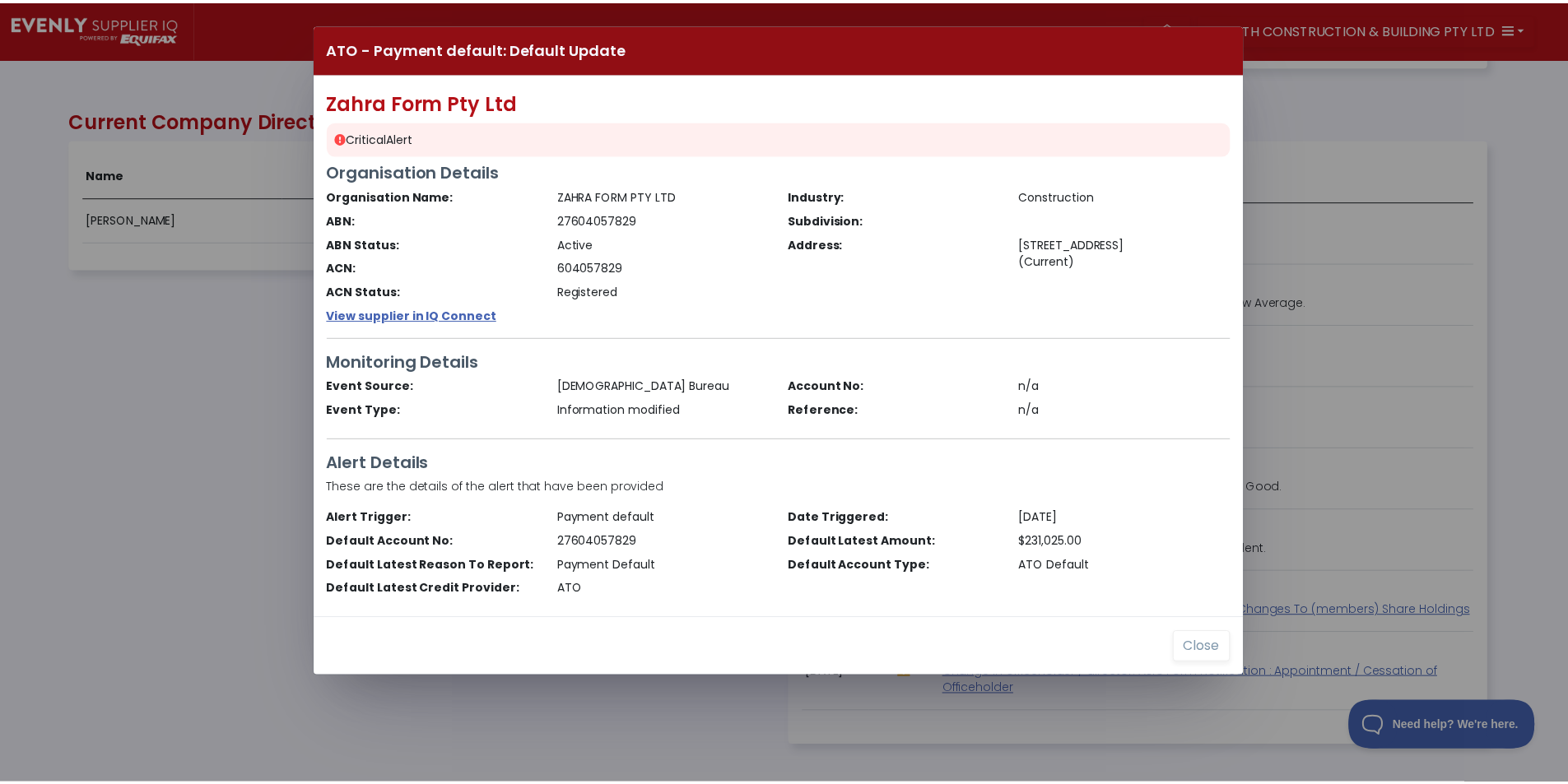
scroll to position [822673, 821601]
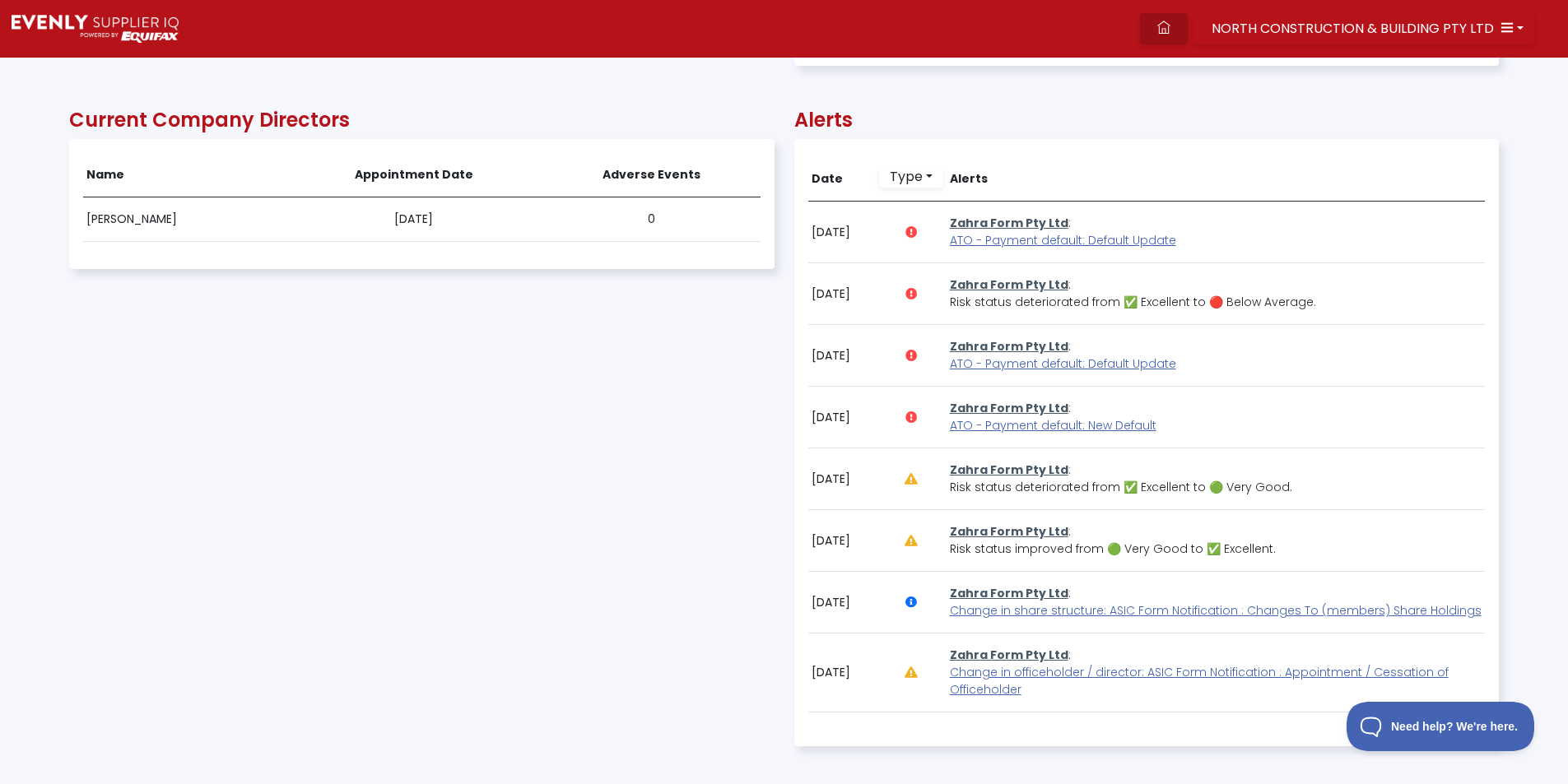
click at [1170, 33] on icon at bounding box center [1164, 27] width 13 height 13
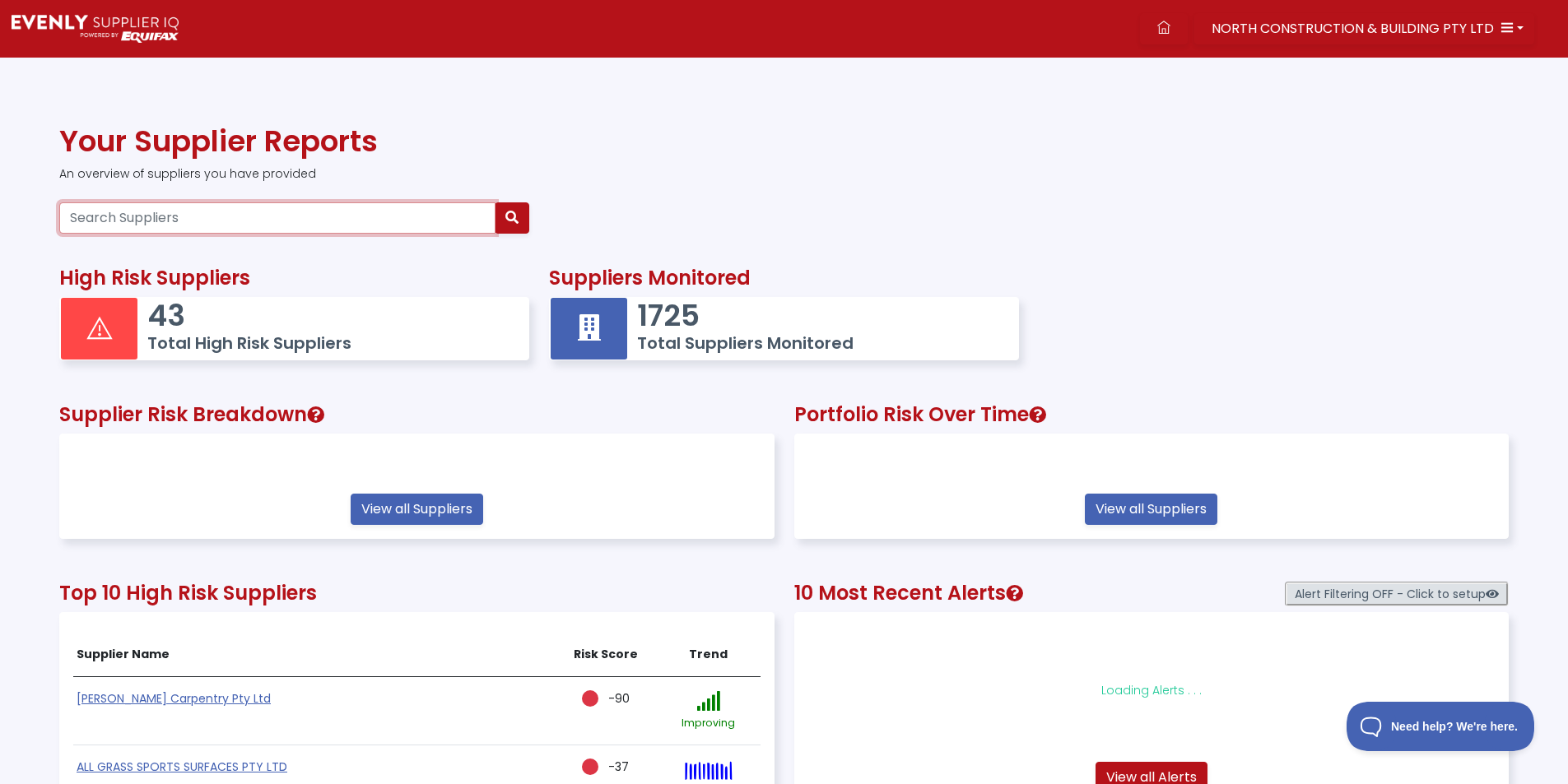
click at [259, 220] on input "Search Suppliers" at bounding box center [277, 218] width 436 height 31
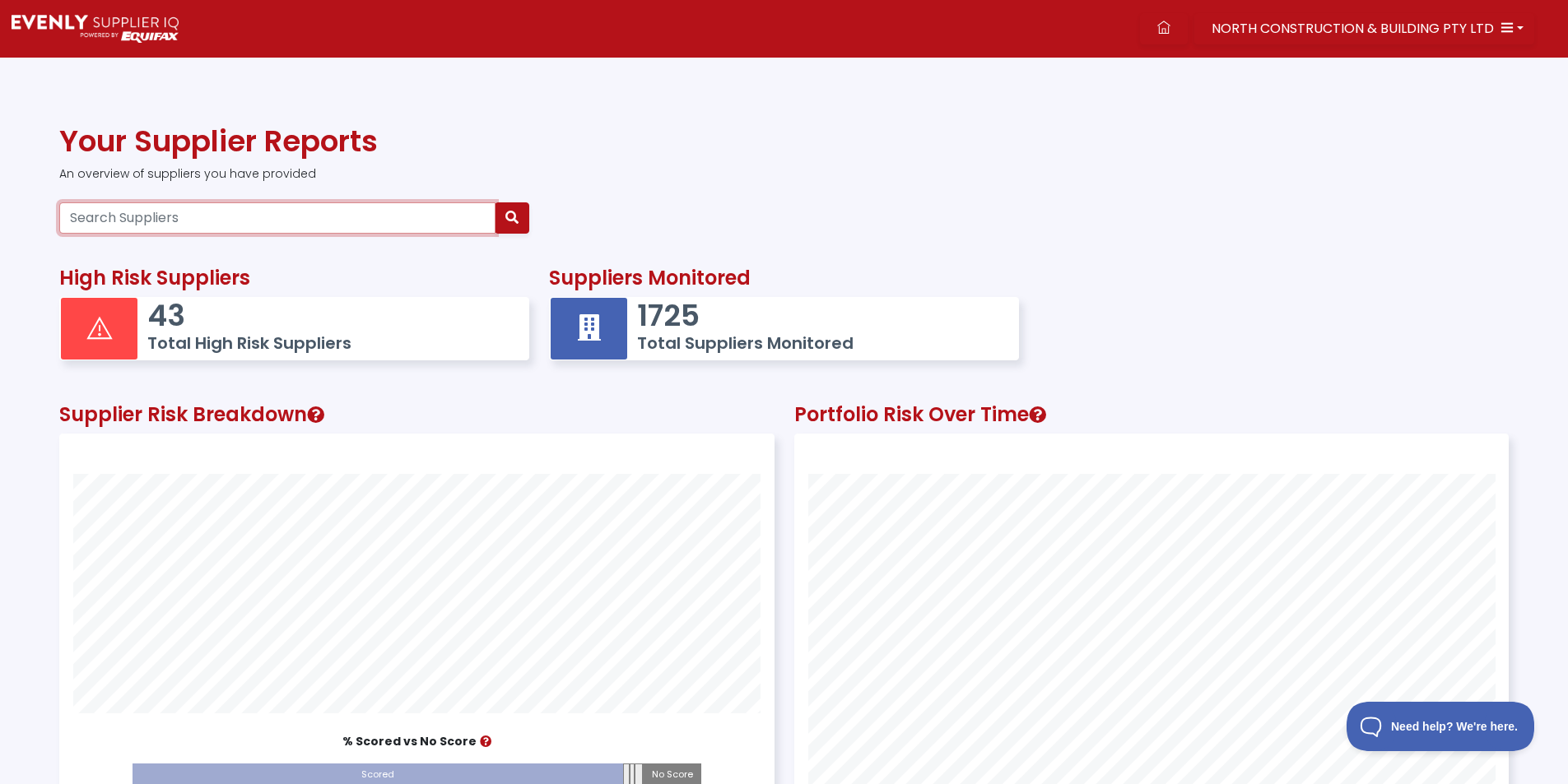
scroll to position [460, 713]
paste input "CORY0001"
type input "CORY0001"
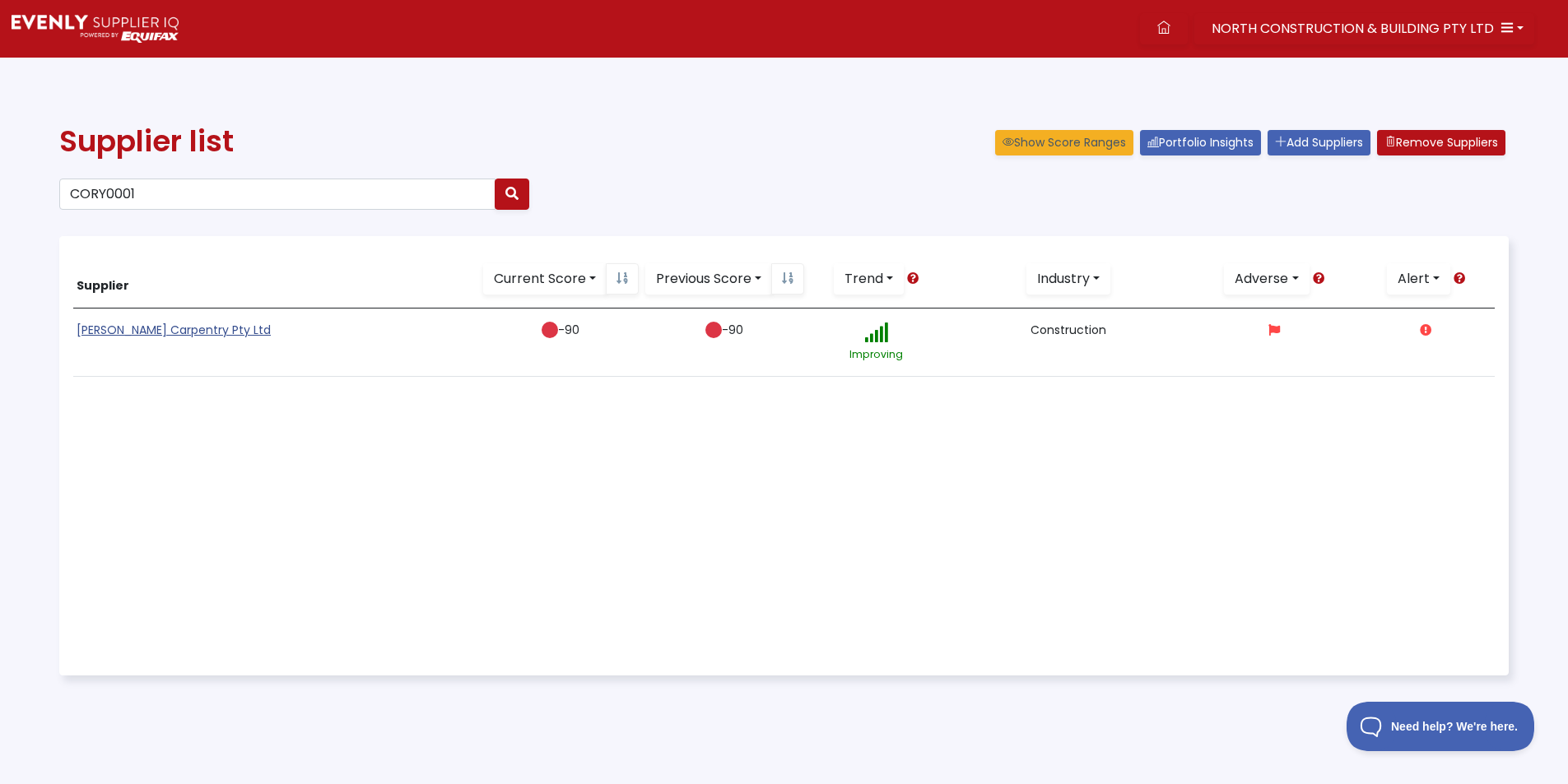
click at [117, 337] on link "[PERSON_NAME] Carpentry Pty Ltd" at bounding box center [173, 330] width 194 height 16
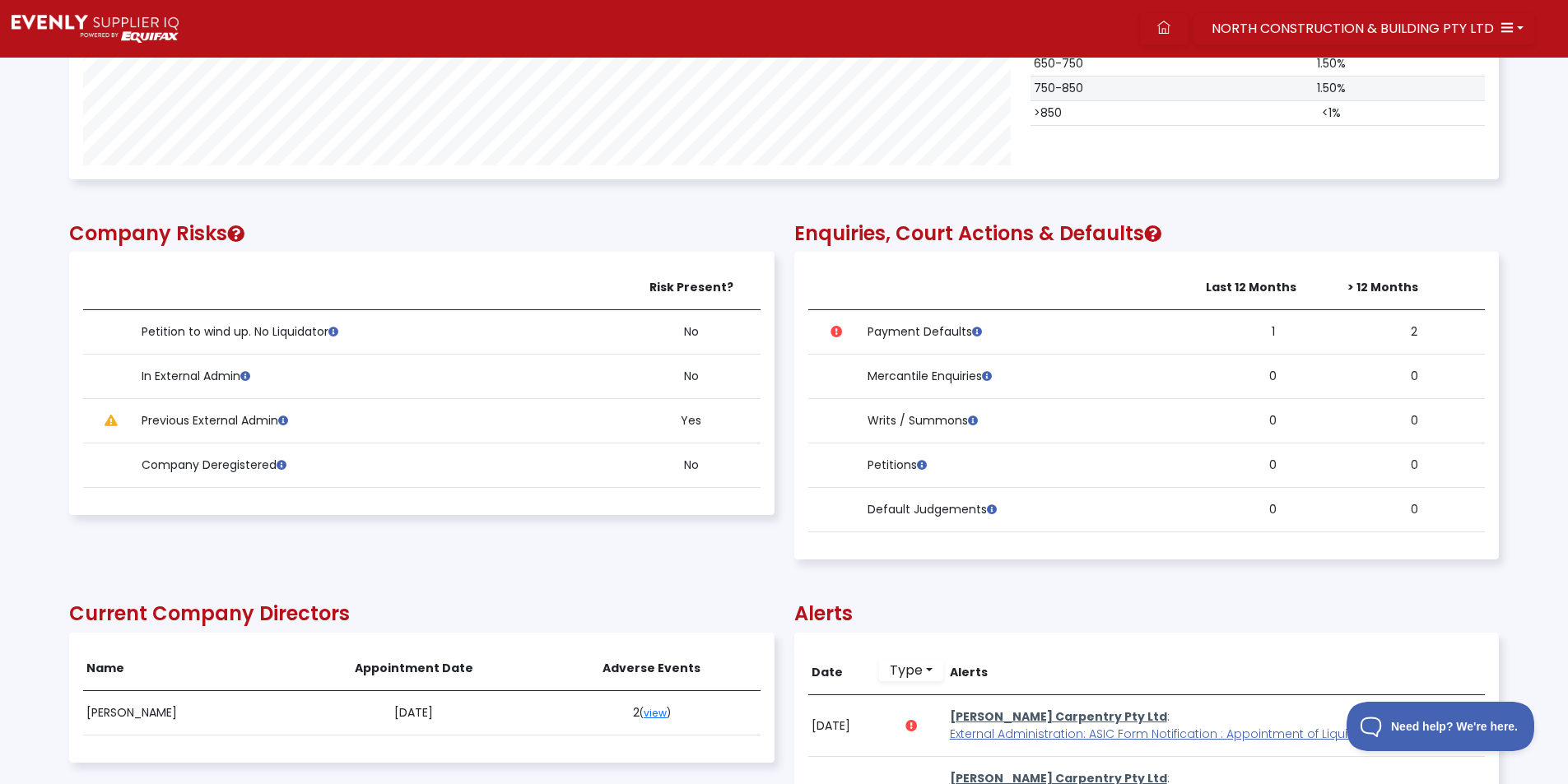
scroll to position [1152, 0]
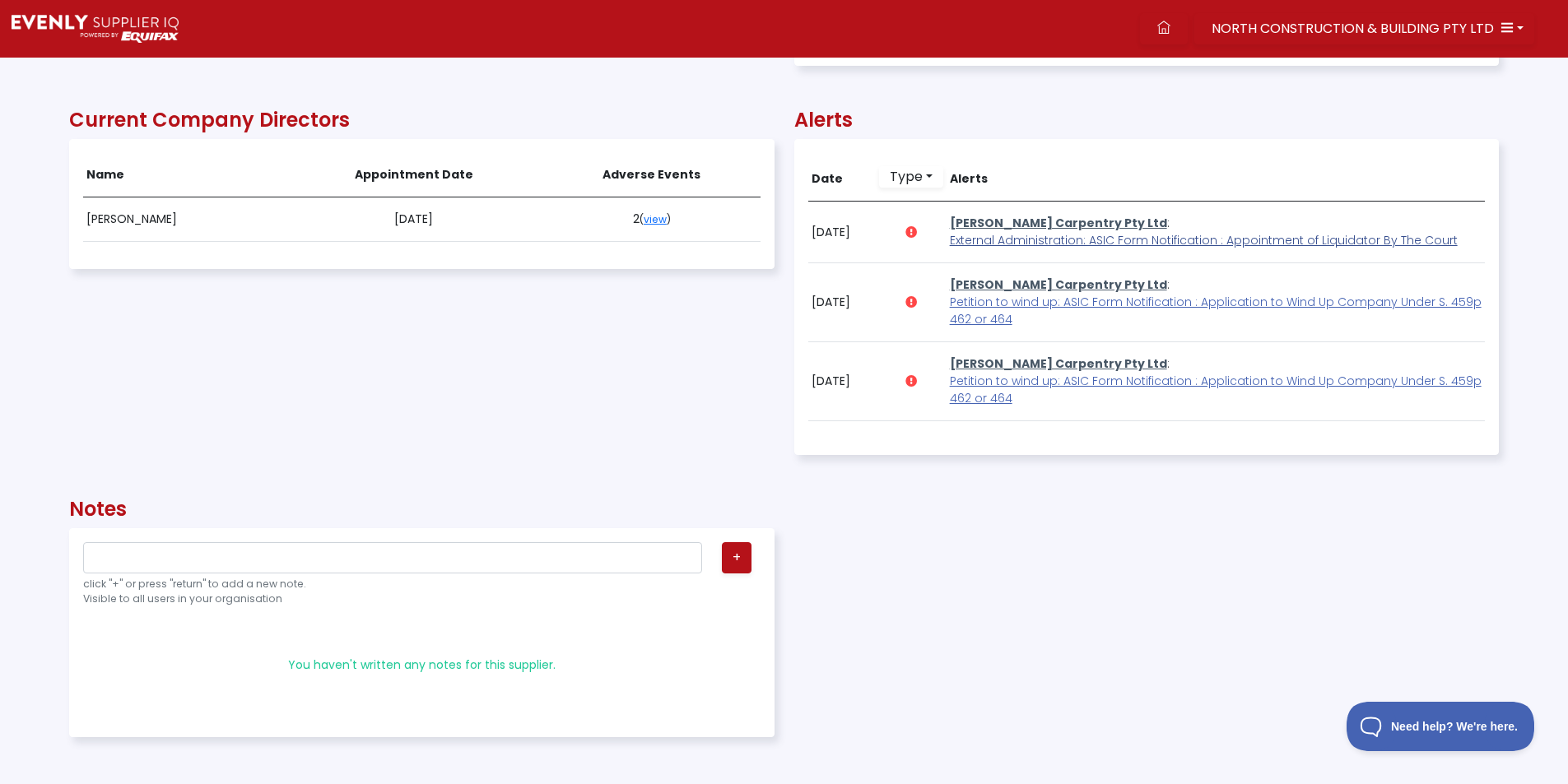
click at [1025, 241] on span "External Administration: ASIC Form Notification : Appointment of Liquidator By …" at bounding box center [1203, 240] width 507 height 16
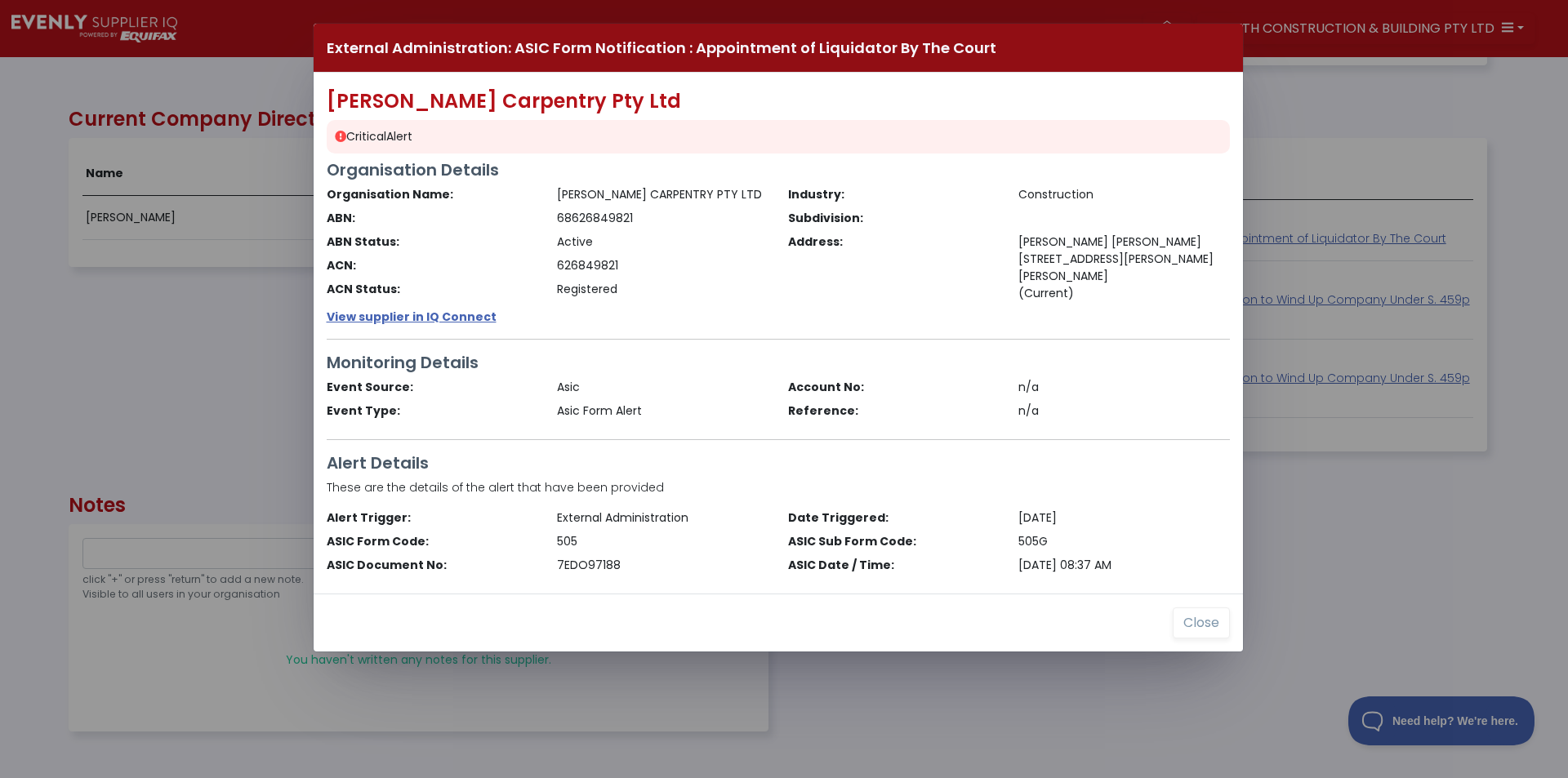
click at [181, 462] on div "External Administration: ASIC Form Notification : Appointment of Liquidator By …" at bounding box center [784, 389] width 1568 height 778
click at [1197, 615] on button "Close" at bounding box center [1201, 623] width 57 height 31
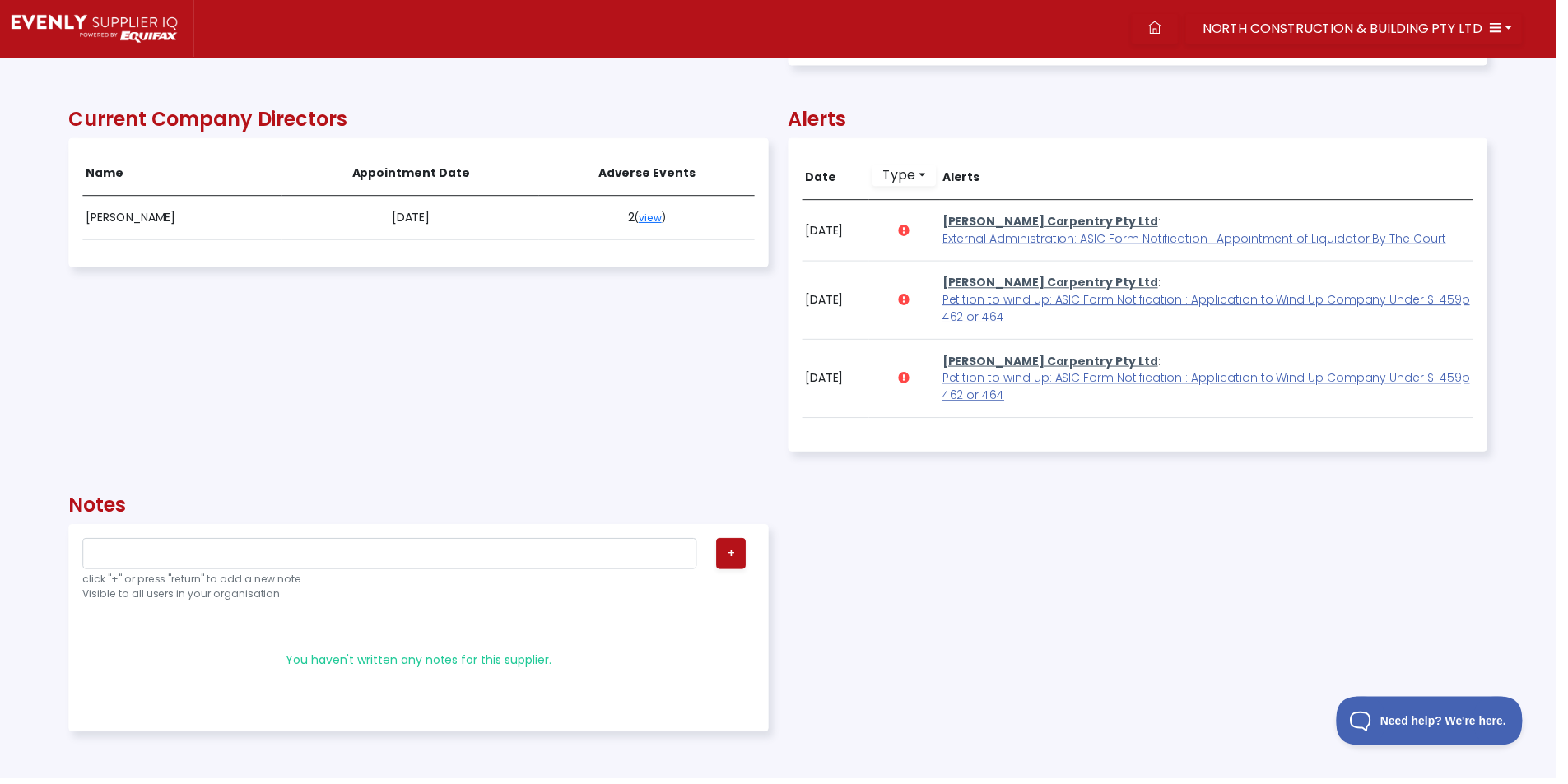
scroll to position [822673, 821601]
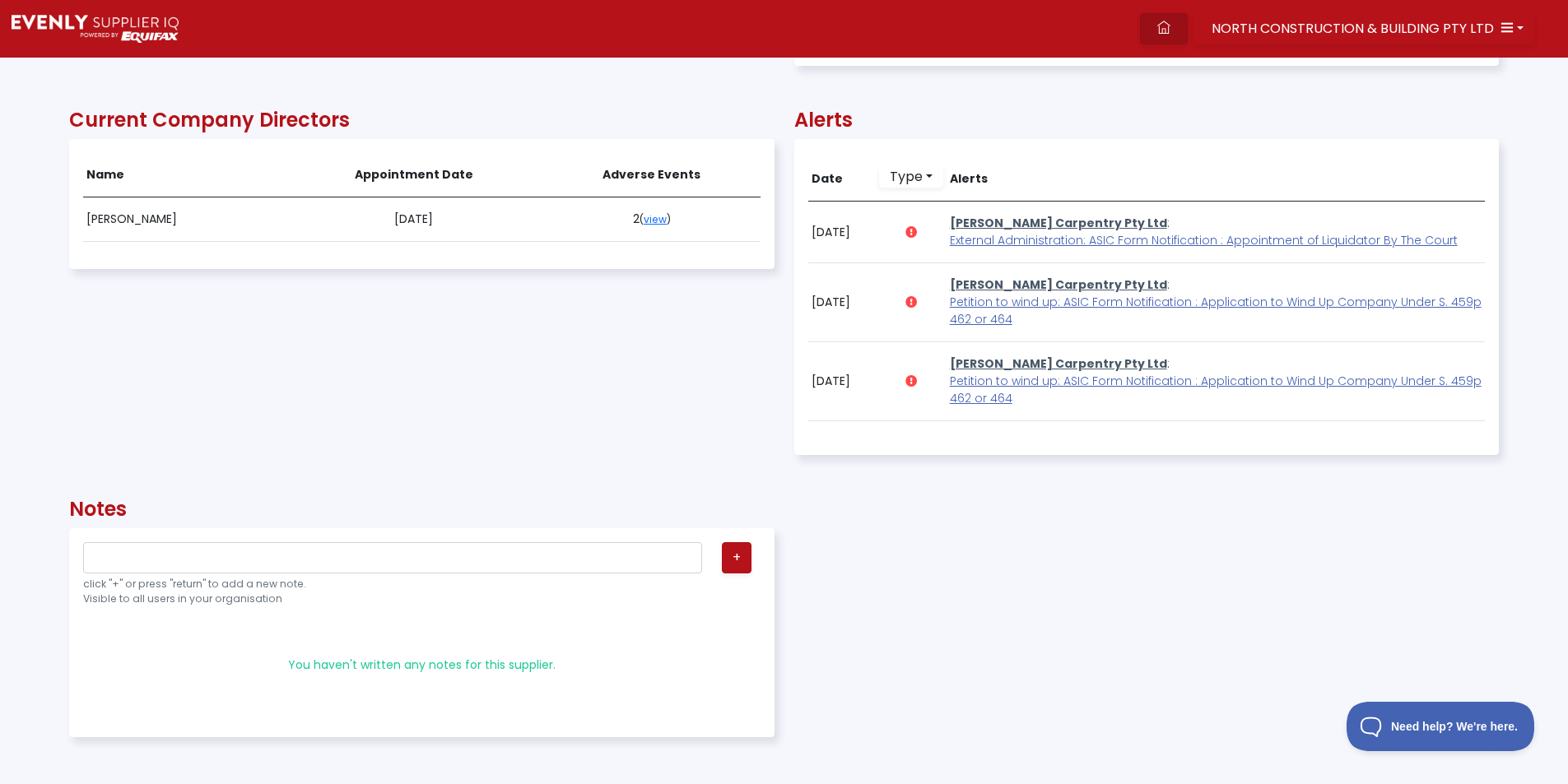
click at [1164, 24] on link at bounding box center [1164, 28] width 48 height 31
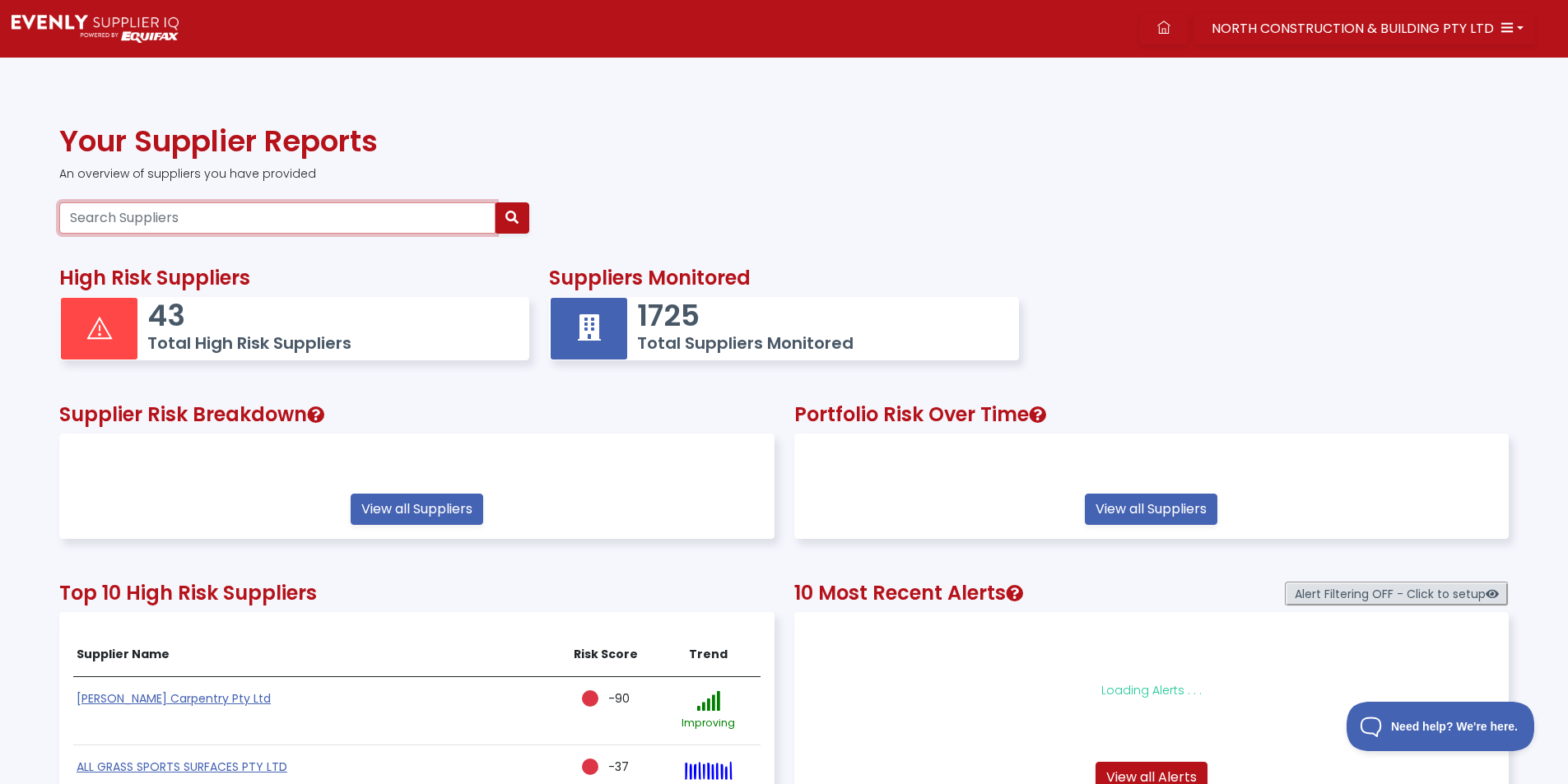
click at [169, 221] on input "Search Suppliers" at bounding box center [277, 218] width 436 height 31
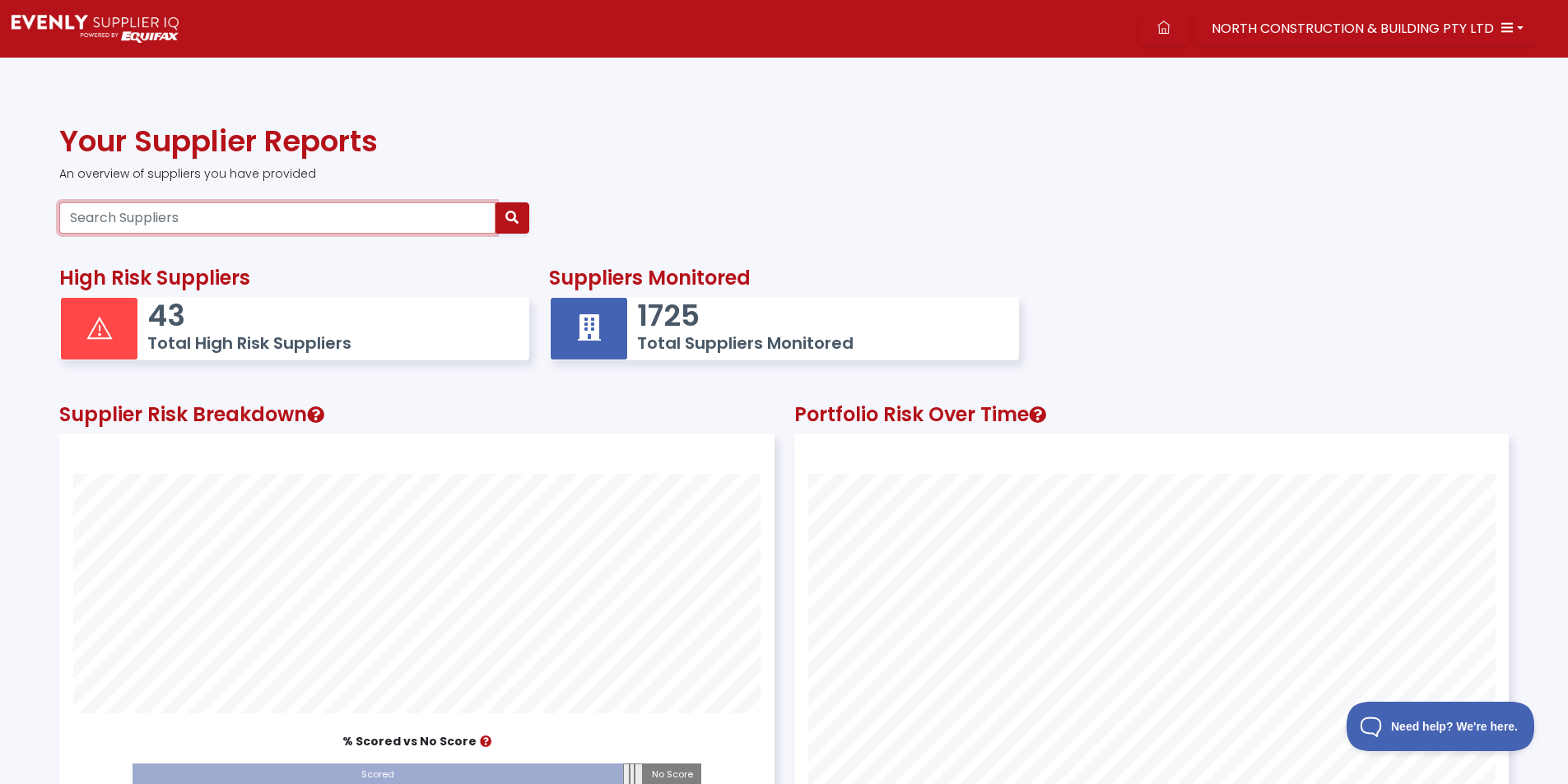
paste input "95659033208"
type input "95659033208"
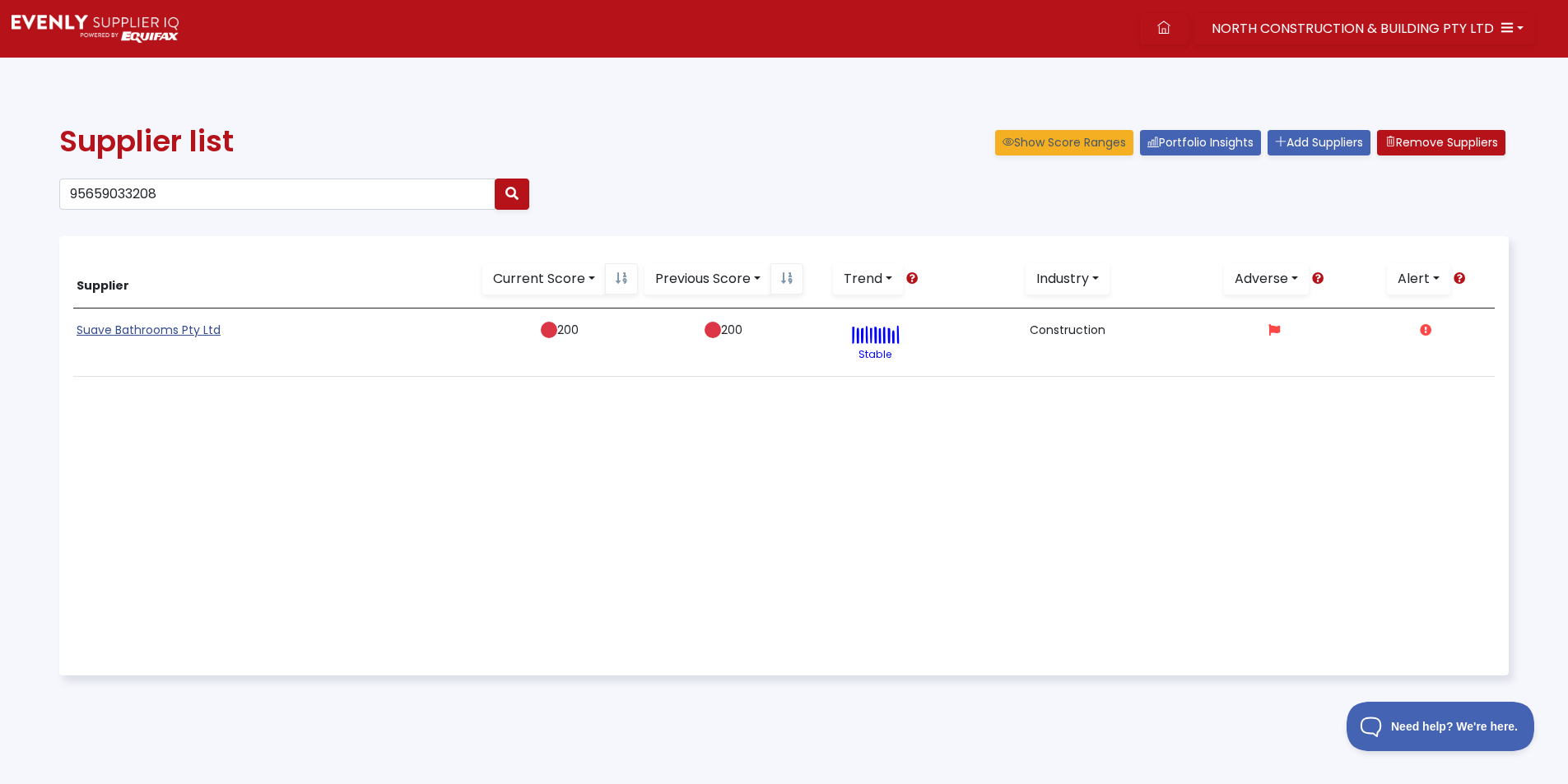
click at [135, 334] on link "Suave Bathrooms Pty Ltd" at bounding box center [149, 330] width 144 height 16
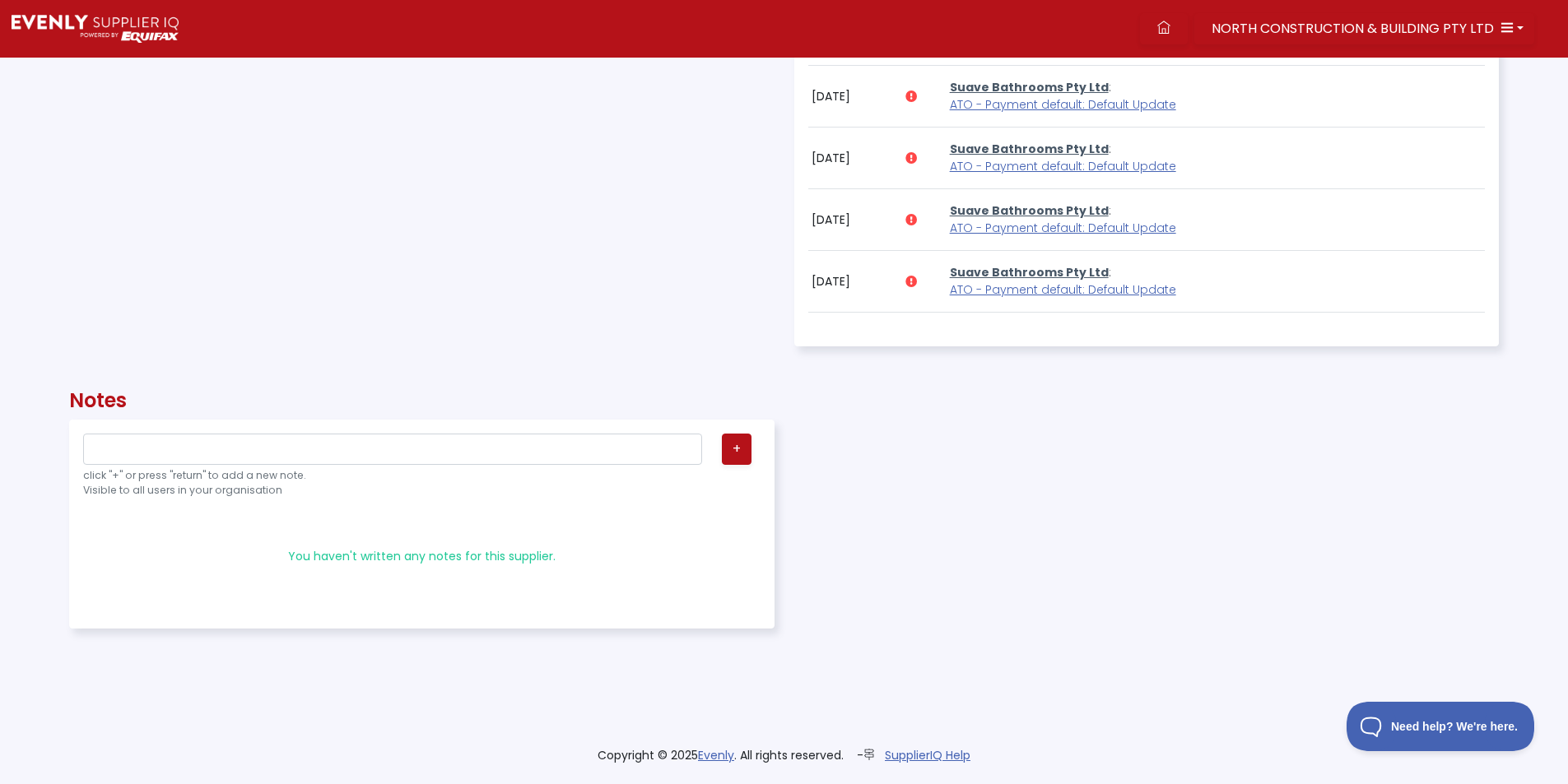
scroll to position [753, 0]
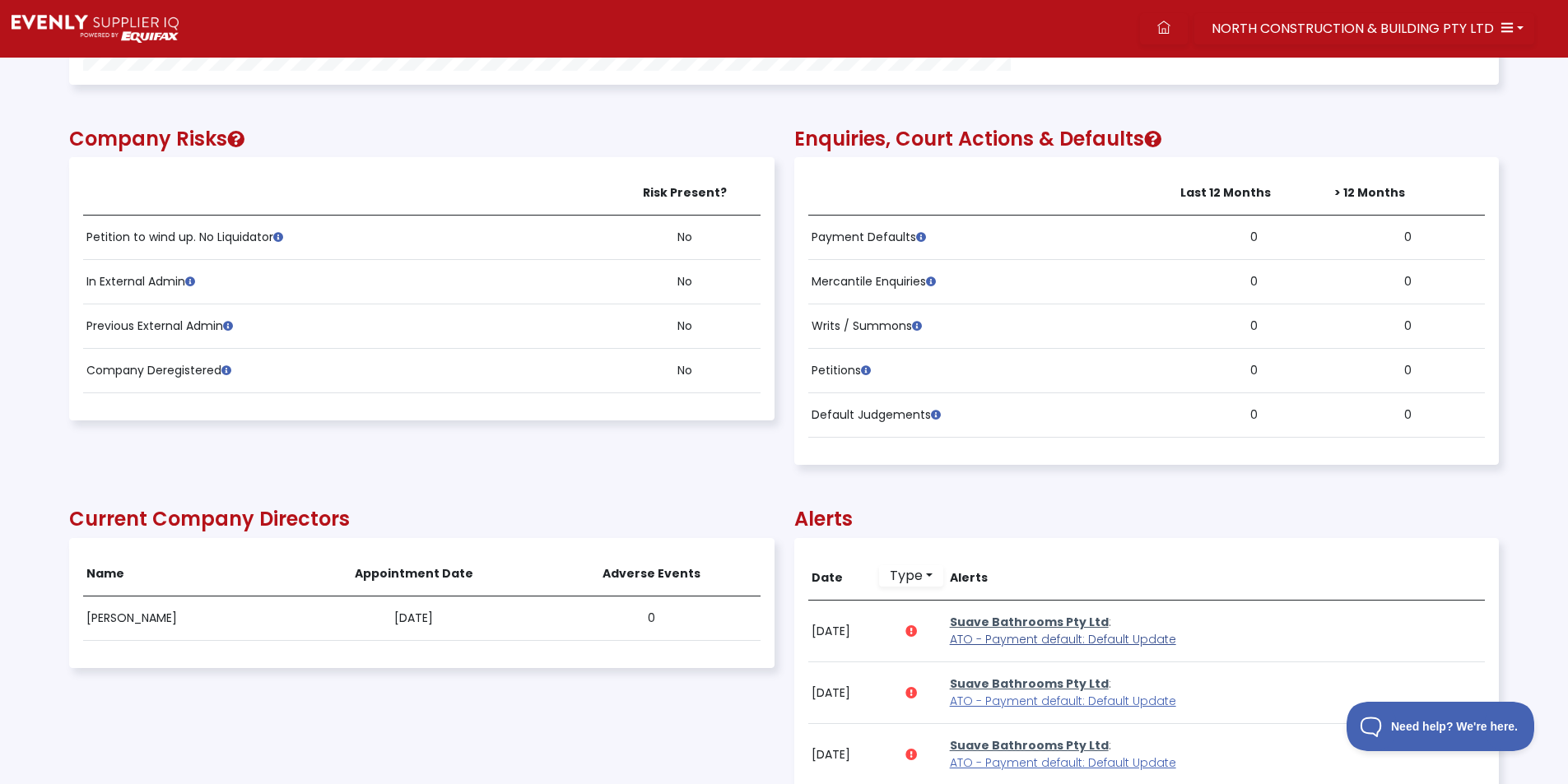
click at [1000, 643] on span "ATO - Payment default: Default Update" at bounding box center [1063, 639] width 227 height 16
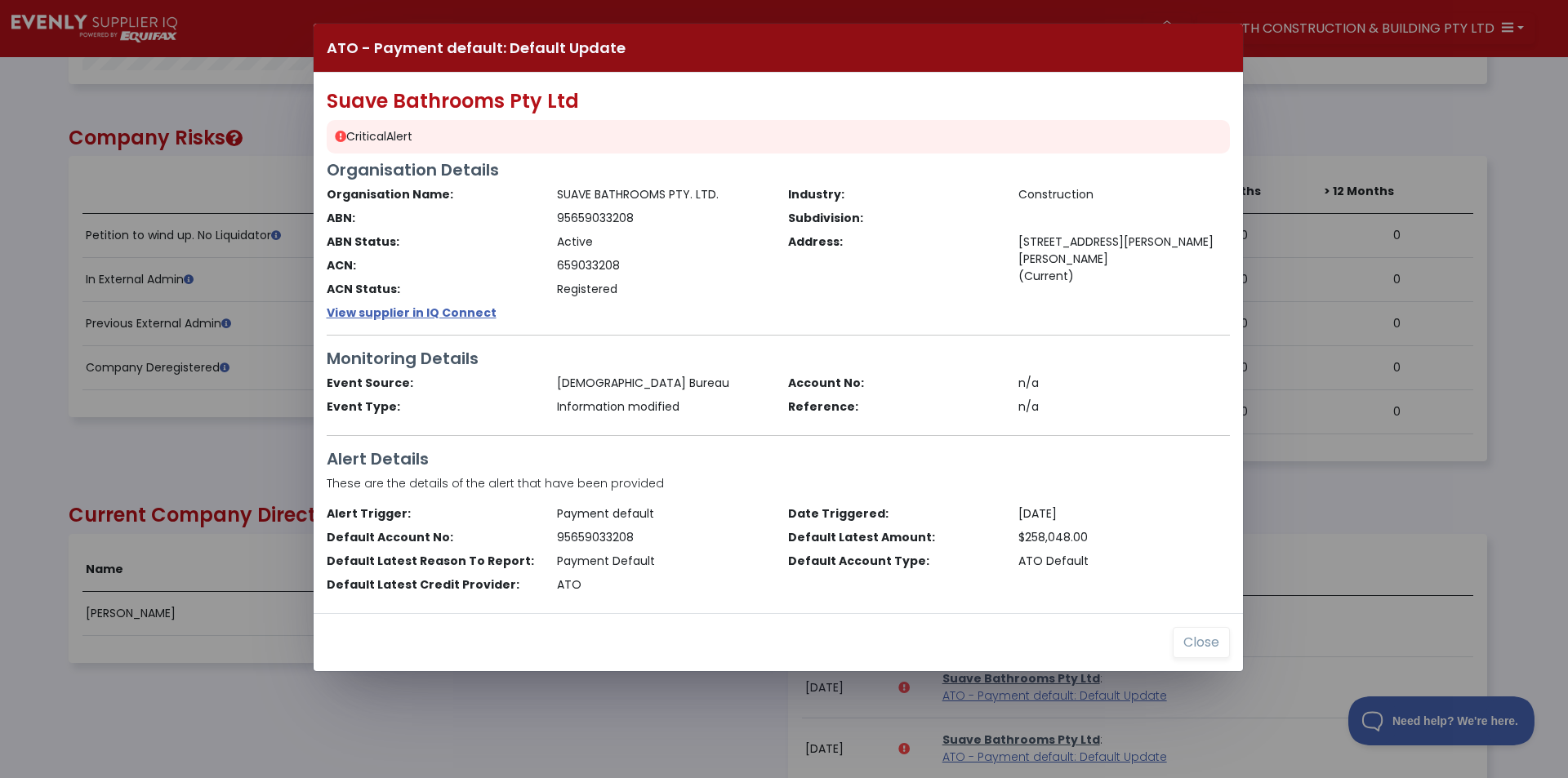
click at [146, 447] on div "ATO - Payment default: Default Update Suave Bathrooms Pty Ltd Critical Alert Or…" at bounding box center [784, 389] width 1568 height 778
click at [1190, 635] on button "Close" at bounding box center [1201, 643] width 57 height 31
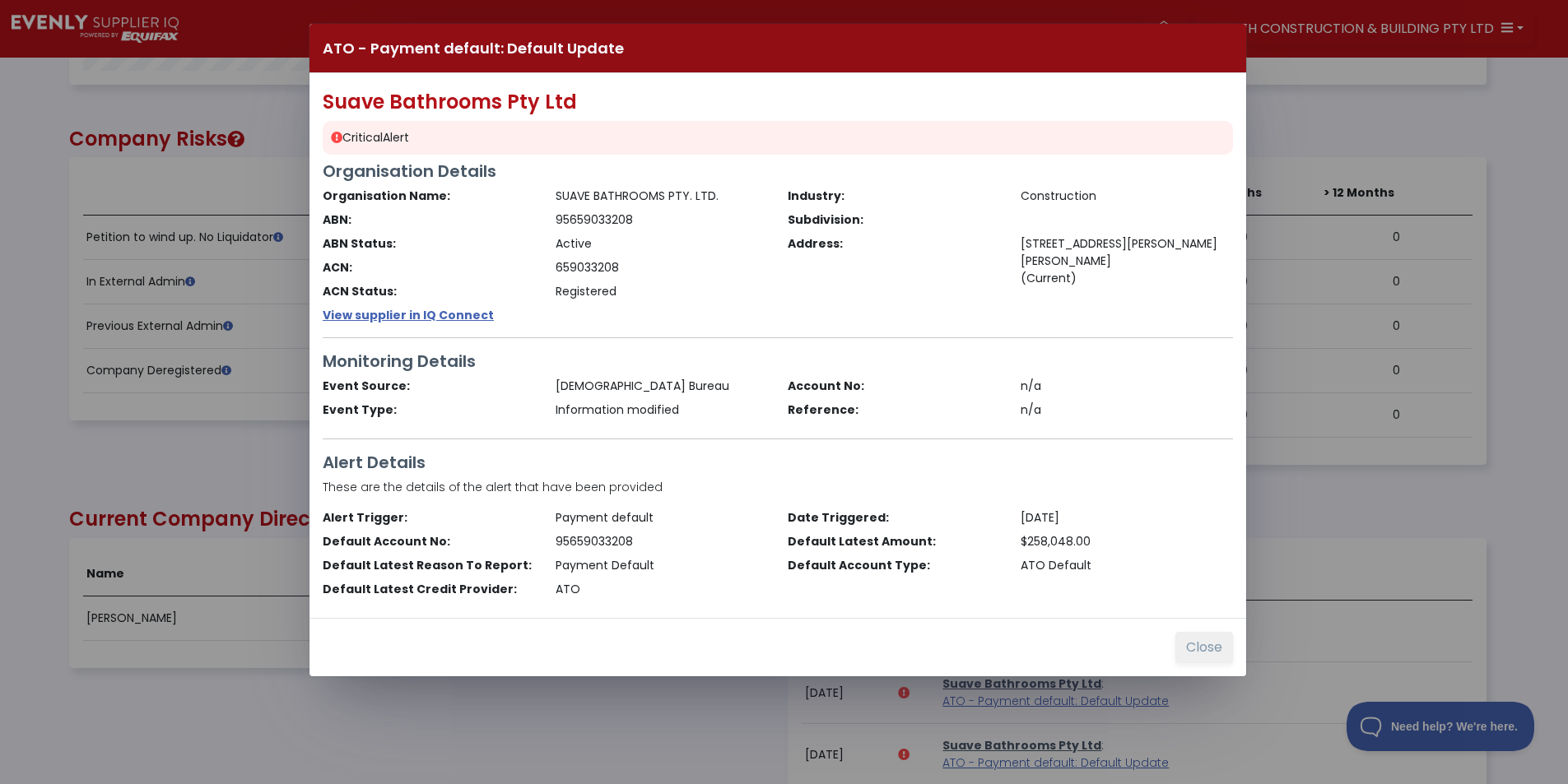
scroll to position [822673, 821601]
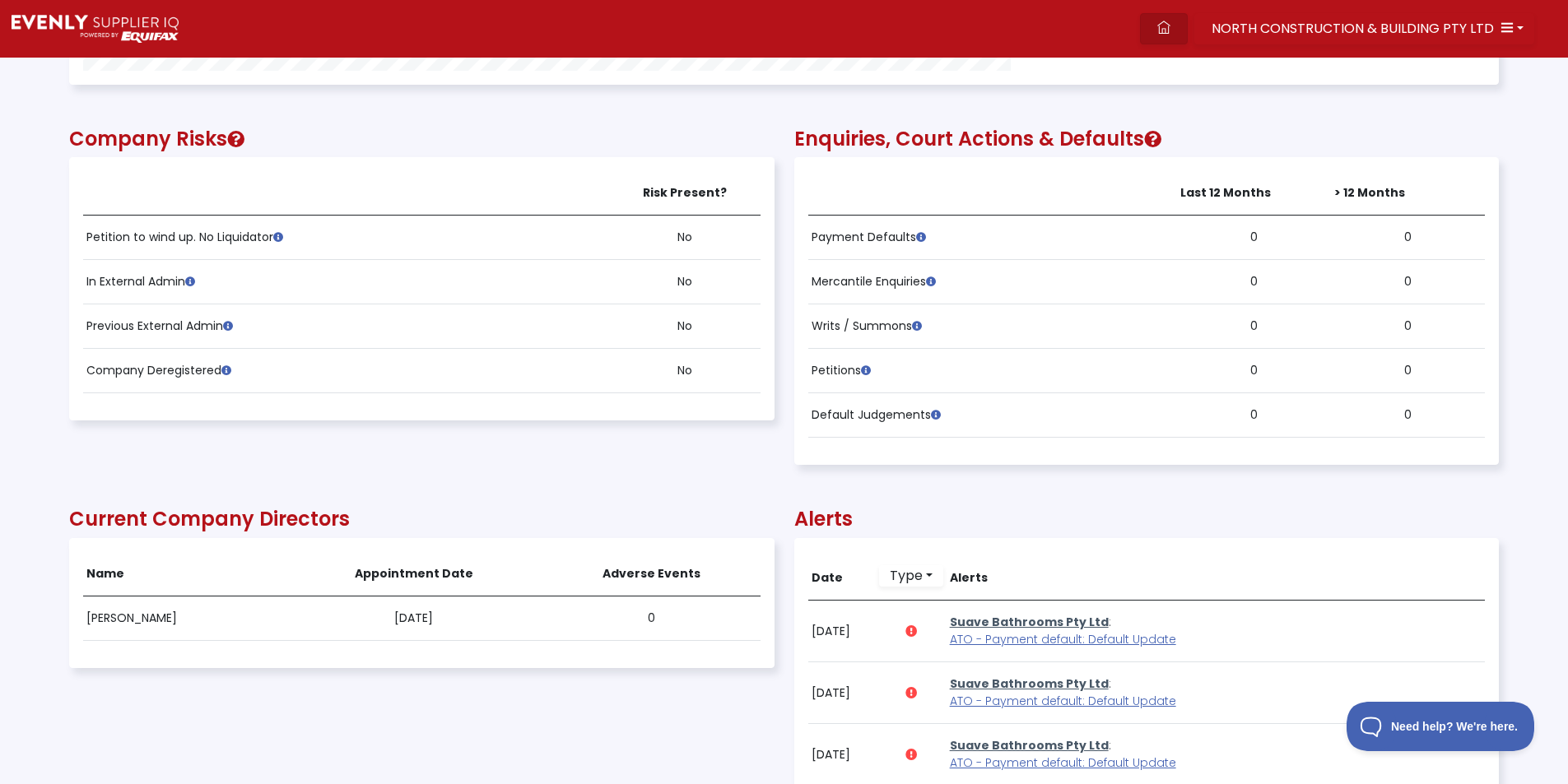
click at [1162, 34] on link at bounding box center [1164, 28] width 48 height 31
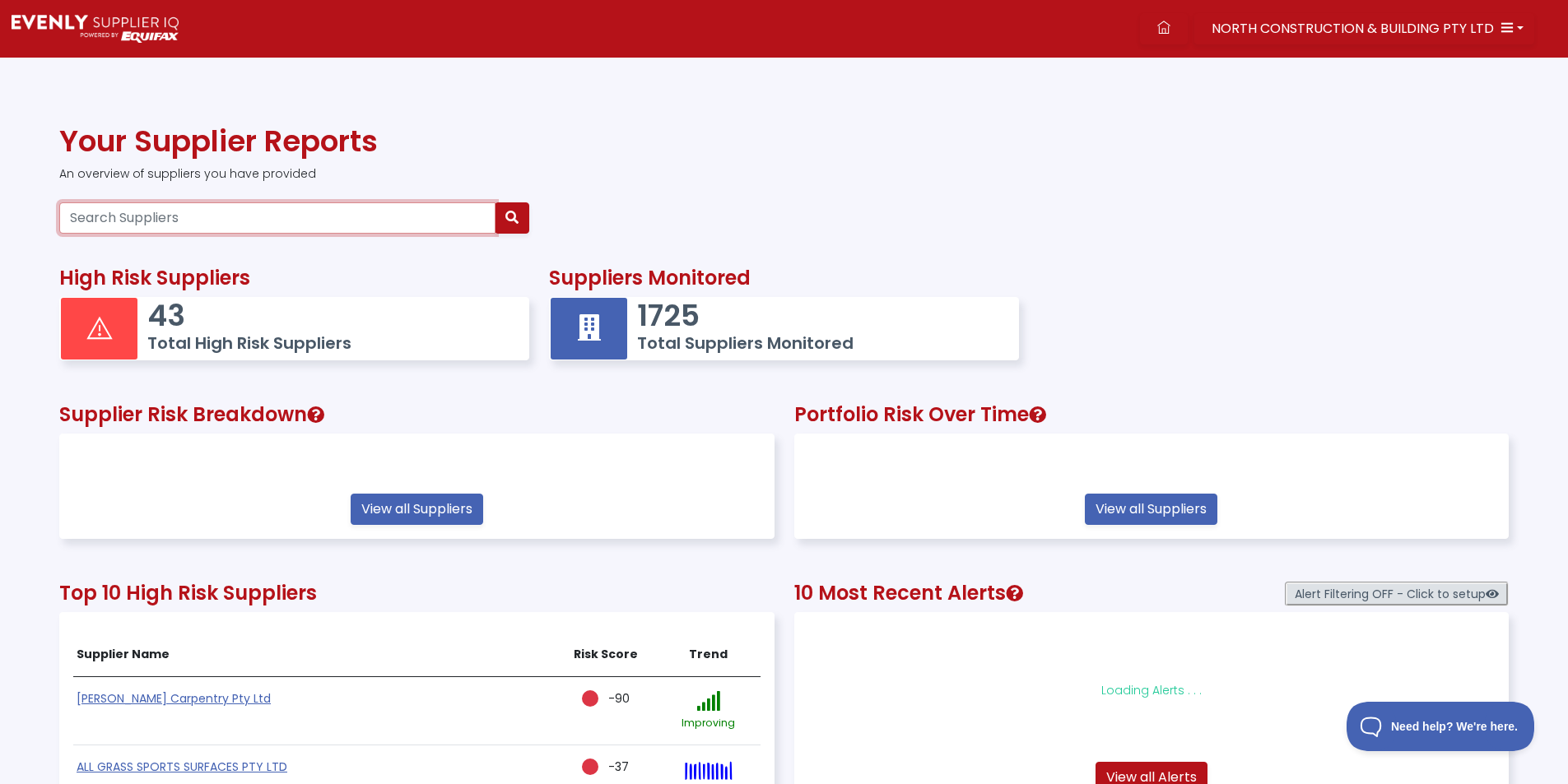
click at [142, 222] on input "Search Suppliers" at bounding box center [277, 218] width 436 height 31
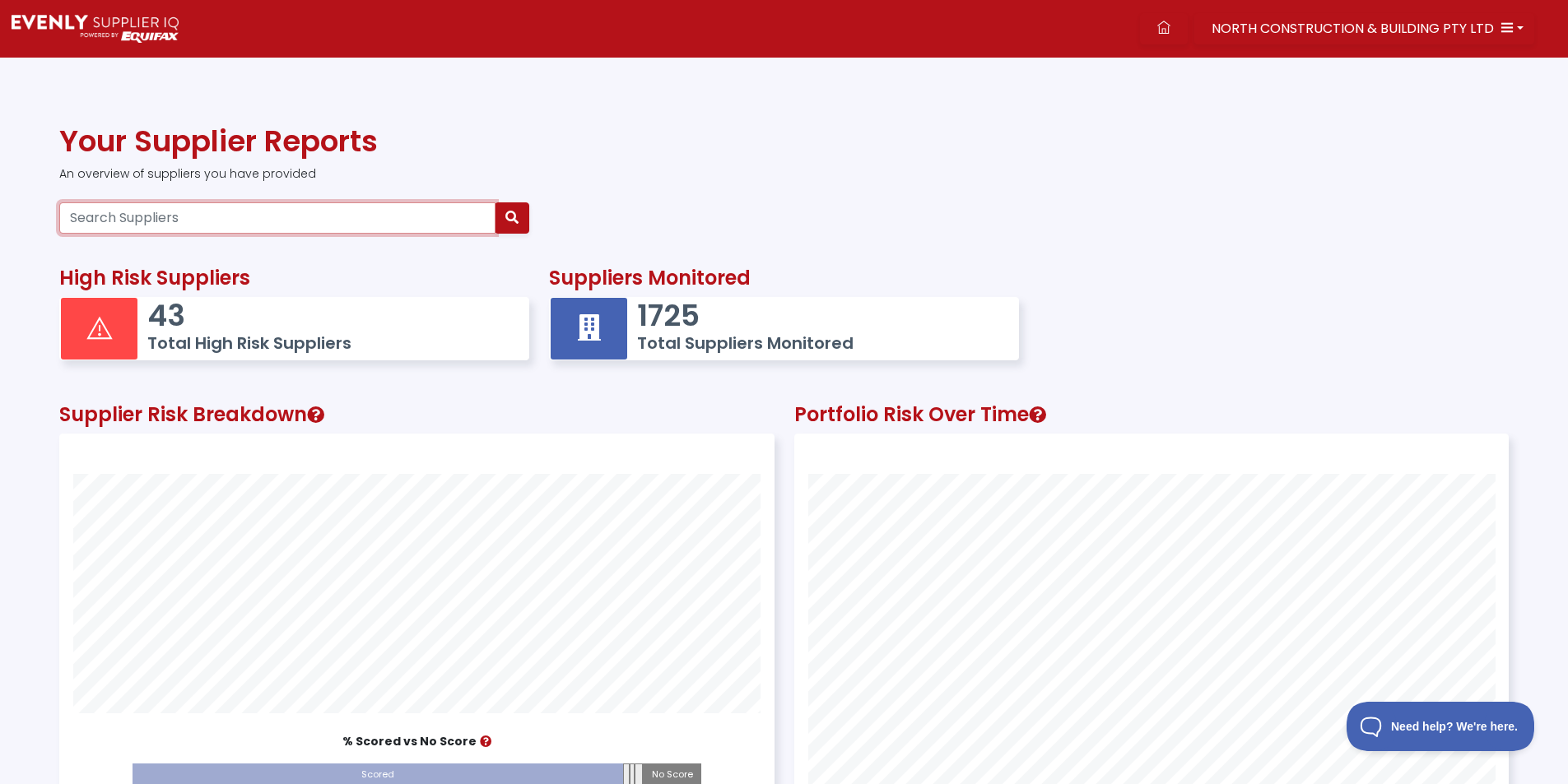
scroll to position [460, 713]
paste input "32613978322"
type input "32613978322"
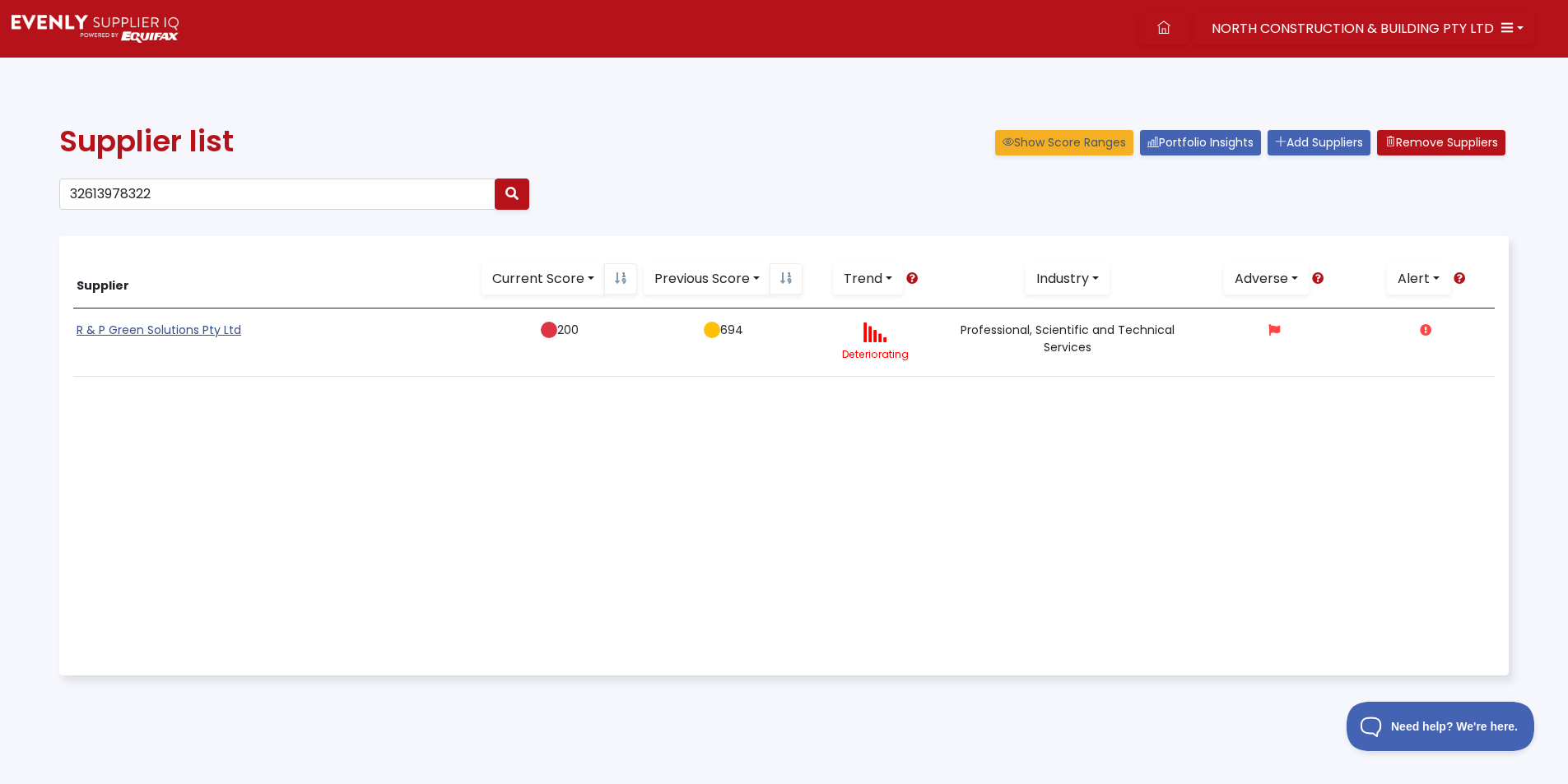
click at [138, 332] on link "R & P Green Solutions Pty Ltd" at bounding box center [159, 330] width 165 height 16
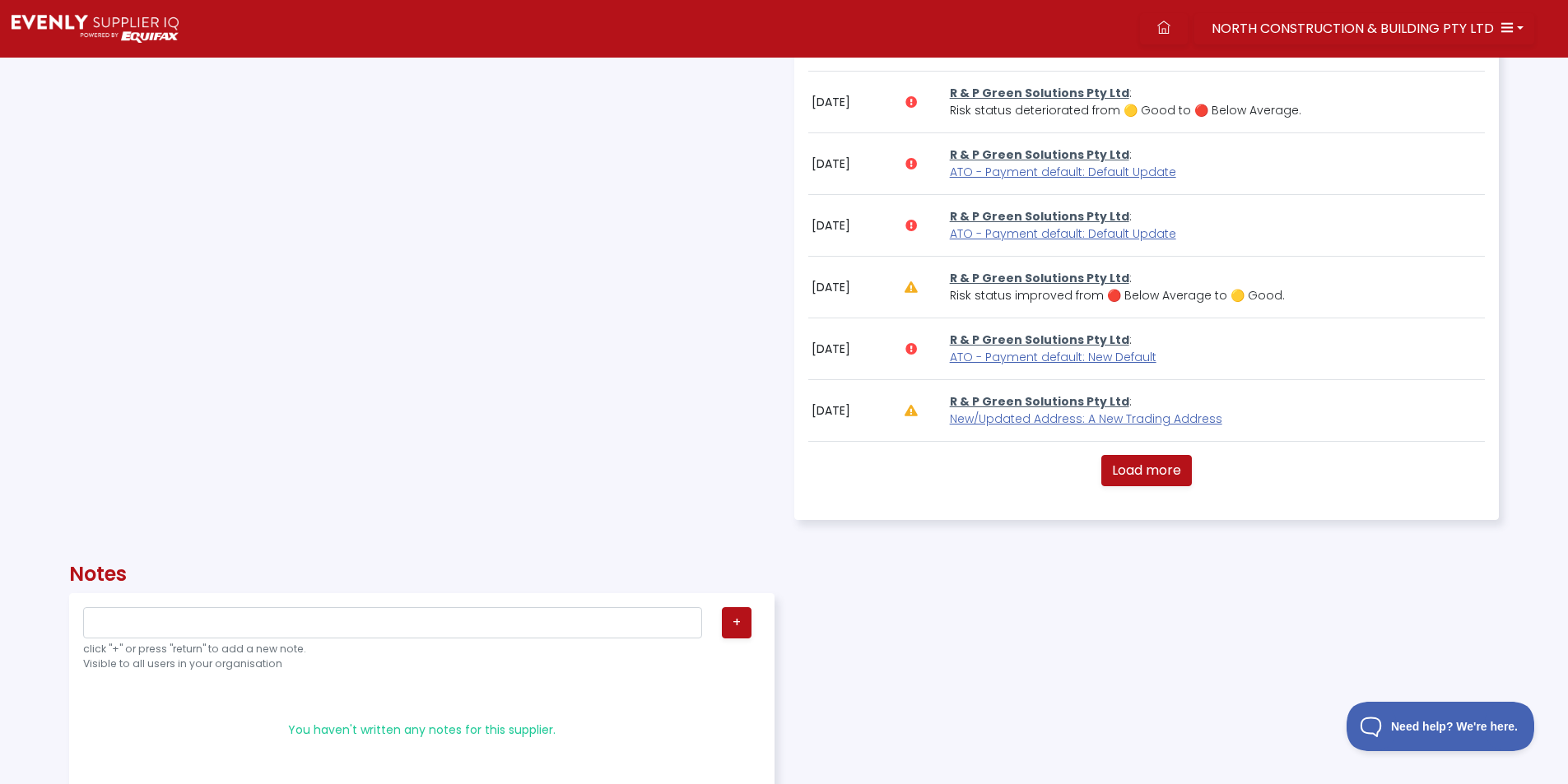
scroll to position [905, 0]
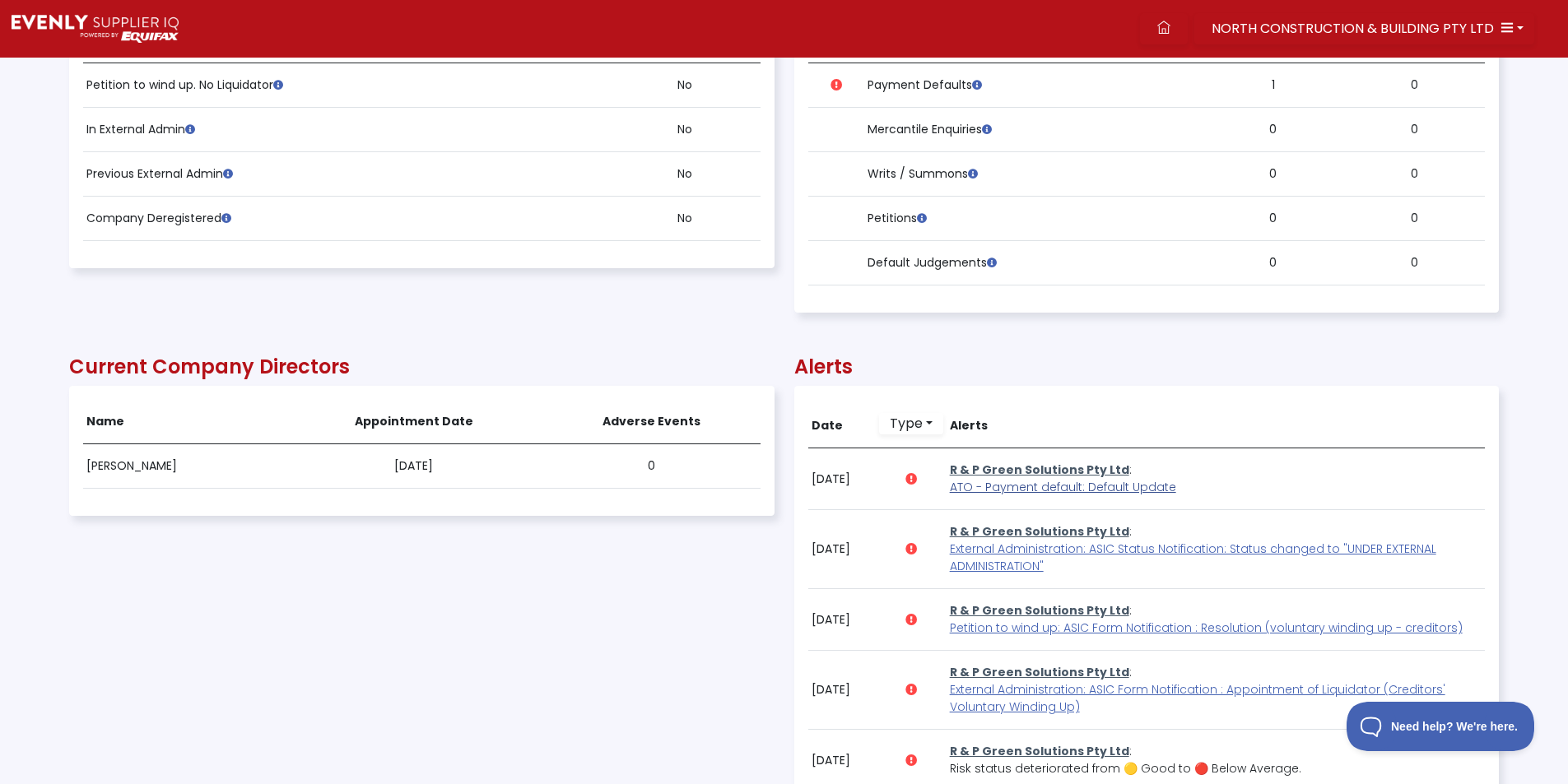
click at [1054, 485] on span "ATO - Payment default: Default Update" at bounding box center [1063, 487] width 227 height 16
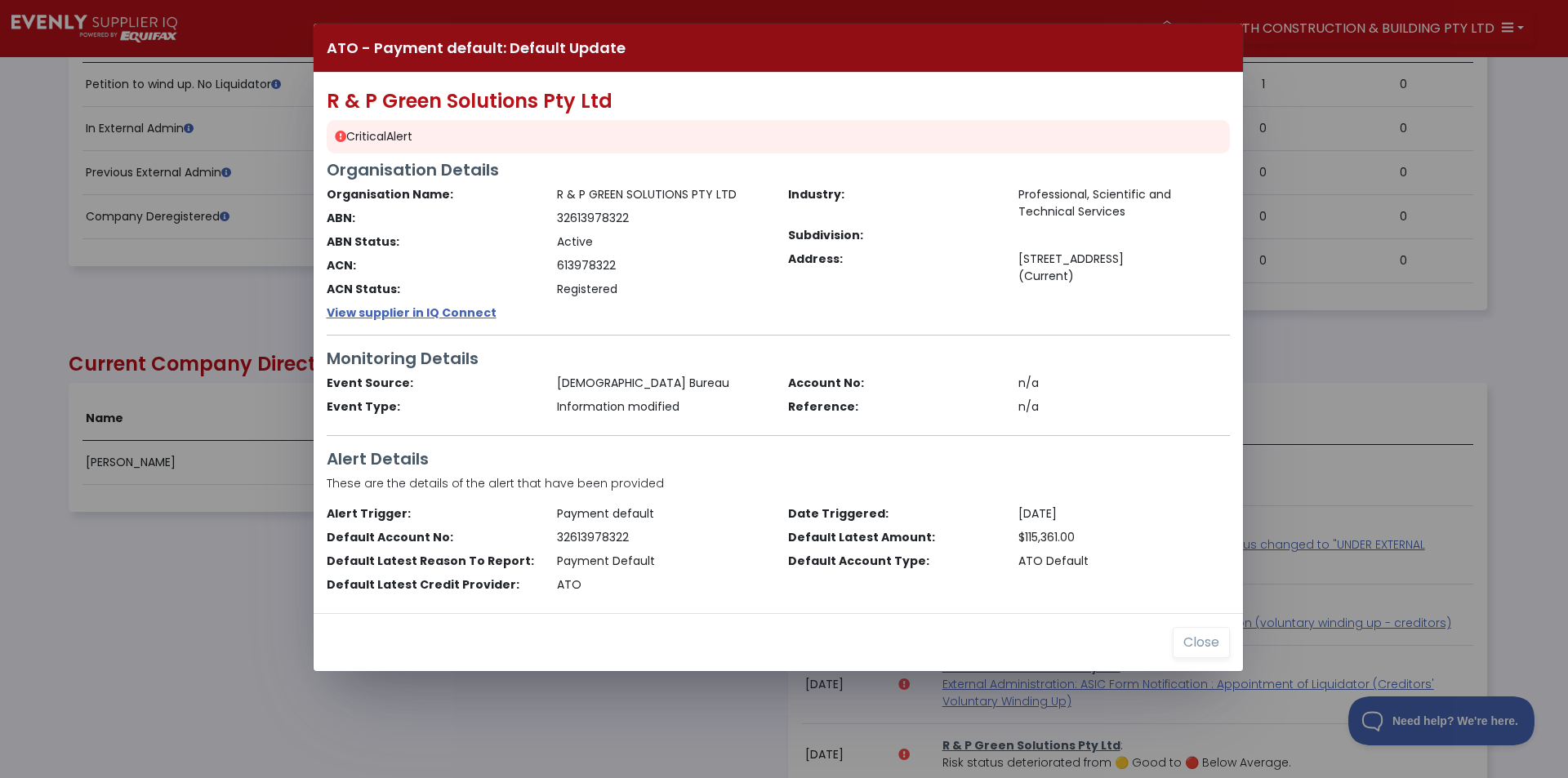
click at [200, 590] on div "ATO - Payment default: Default Update R & P Green Solutions Pty Ltd Critical Al…" at bounding box center [784, 389] width 1568 height 778
click at [1212, 647] on button "Close" at bounding box center [1201, 643] width 57 height 31
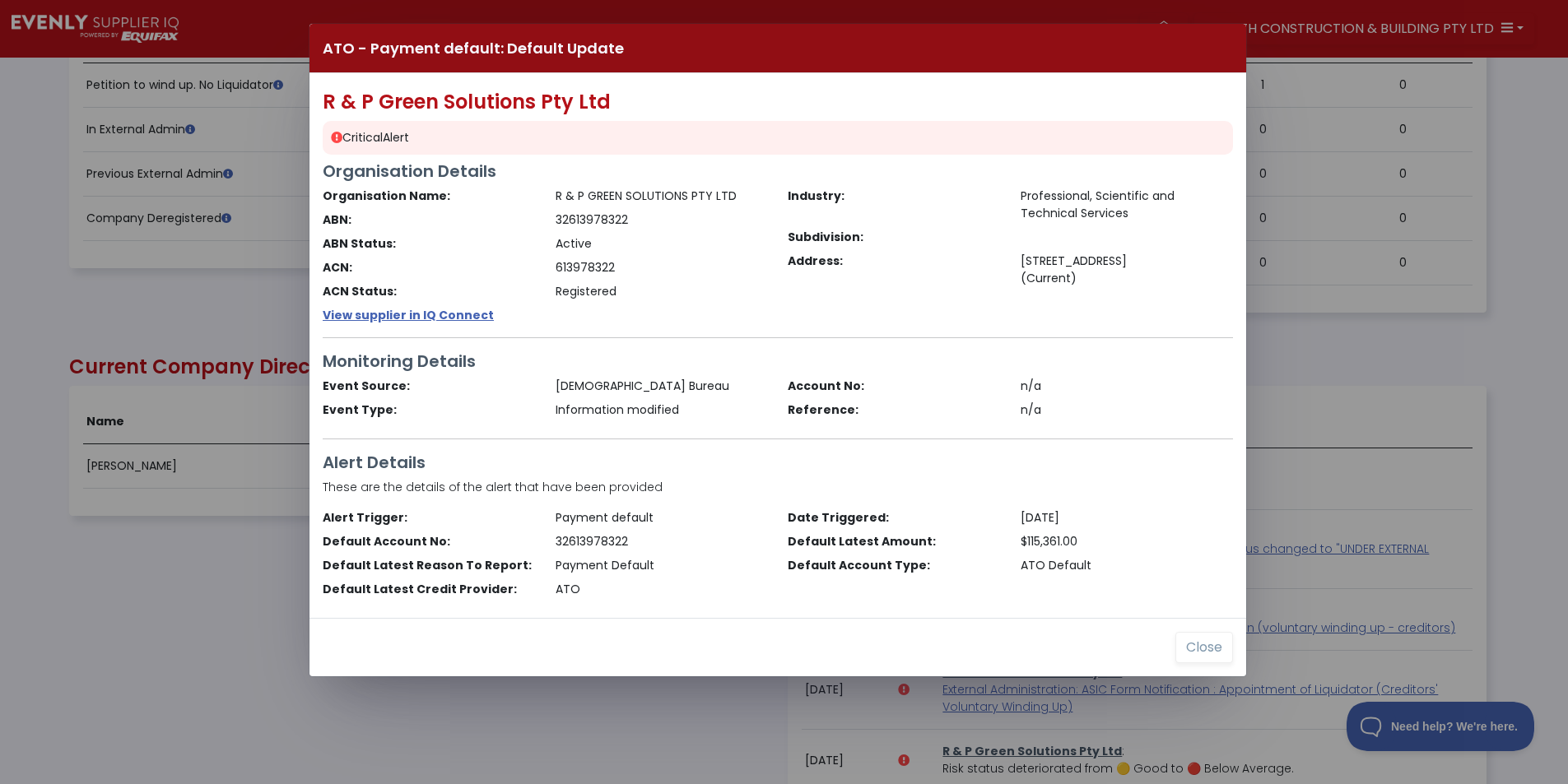
scroll to position [822673, 821601]
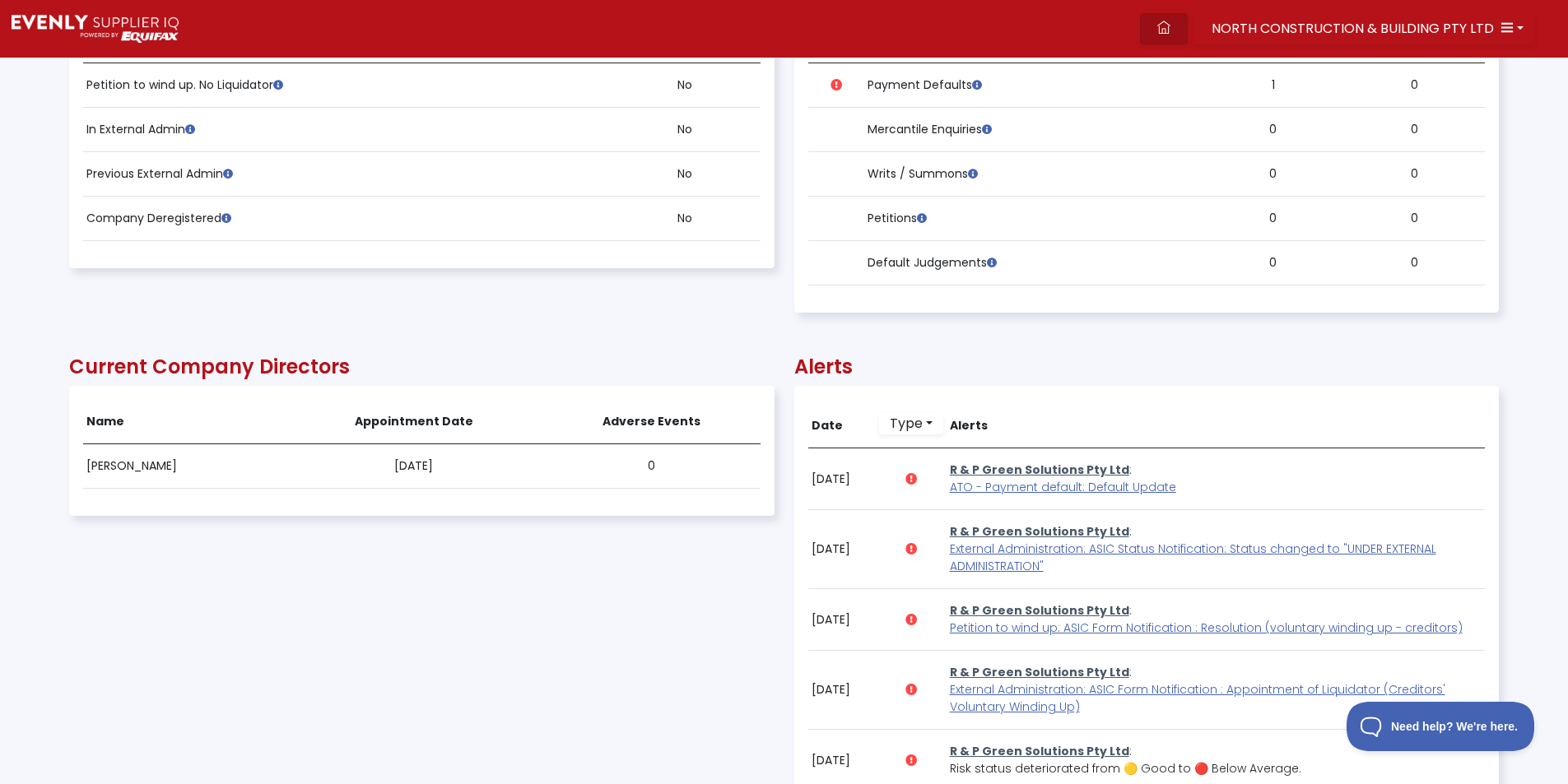
click at [1181, 28] on link at bounding box center [1164, 28] width 48 height 31
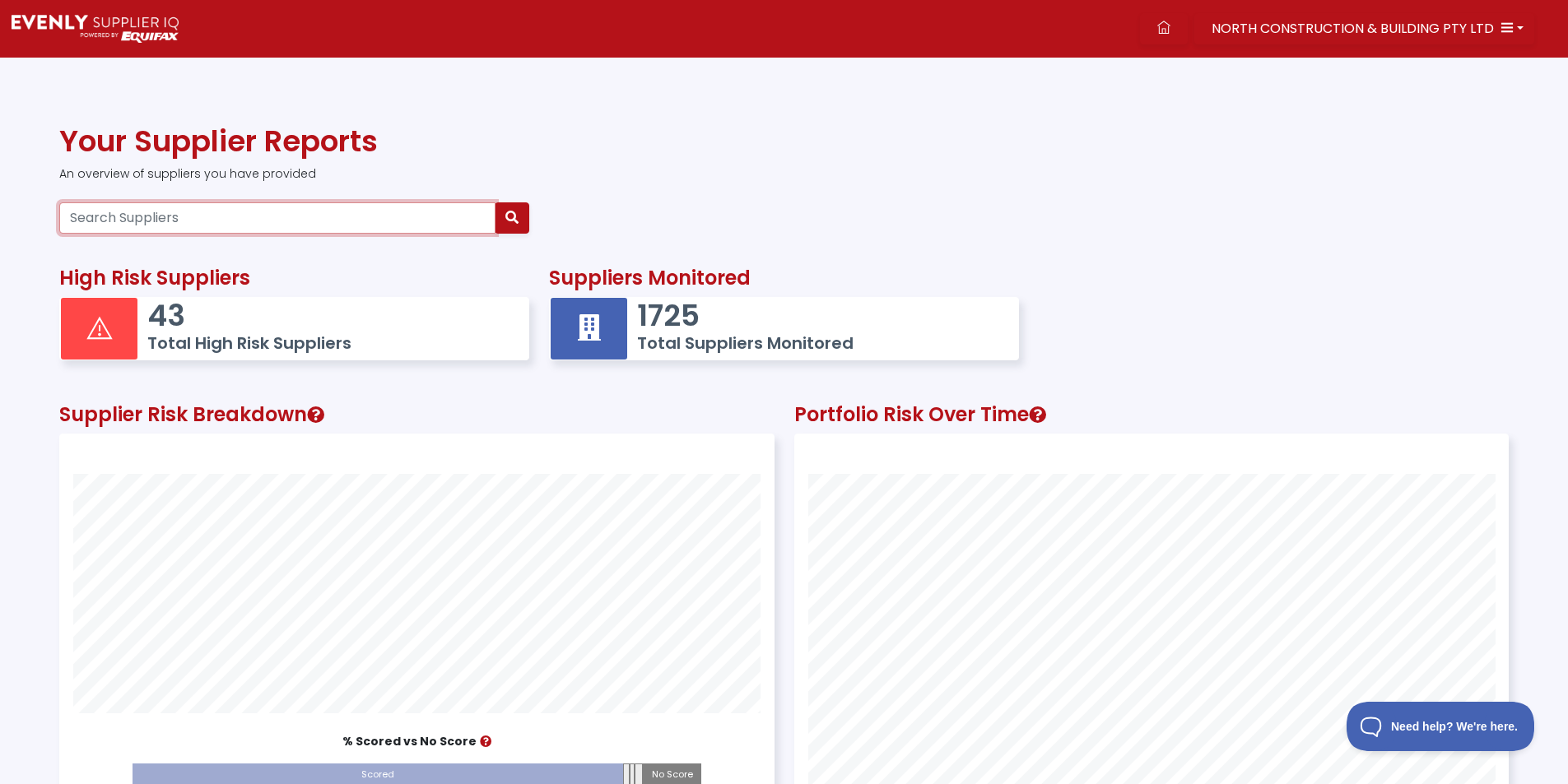
scroll to position [460, 713]
click at [125, 216] on input "Search Suppliers" at bounding box center [277, 218] width 436 height 31
paste input "12621638391"
type input "12621638391"
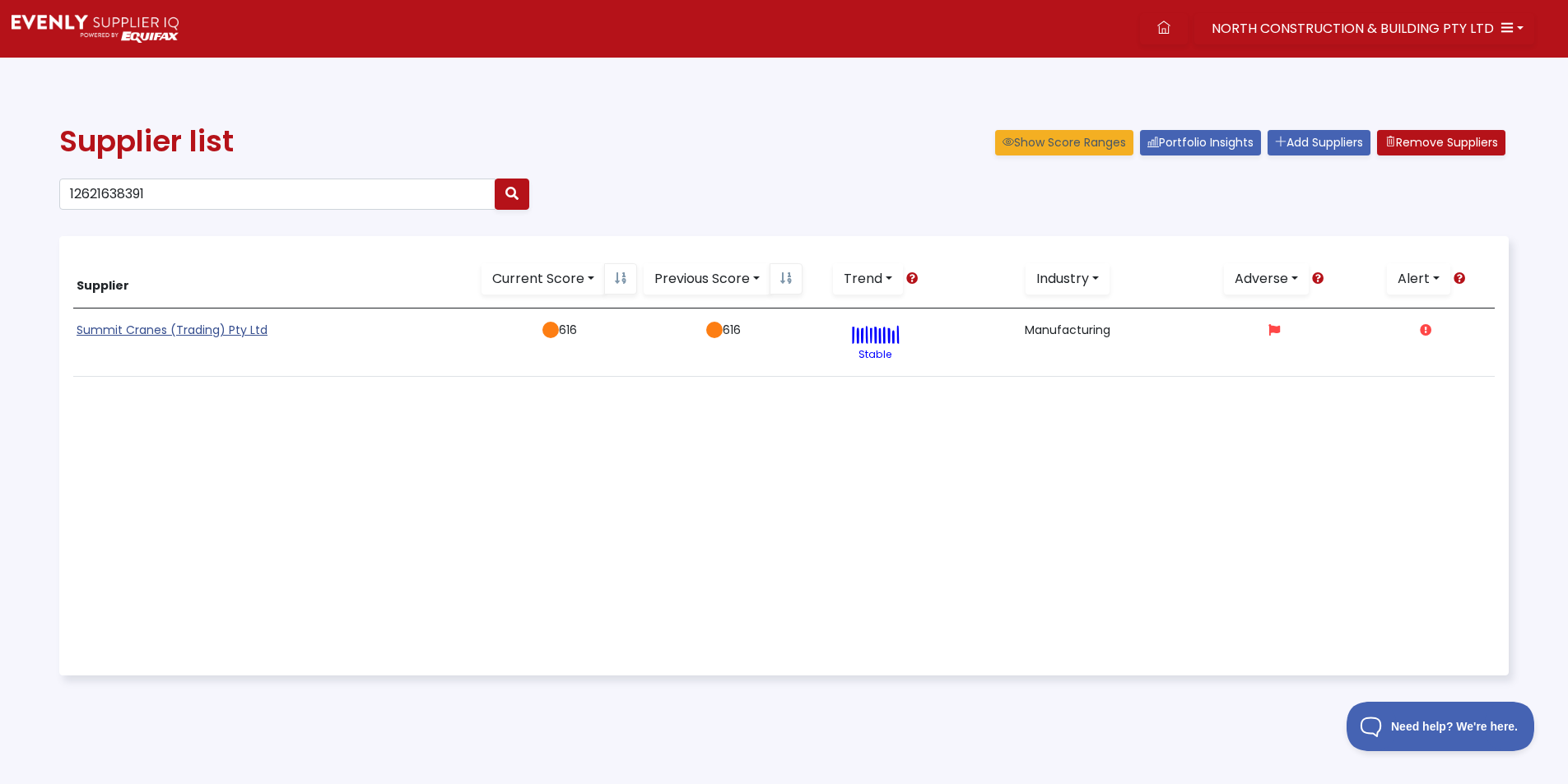
click at [162, 329] on link "Summit Cranes (Trading) Pty Ltd" at bounding box center [172, 330] width 191 height 16
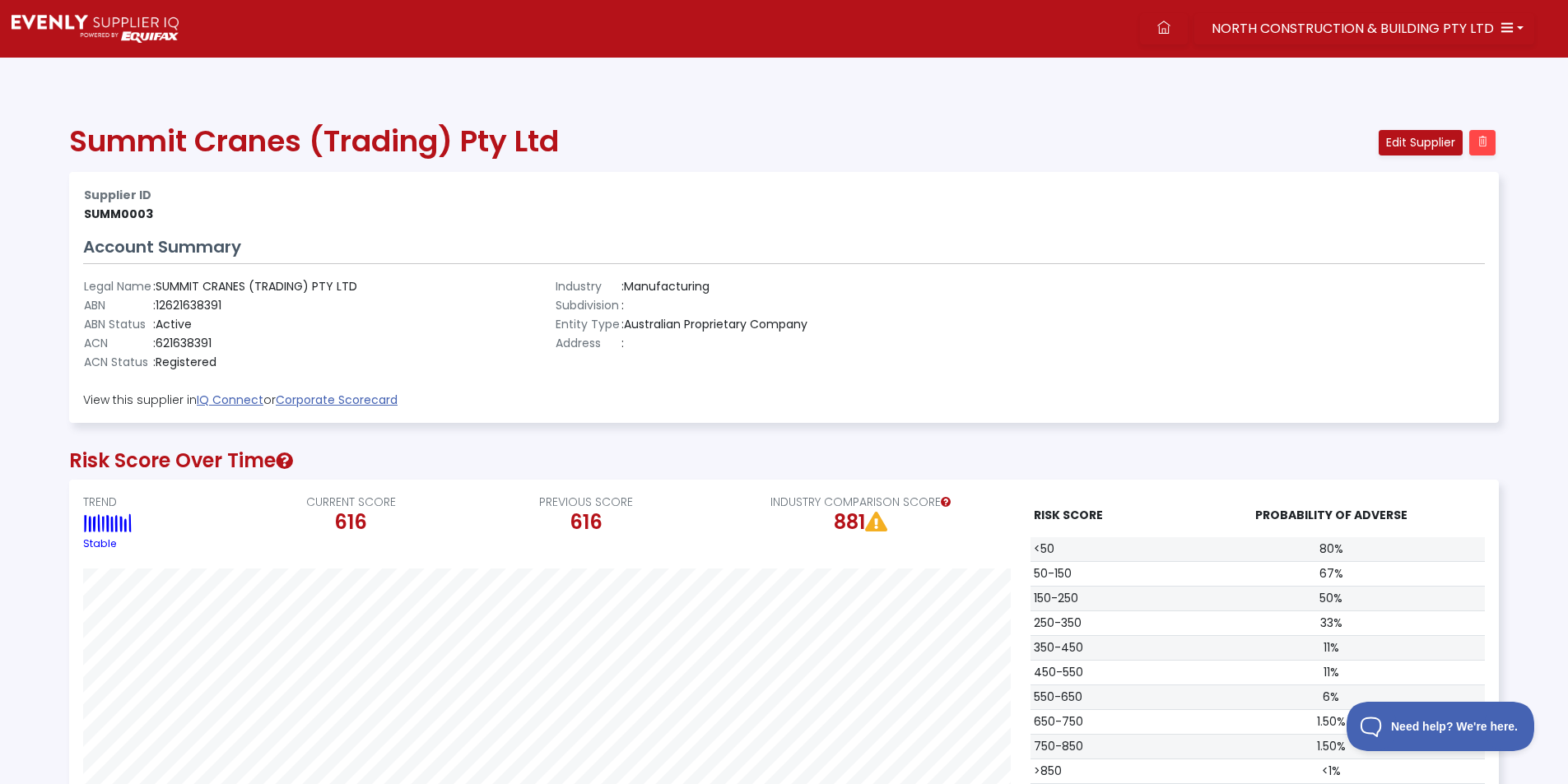
scroll to position [823, 0]
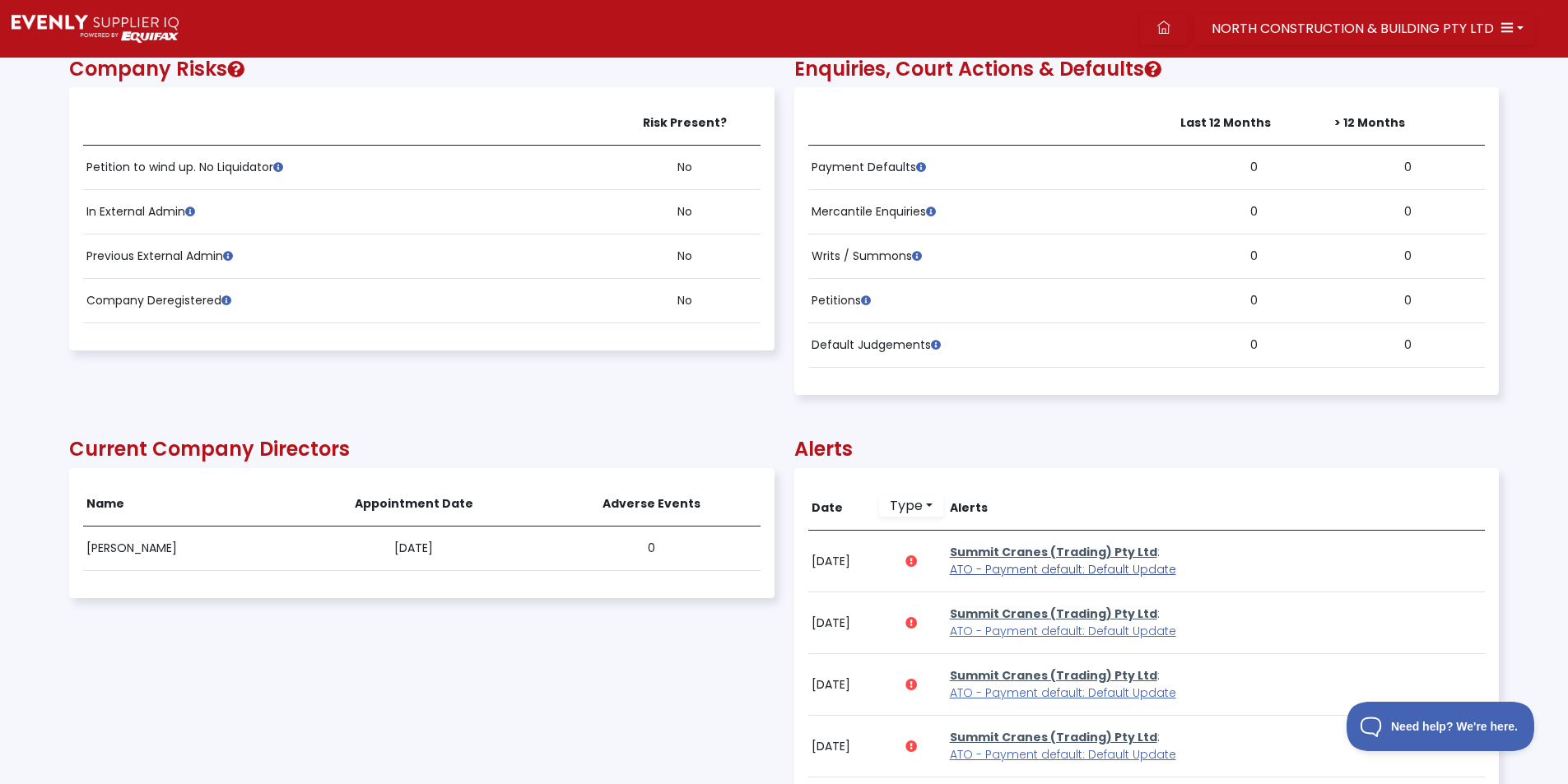
click at [1060, 568] on span "ATO - Payment default: Default Update" at bounding box center [1063, 569] width 227 height 16
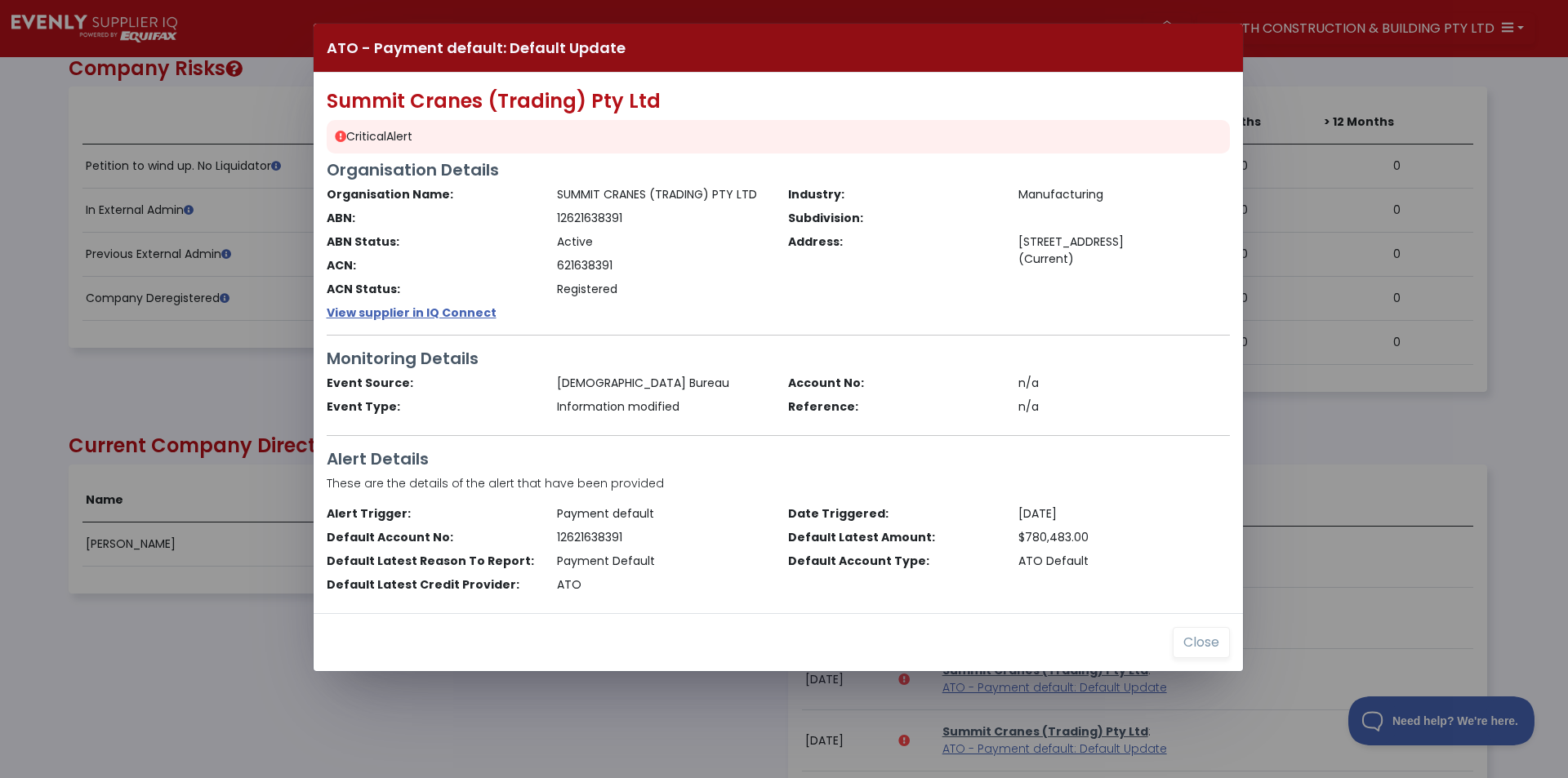
drag, startPoint x: 182, startPoint y: 377, endPoint x: 661, endPoint y: 113, distance: 546.9
click at [179, 379] on div "ATO - Payment default: Default Update Summit Cranes (Trading) Pty Ltd Critical …" at bounding box center [784, 389] width 1568 height 778
click at [1208, 643] on button "Close" at bounding box center [1201, 643] width 57 height 31
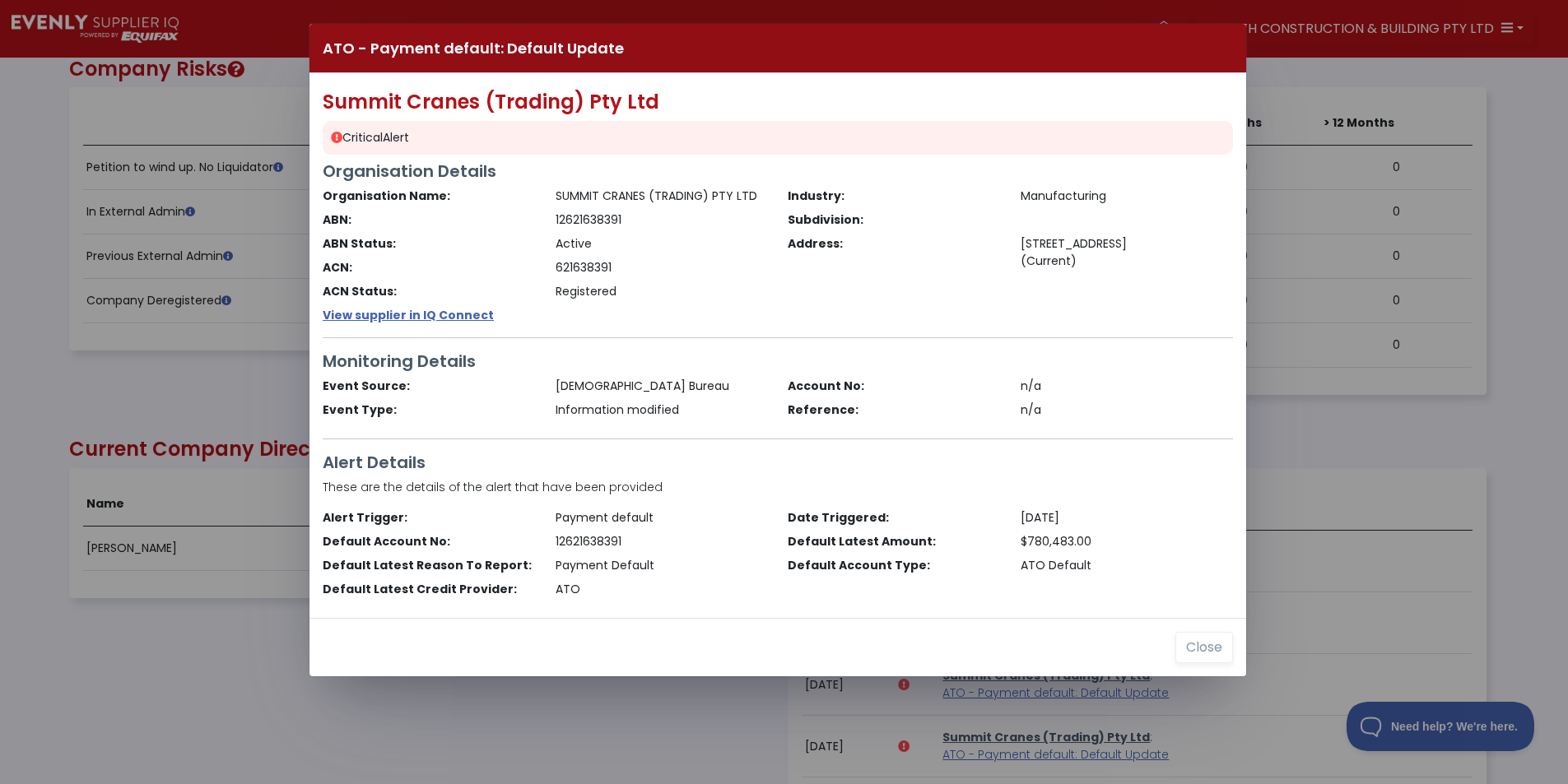
scroll to position [822673, 821601]
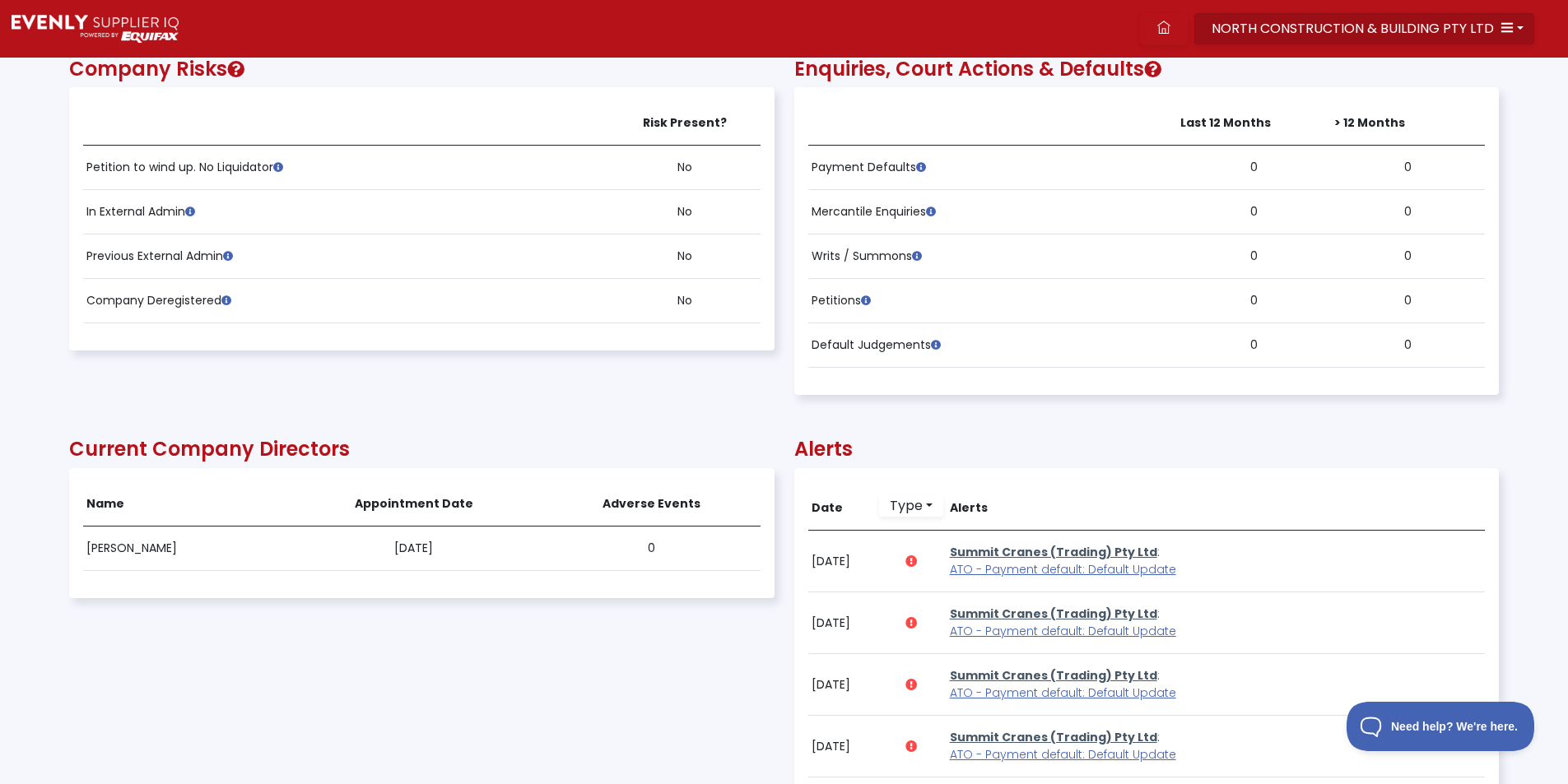
click at [1321, 28] on span "NORTH CONSTRUCTION & BUILDING PTY LTD" at bounding box center [1352, 28] width 283 height 19
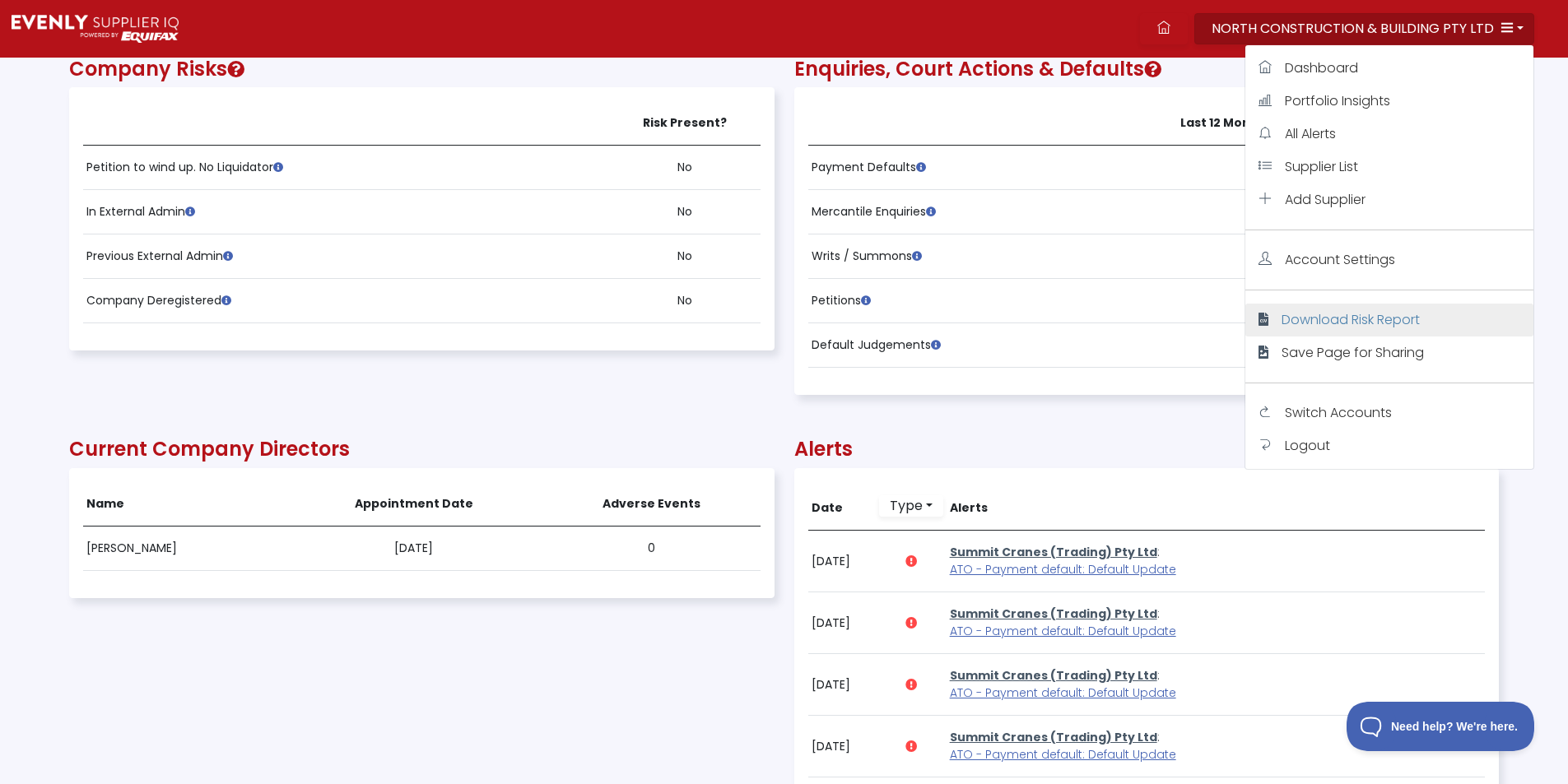
click at [1319, 320] on span "Download Risk Report" at bounding box center [1350, 319] width 138 height 19
